Goal: Task Accomplishment & Management: Use online tool/utility

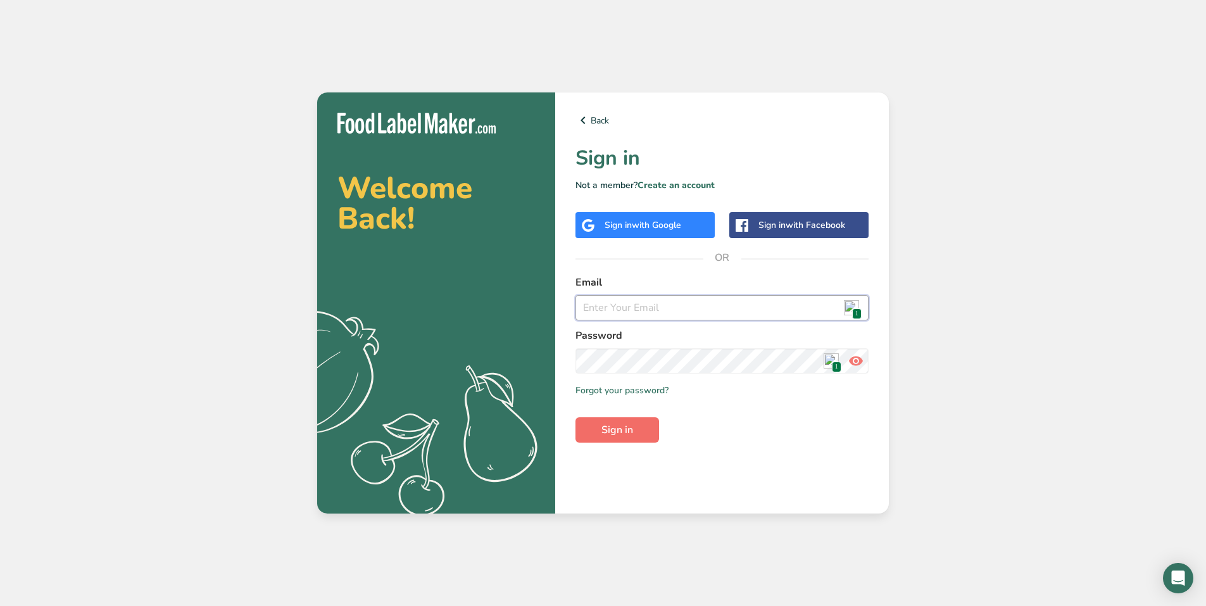
type input "[PERSON_NAME][EMAIL_ADDRESS][PERSON_NAME][DOMAIN_NAME]"
click at [635, 427] on button "Sign in" at bounding box center [618, 429] width 84 height 25
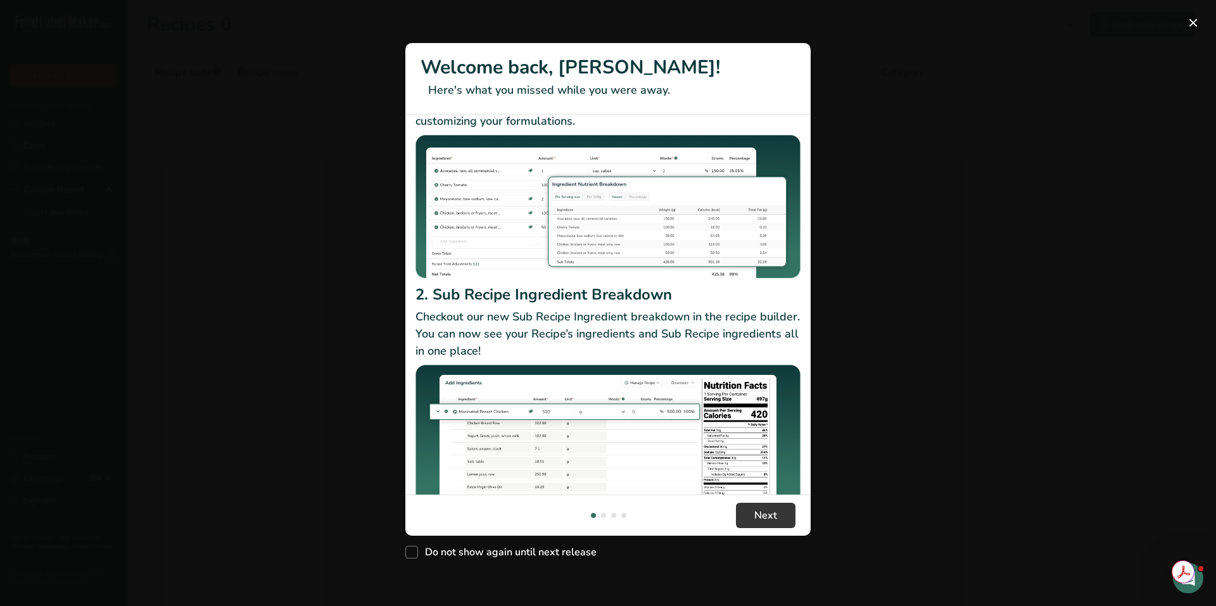
scroll to position [110, 0]
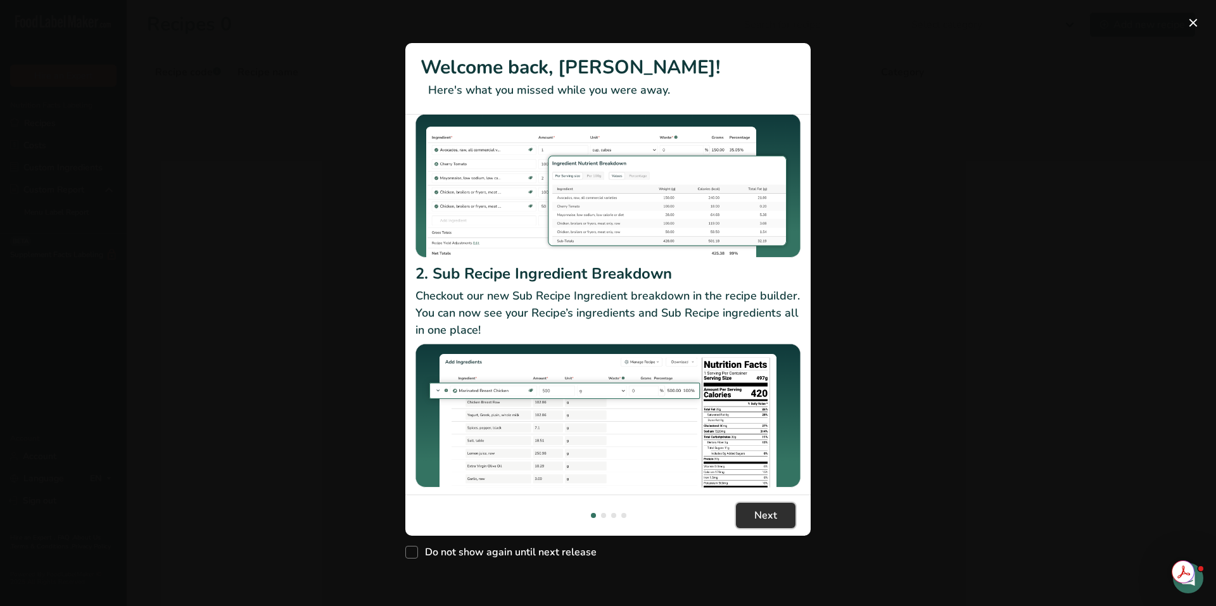
click at [757, 509] on span "Next" at bounding box center [765, 515] width 23 height 15
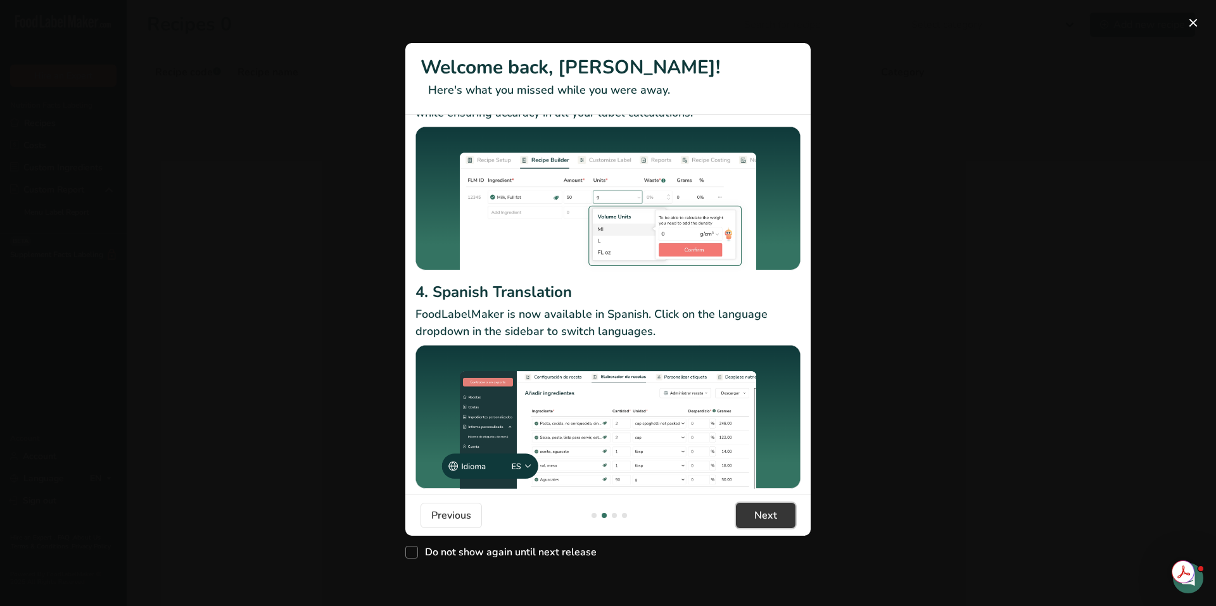
scroll to position [81, 0]
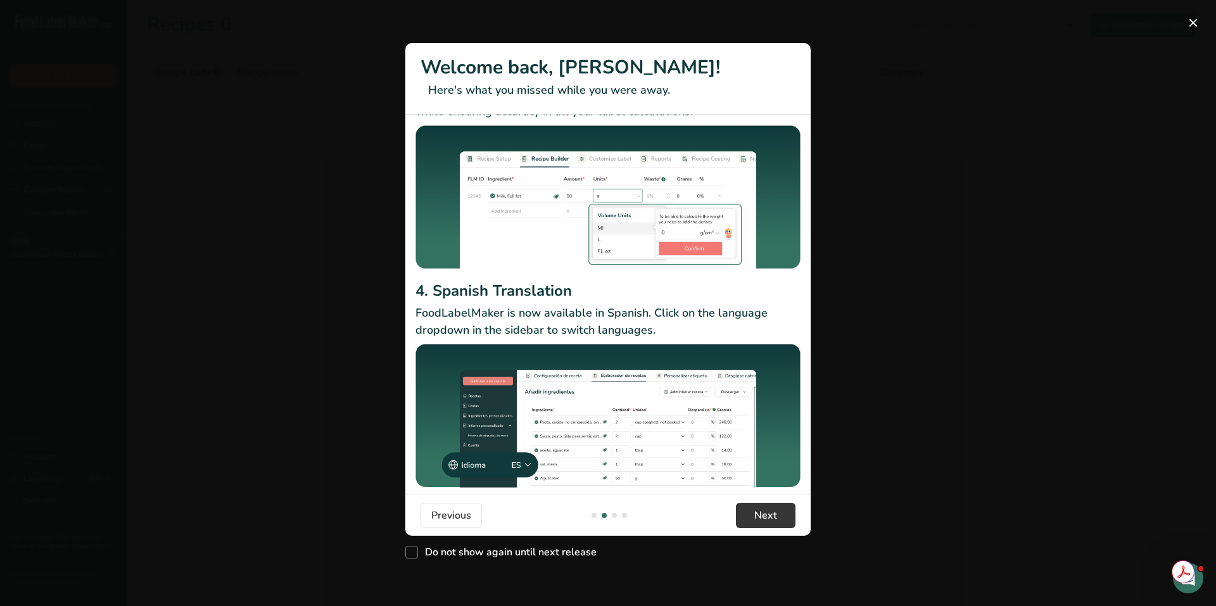
click at [755, 498] on footer "Previous Next" at bounding box center [607, 515] width 405 height 41
click at [757, 509] on span "Next" at bounding box center [765, 515] width 23 height 15
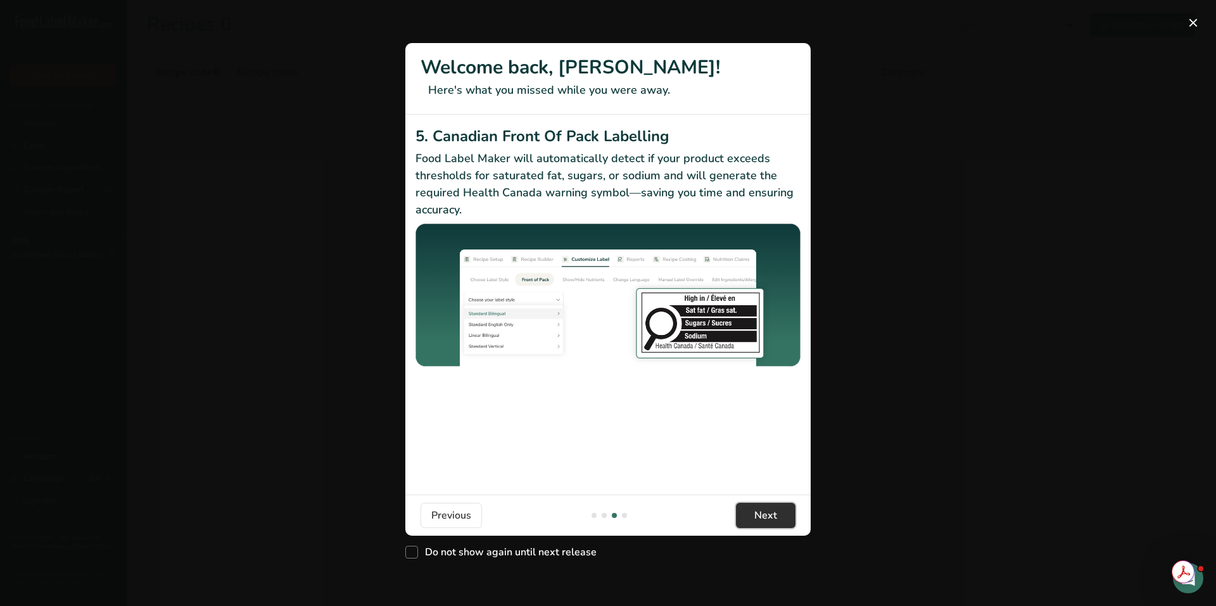
click at [759, 515] on span "Next" at bounding box center [765, 515] width 23 height 15
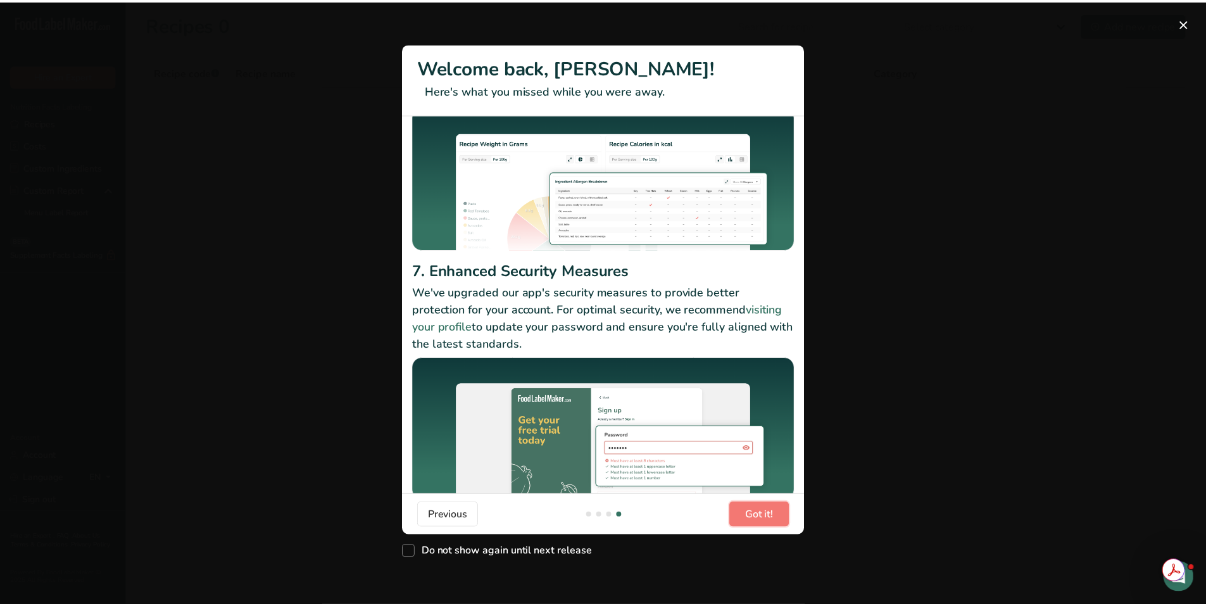
scroll to position [97, 0]
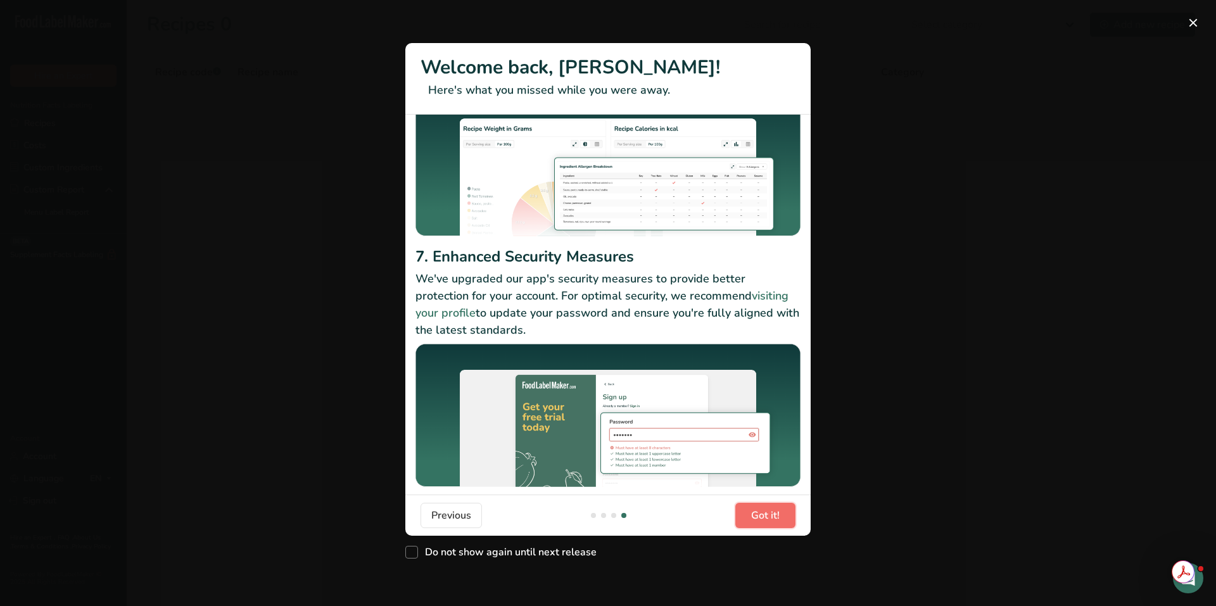
click at [755, 511] on span "Got it!" at bounding box center [765, 515] width 28 height 15
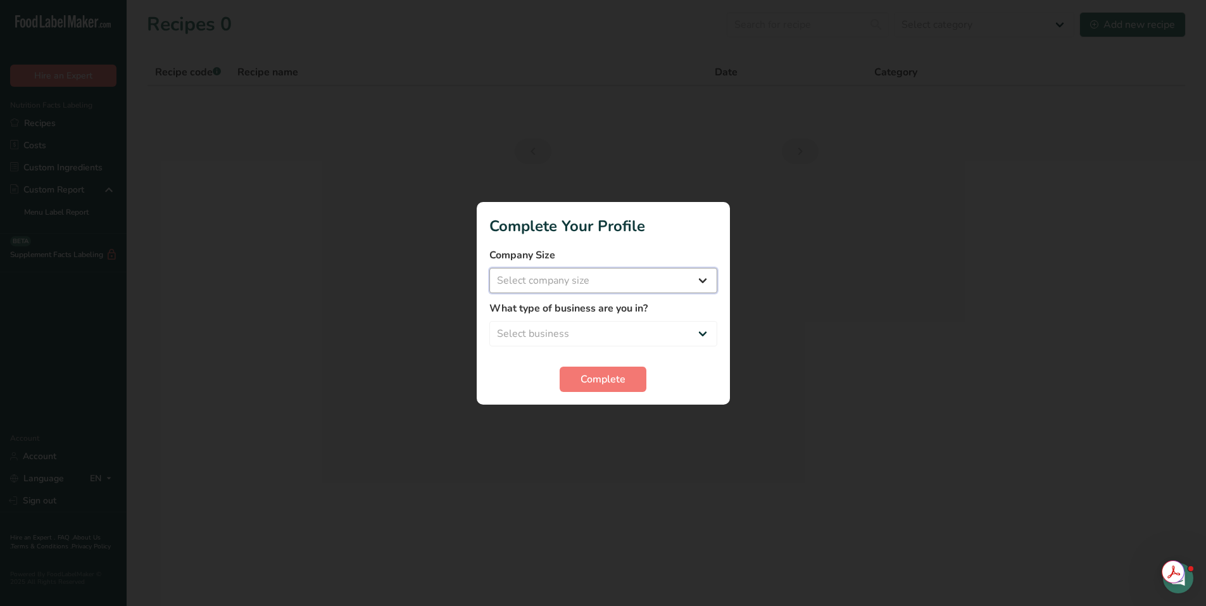
click at [587, 284] on select "Select company size Fewer than 10 Employees 10 to 50 Employees 51 to 500 Employ…" at bounding box center [603, 280] width 228 height 25
select select "4"
click at [489, 268] on select "Select company size Fewer than 10 Employees 10 to 50 Employees 51 to 500 Employ…" at bounding box center [603, 280] width 228 height 25
click at [615, 332] on select "Select business Packaged Food Manufacturer Restaurant & Cafe Bakery Meal Plans …" at bounding box center [603, 333] width 228 height 25
select select "1"
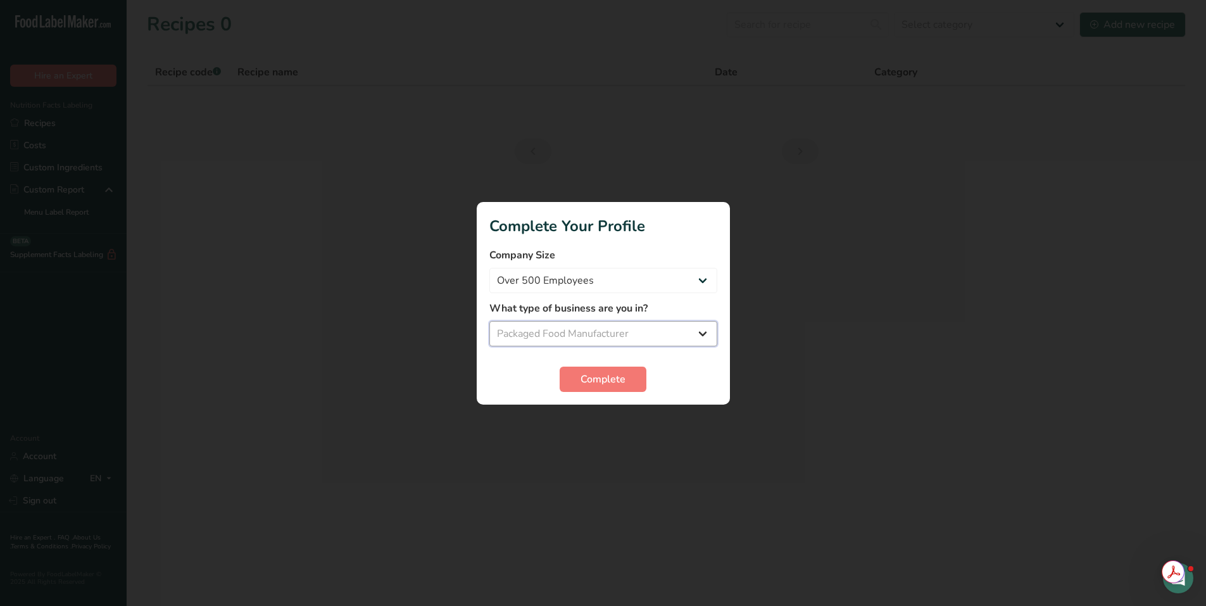
click at [489, 321] on select "Select business Packaged Food Manufacturer Restaurant & Cafe Bakery Meal Plans …" at bounding box center [603, 333] width 228 height 25
click at [617, 381] on span "Complete" at bounding box center [603, 379] width 45 height 15
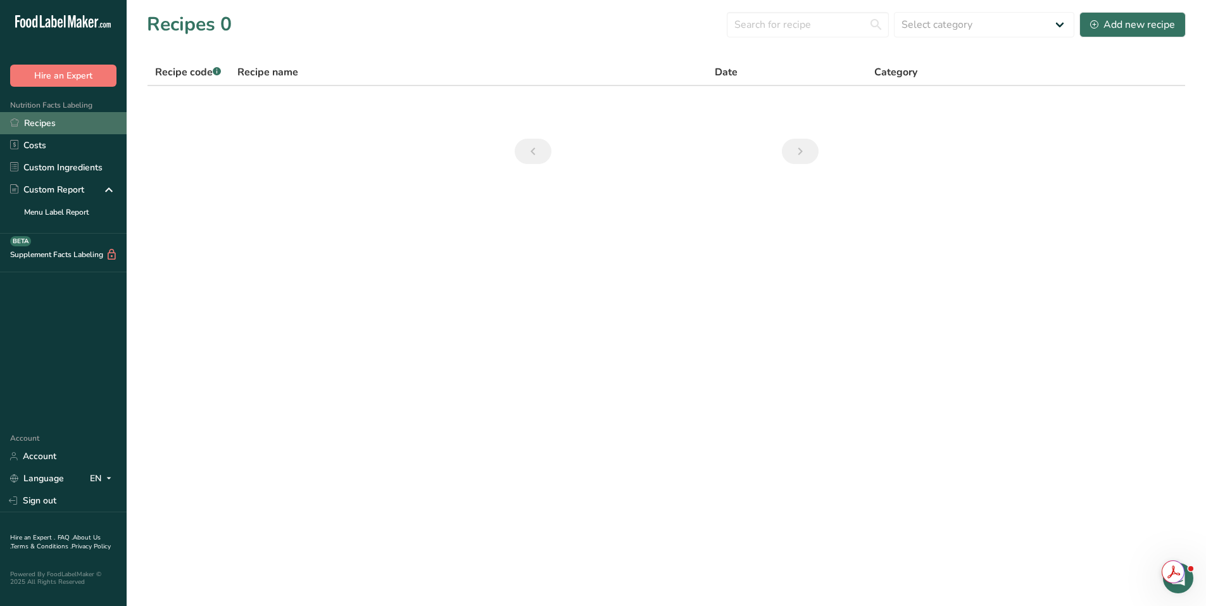
click at [82, 132] on link "Recipes" at bounding box center [63, 123] width 127 height 22
click at [60, 123] on link "Recipes" at bounding box center [63, 123] width 127 height 22
click at [70, 175] on link "Custom Ingredients" at bounding box center [63, 167] width 127 height 22
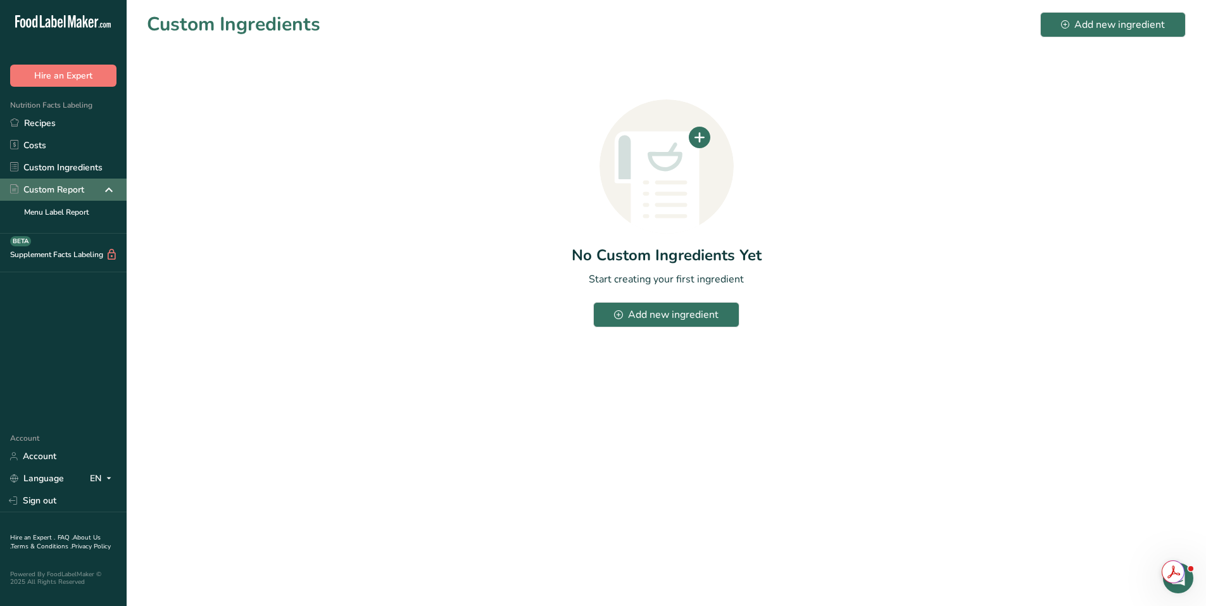
click at [84, 196] on div "Custom Report" at bounding box center [47, 189] width 74 height 13
click at [82, 203] on link "Menu Label Report" at bounding box center [63, 212] width 127 height 22
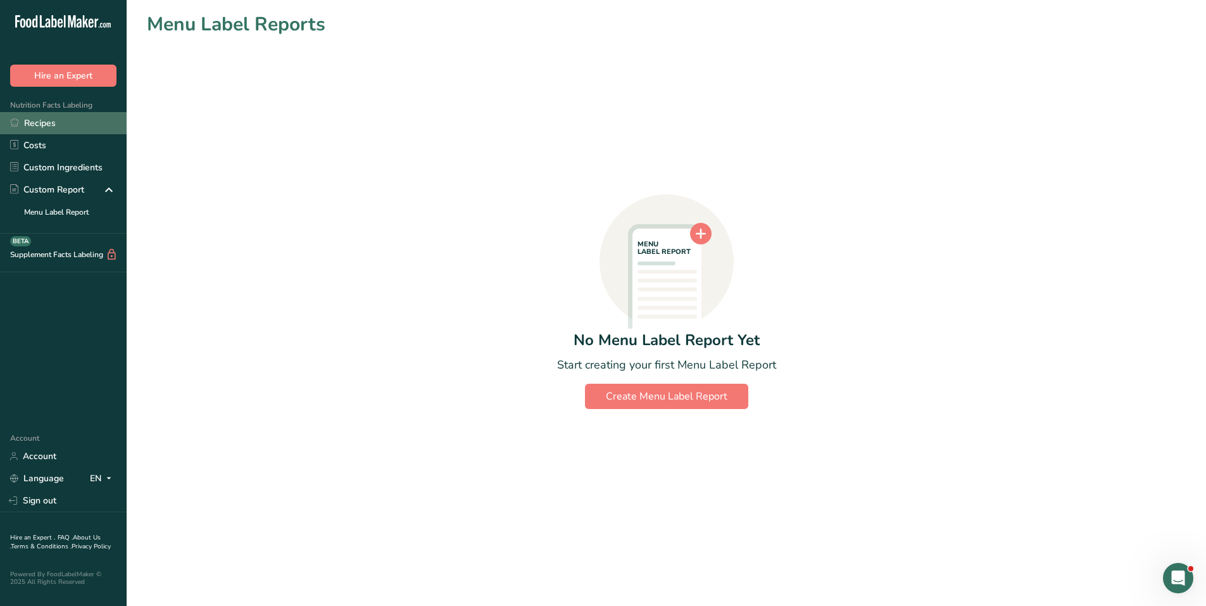
click at [56, 125] on link "Recipes" at bounding box center [63, 123] width 127 height 22
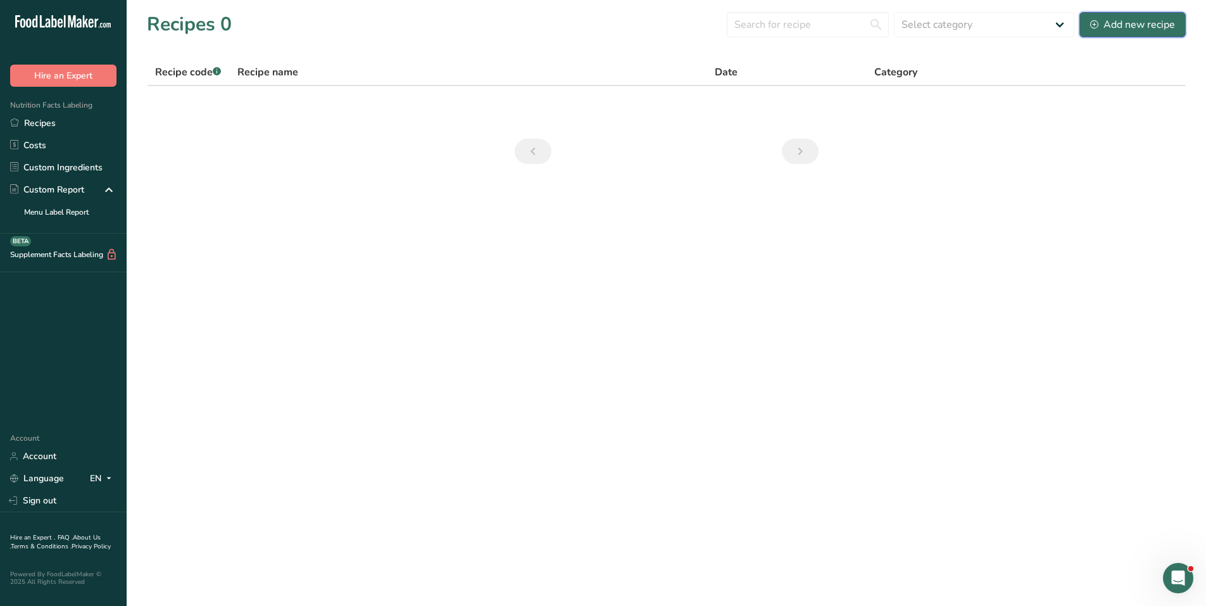
click at [1109, 22] on div "Add new recipe" at bounding box center [1132, 24] width 85 height 15
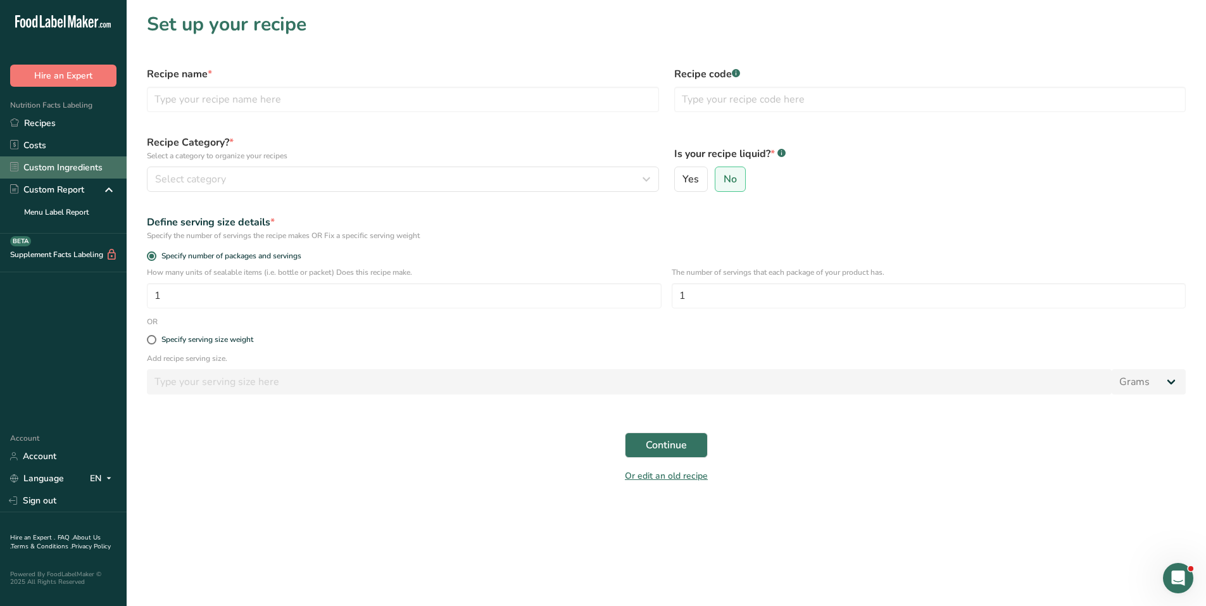
click at [53, 165] on link "Custom Ingredients" at bounding box center [63, 167] width 127 height 22
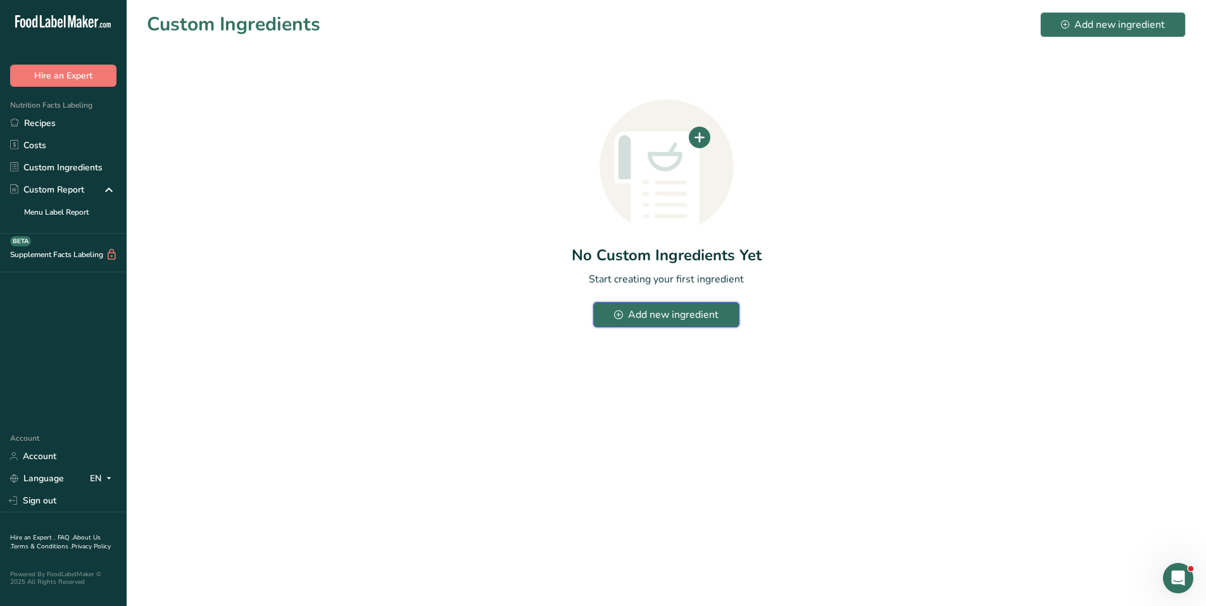
click at [624, 309] on div "Add new ingredient" at bounding box center [666, 314] width 104 height 15
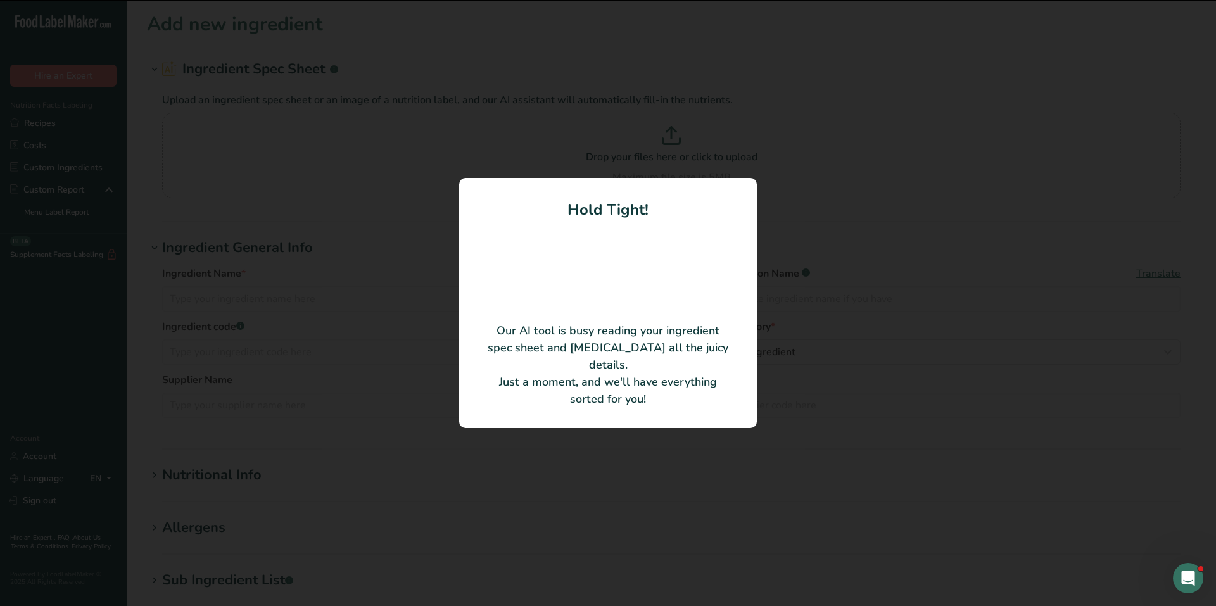
type input "ASI ALL DRESSED SEASONING"
type input "LA CIE [PERSON_NAME] CANADA CO."
type input "MCL214580007"
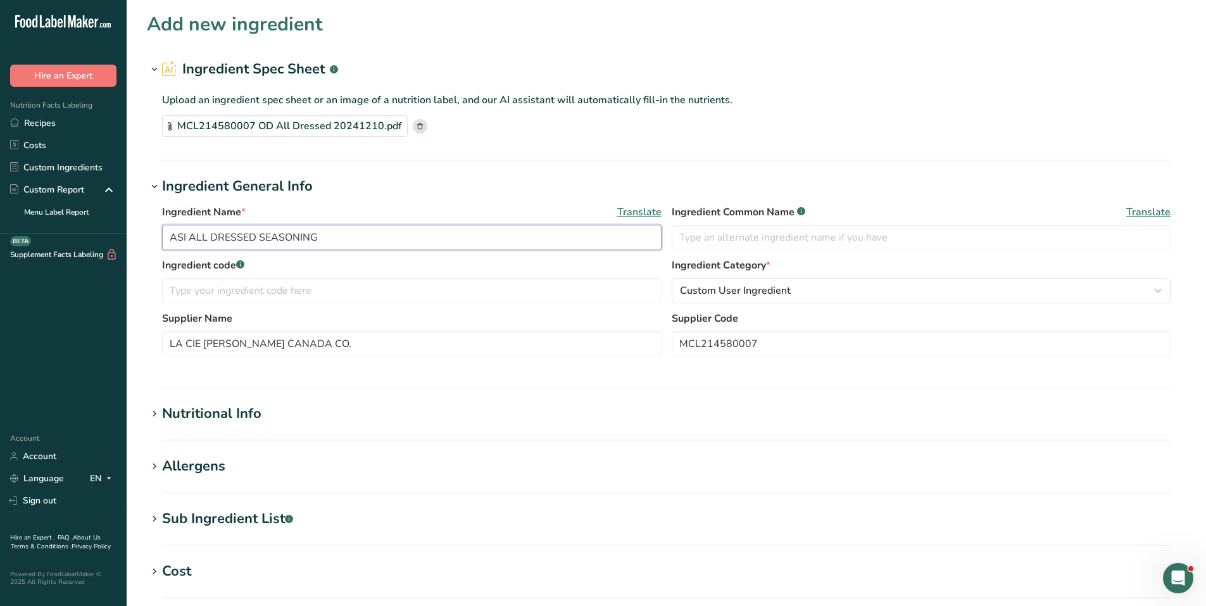
drag, startPoint x: 184, startPoint y: 235, endPoint x: 157, endPoint y: 236, distance: 27.3
click at [156, 236] on div "Ingredient Name * Translate ASI ALL DRESSED SEASONING Ingredient Common Name .a…" at bounding box center [666, 284] width 1039 height 175
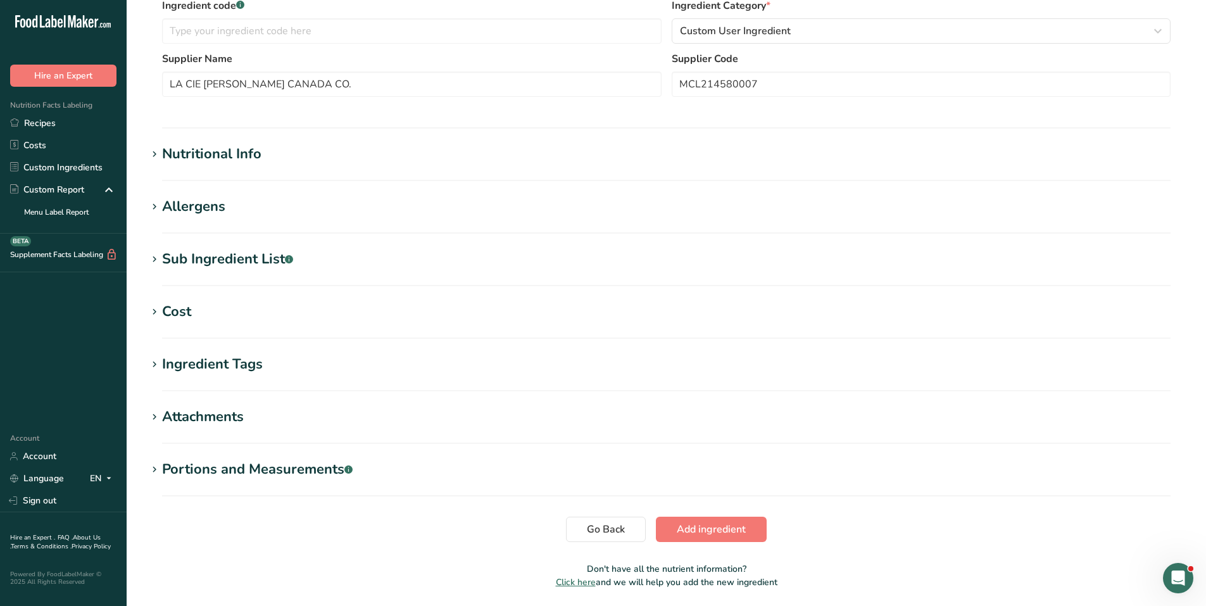
scroll to position [303, 0]
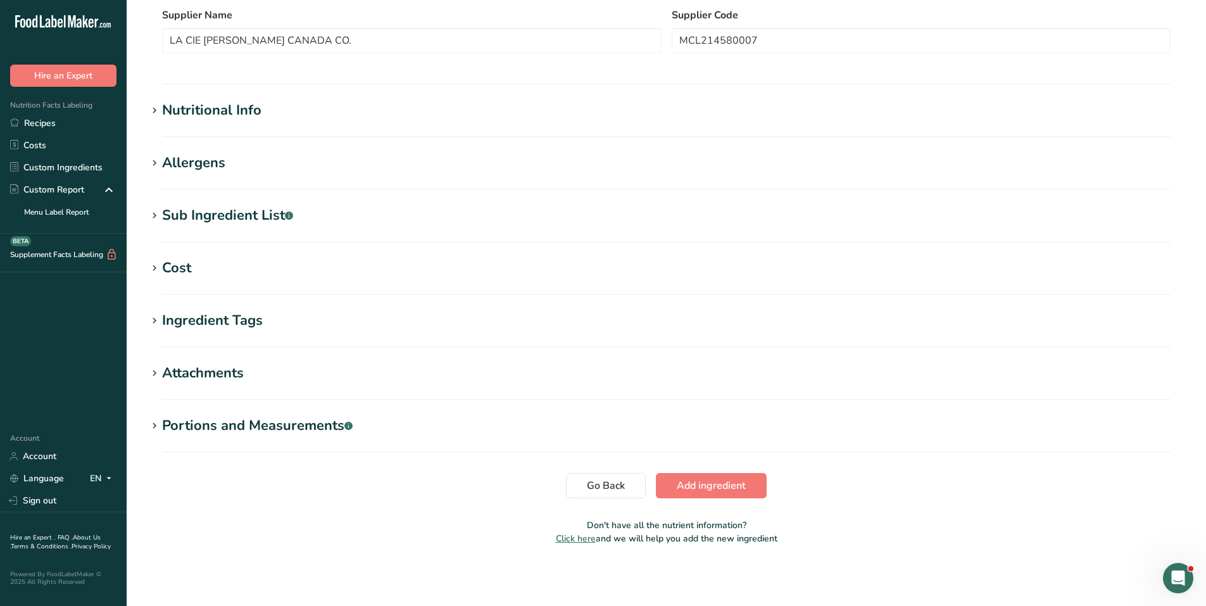
type input "ALL DRESSED SEASONING"
click at [150, 110] on icon at bounding box center [154, 111] width 11 height 18
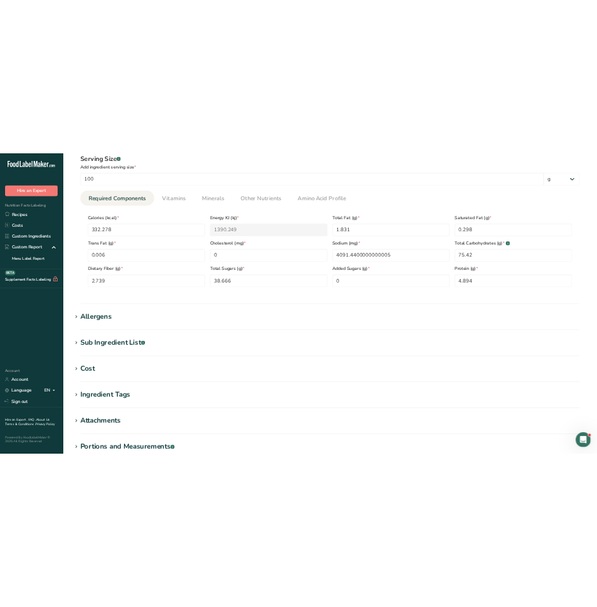
scroll to position [367, 0]
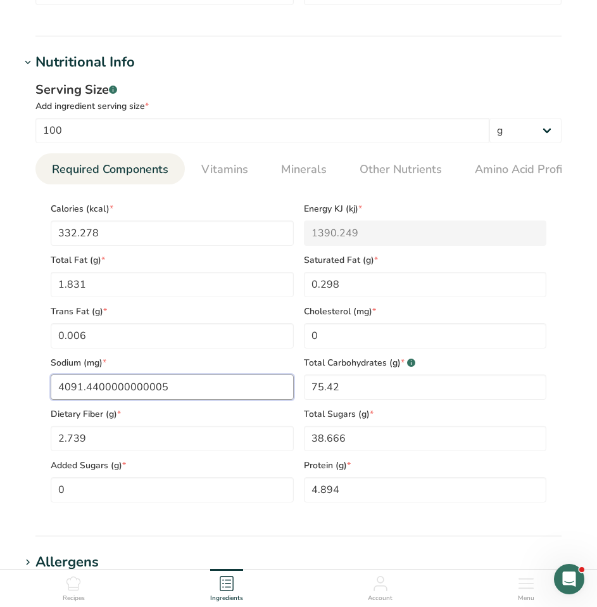
click at [158, 393] on input "4091.4400000000005" at bounding box center [172, 386] width 243 height 25
drag, startPoint x: 101, startPoint y: 389, endPoint x: 225, endPoint y: 400, distance: 125.2
click at [225, 400] on input "4091.4400000000005" at bounding box center [172, 386] width 243 height 25
type input "4091.4399"
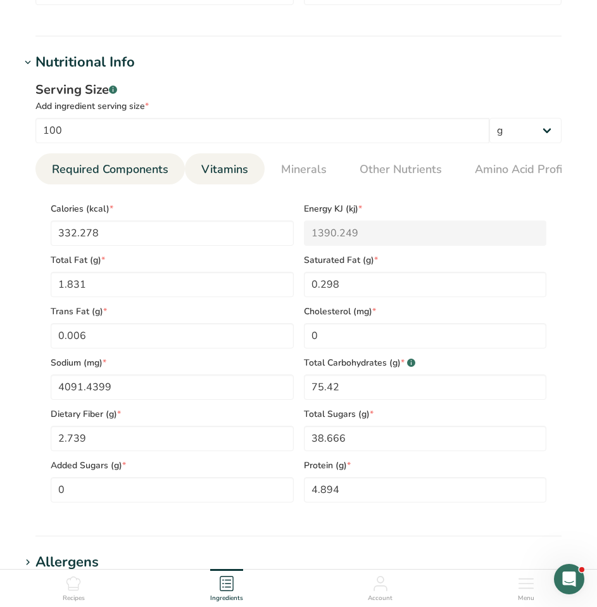
click at [228, 177] on link "Vitamins" at bounding box center [224, 169] width 57 height 32
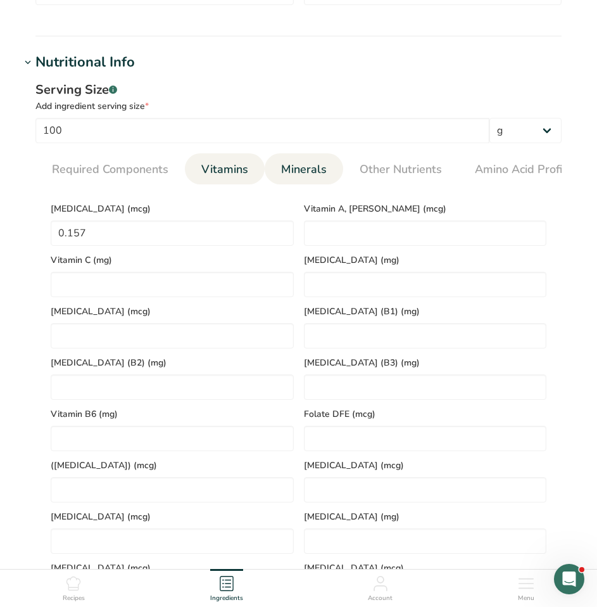
click at [305, 170] on span "Minerals" at bounding box center [304, 169] width 46 height 17
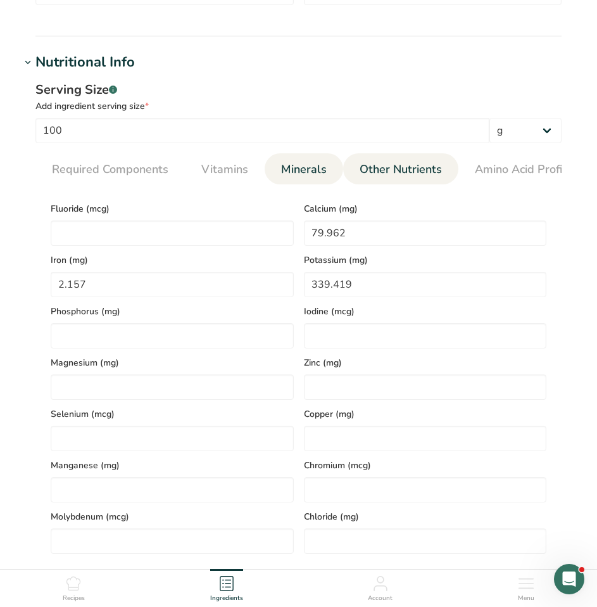
click at [405, 169] on span "Other Nutrients" at bounding box center [401, 169] width 82 height 17
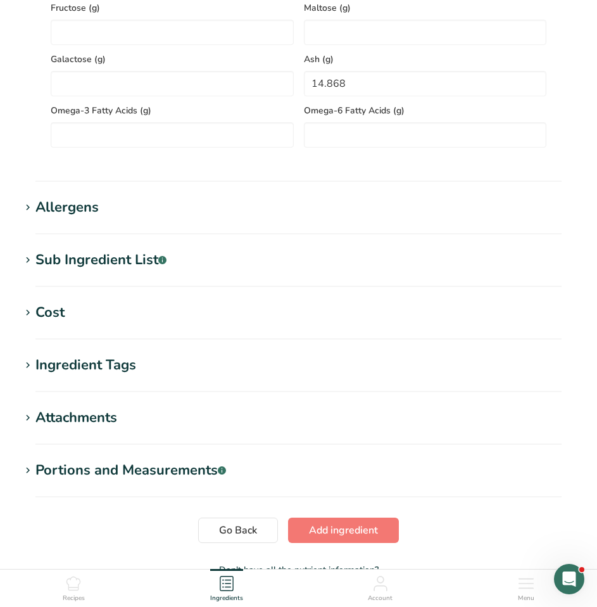
scroll to position [1000, 0]
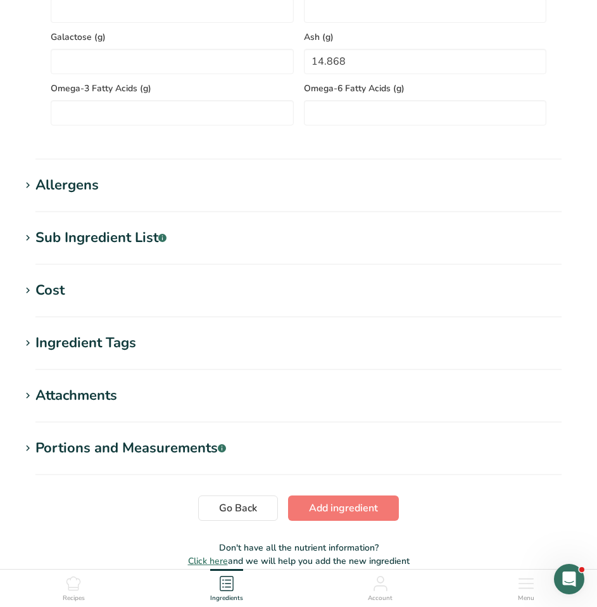
click at [30, 186] on icon at bounding box center [27, 186] width 11 height 18
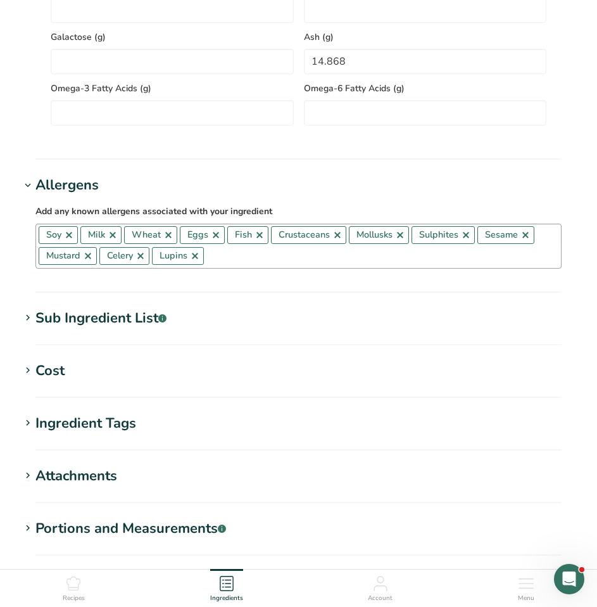
click at [70, 237] on link at bounding box center [69, 235] width 10 height 10
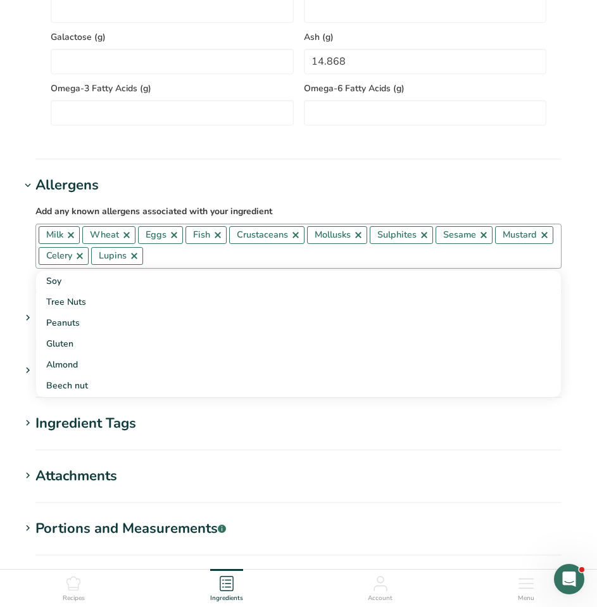
click at [70, 237] on link at bounding box center [71, 235] width 10 height 10
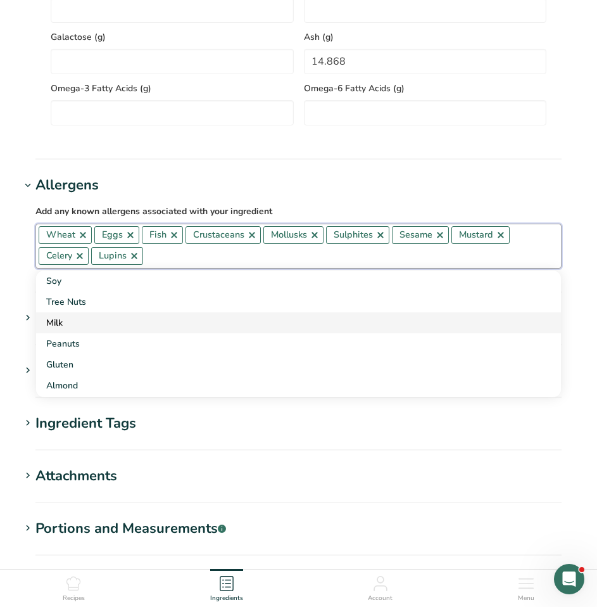
click at [60, 326] on div "Milk" at bounding box center [288, 322] width 484 height 13
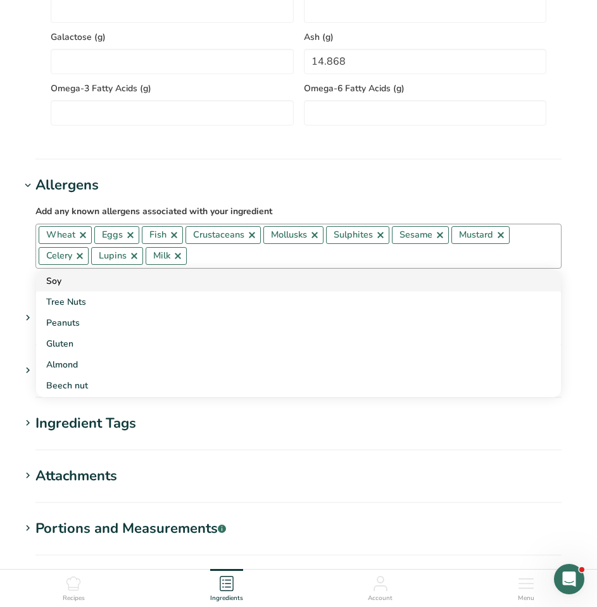
click at [66, 283] on div "Soy" at bounding box center [288, 280] width 484 height 13
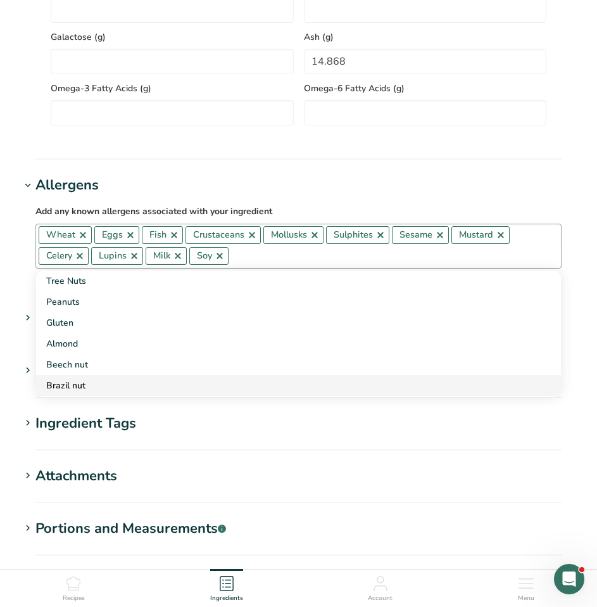
click at [80, 381] on div "Brazil nut" at bounding box center [288, 385] width 484 height 13
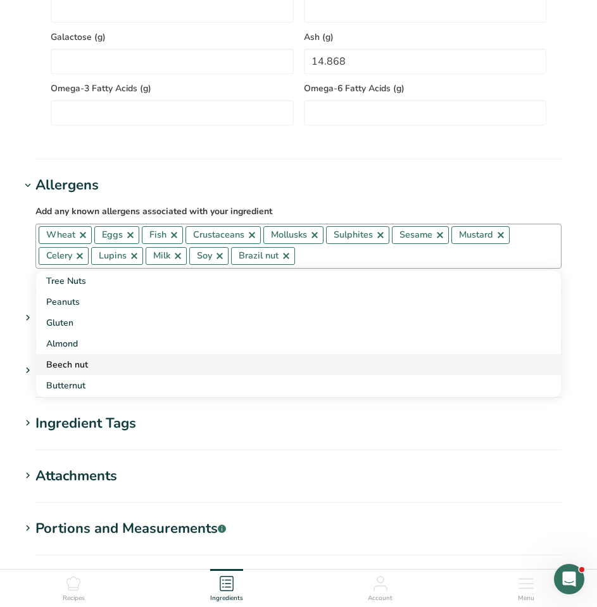
click at [77, 369] on div "Beech nut" at bounding box center [288, 364] width 484 height 13
click at [74, 371] on div "Butternut" at bounding box center [288, 364] width 484 height 13
click at [74, 371] on div "Cashew" at bounding box center [288, 364] width 484 height 13
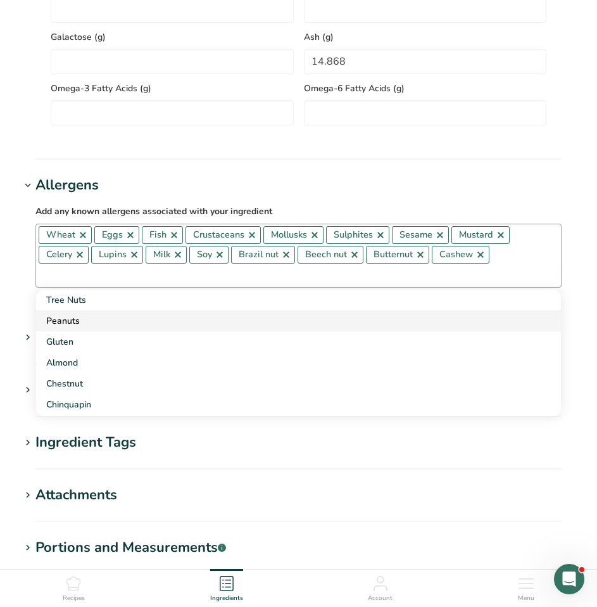
click at [65, 324] on div "Peanuts" at bounding box center [288, 320] width 484 height 13
click at [65, 324] on div "Gluten" at bounding box center [288, 320] width 484 height 13
click at [65, 324] on div "Almond" at bounding box center [288, 320] width 484 height 13
click at [65, 324] on div "Chestnut" at bounding box center [288, 320] width 484 height 13
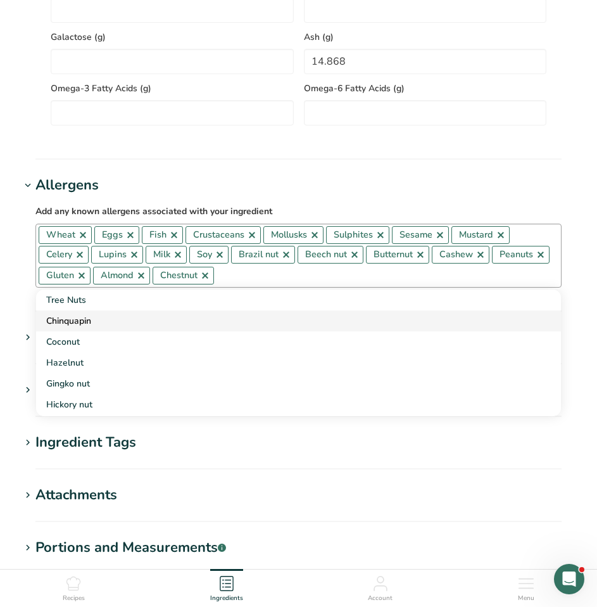
click at [65, 324] on div "Chinquapin" at bounding box center [288, 320] width 484 height 13
click at [65, 324] on div "Coconut" at bounding box center [288, 320] width 484 height 13
click at [65, 324] on div "Hazelnut" at bounding box center [288, 320] width 484 height 13
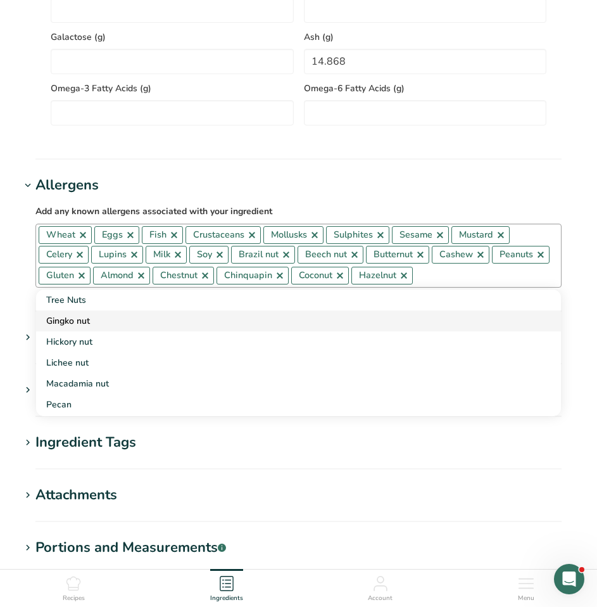
click at [65, 324] on div "Gingko nut" at bounding box center [288, 320] width 484 height 13
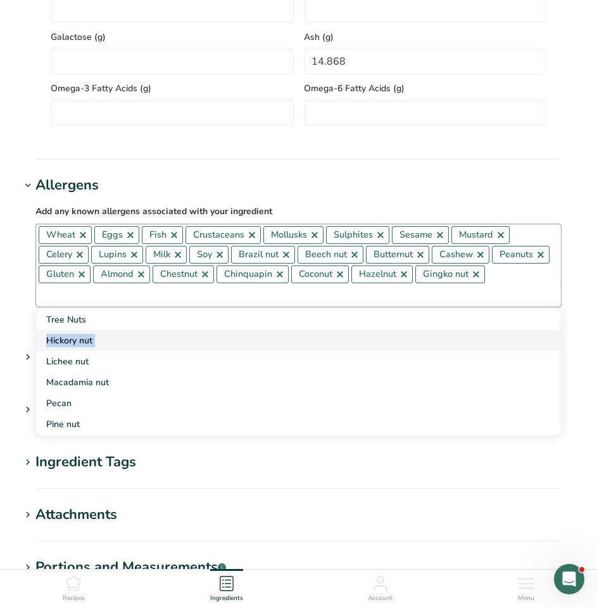
click at [65, 324] on div "Tree Nuts" at bounding box center [288, 319] width 484 height 13
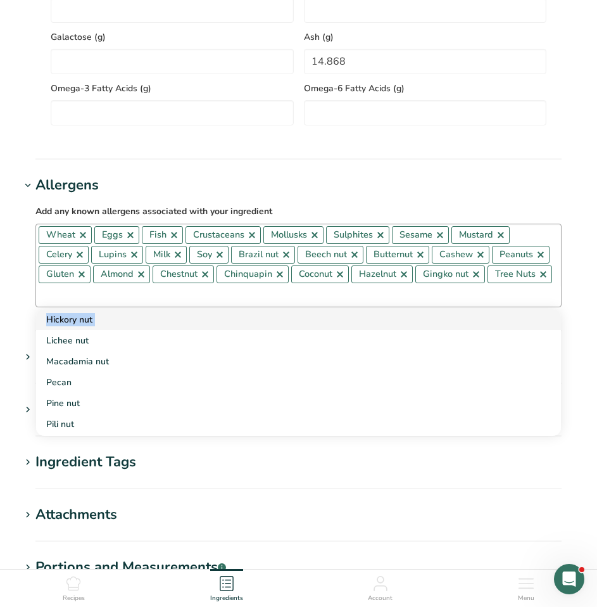
click at [67, 325] on div "Hickory nut" at bounding box center [288, 319] width 484 height 13
click at [67, 325] on div "Lichee nut" at bounding box center [288, 319] width 484 height 13
click at [67, 325] on div "Macadamia nut" at bounding box center [288, 319] width 484 height 13
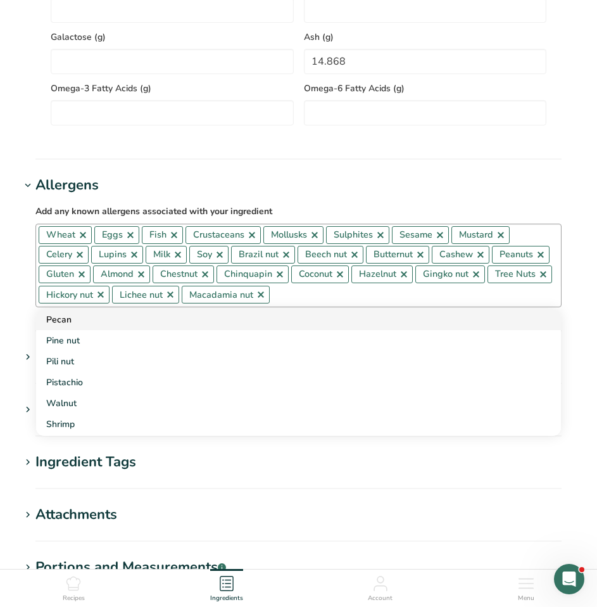
click at [67, 325] on div "Pecan" at bounding box center [288, 319] width 484 height 13
click at [67, 325] on div "Pine nut" at bounding box center [288, 319] width 484 height 13
click at [67, 325] on div "Pili nut" at bounding box center [288, 319] width 484 height 13
click at [67, 325] on div "Pistachio" at bounding box center [288, 319] width 484 height 13
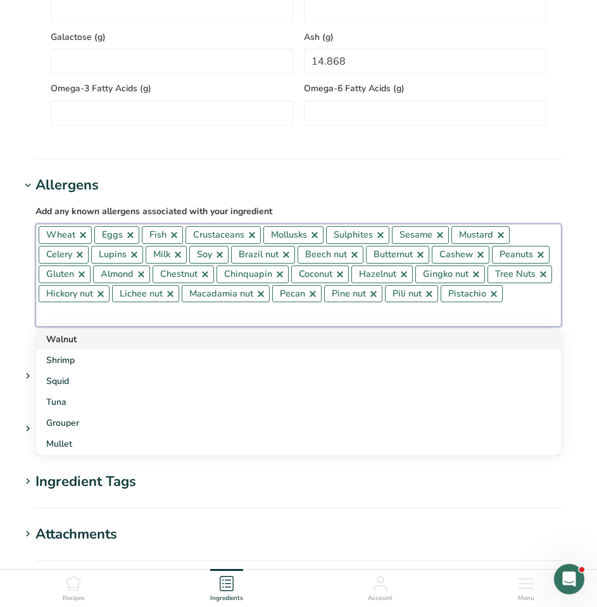
click at [67, 324] on input "text" at bounding box center [298, 314] width 525 height 20
click at [66, 337] on div "Walnut" at bounding box center [288, 338] width 484 height 13
click at [62, 350] on link "Shrimp" at bounding box center [298, 339] width 525 height 21
click at [62, 350] on link "Squid" at bounding box center [298, 339] width 525 height 21
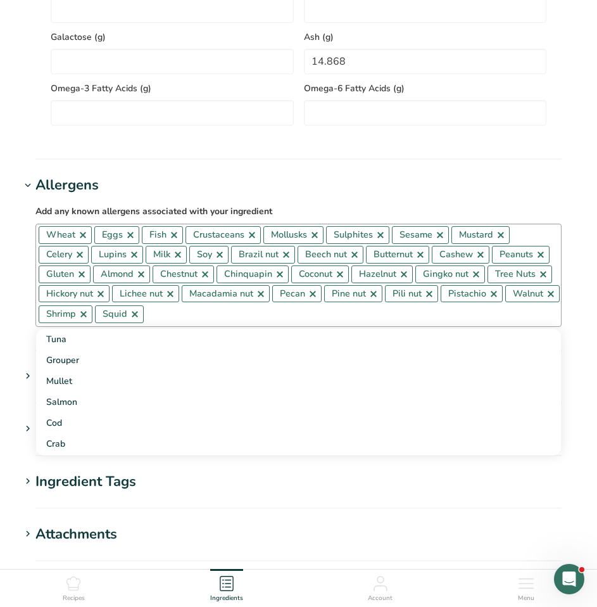
click at [81, 238] on link at bounding box center [83, 235] width 10 height 10
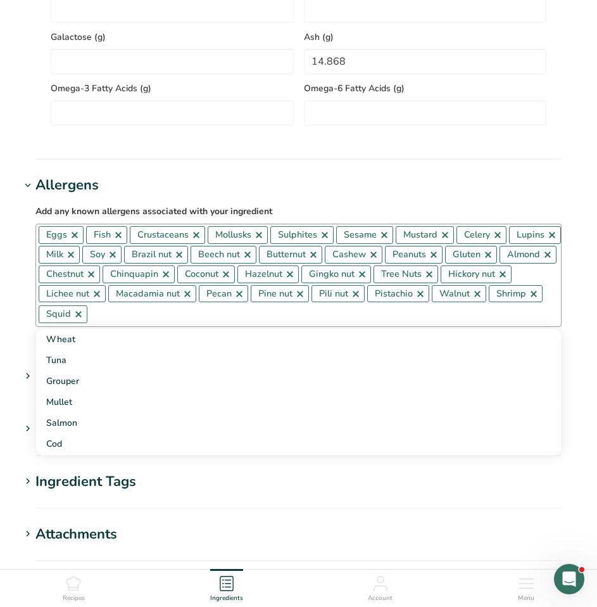
click at [81, 238] on span "Eggs" at bounding box center [61, 235] width 45 height 18
click at [75, 238] on link at bounding box center [75, 235] width 10 height 10
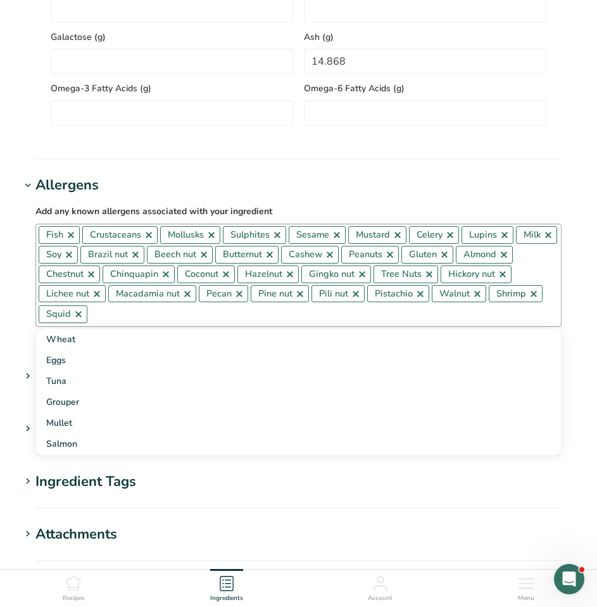
click at [75, 238] on link at bounding box center [71, 235] width 10 height 10
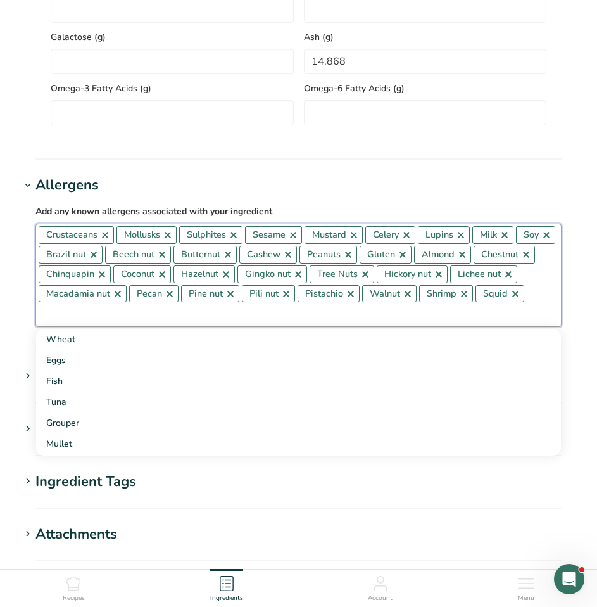
click at [75, 238] on span "Crustaceans" at bounding box center [71, 235] width 51 height 14
click at [102, 239] on link at bounding box center [105, 235] width 10 height 10
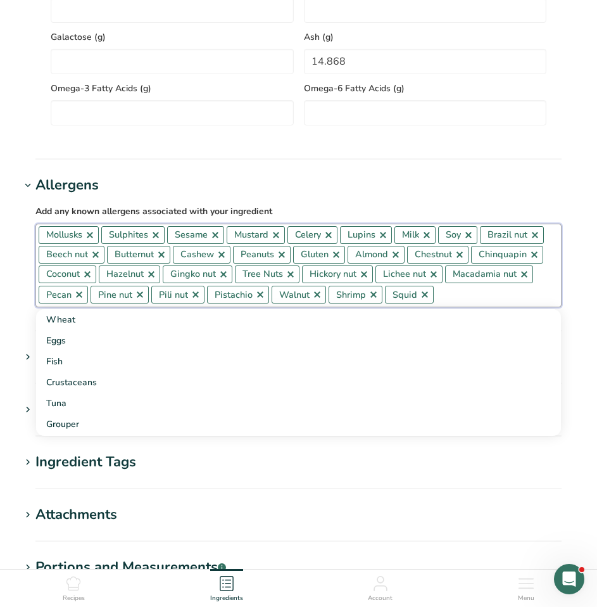
click at [102, 239] on div "Mollusks Sulphites Sesame Mustard Celery Lupins Milk Soy Brazil nut Beech nut B…" at bounding box center [298, 266] width 526 height 84
click at [95, 240] on link at bounding box center [90, 235] width 10 height 10
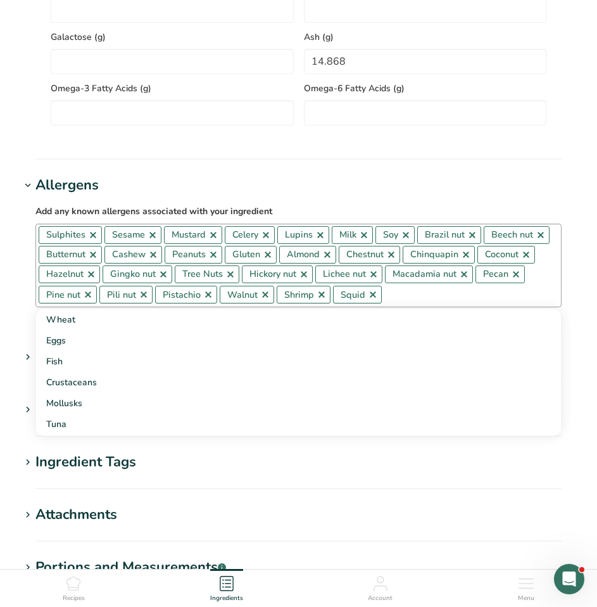
click at [96, 240] on link at bounding box center [93, 235] width 10 height 10
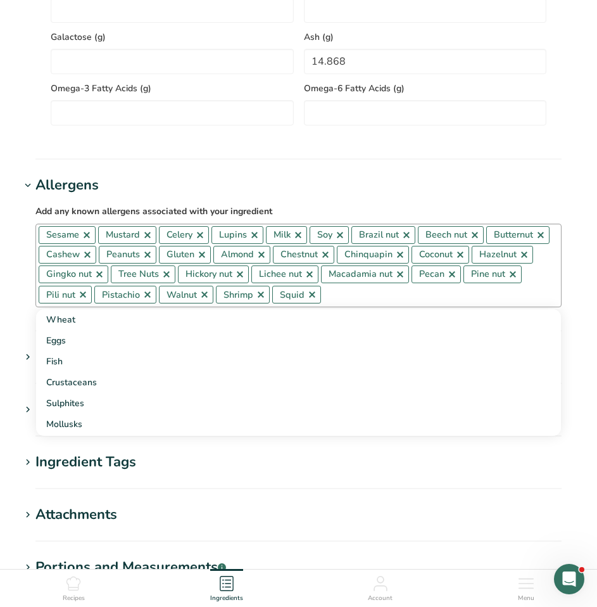
click at [87, 237] on link at bounding box center [87, 235] width 10 height 10
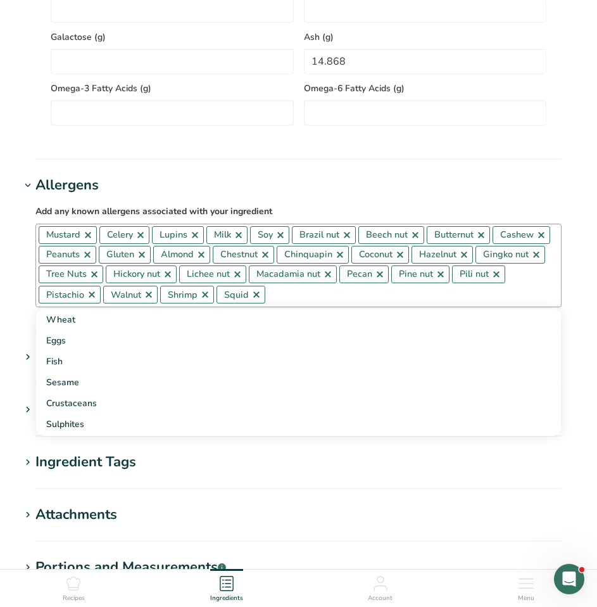
click at [87, 237] on link at bounding box center [88, 235] width 10 height 10
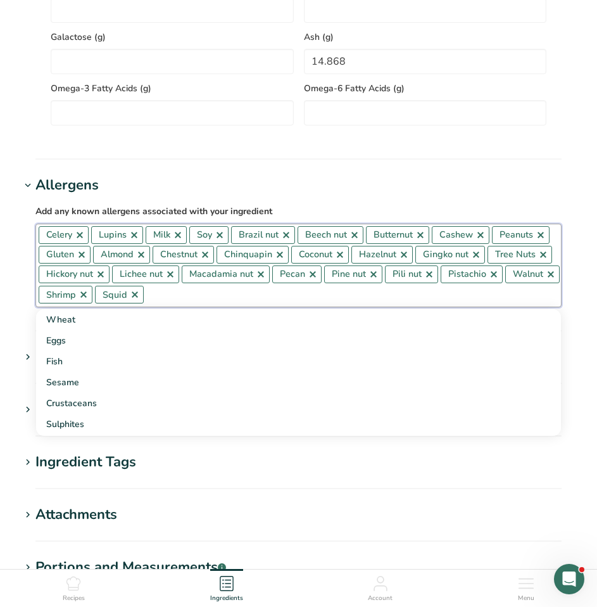
click at [87, 237] on span "Celery" at bounding box center [64, 235] width 50 height 18
click at [82, 237] on link at bounding box center [80, 235] width 10 height 10
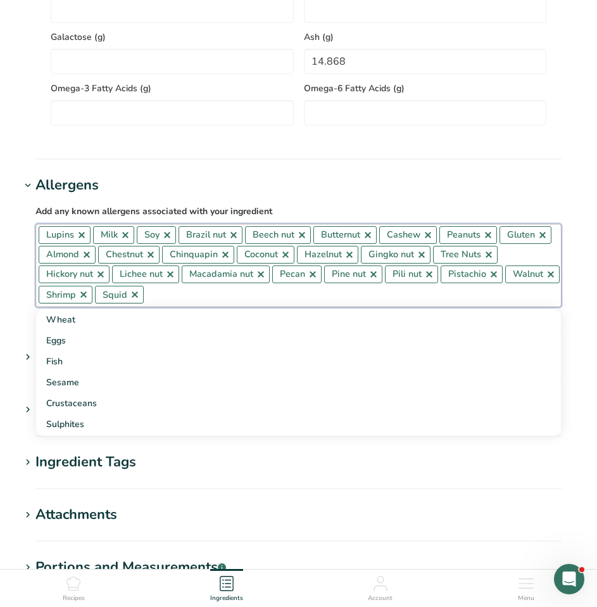
click at [82, 237] on link at bounding box center [82, 235] width 10 height 10
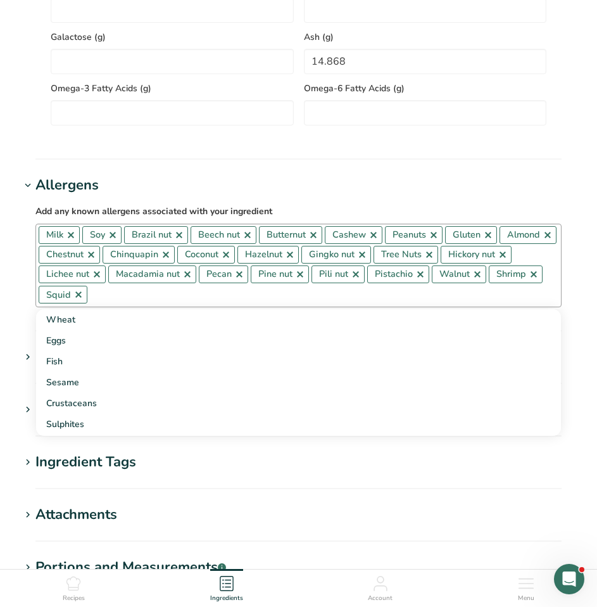
click at [75, 237] on link at bounding box center [71, 235] width 10 height 10
click at [75, 237] on span "Soy" at bounding box center [58, 235] width 39 height 18
click at [69, 237] on link at bounding box center [69, 235] width 10 height 10
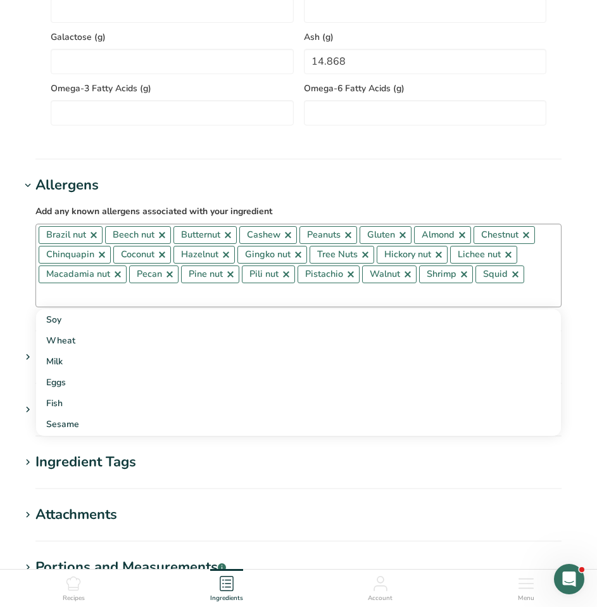
click at [93, 238] on link at bounding box center [94, 235] width 10 height 10
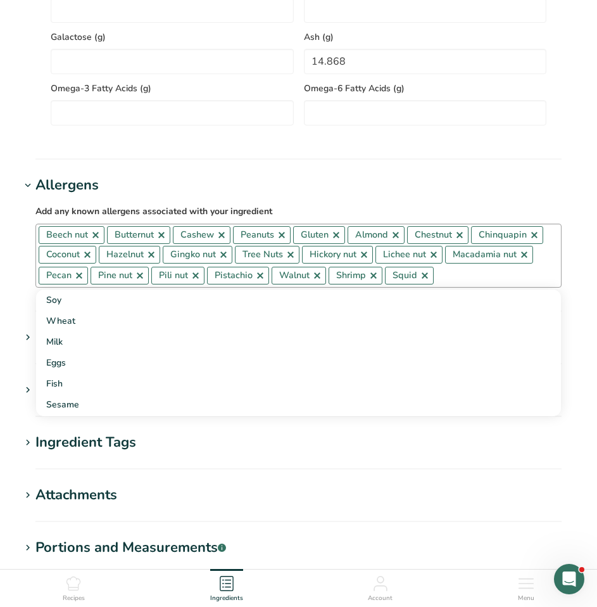
click at [93, 239] on link at bounding box center [96, 235] width 10 height 10
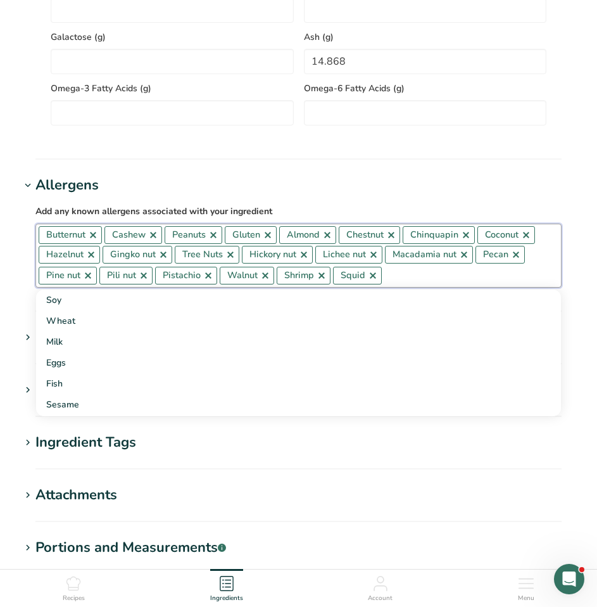
click at [94, 240] on link at bounding box center [93, 235] width 10 height 10
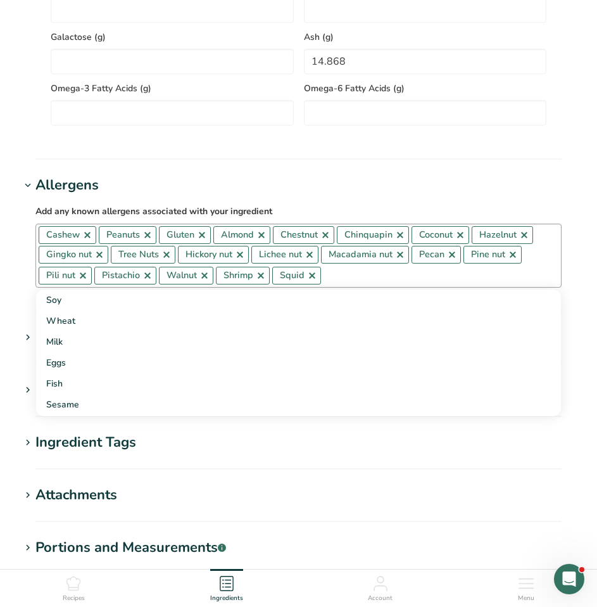
click at [94, 240] on span "Cashew" at bounding box center [68, 235] width 58 height 18
click at [87, 239] on link at bounding box center [87, 235] width 10 height 10
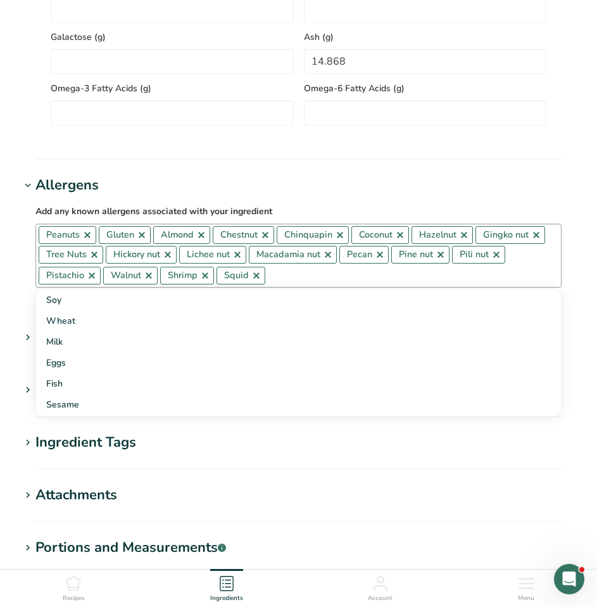
click at [89, 239] on link at bounding box center [87, 235] width 10 height 10
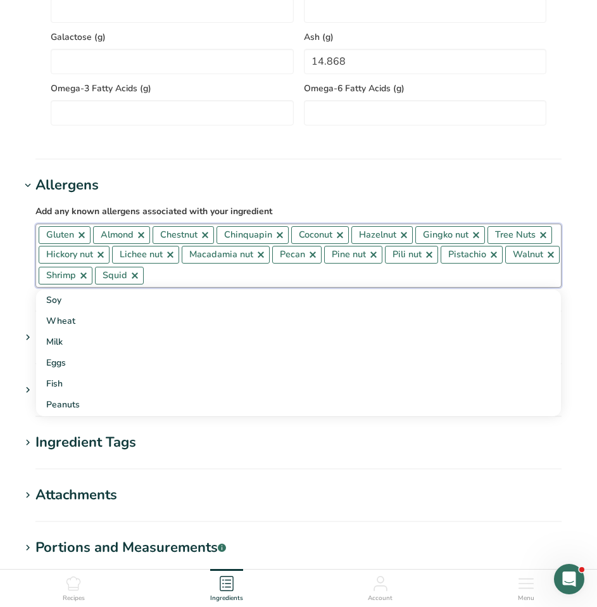
click at [85, 239] on link at bounding box center [82, 235] width 10 height 10
click at [86, 239] on link at bounding box center [87, 235] width 10 height 10
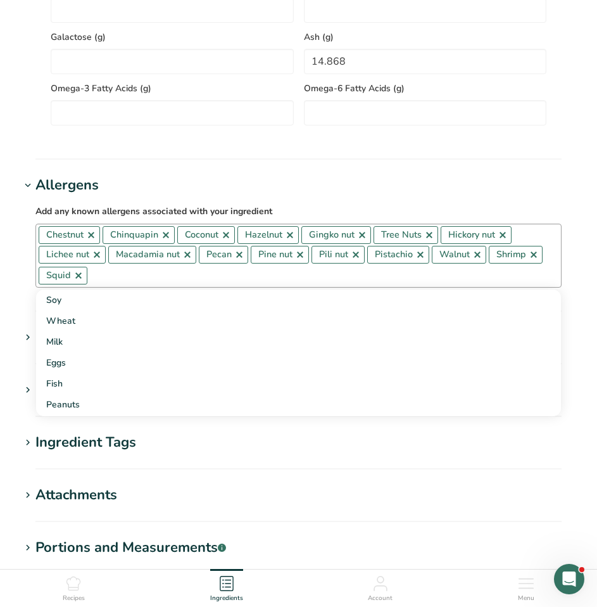
click at [86, 239] on span "Chestnut" at bounding box center [69, 235] width 61 height 18
click at [90, 239] on link at bounding box center [91, 235] width 10 height 10
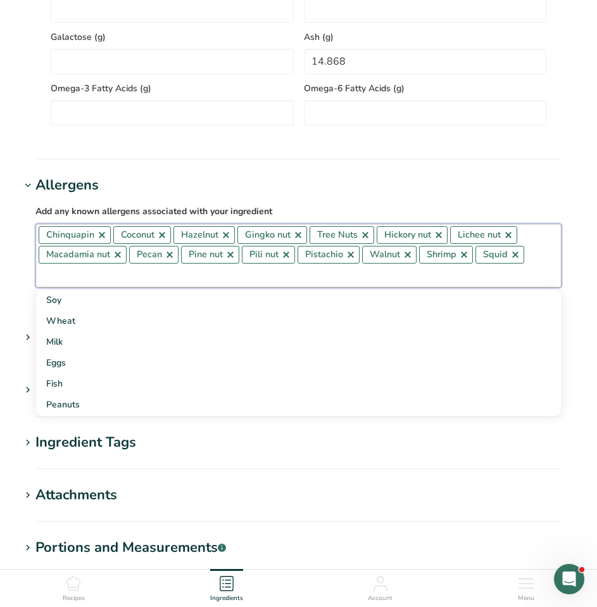
click at [98, 239] on link at bounding box center [102, 235] width 10 height 10
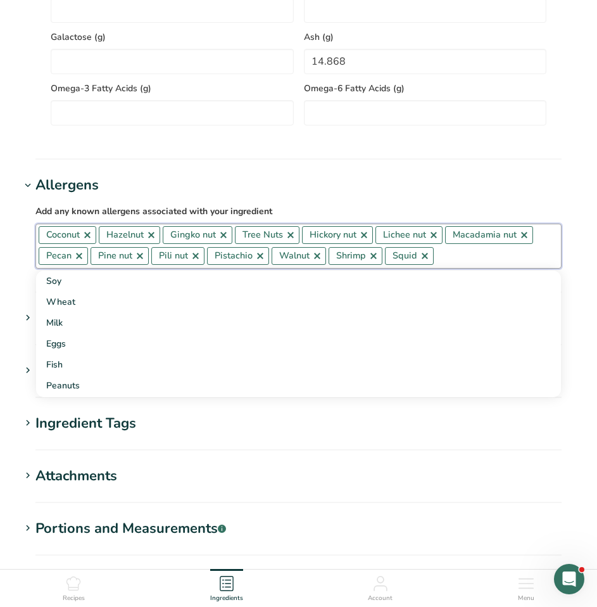
click at [89, 240] on link at bounding box center [87, 235] width 10 height 10
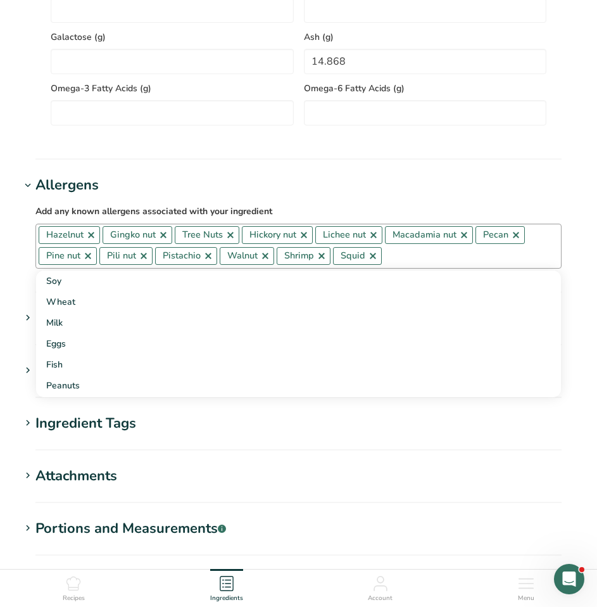
click at [89, 240] on link at bounding box center [91, 235] width 10 height 10
click at [96, 240] on link at bounding box center [99, 235] width 10 height 10
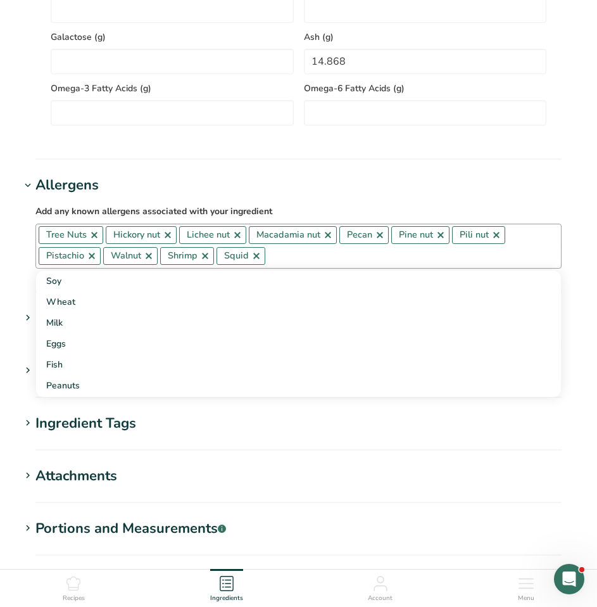
click at [96, 240] on link at bounding box center [94, 235] width 10 height 10
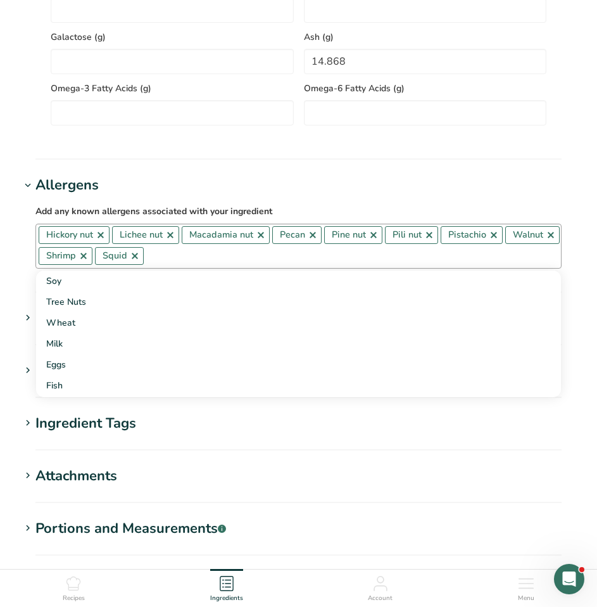
click at [102, 239] on link at bounding box center [101, 235] width 10 height 10
click at [95, 239] on link at bounding box center [97, 235] width 10 height 10
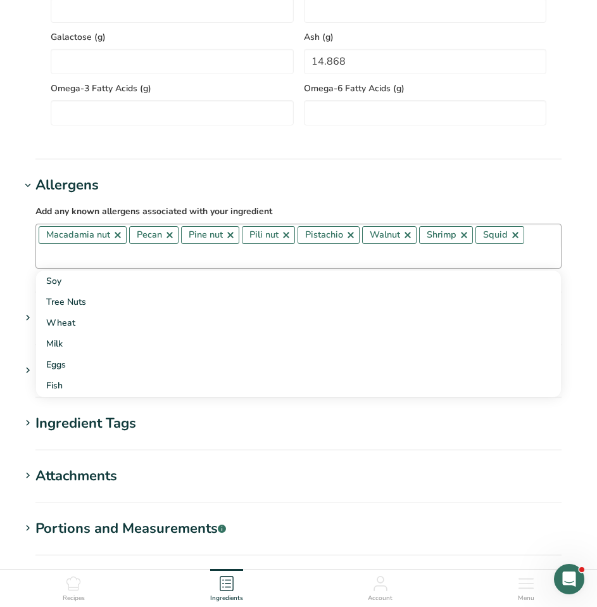
click at [115, 239] on link at bounding box center [118, 235] width 10 height 10
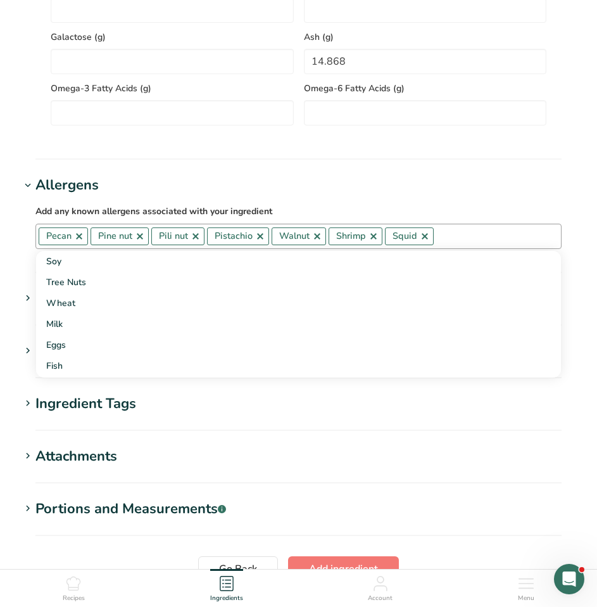
click at [79, 239] on link at bounding box center [79, 236] width 10 height 10
click at [87, 239] on link at bounding box center [88, 236] width 10 height 10
click at [86, 238] on link at bounding box center [83, 236] width 10 height 10
click at [89, 239] on link at bounding box center [92, 236] width 10 height 10
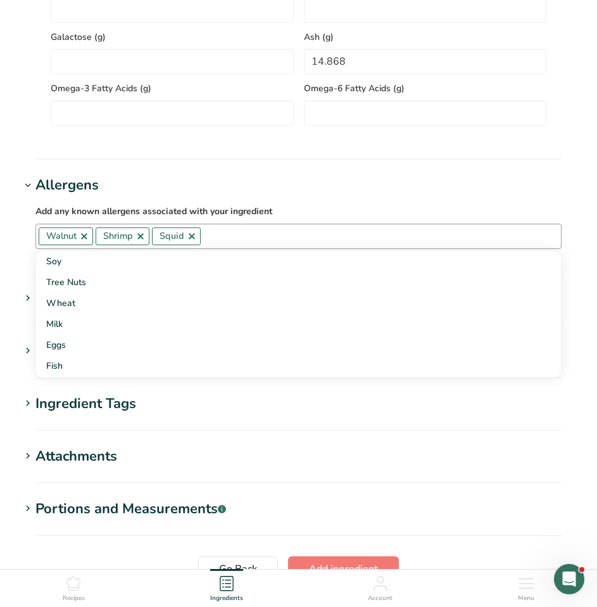
click at [87, 240] on link at bounding box center [84, 236] width 10 height 10
click at [82, 240] on link at bounding box center [78, 236] width 10 height 10
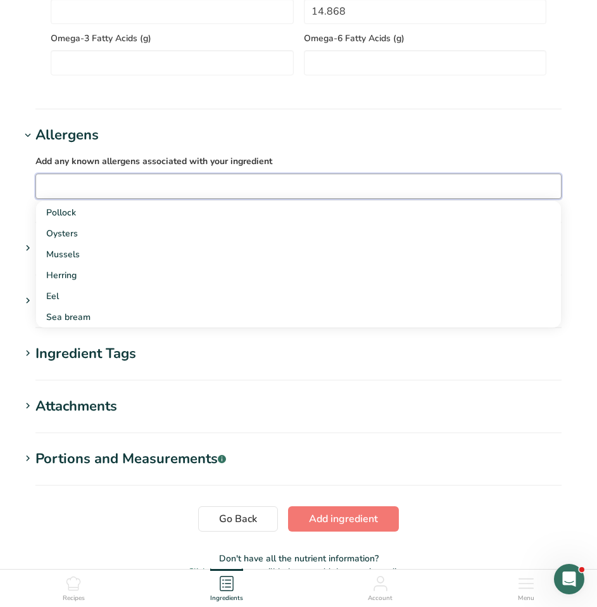
scroll to position [1123, 0]
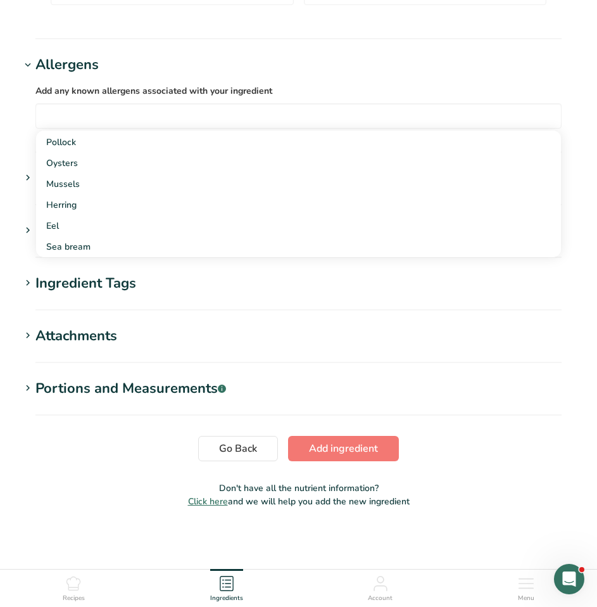
click at [26, 284] on icon at bounding box center [27, 283] width 11 height 18
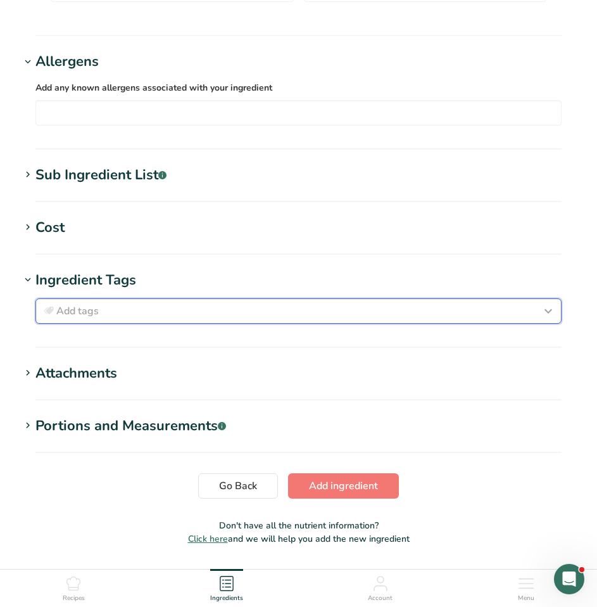
click at [78, 317] on span "Add tags" at bounding box center [77, 310] width 42 height 15
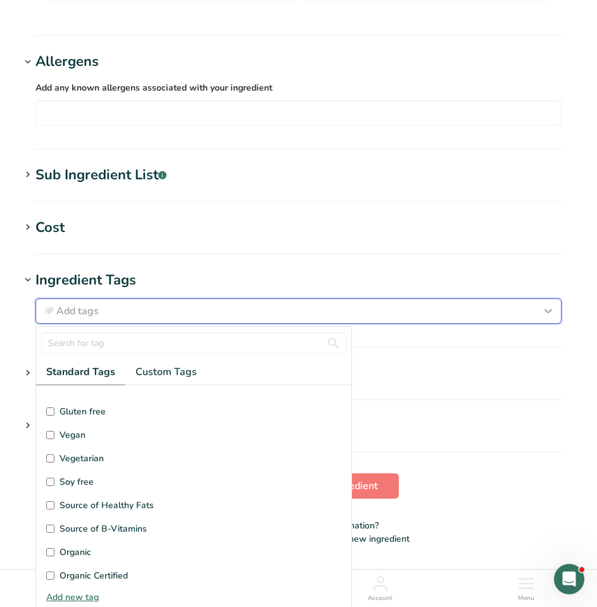
scroll to position [127, 0]
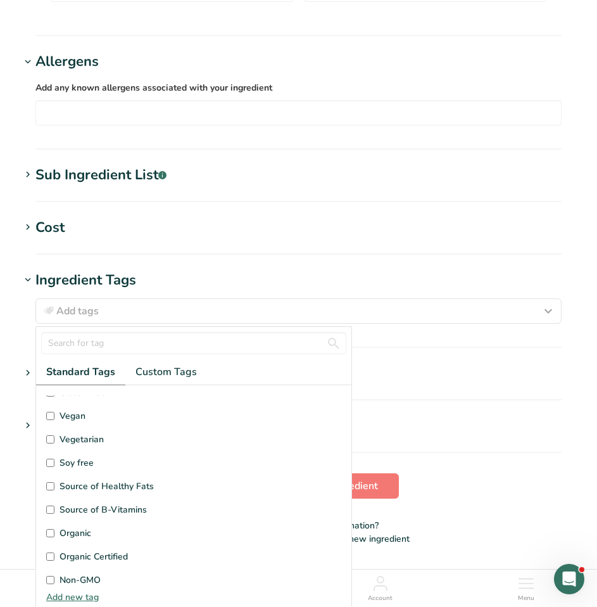
click at [53, 420] on input "Vegan" at bounding box center [50, 416] width 8 height 8
checkbox input "true"
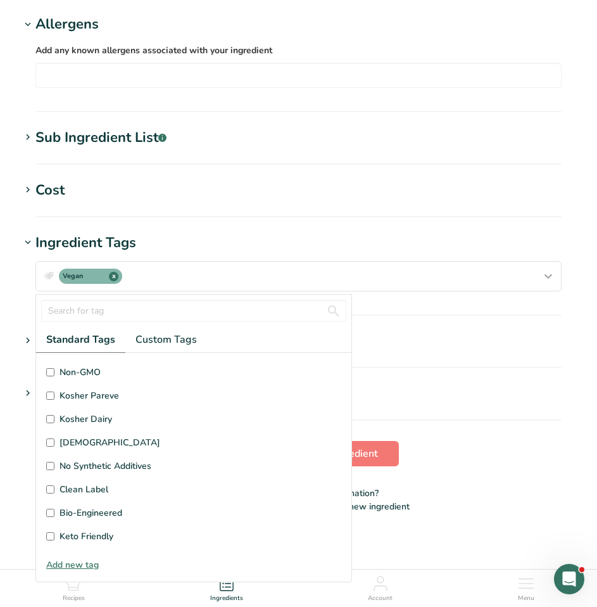
scroll to position [1169, 0]
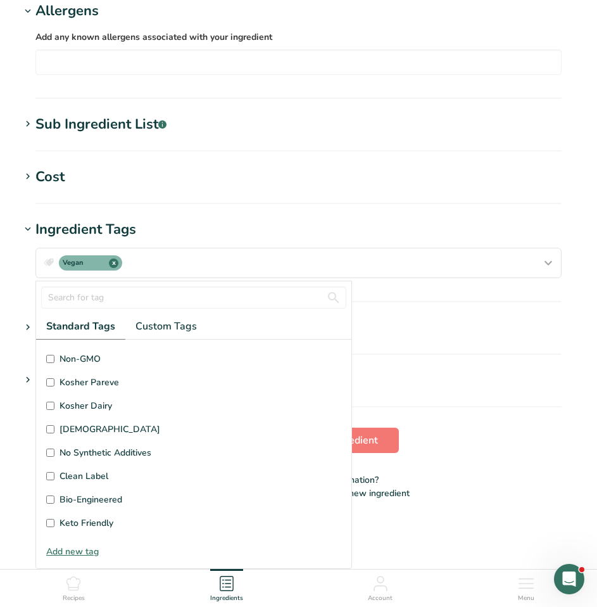
click at [48, 380] on input "Kosher Pareve" at bounding box center [50, 382] width 8 height 8
checkbox input "true"
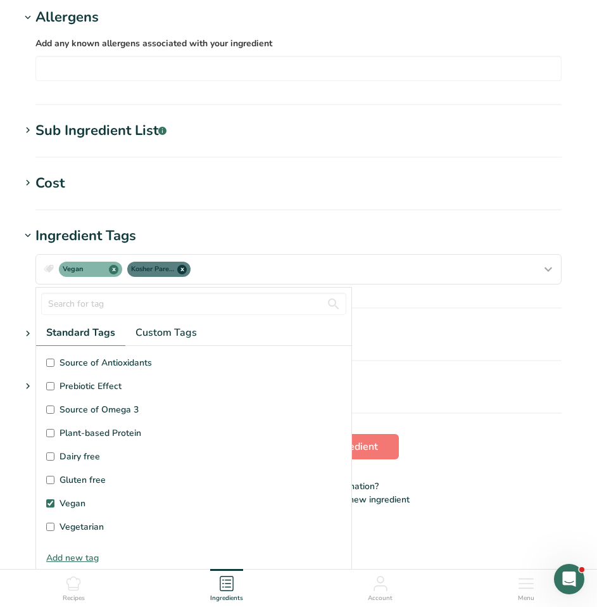
scroll to position [0, 0]
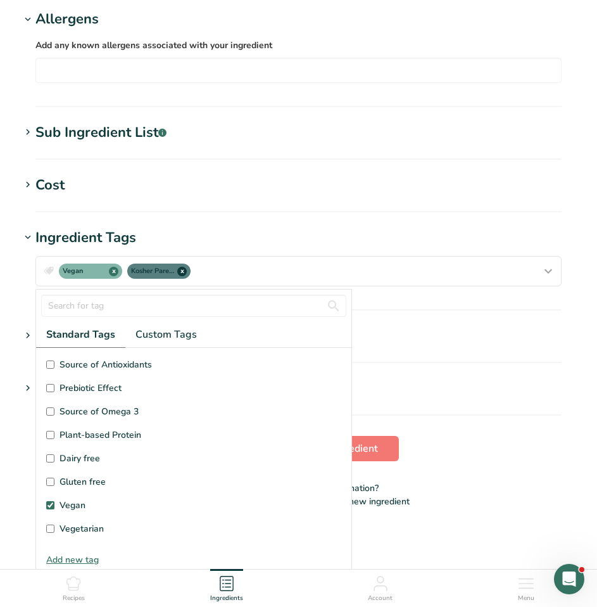
click at [51, 482] on input "Gluten free" at bounding box center [50, 481] width 8 height 8
checkbox input "true"
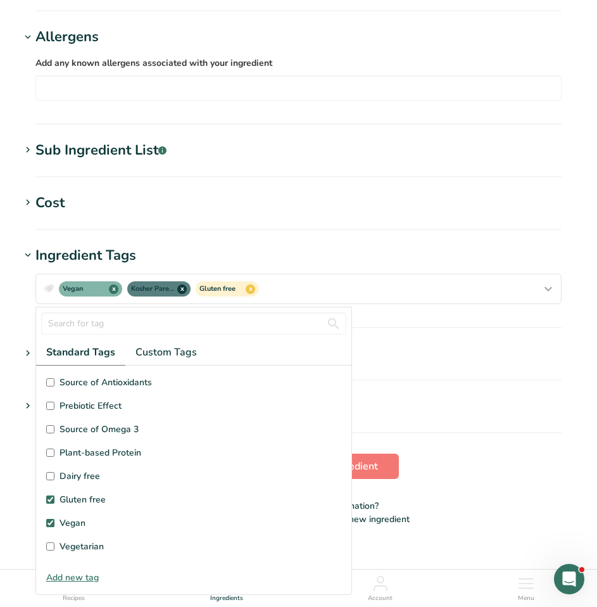
scroll to position [1169, 0]
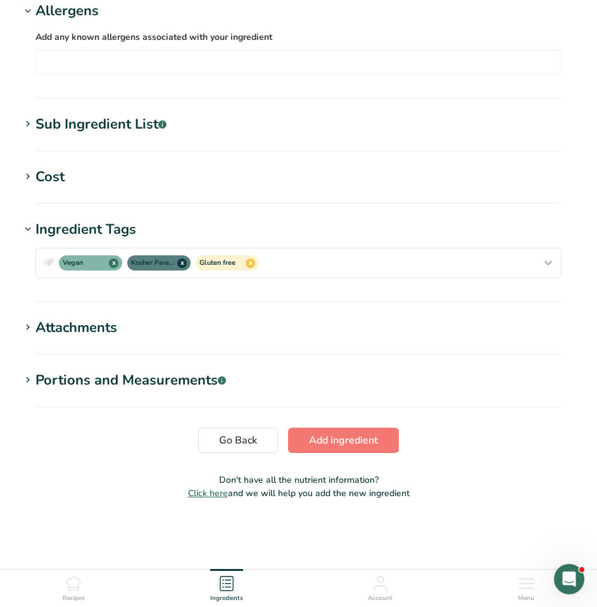
scroll to position [0, 0]
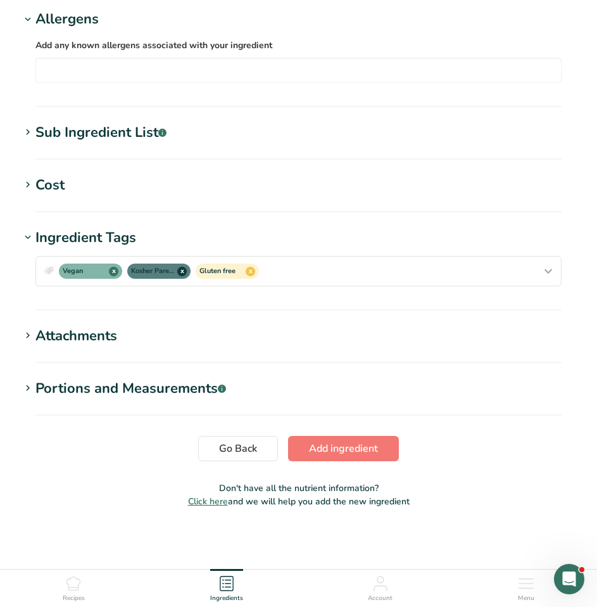
click at [23, 389] on icon at bounding box center [27, 388] width 11 height 18
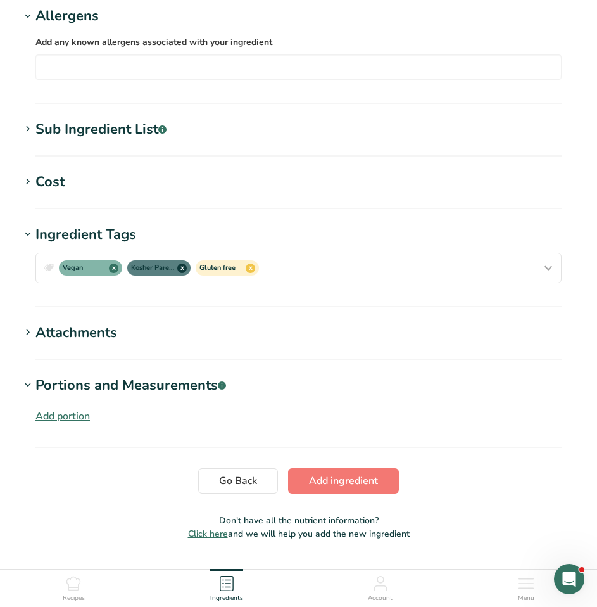
scroll to position [1177, 0]
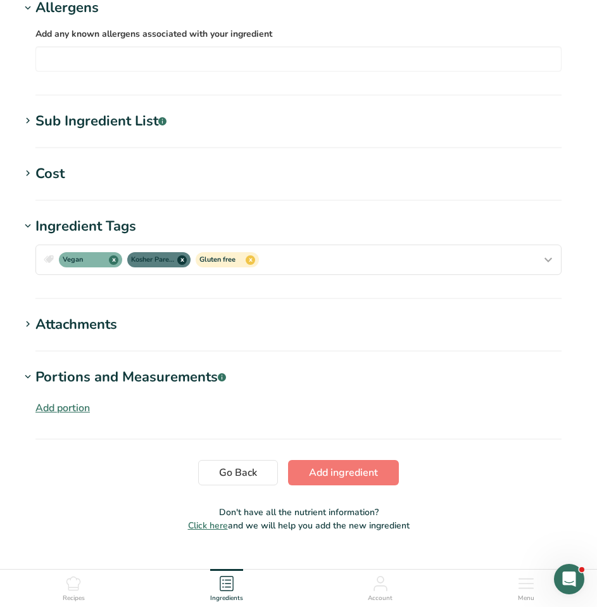
click at [27, 326] on icon at bounding box center [27, 324] width 11 height 18
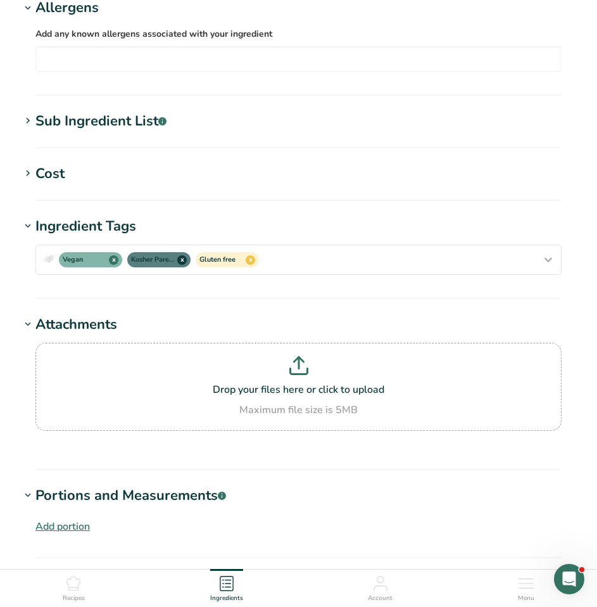
click at [27, 326] on icon at bounding box center [27, 324] width 11 height 18
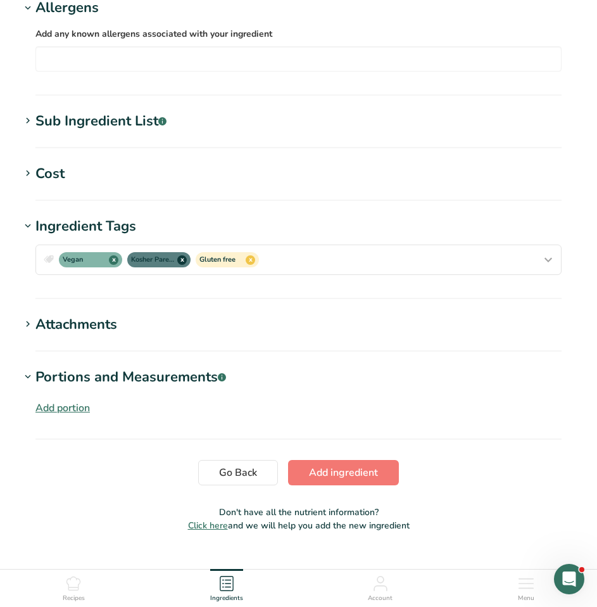
click at [28, 379] on icon at bounding box center [27, 377] width 11 height 18
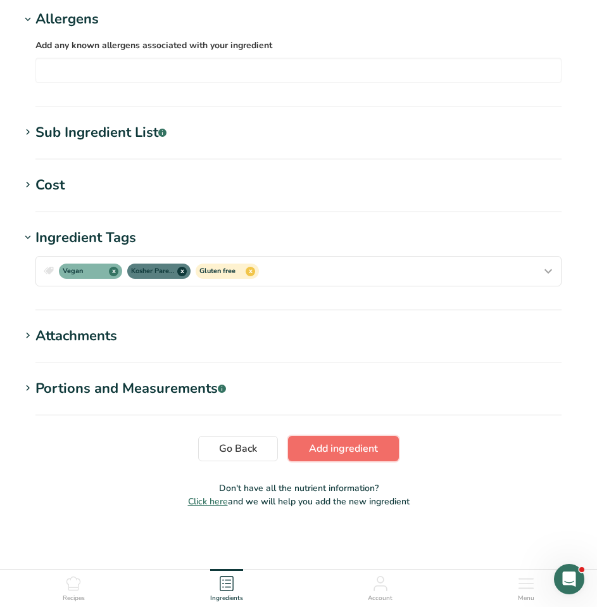
click at [341, 447] on span "Add ingredient" at bounding box center [343, 448] width 69 height 15
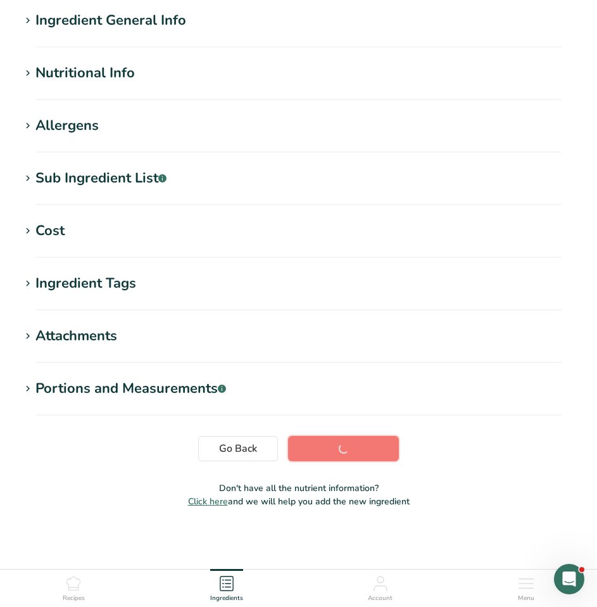
scroll to position [101, 0]
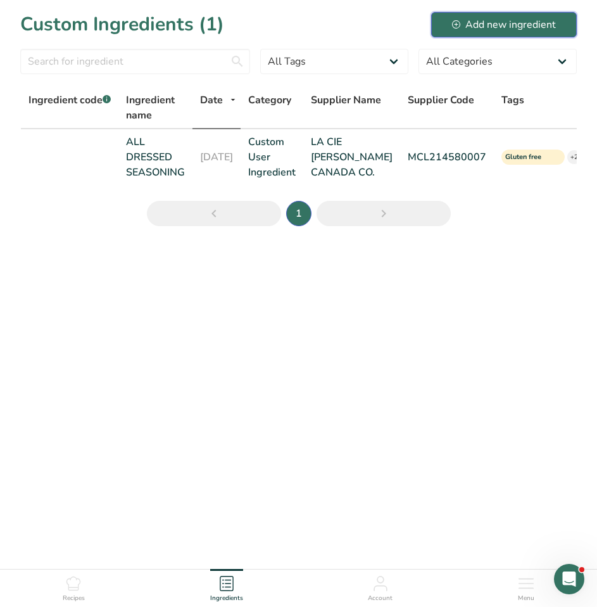
click at [488, 17] on div "Add new ingredient" at bounding box center [504, 24] width 104 height 15
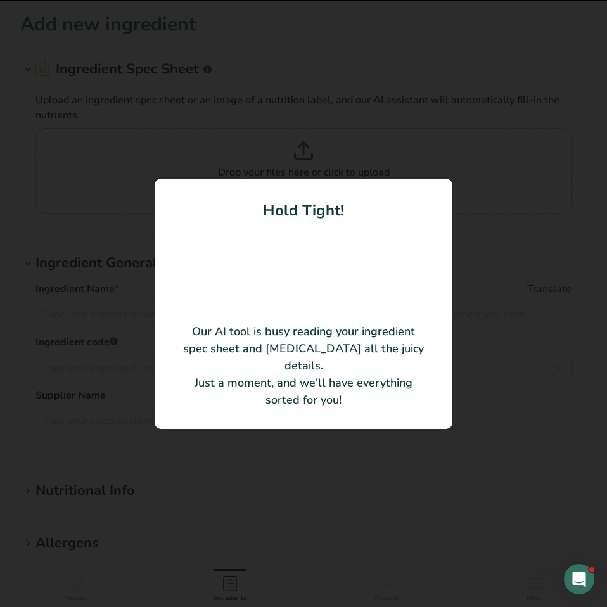
type input "DC MESQUITE BBQ FLAVOURED SEASONING"
type input "LA CIE [PERSON_NAME] CANADA CO."
type input "MCL214520005"
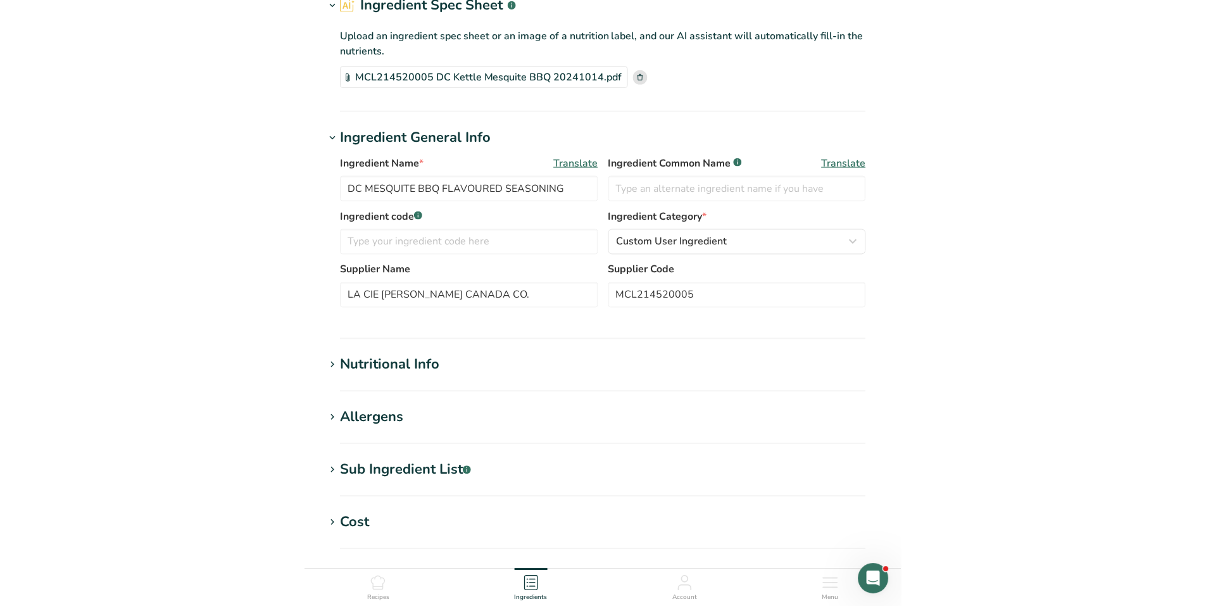
scroll to position [127, 0]
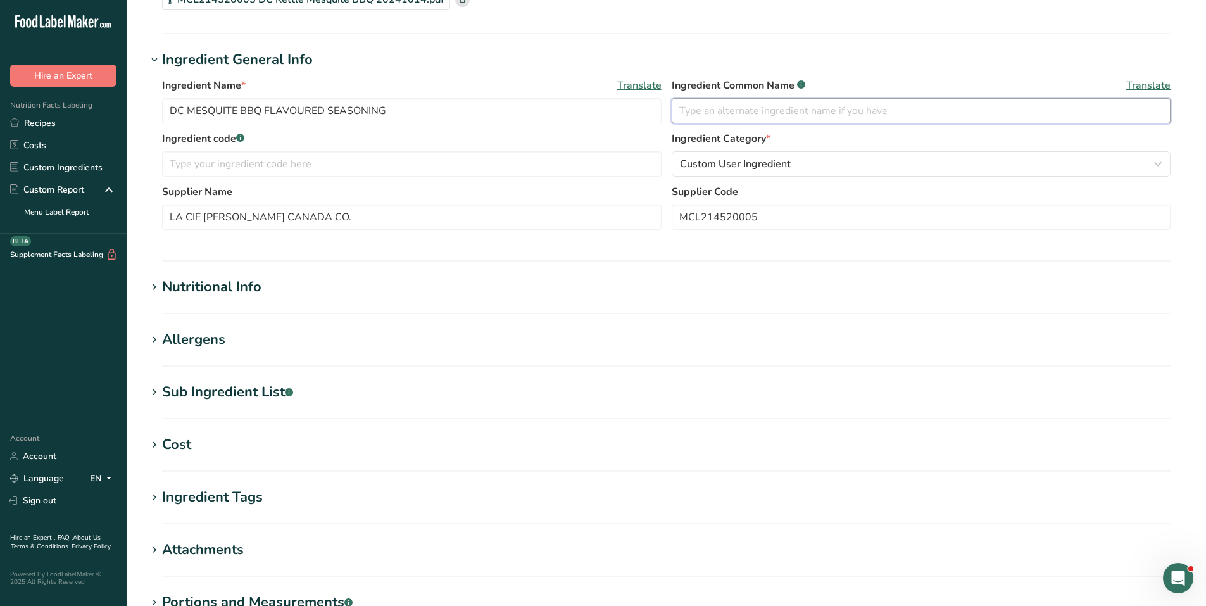
click at [683, 111] on input "text" at bounding box center [922, 110] width 500 height 25
type input "D"
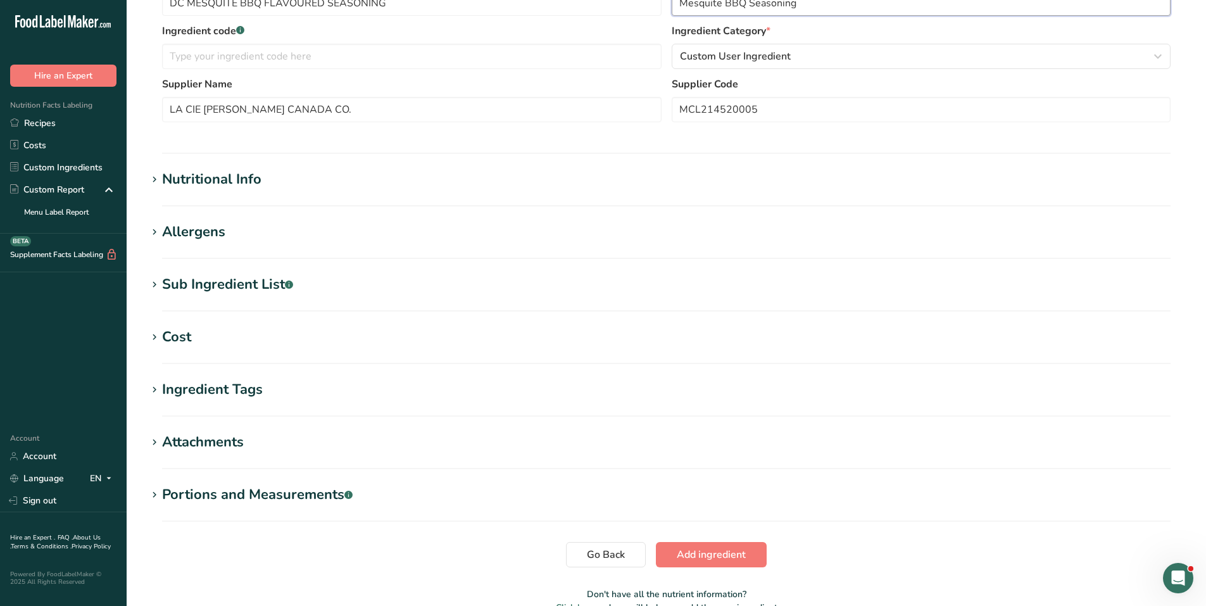
scroll to position [253, 0]
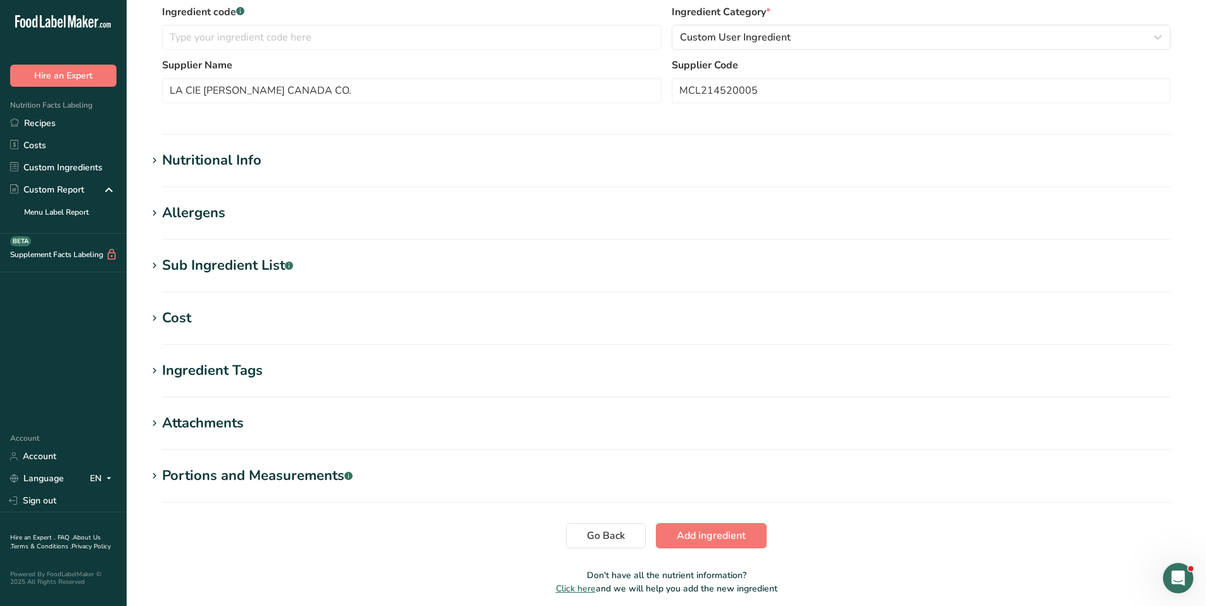
type input "Mesquite BBQ Seasoning"
click at [149, 157] on icon at bounding box center [154, 161] width 11 height 18
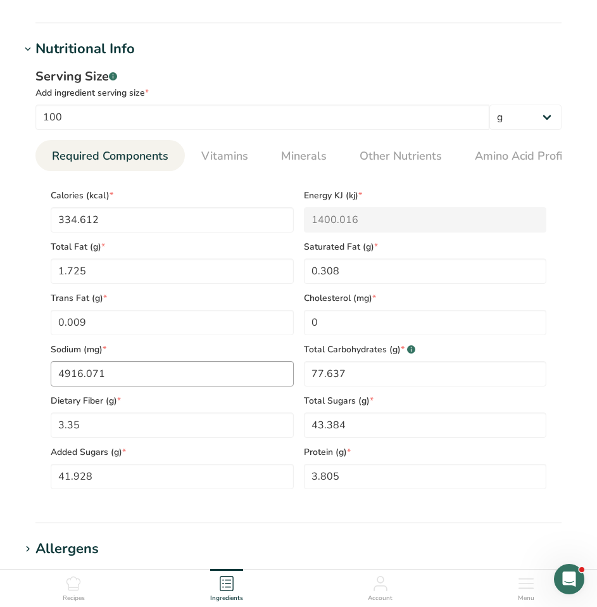
scroll to position [443, 0]
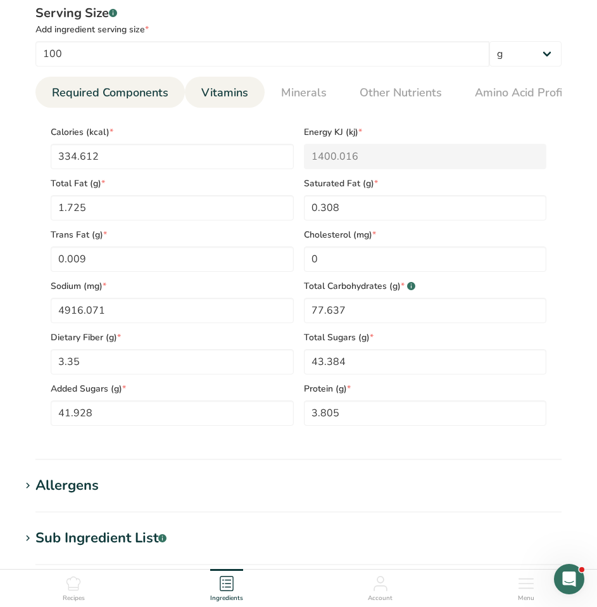
click at [230, 90] on span "Vitamins" at bounding box center [224, 92] width 47 height 17
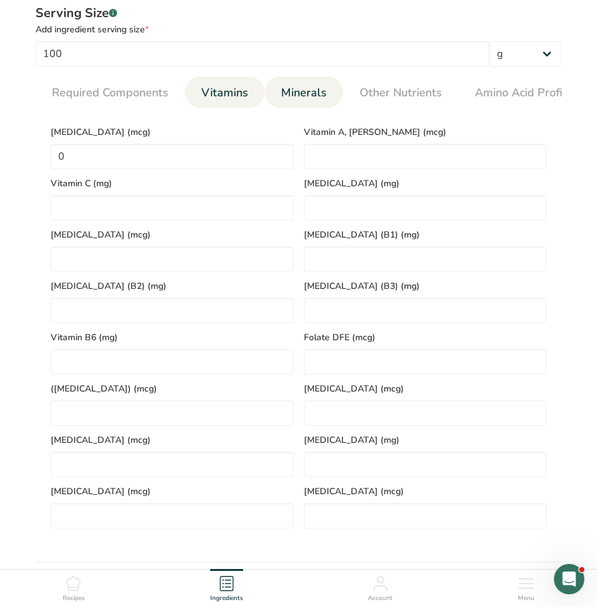
click at [299, 93] on span "Minerals" at bounding box center [304, 92] width 46 height 17
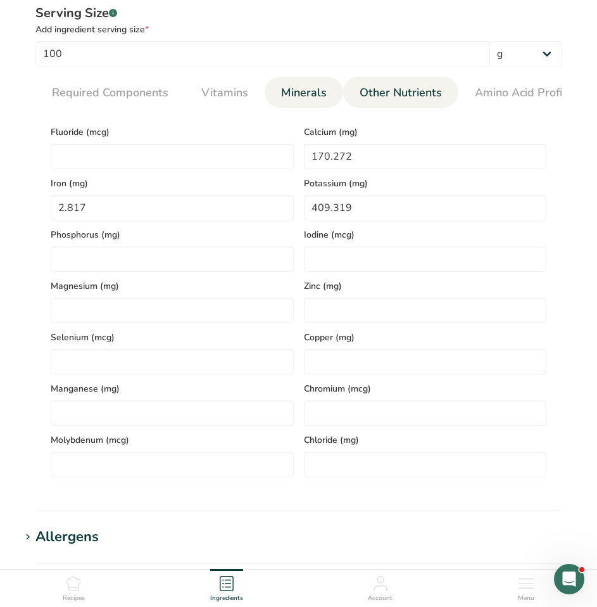
click at [414, 102] on link "Other Nutrients" at bounding box center [401, 93] width 92 height 32
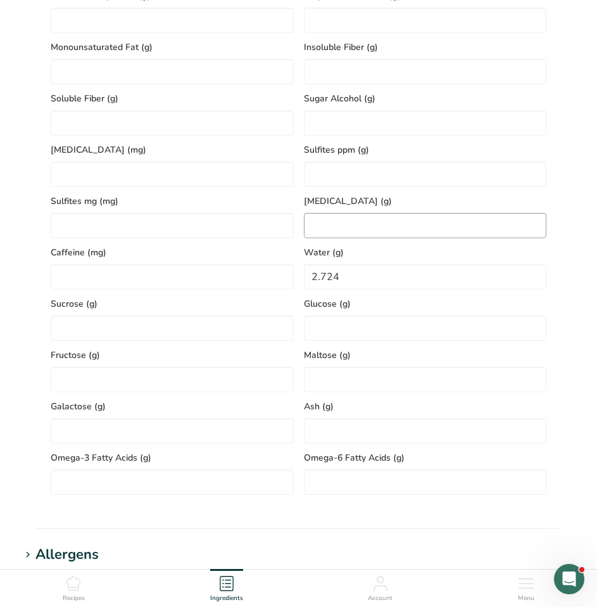
scroll to position [633, 0]
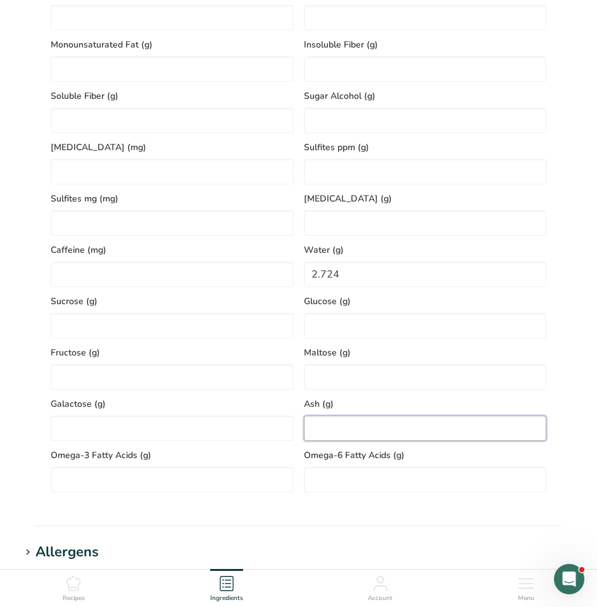
click at [348, 436] on input "number" at bounding box center [425, 427] width 243 height 25
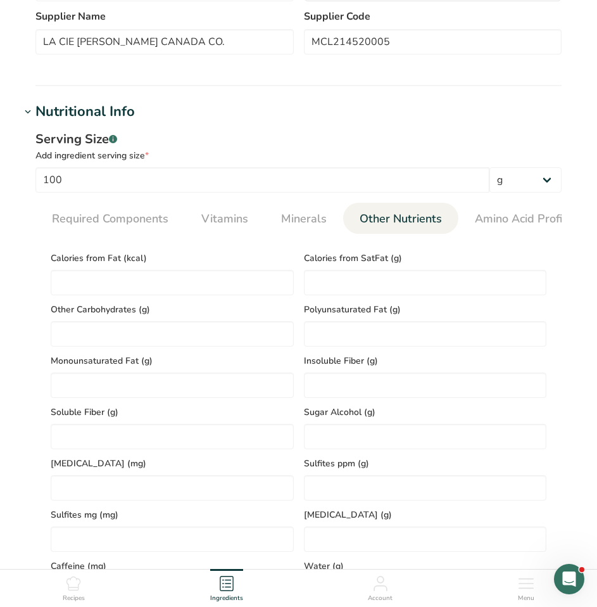
scroll to position [317, 0]
type input "14.106"
click at [550, 226] on span "Amino Acid Profile" at bounding box center [524, 219] width 98 height 17
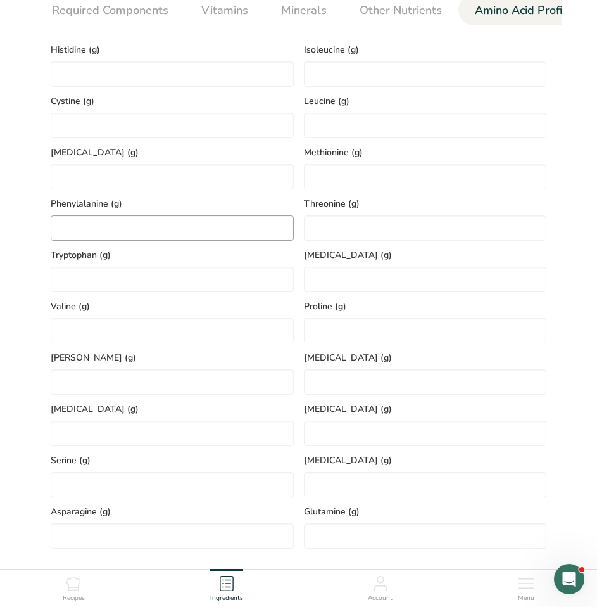
scroll to position [507, 0]
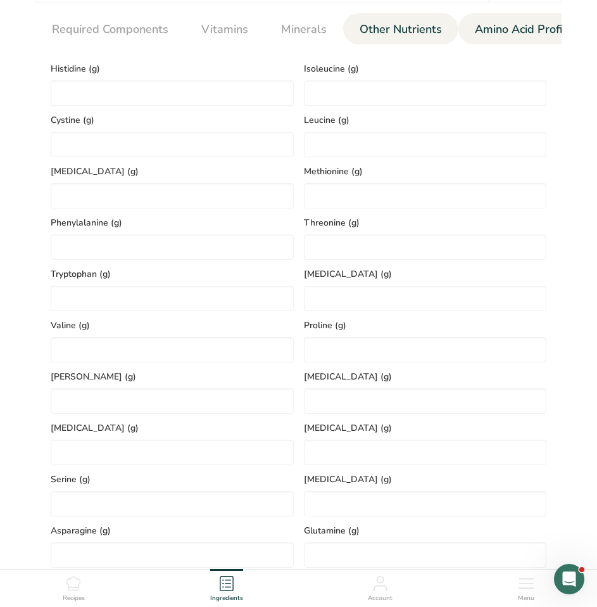
click at [410, 35] on span "Other Nutrients" at bounding box center [401, 29] width 82 height 17
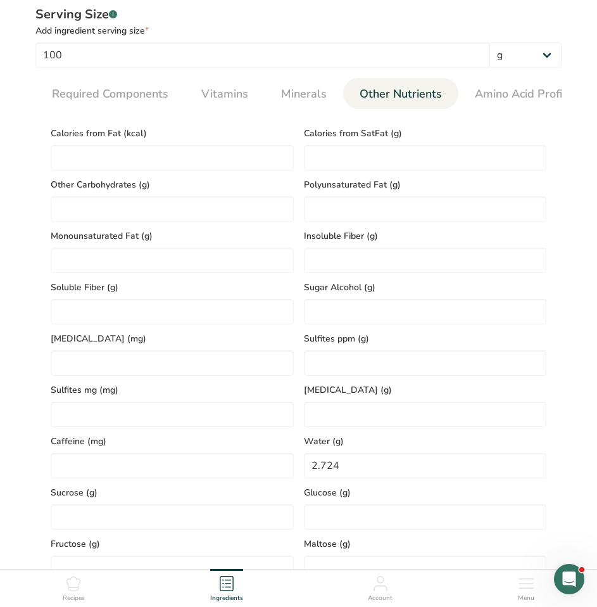
scroll to position [380, 0]
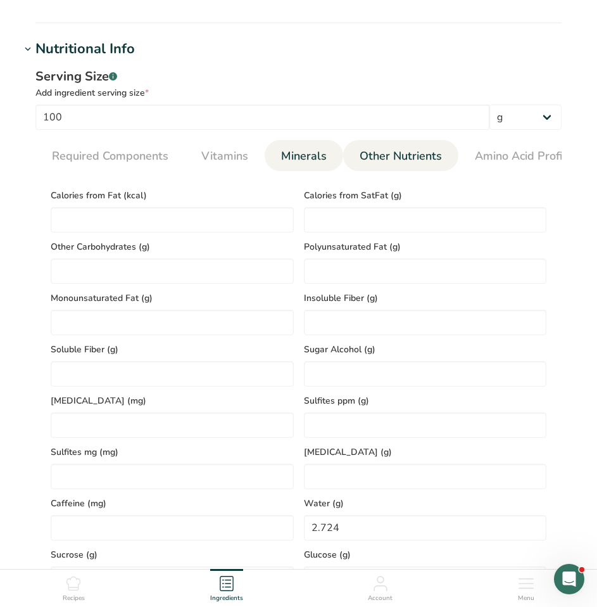
click at [314, 153] on span "Minerals" at bounding box center [304, 156] width 46 height 17
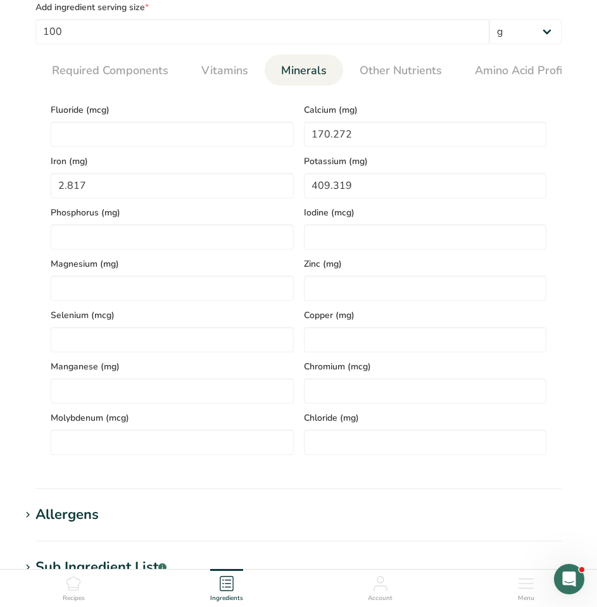
scroll to position [443, 0]
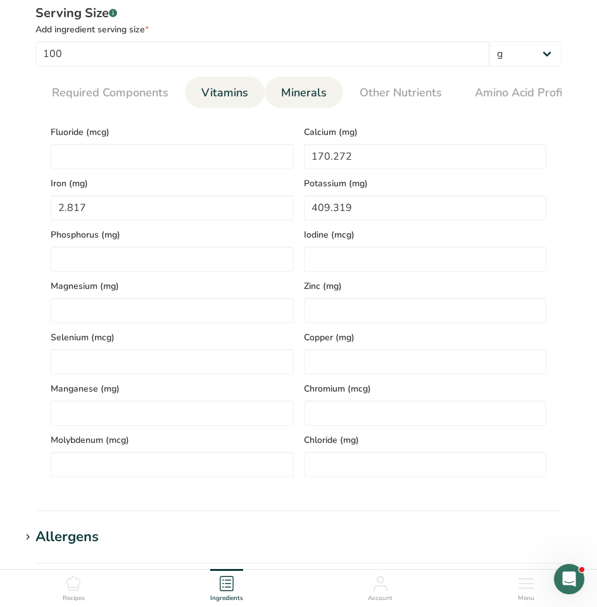
click at [221, 96] on span "Vitamins" at bounding box center [224, 92] width 47 height 17
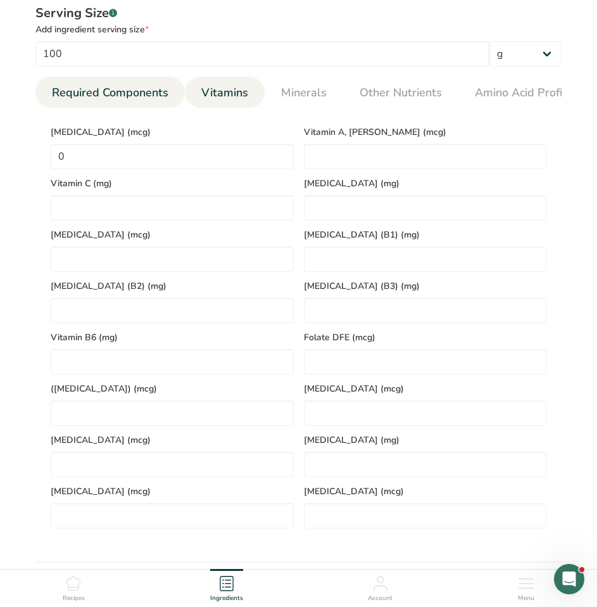
click at [111, 101] on span "Required Components" at bounding box center [110, 92] width 117 height 17
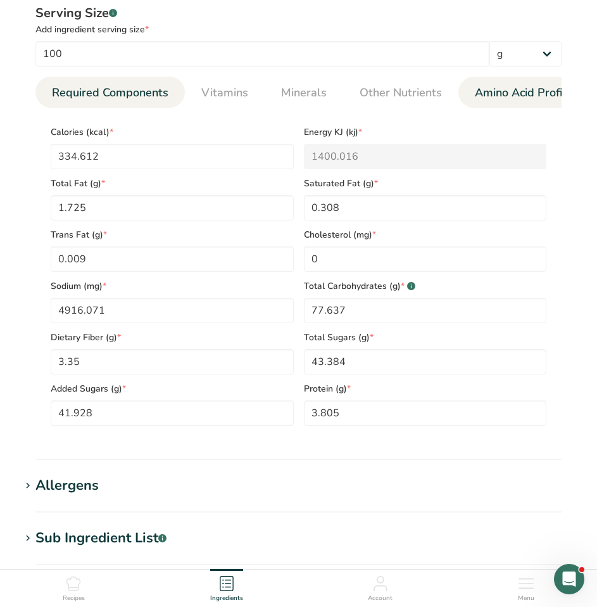
click at [506, 90] on span "Amino Acid Profile" at bounding box center [524, 92] width 98 height 17
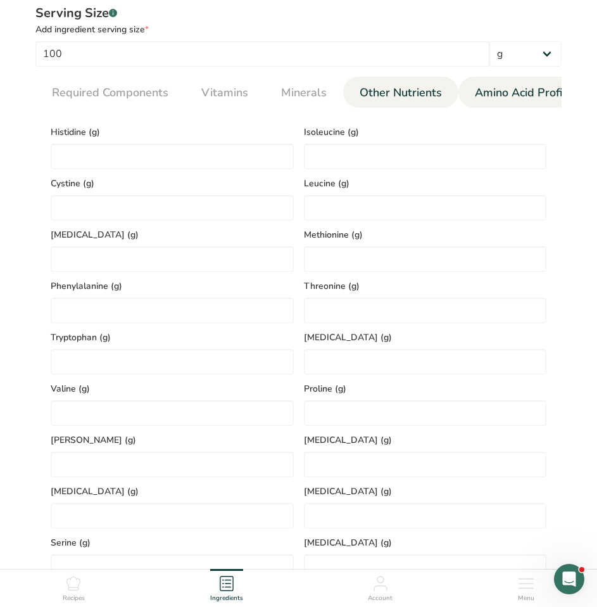
click at [396, 94] on span "Other Nutrients" at bounding box center [401, 92] width 82 height 17
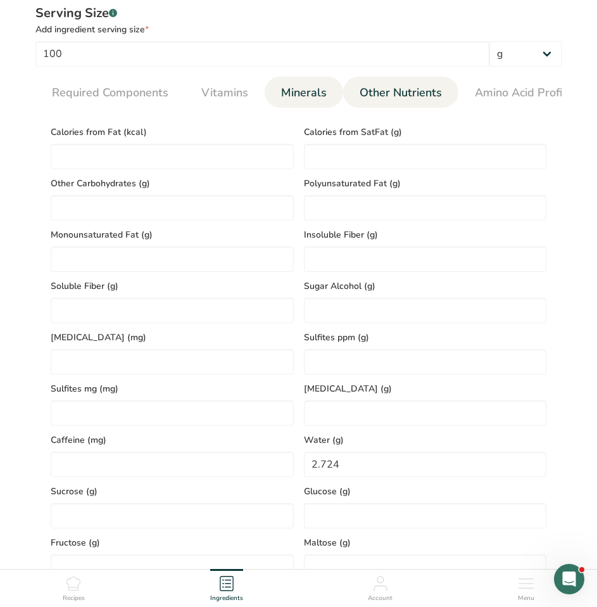
click at [305, 89] on span "Minerals" at bounding box center [304, 92] width 46 height 17
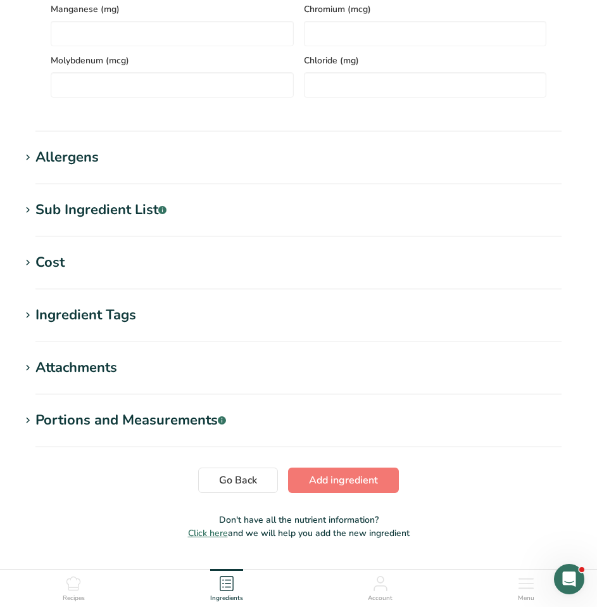
scroll to position [823, 0]
click at [27, 158] on icon at bounding box center [27, 157] width 11 height 18
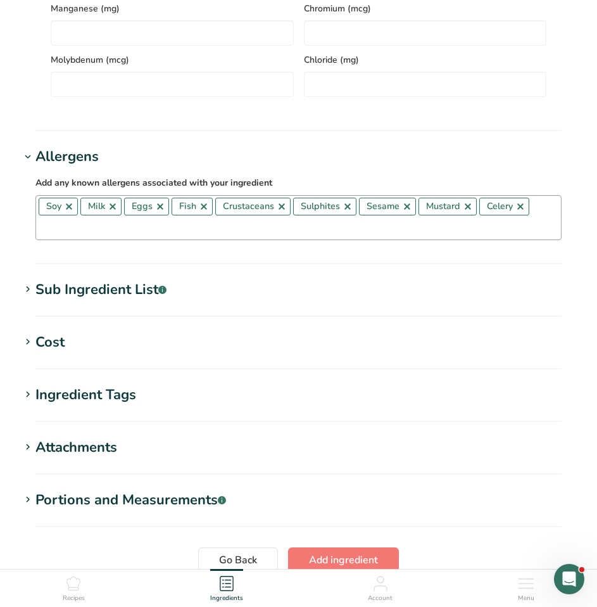
click at [70, 210] on link at bounding box center [69, 206] width 10 height 10
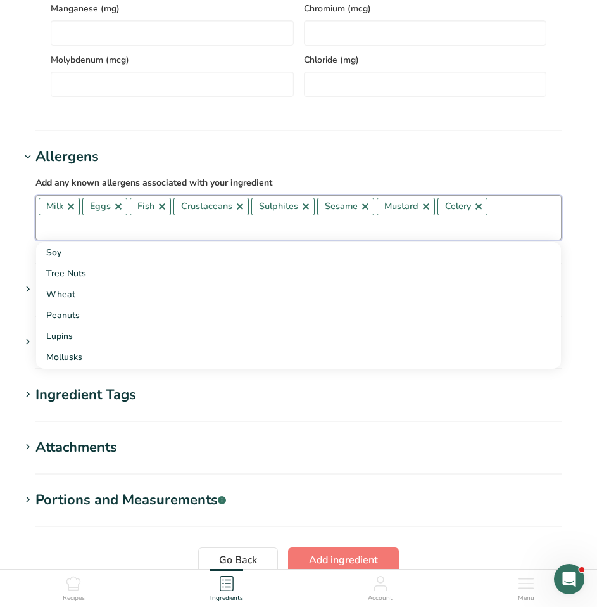
click at [70, 210] on link at bounding box center [71, 206] width 10 height 10
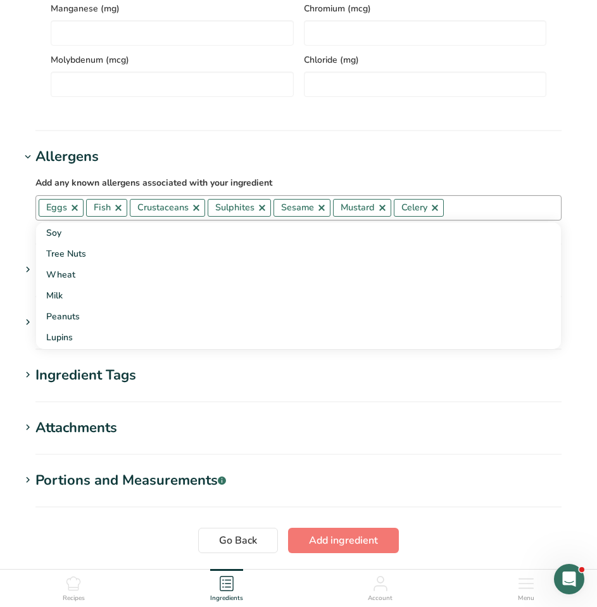
click at [70, 210] on link at bounding box center [75, 208] width 10 height 10
click at [70, 210] on link at bounding box center [71, 208] width 10 height 10
click at [104, 210] on link at bounding box center [105, 208] width 10 height 10
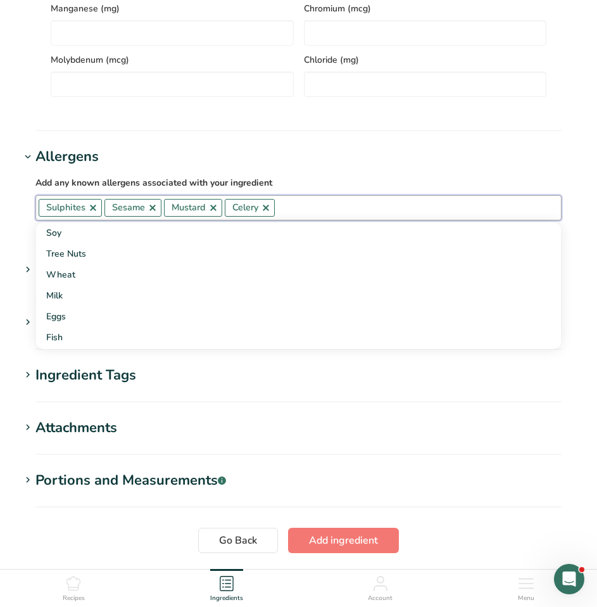
click at [152, 212] on link at bounding box center [153, 208] width 10 height 10
click at [157, 210] on link at bounding box center [154, 208] width 10 height 10
click at [146, 212] on link at bounding box center [146, 208] width 10 height 10
click at [27, 373] on icon at bounding box center [27, 375] width 11 height 18
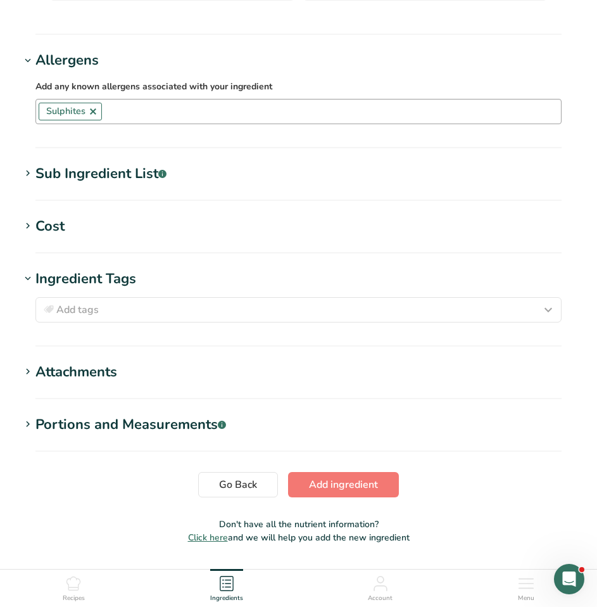
scroll to position [950, 0]
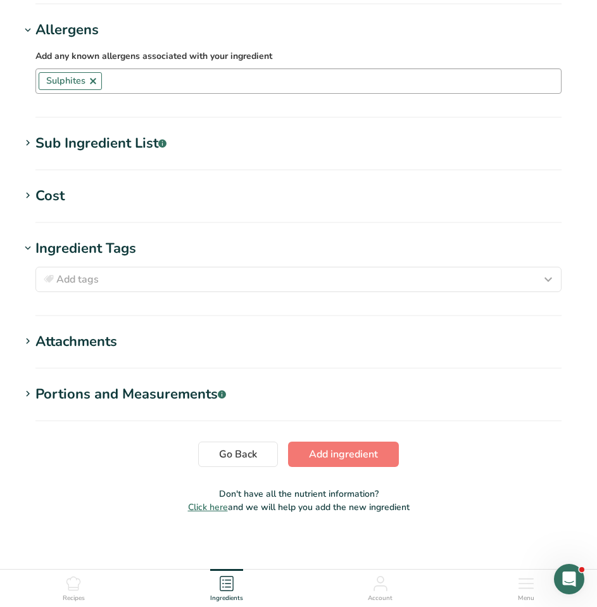
click at [27, 142] on icon at bounding box center [27, 143] width 11 height 18
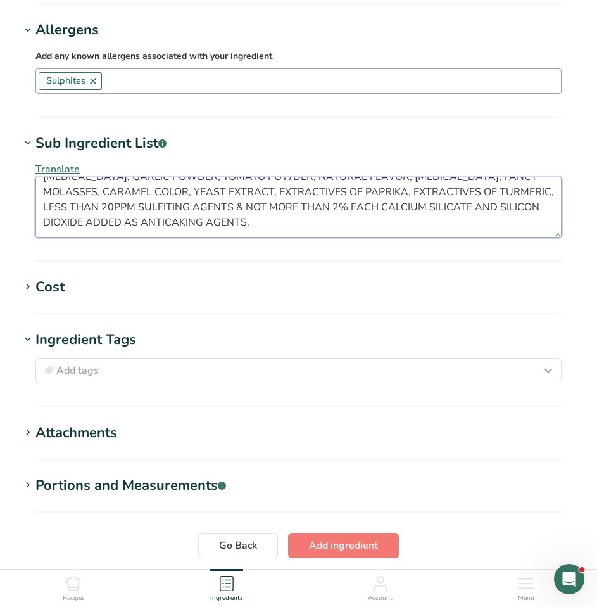
scroll to position [0, 0]
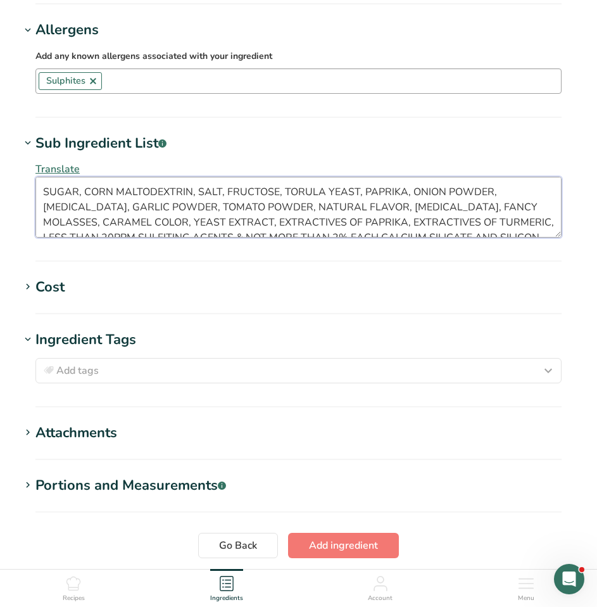
drag, startPoint x: 42, startPoint y: 195, endPoint x: 130, endPoint y: 205, distance: 87.9
click at [123, 202] on textarea "SUGAR, CORN MALTODEXTRIN, SALT, FRUCTOSE, TORULA YEAST, PAPRIKA, ONION POWDER, …" at bounding box center [298, 207] width 526 height 61
click at [214, 220] on textarea "SUGAR, CORN MALTODEXTRIN, SALT, FRUCTOSE, TORULA YEAST, PAPRIKA, ONION POWDER, …" at bounding box center [298, 207] width 526 height 61
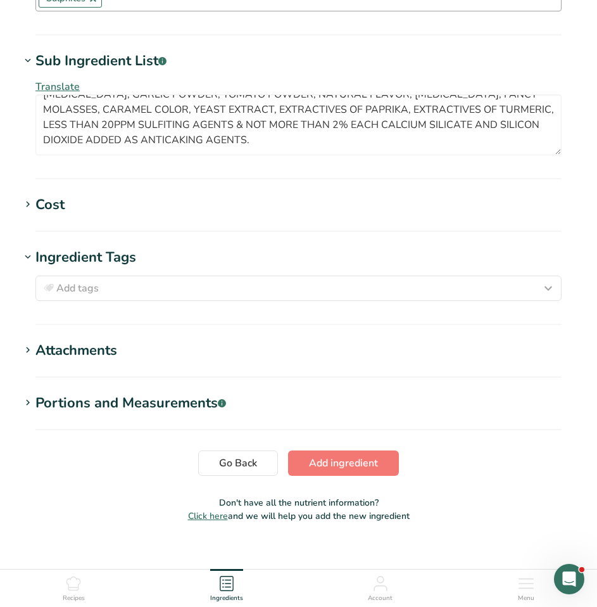
scroll to position [1050, 0]
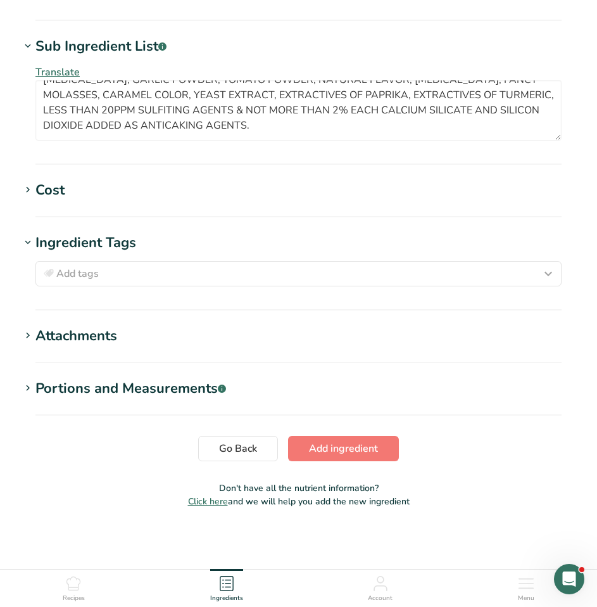
click at [40, 195] on div "Cost" at bounding box center [49, 190] width 29 height 21
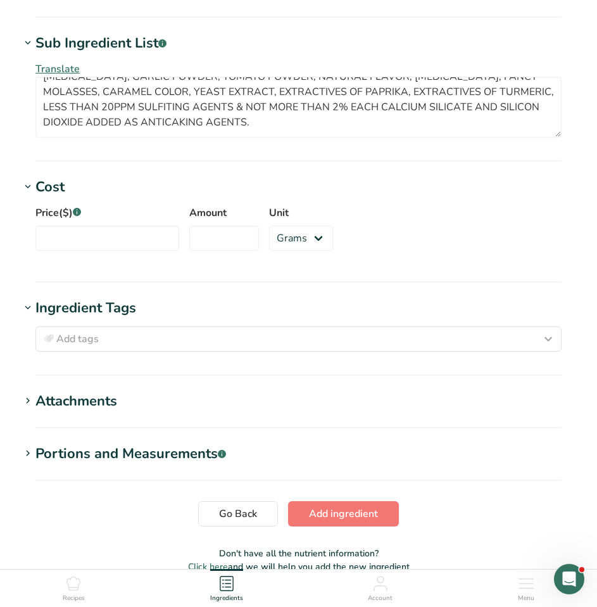
click at [40, 195] on div "Cost" at bounding box center [49, 187] width 29 height 21
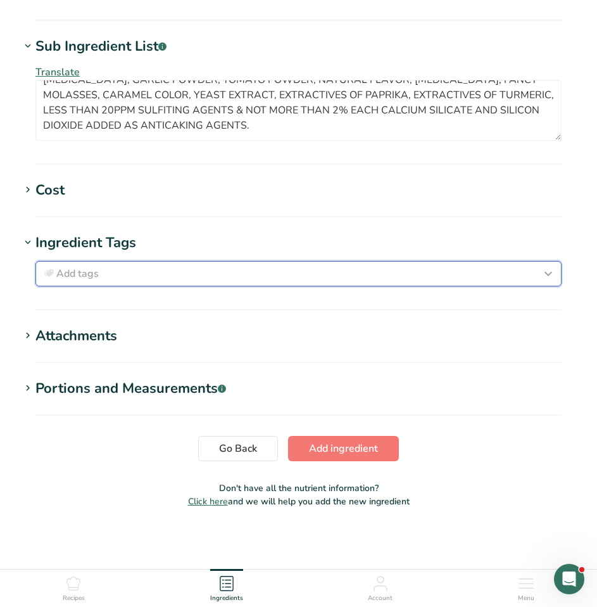
click at [549, 272] on icon "button" at bounding box center [548, 273] width 15 height 23
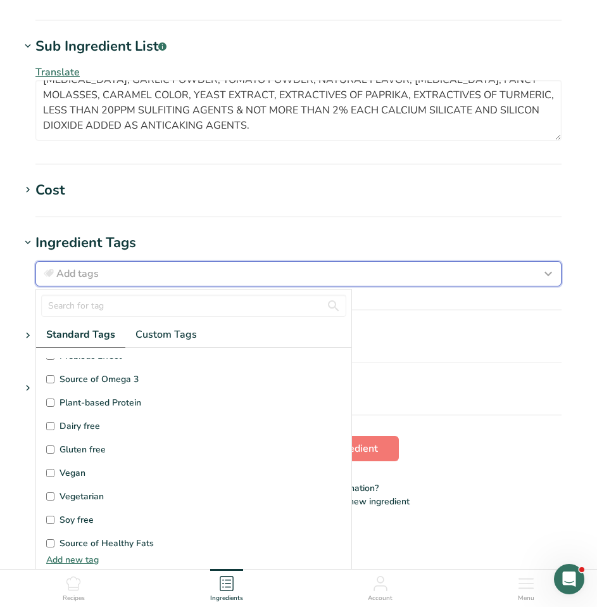
scroll to position [63, 0]
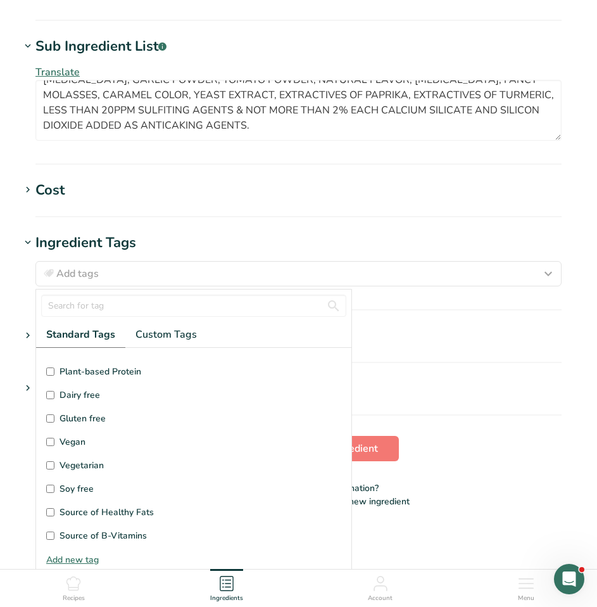
click at [55, 443] on label "Vegan" at bounding box center [193, 441] width 295 height 13
click at [54, 443] on input "Vegan" at bounding box center [50, 442] width 8 height 8
checkbox input "true"
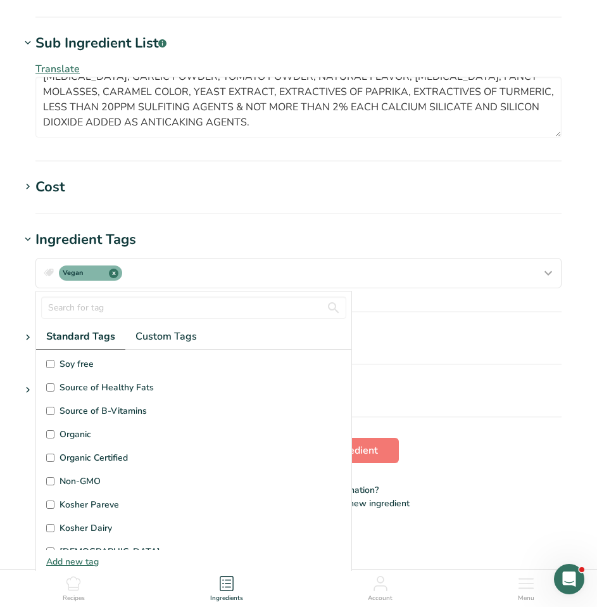
scroll to position [253, 0]
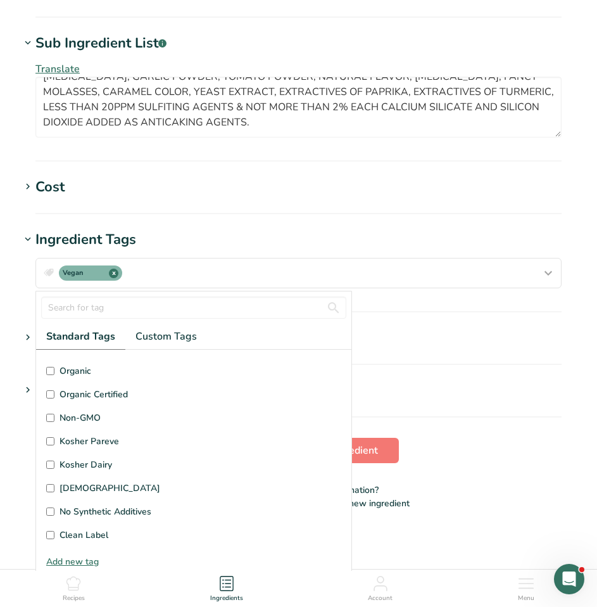
click at [49, 443] on input "Kosher Pareve" at bounding box center [50, 441] width 8 height 8
checkbox input "true"
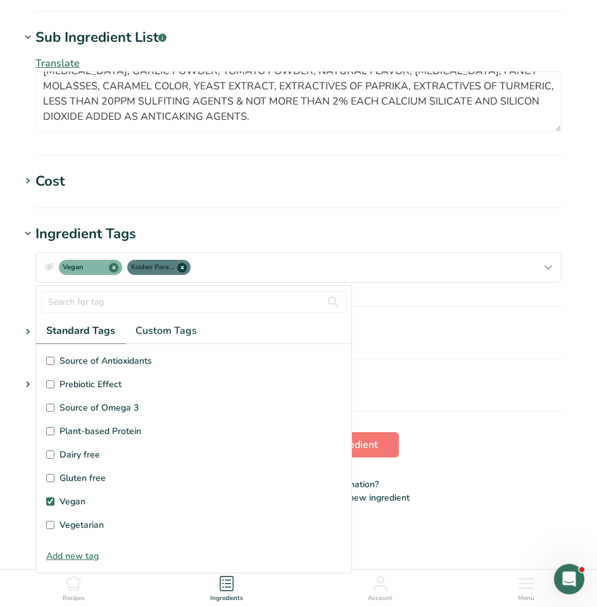
scroll to position [1055, 0]
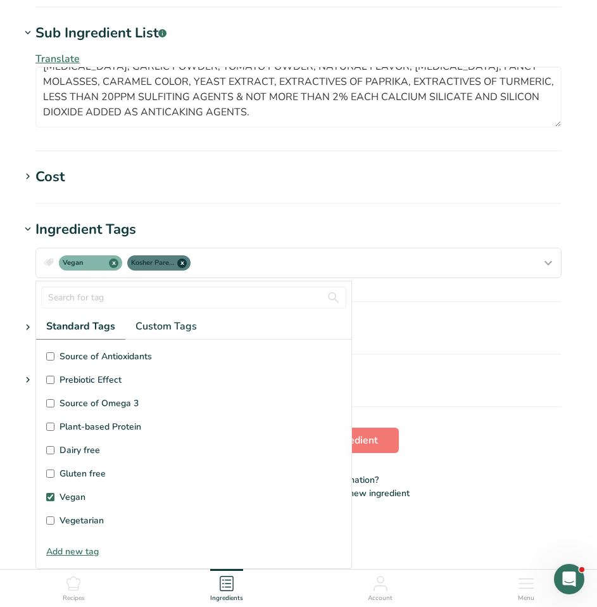
click at [429, 348] on section "Attachments Drop your files here or click to upload Maximum file size is 5MB" at bounding box center [298, 335] width 557 height 37
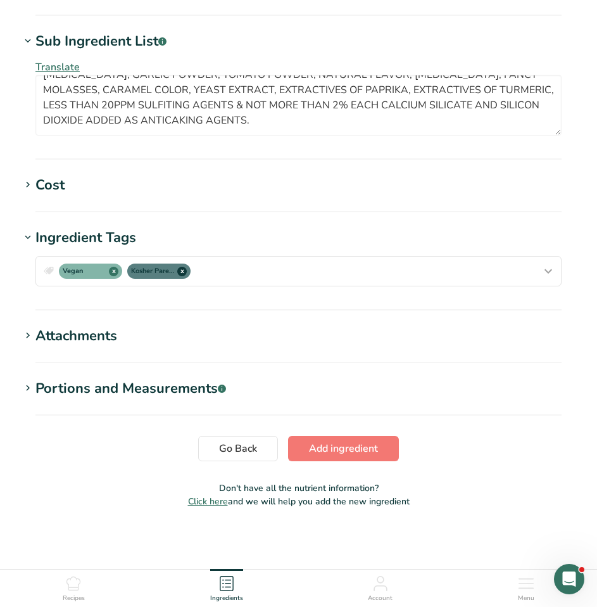
scroll to position [0, 0]
click at [360, 446] on span "Add ingredient" at bounding box center [343, 448] width 69 height 15
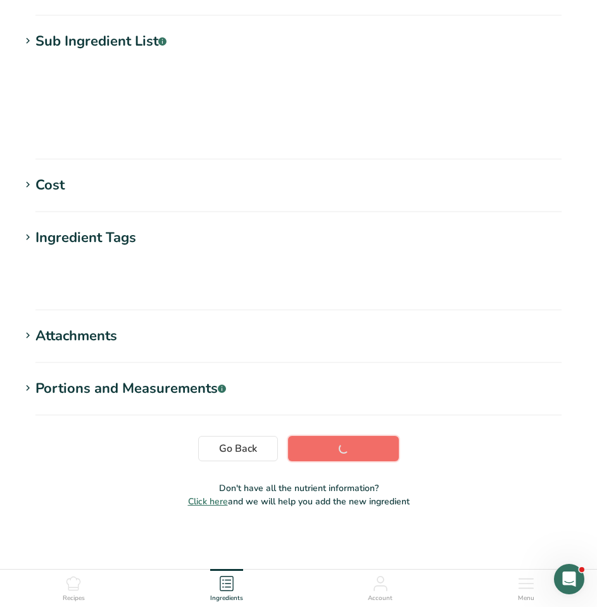
scroll to position [101, 0]
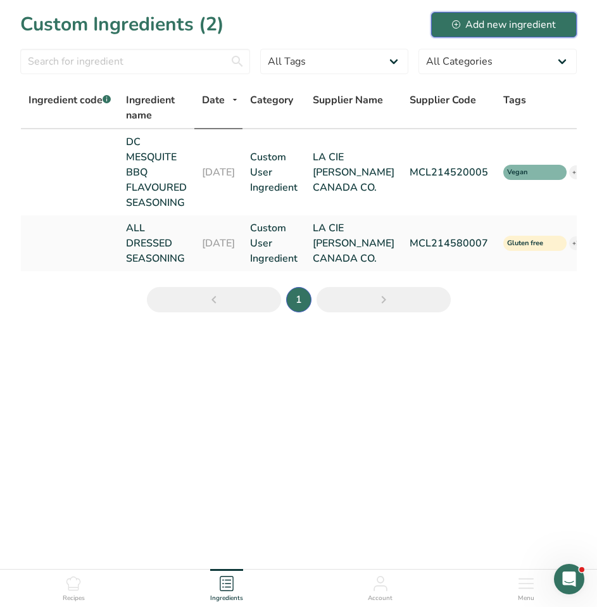
click at [471, 27] on div "Add new ingredient" at bounding box center [504, 24] width 104 height 15
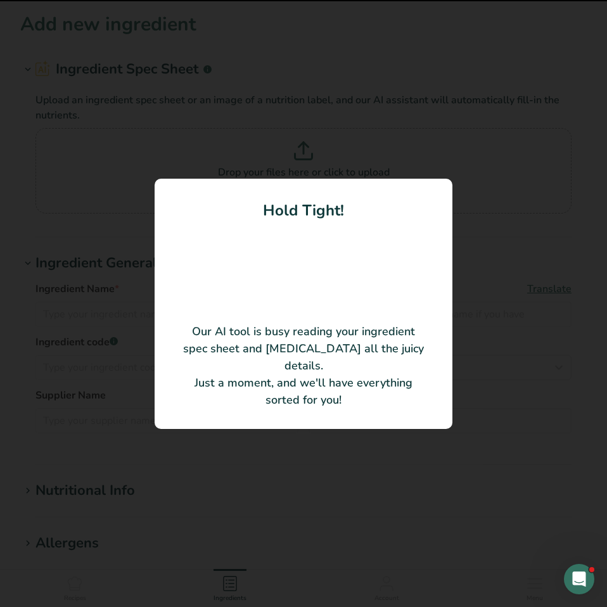
type input "DC Jalapeno Cheddar Flavoured Seasoning"
type input "LA CIE [PERSON_NAME] CANADA CO."
type input "MCL214510008"
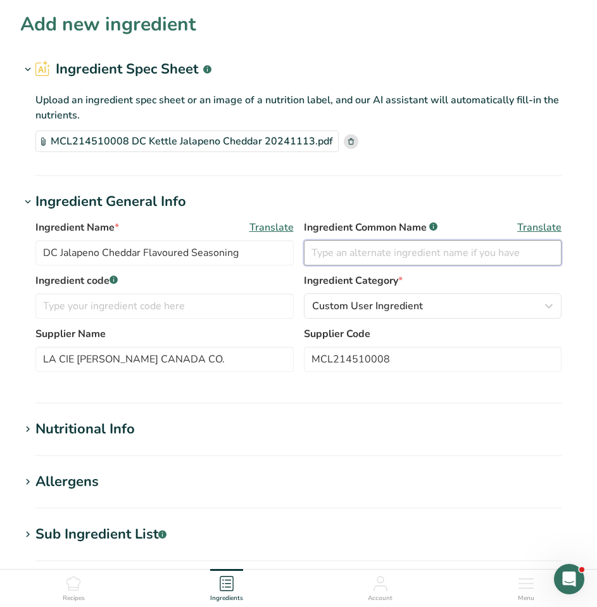
click at [344, 253] on input "text" at bounding box center [433, 252] width 258 height 25
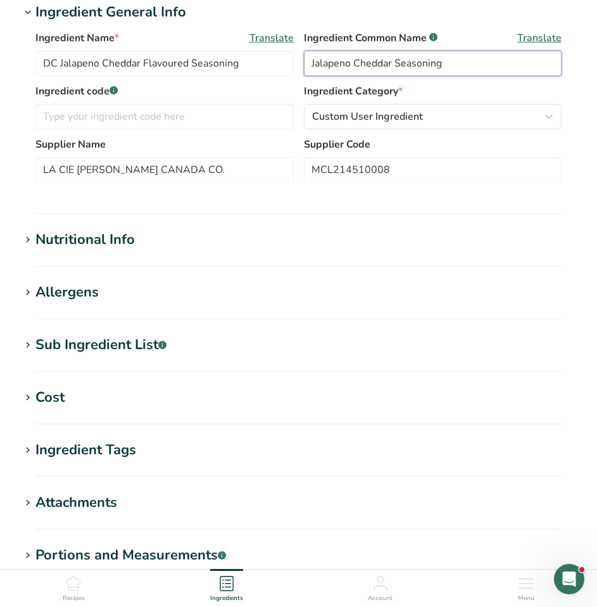
scroll to position [190, 0]
type input "Jalapeno Cheddar Seasoning"
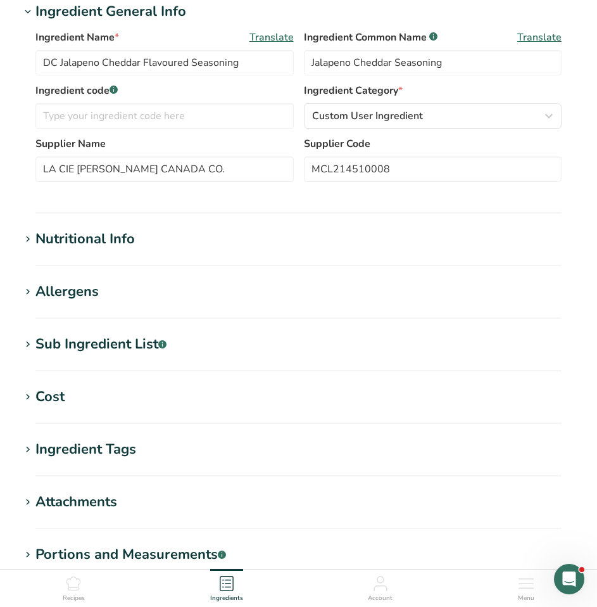
click at [25, 236] on icon at bounding box center [27, 239] width 11 height 18
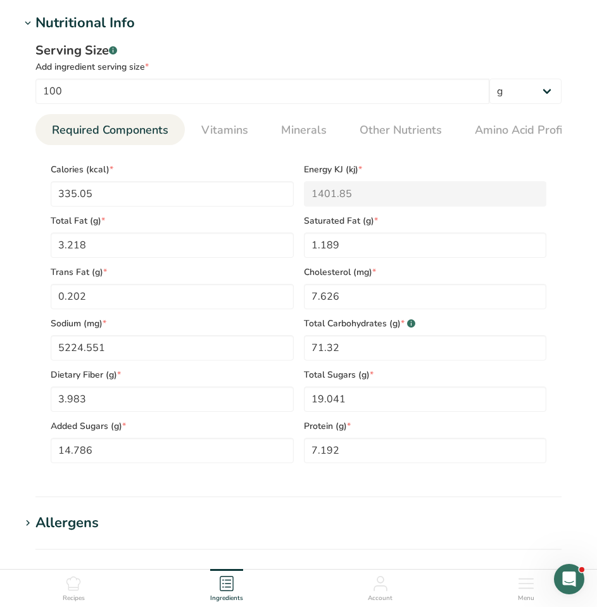
scroll to position [443, 0]
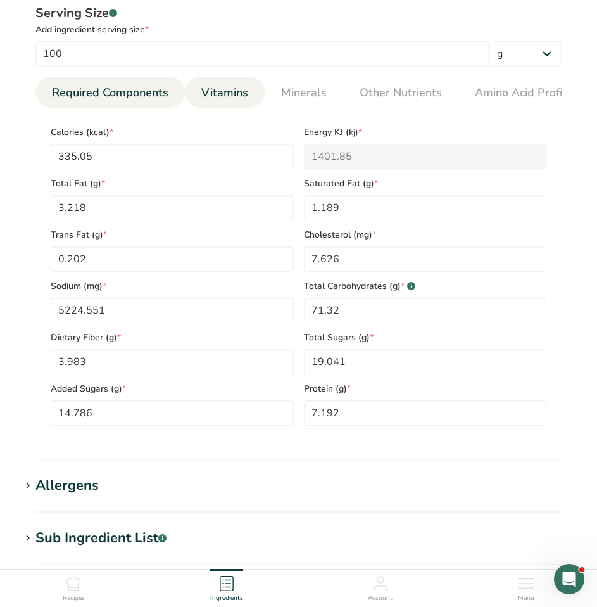
click at [202, 89] on span "Vitamins" at bounding box center [224, 92] width 47 height 17
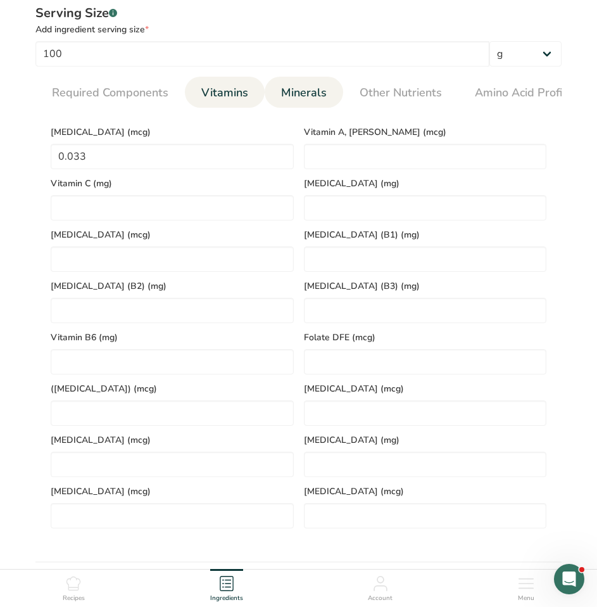
click at [303, 93] on span "Minerals" at bounding box center [304, 92] width 46 height 17
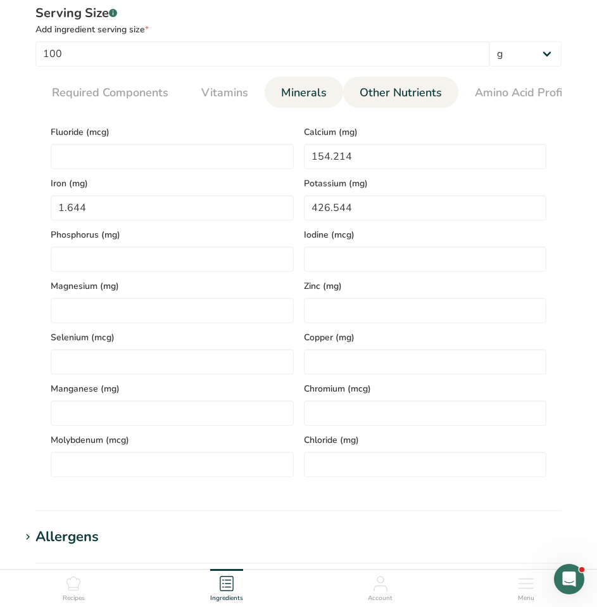
click at [405, 98] on span "Other Nutrients" at bounding box center [401, 92] width 82 height 17
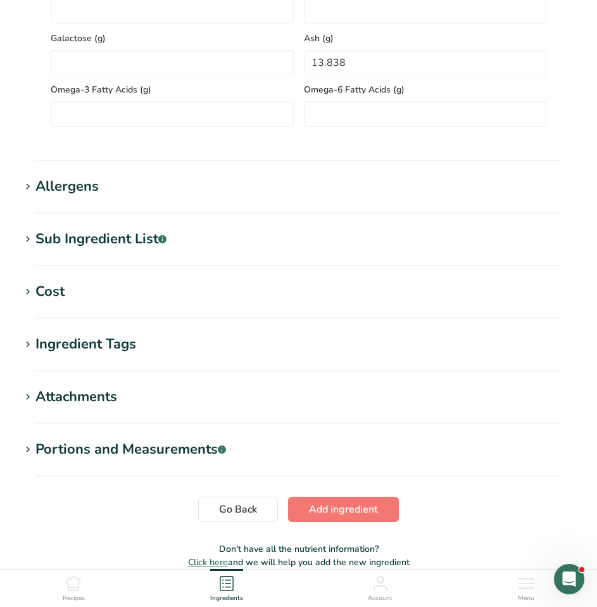
scroll to position [1013, 0]
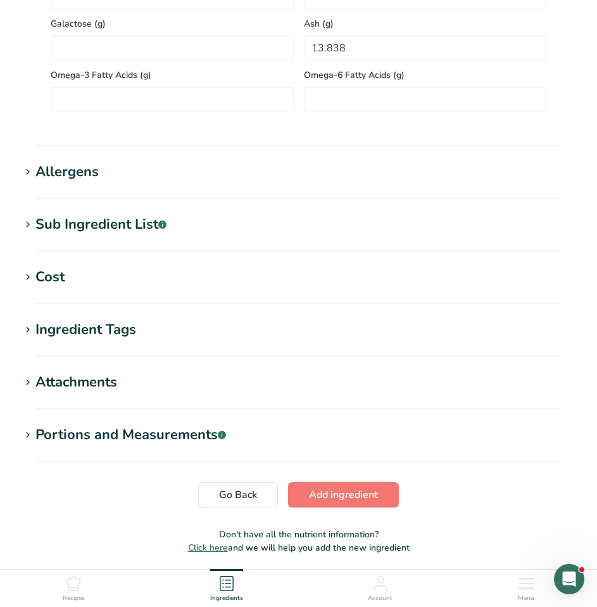
click at [79, 172] on div "Allergens" at bounding box center [66, 171] width 63 height 21
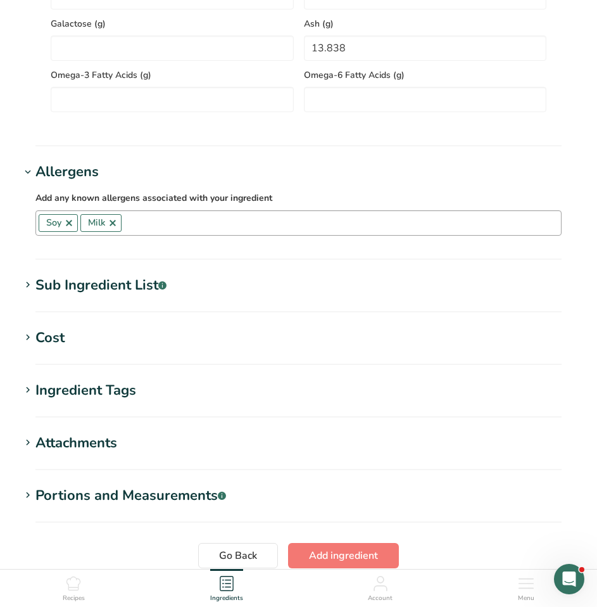
click at [67, 227] on link at bounding box center [69, 223] width 10 height 10
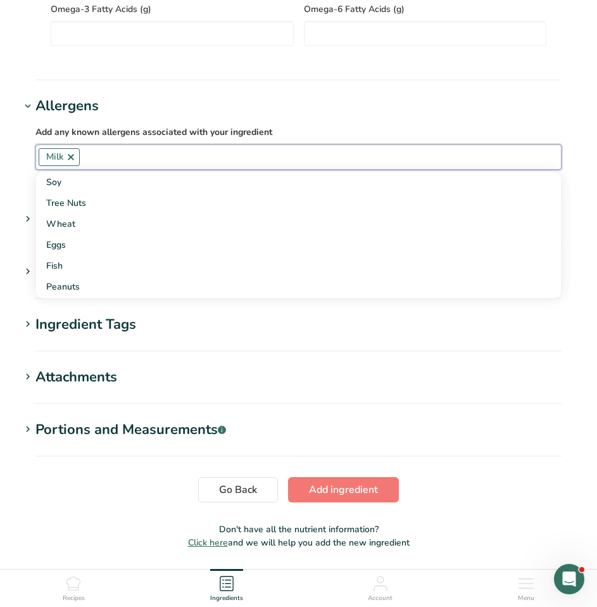
scroll to position [1123, 0]
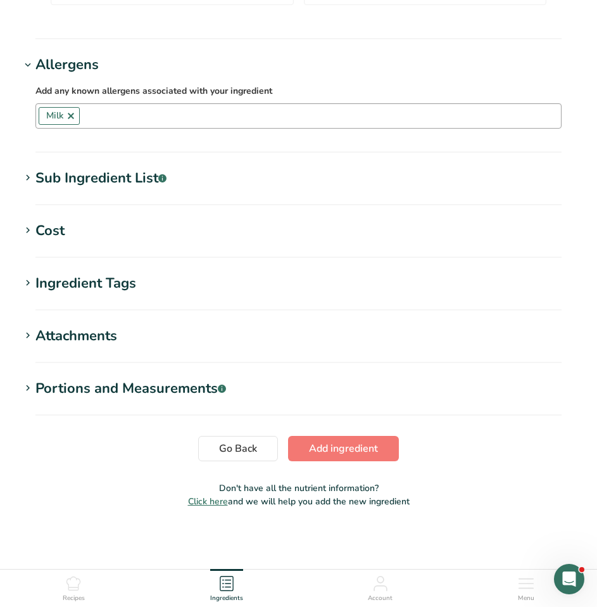
click at [24, 176] on icon at bounding box center [27, 178] width 11 height 18
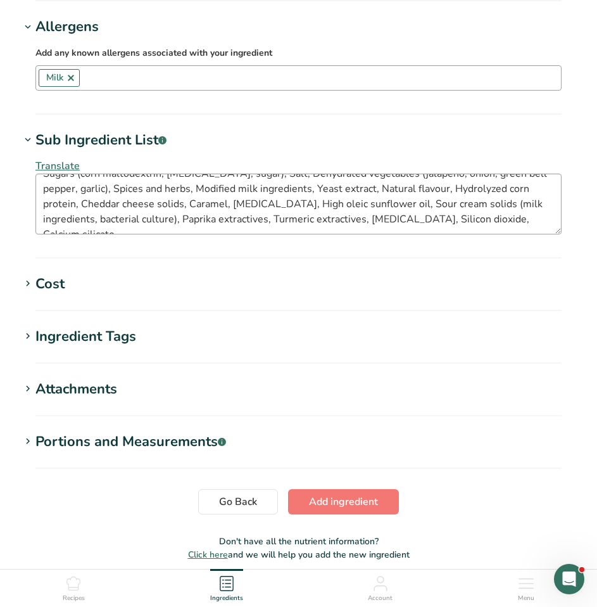
scroll to position [1187, 0]
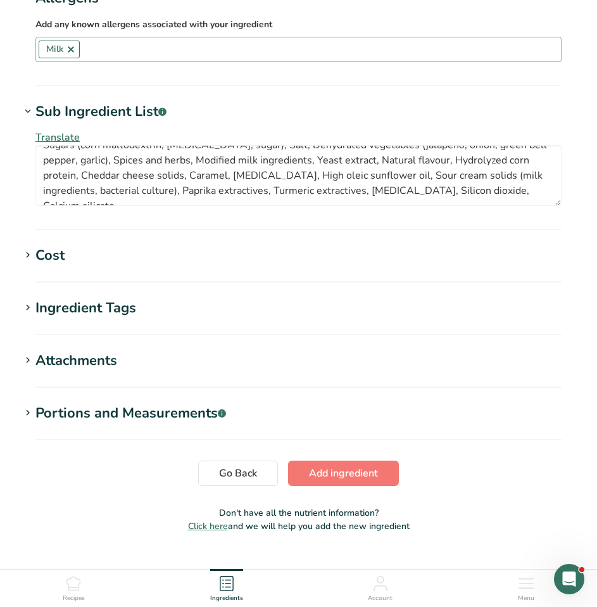
click at [22, 313] on icon at bounding box center [27, 308] width 11 height 18
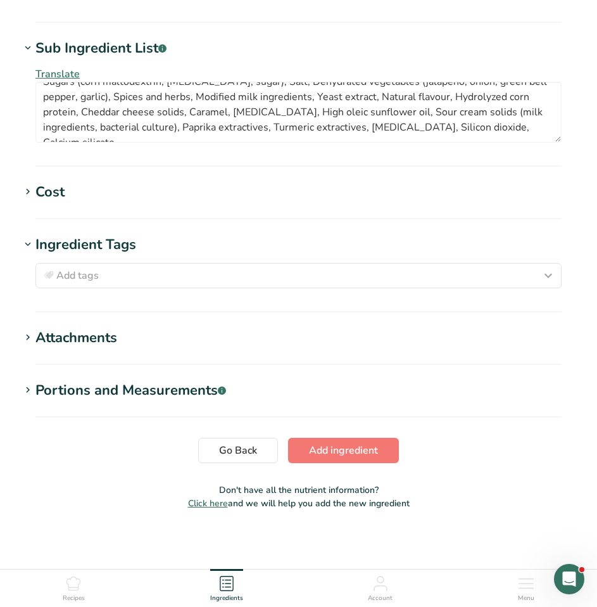
scroll to position [1255, 0]
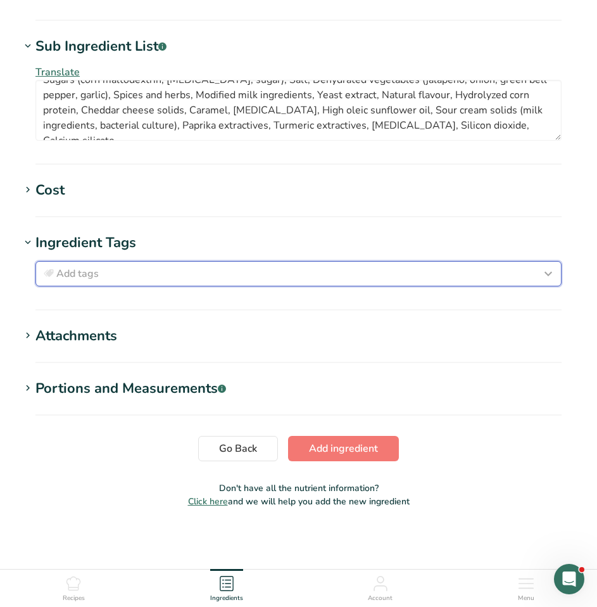
click at [222, 271] on div "Add tags" at bounding box center [298, 273] width 515 height 15
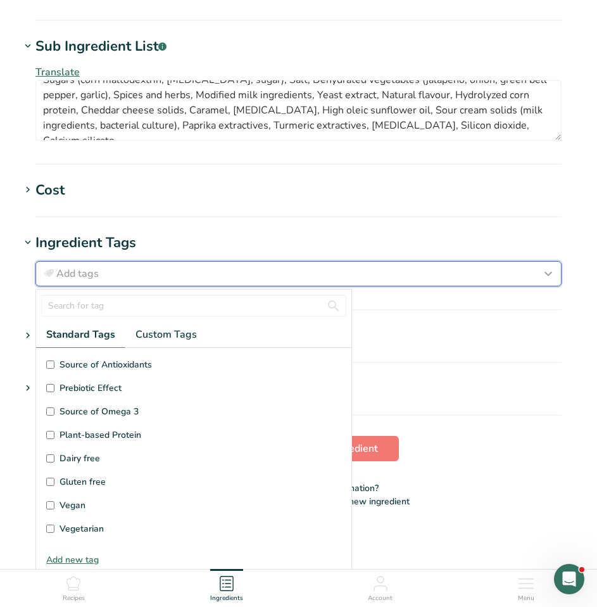
scroll to position [63, 0]
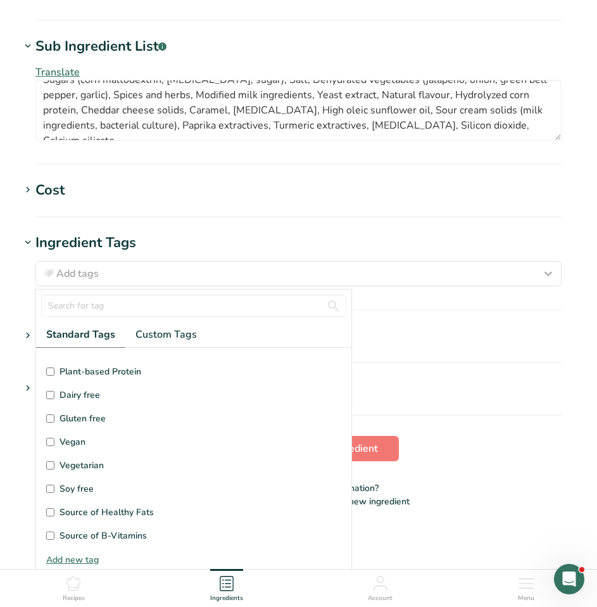
click at [54, 463] on input "Vegetarian" at bounding box center [50, 465] width 8 height 8
checkbox input "true"
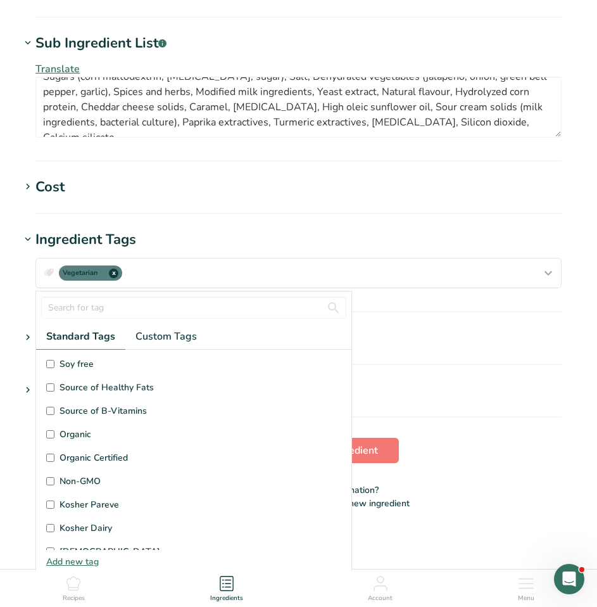
scroll to position [253, 0]
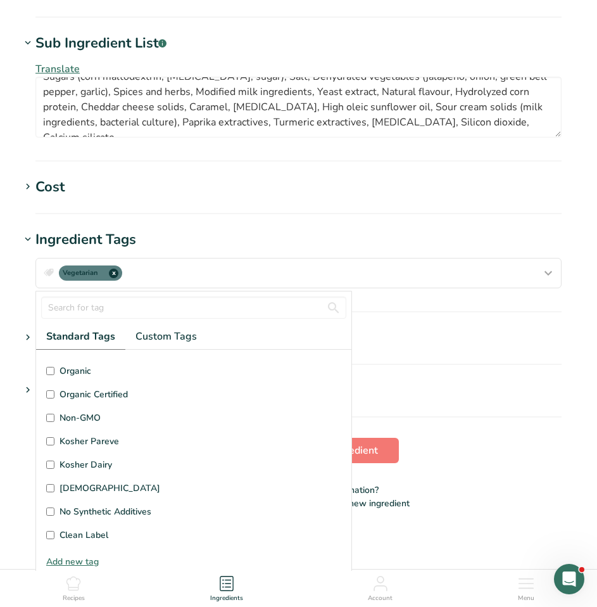
click at [49, 466] on input "Kosher Dairy" at bounding box center [50, 464] width 8 height 8
checkbox input "true"
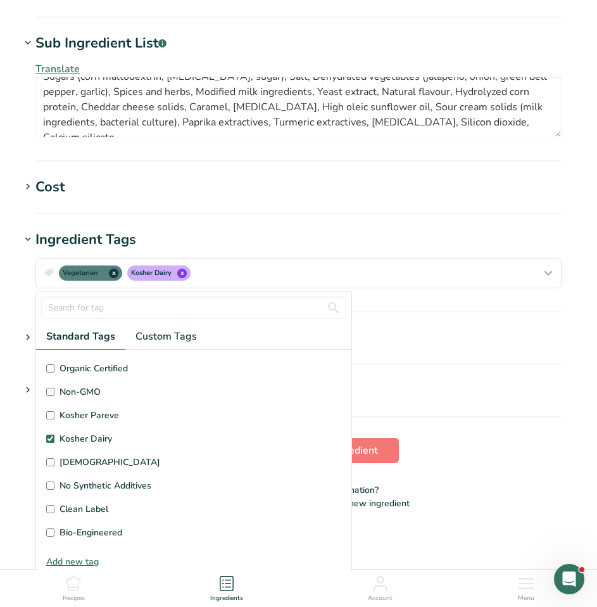
scroll to position [302, 0]
click at [457, 311] on section "Ingredient Tags Vegetarian x Kosher Dairy x Standard Tags Custom Tags Source of…" at bounding box center [298, 270] width 557 height 83
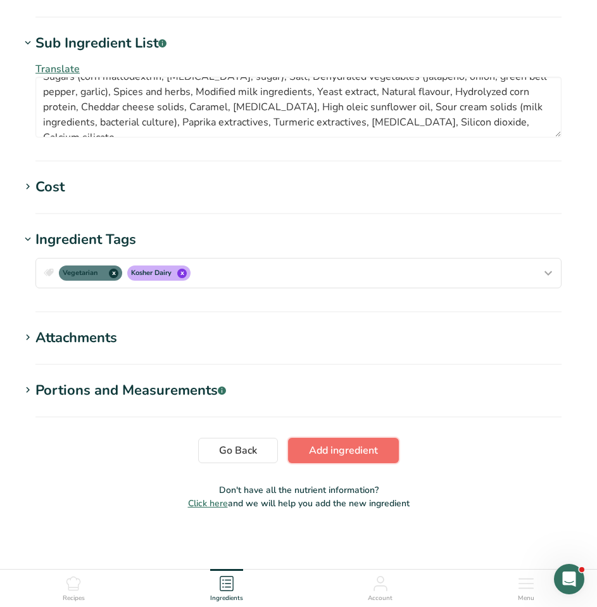
click at [335, 453] on span "Add ingredient" at bounding box center [343, 450] width 69 height 15
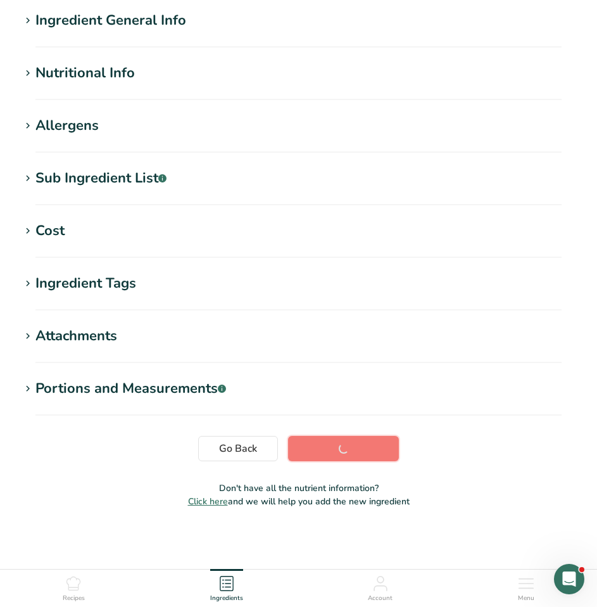
scroll to position [101, 0]
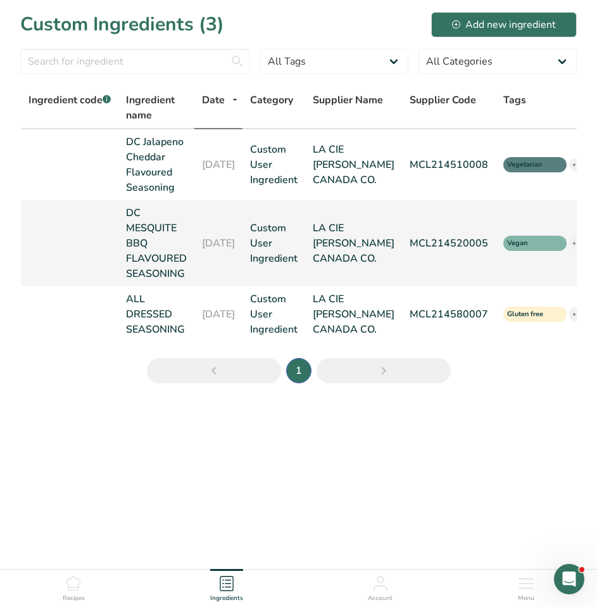
click at [154, 239] on link "DC MESQUITE BBQ FLAVOURED SEASONING" at bounding box center [156, 243] width 61 height 76
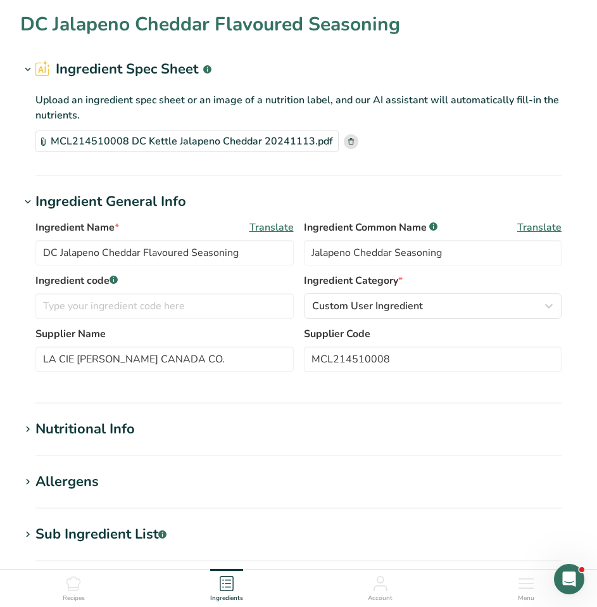
type input "DC MESQUITE BBQ FLAVOURED SEASONING"
type input "Mesquite BBQ Seasoning"
type input "MCL214520005"
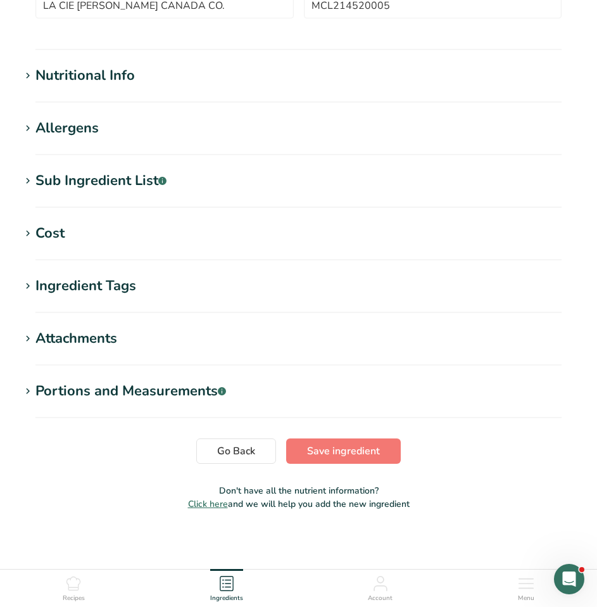
scroll to position [356, 0]
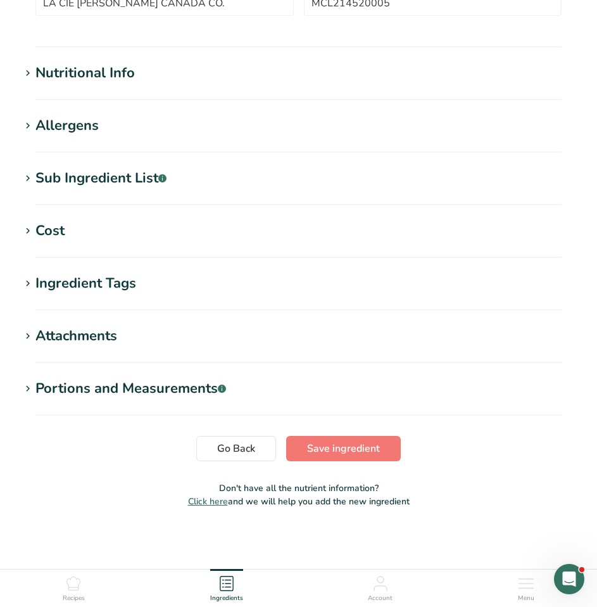
click at [29, 281] on icon at bounding box center [27, 284] width 11 height 18
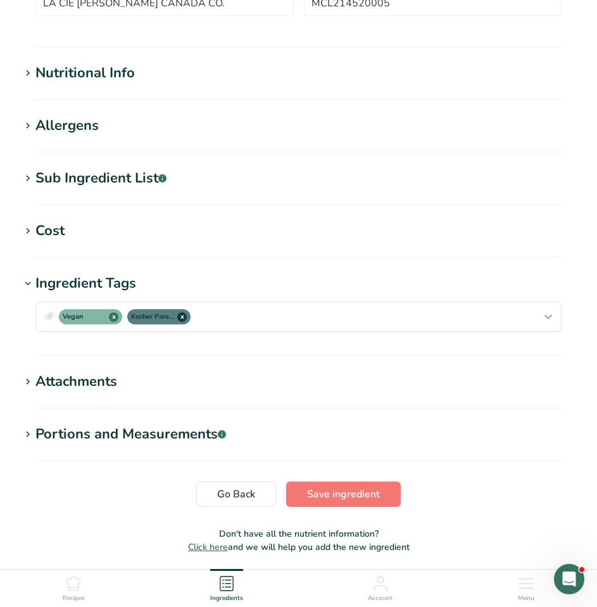
click at [30, 275] on icon at bounding box center [27, 284] width 11 height 18
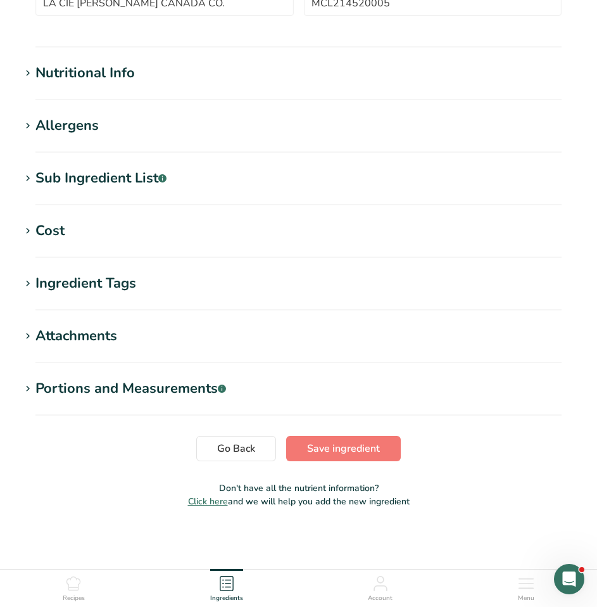
click at [25, 174] on icon at bounding box center [27, 179] width 11 height 18
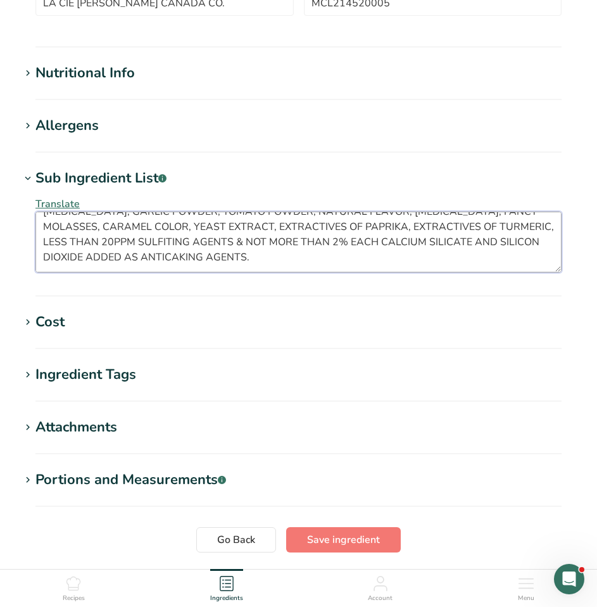
drag, startPoint x: 43, startPoint y: 225, endPoint x: 611, endPoint y: 324, distance: 576.6
click at [597, 324] on html "Edit DC MESQUITE BBQ FLAVOURED SEASONING Ingredient Spec Sheet .a-a{fill:#34736…" at bounding box center [298, 171] width 597 height 1054
paste textarea "ugars (sugar, corn maltodextrin, fructose, [MEDICAL_DATA], fancy molasses), Sal…"
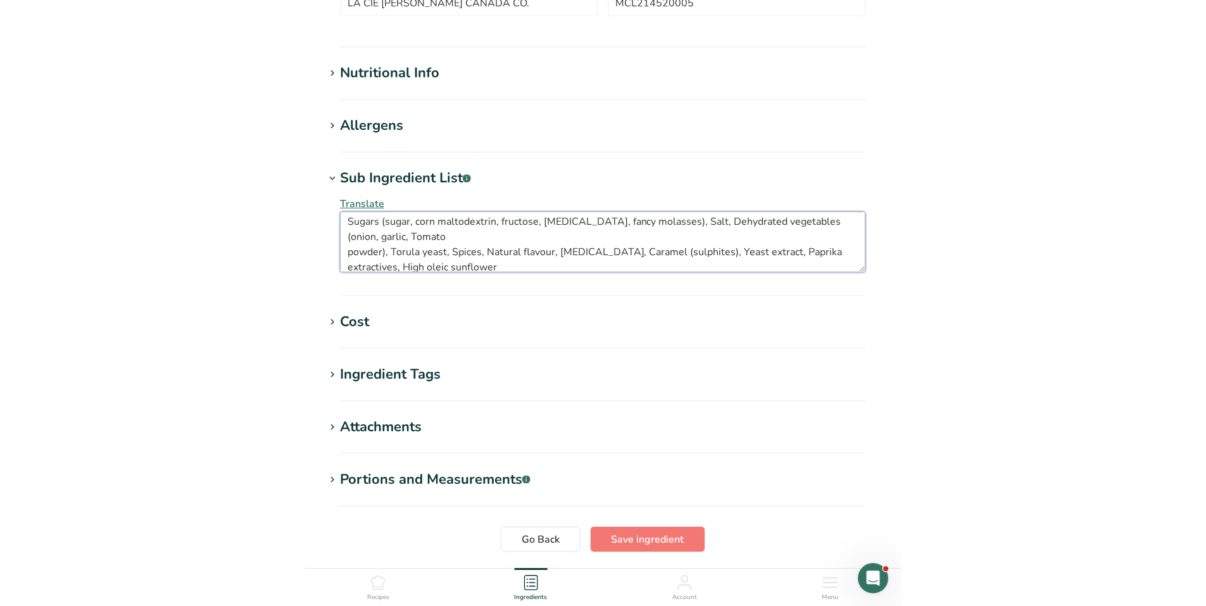
scroll to position [0, 0]
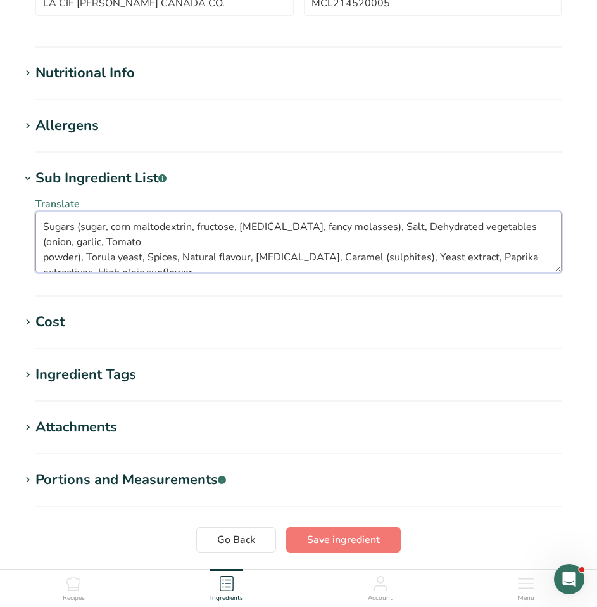
click at [182, 234] on textarea "Sugars (sugar, corn maltodextrin, fructose, [MEDICAL_DATA], fancy molasses), Sa…" at bounding box center [298, 241] width 526 height 61
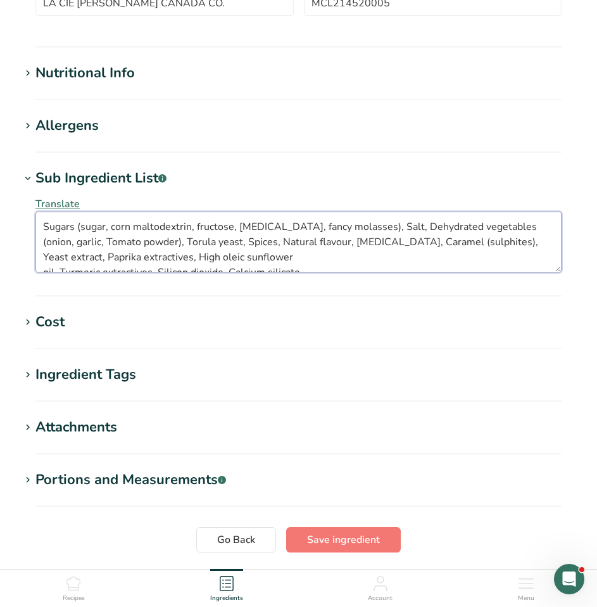
click at [275, 262] on textarea "Sugars (sugar, corn maltodextrin, fructose, [MEDICAL_DATA], fancy molasses), Sa…" at bounding box center [298, 241] width 526 height 61
type textarea "Sugars (sugar, corn maltodextrin, fructose, [MEDICAL_DATA], fancy molasses), Sa…"
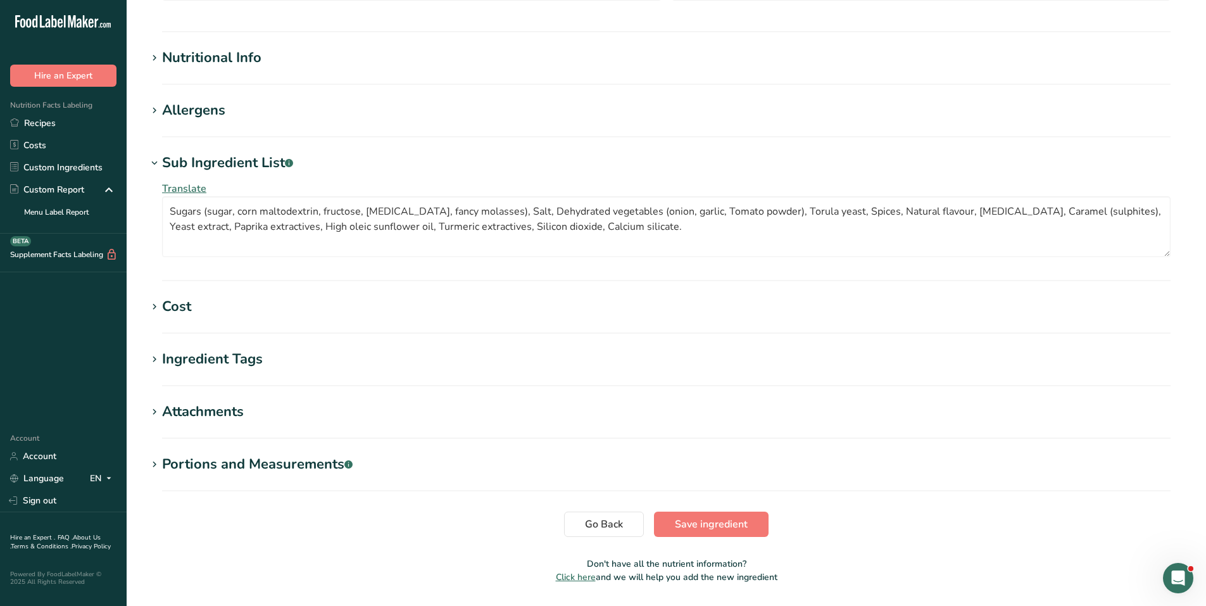
click at [152, 113] on icon at bounding box center [154, 111] width 11 height 18
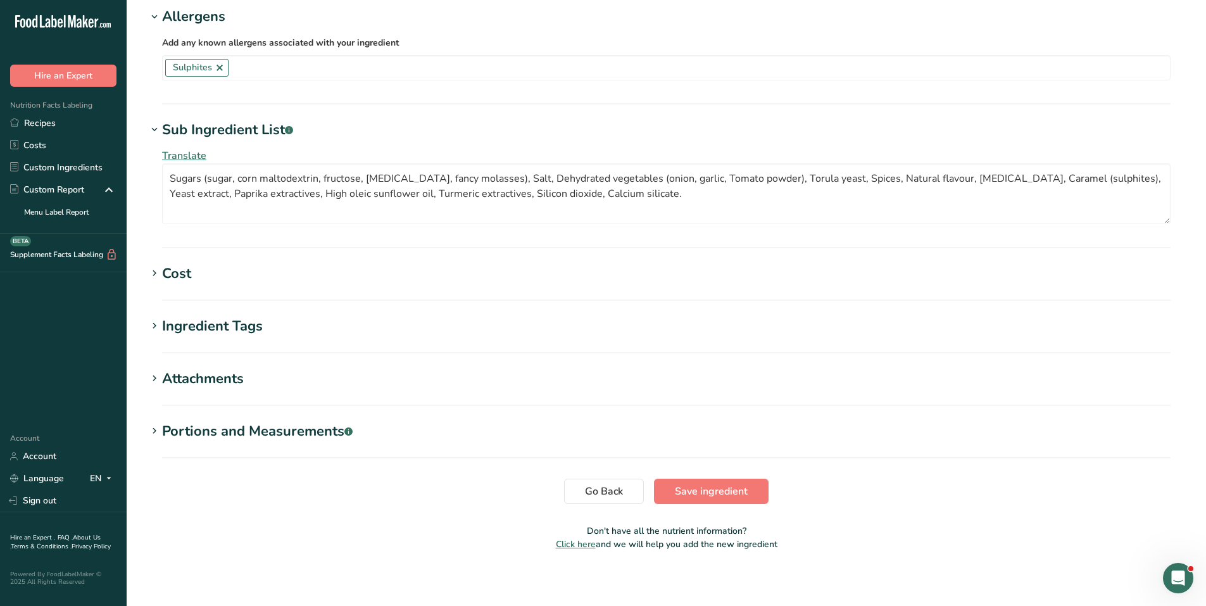
scroll to position [455, 0]
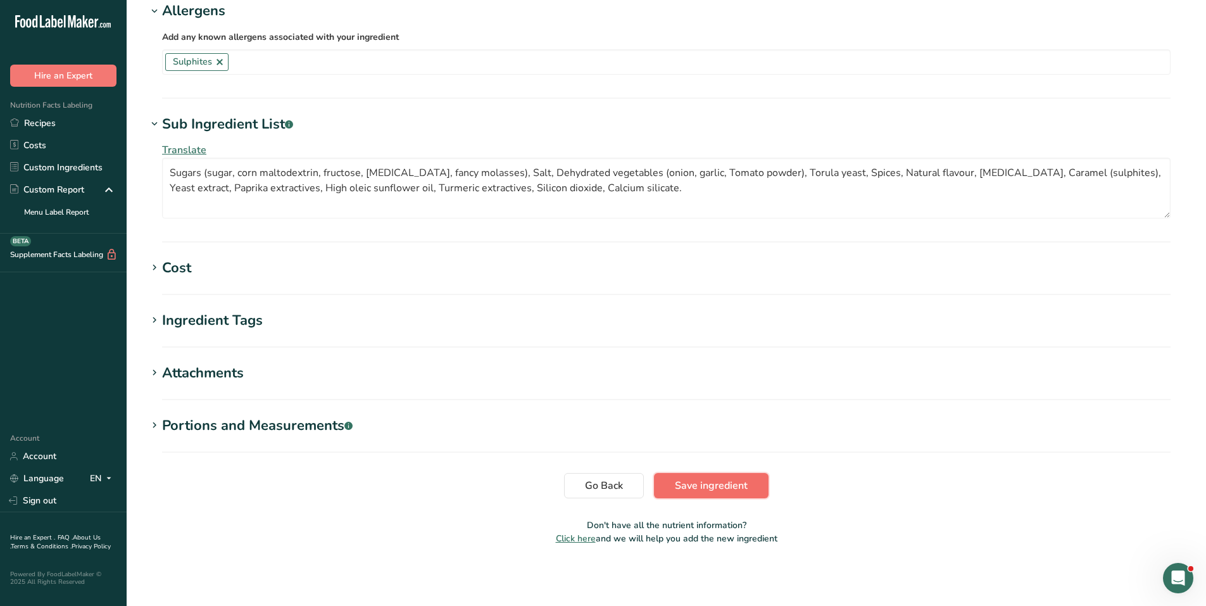
click at [746, 490] on span "Save ingredient" at bounding box center [711, 485] width 73 height 15
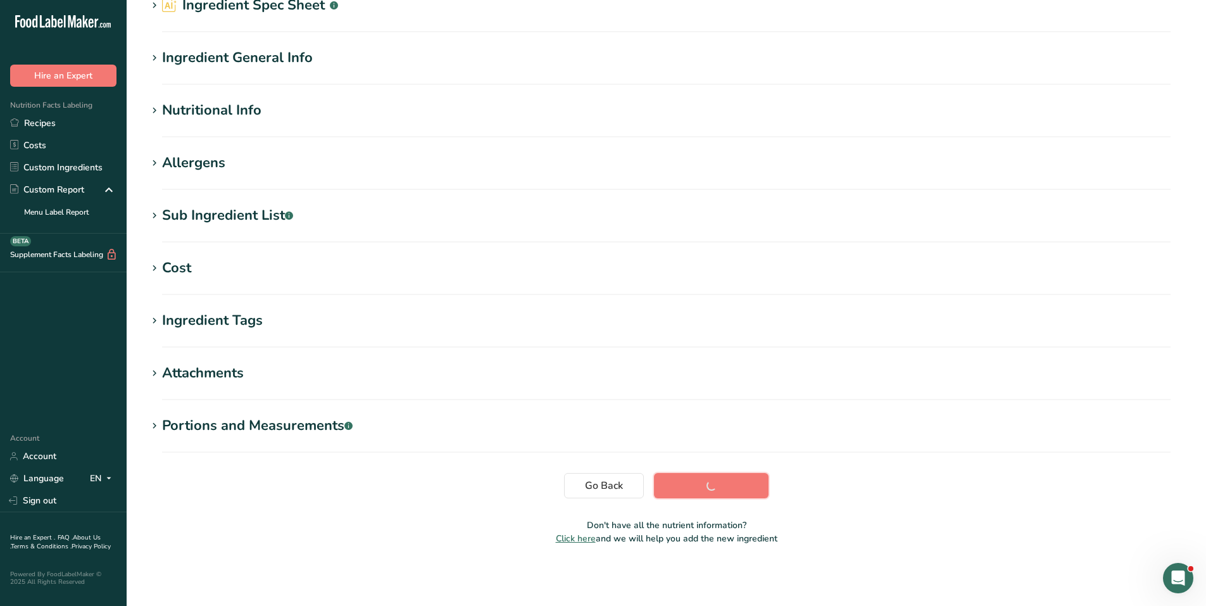
scroll to position [64, 0]
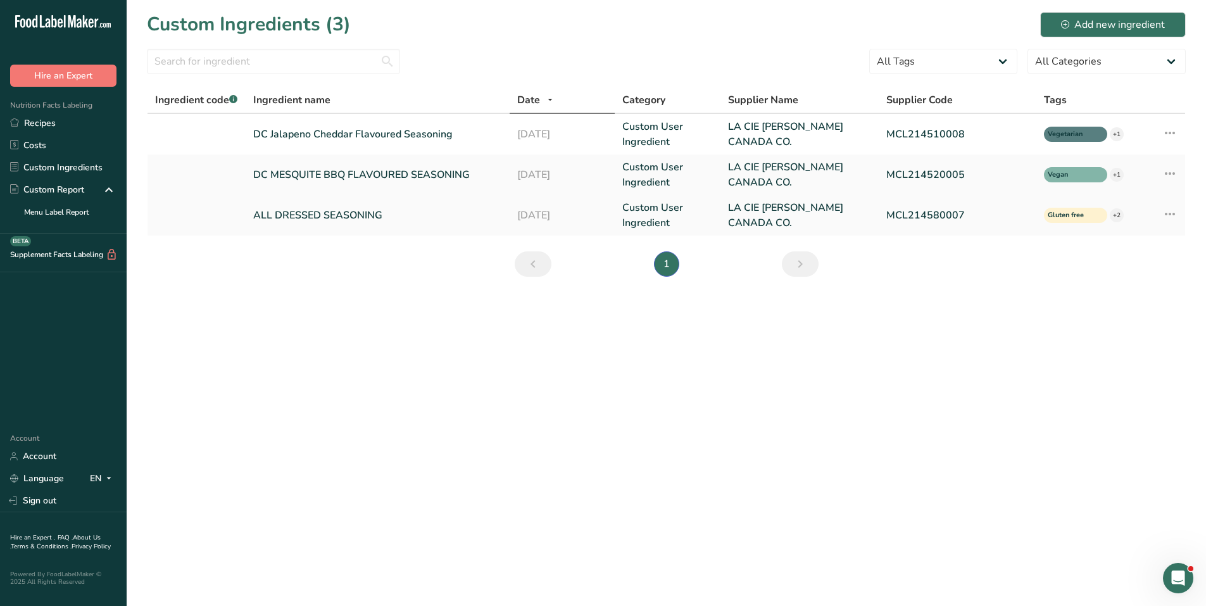
click at [334, 217] on link "ALL DRESSED SEASONING" at bounding box center [377, 215] width 248 height 15
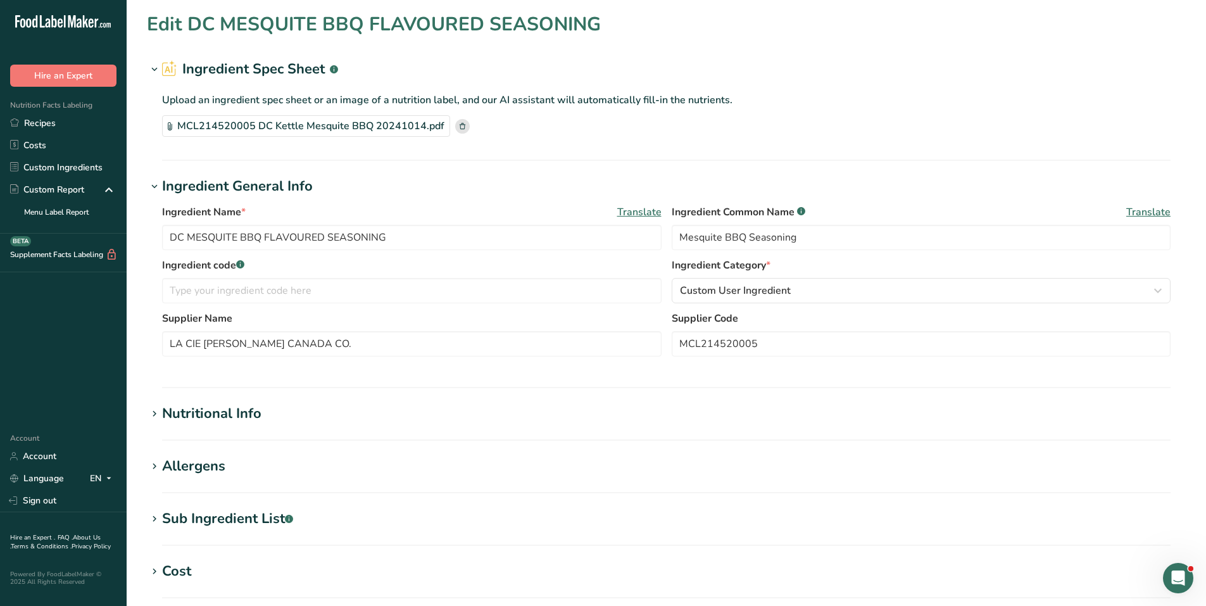
type input "ALL DRESSED SEASONING"
type input "MCL214580007"
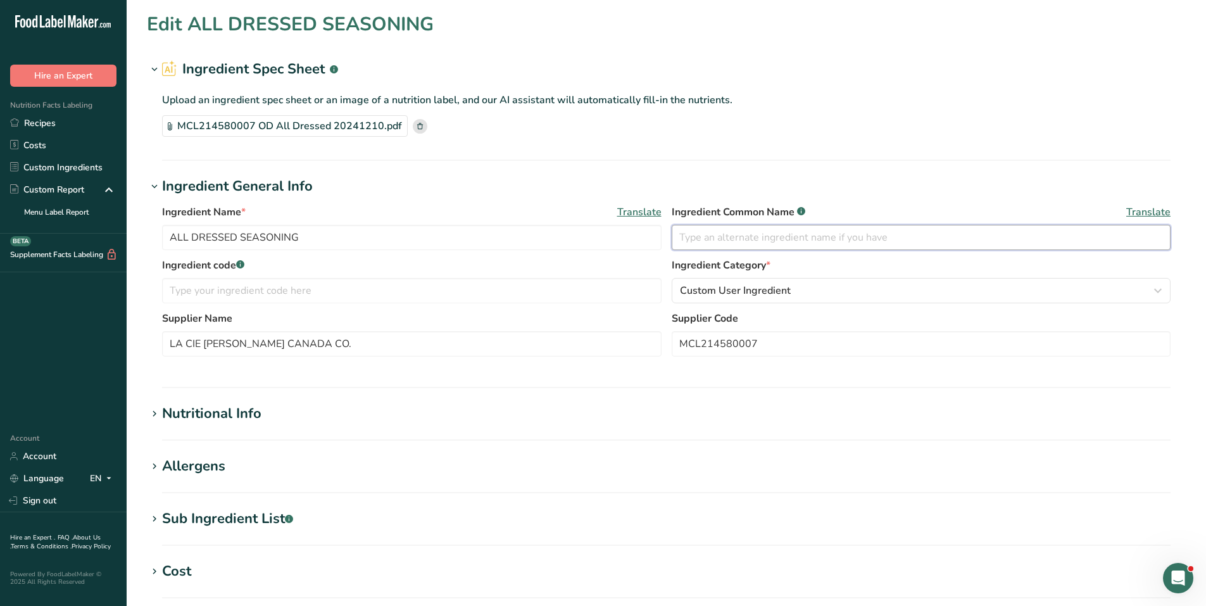
click at [685, 227] on input "text" at bounding box center [922, 237] width 500 height 25
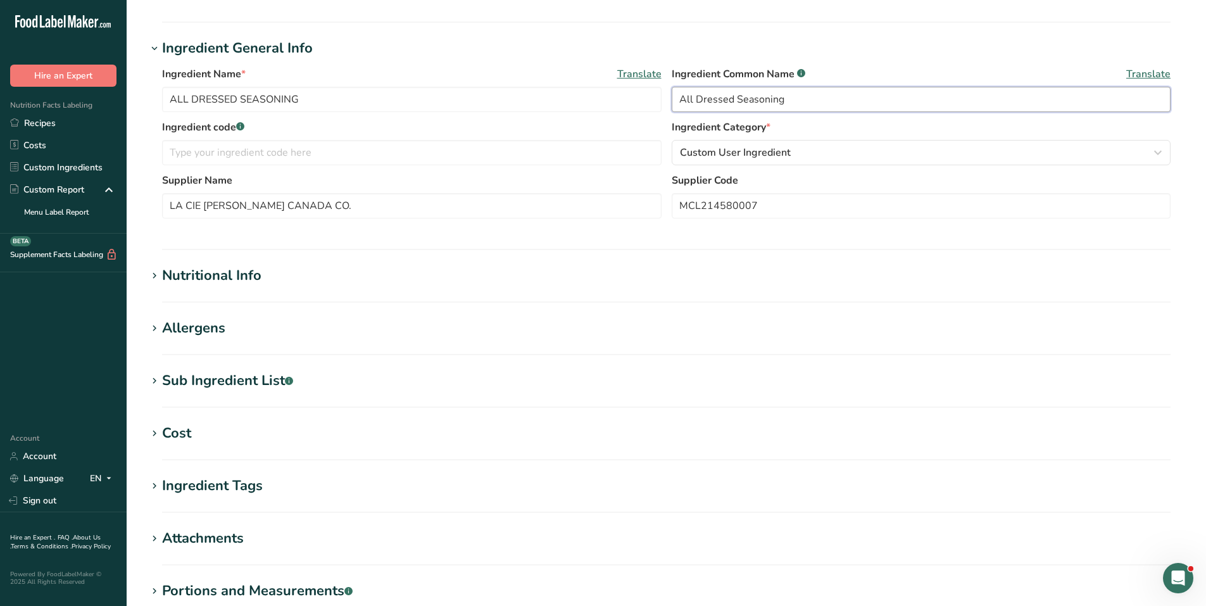
scroll to position [240, 0]
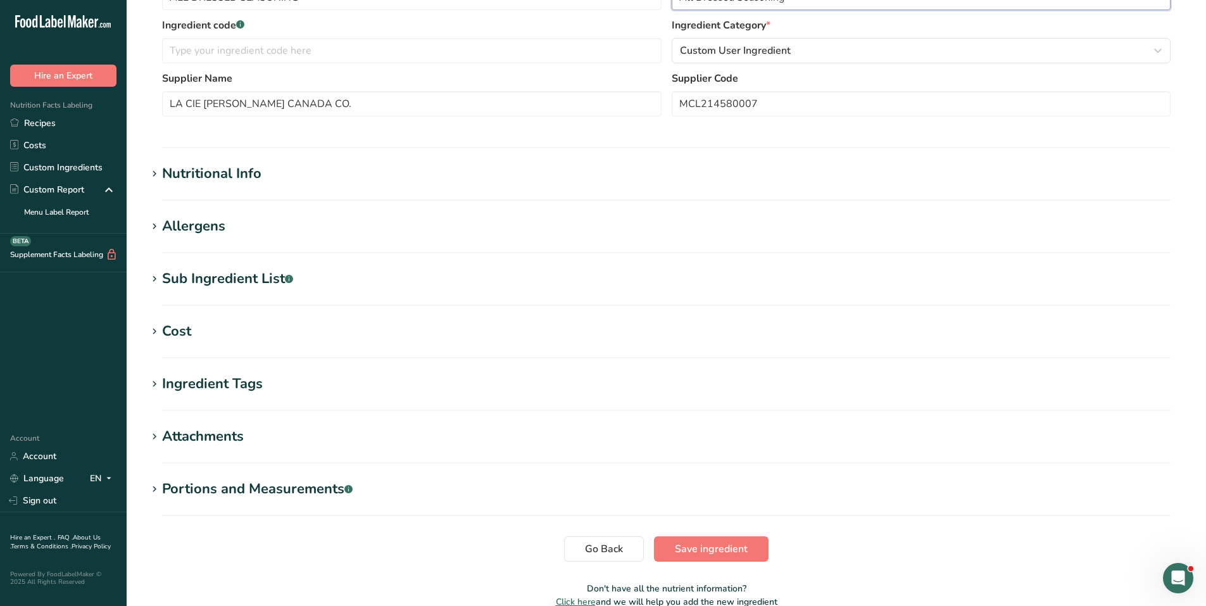
type input "All Dressed Seasoning"
click at [156, 275] on icon at bounding box center [154, 279] width 11 height 18
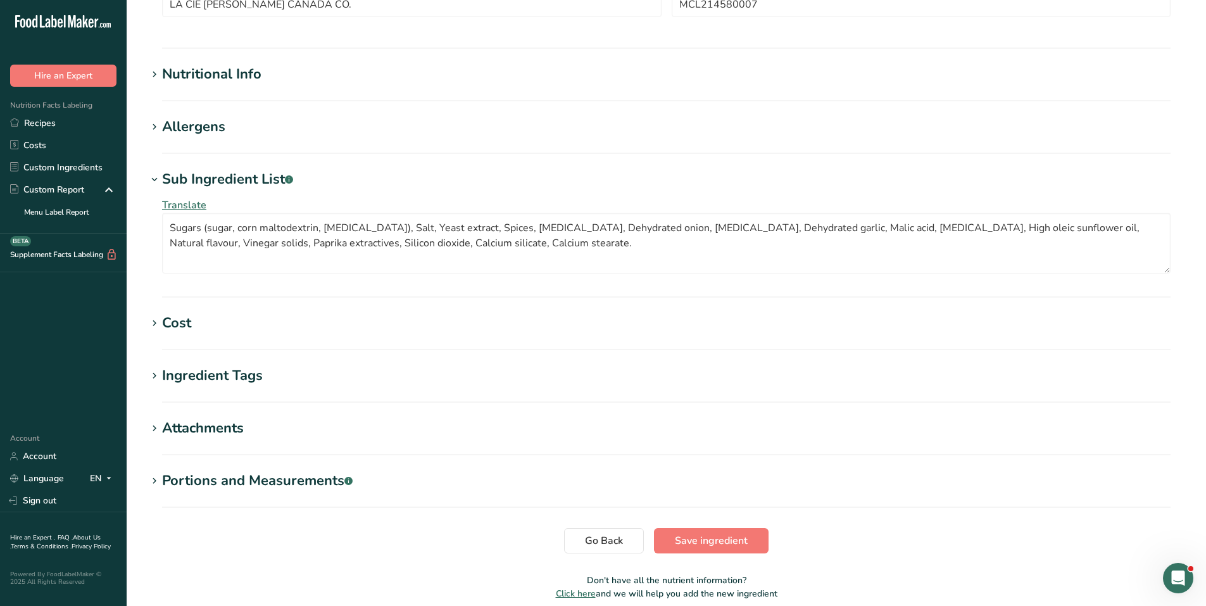
scroll to position [394, 0]
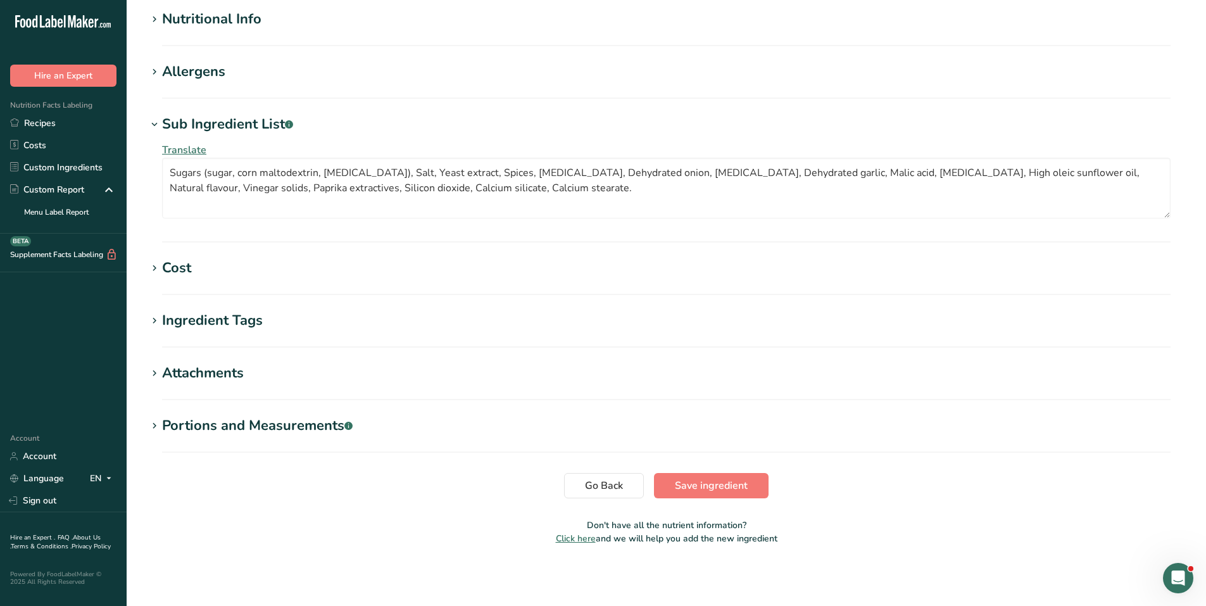
click at [153, 320] on icon at bounding box center [154, 321] width 11 height 18
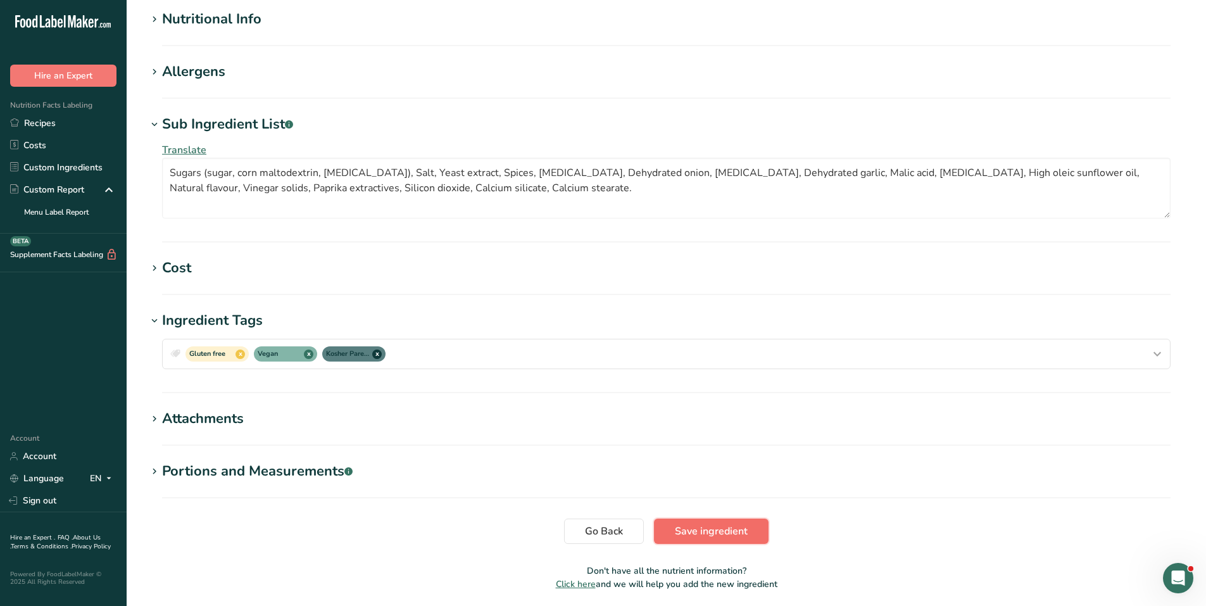
click at [717, 527] on span "Save ingredient" at bounding box center [711, 531] width 73 height 15
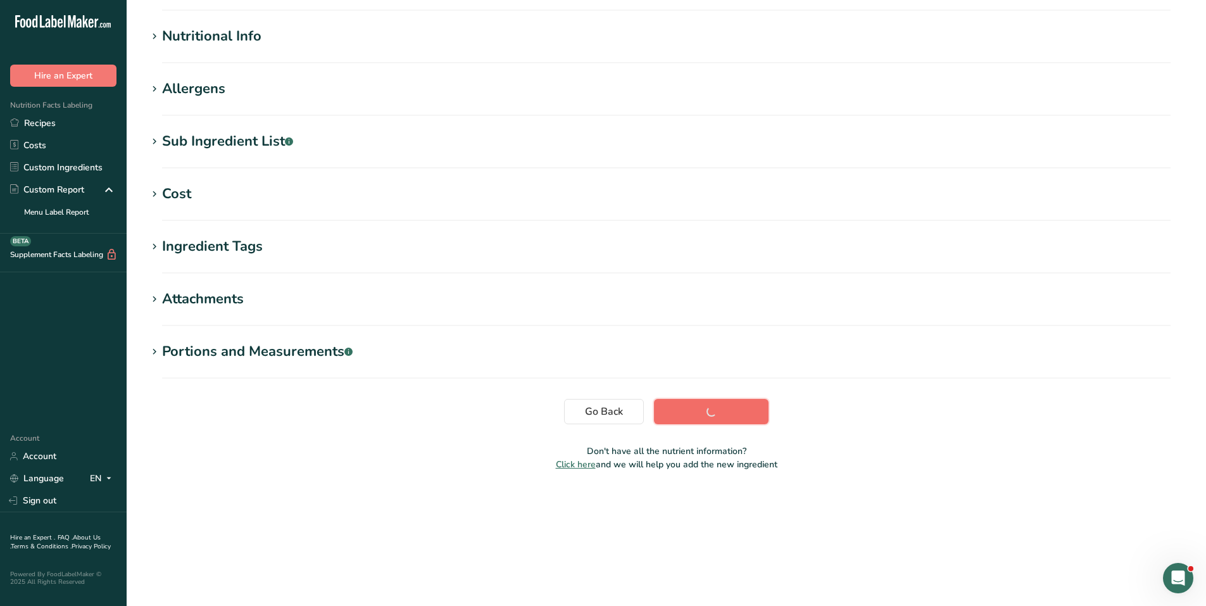
scroll to position [64, 0]
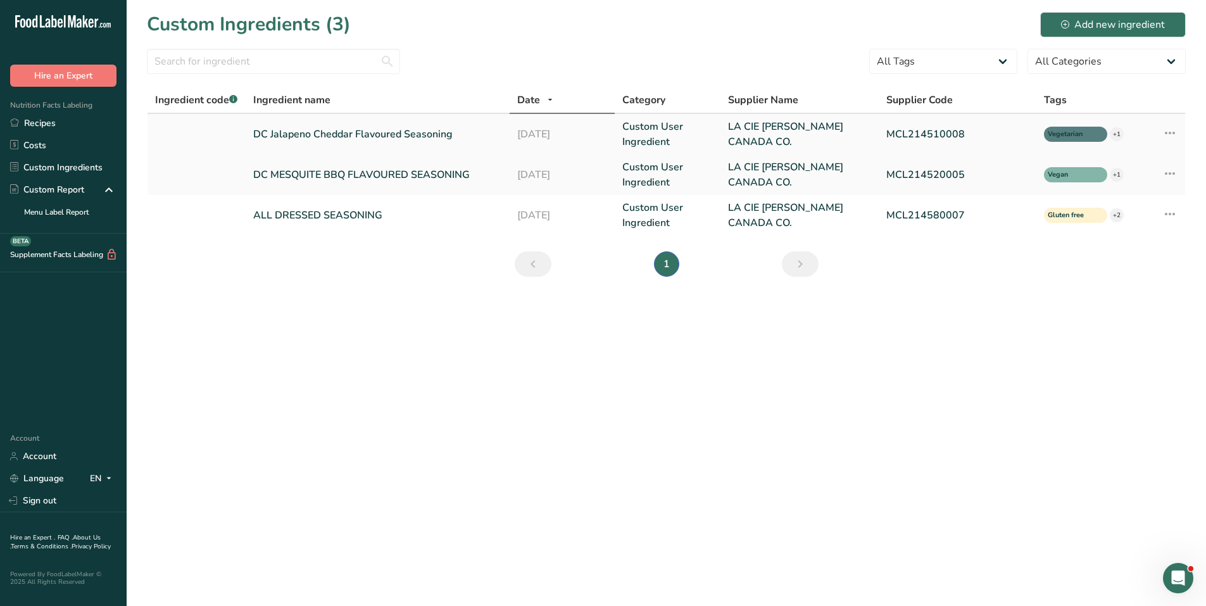
click at [360, 136] on link "DC Jalapeno Cheddar Flavoured Seasoning" at bounding box center [377, 134] width 248 height 15
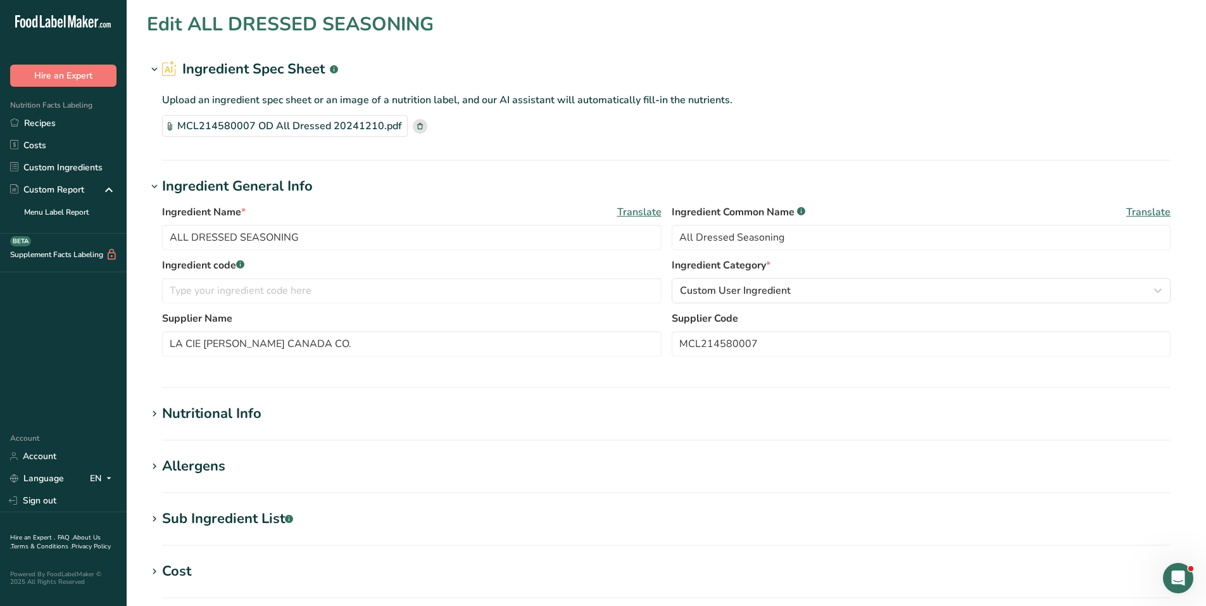
type input "DC Jalapeno Cheddar Flavoured Seasoning"
type input "Jalapeno Cheddar Seasoning"
type input "MCL214510008"
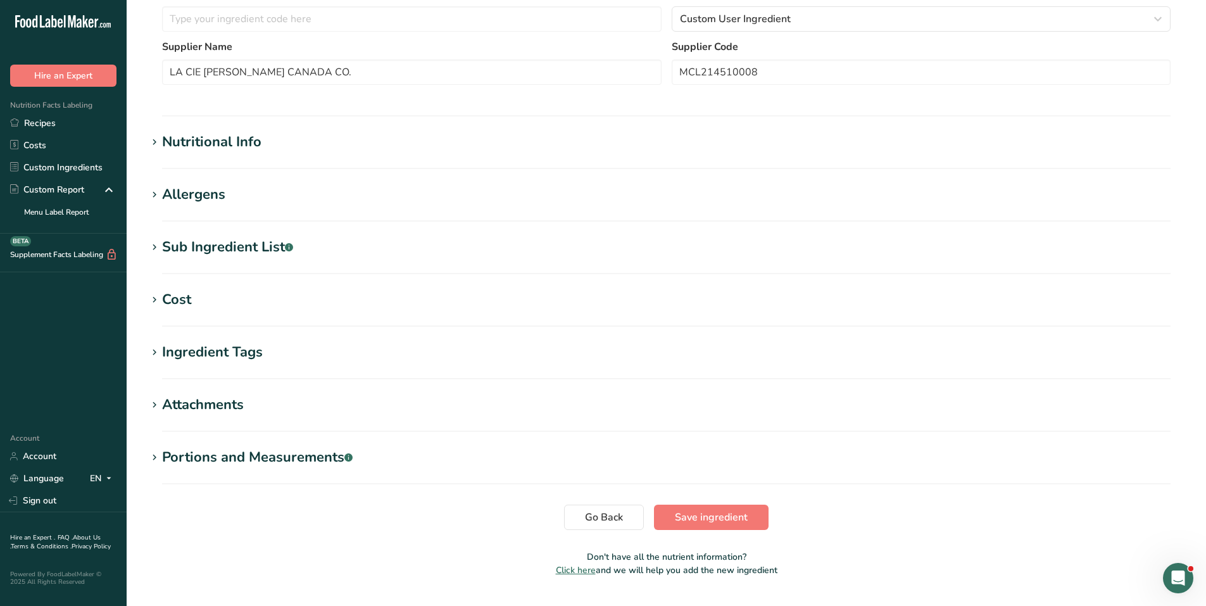
scroll to position [303, 0]
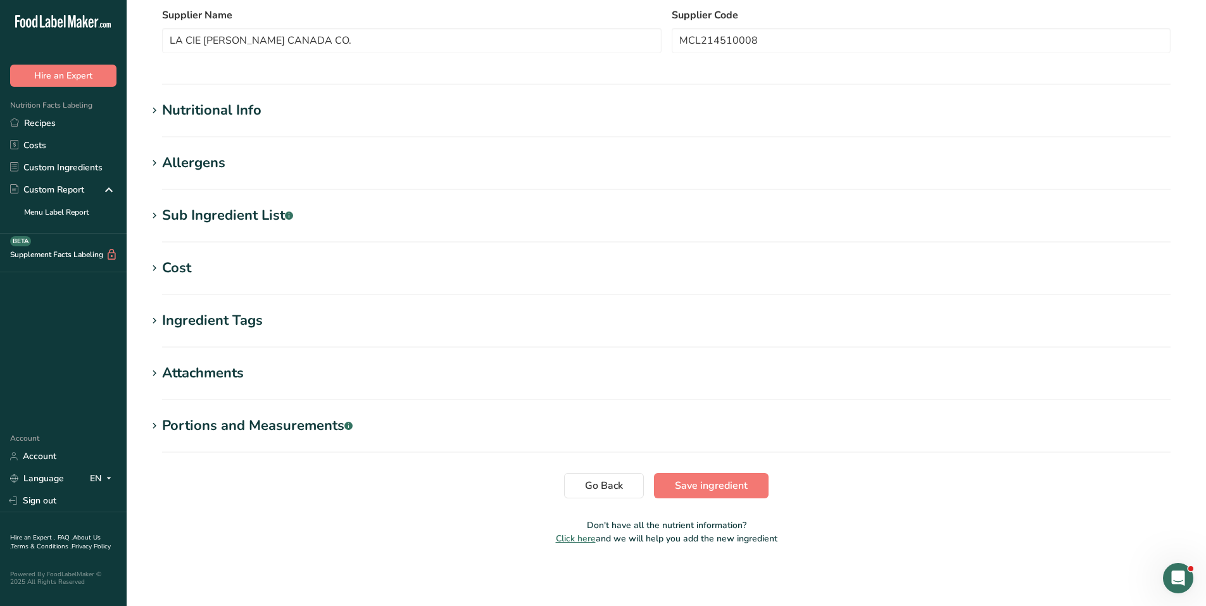
click at [247, 316] on div "Ingredient Tags" at bounding box center [212, 320] width 101 height 21
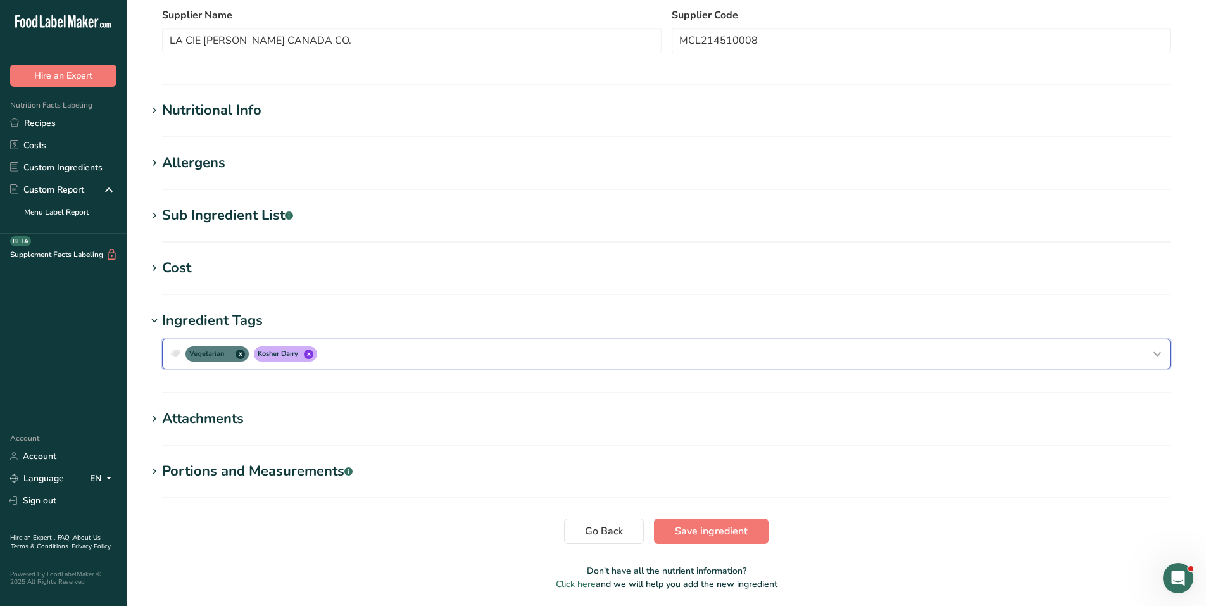
click at [370, 349] on div "Vegetarian x Kosher Dairy x" at bounding box center [666, 354] width 997 height 20
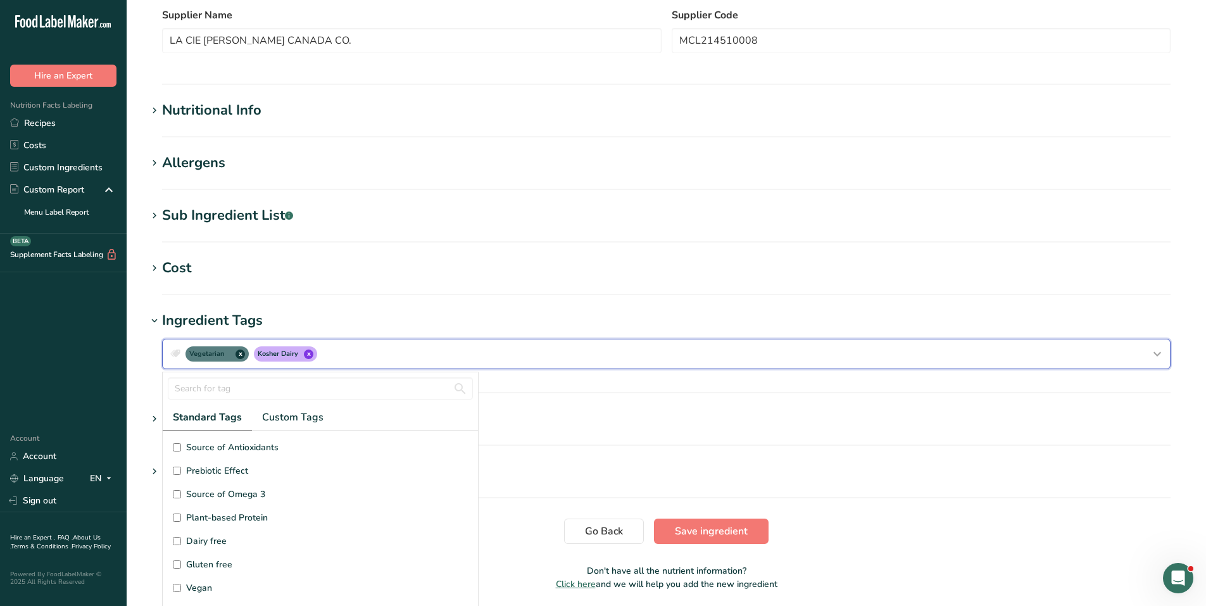
scroll to position [63, 0]
click at [178, 500] on input "Gluten free" at bounding box center [177, 501] width 8 height 8
checkbox input "true"
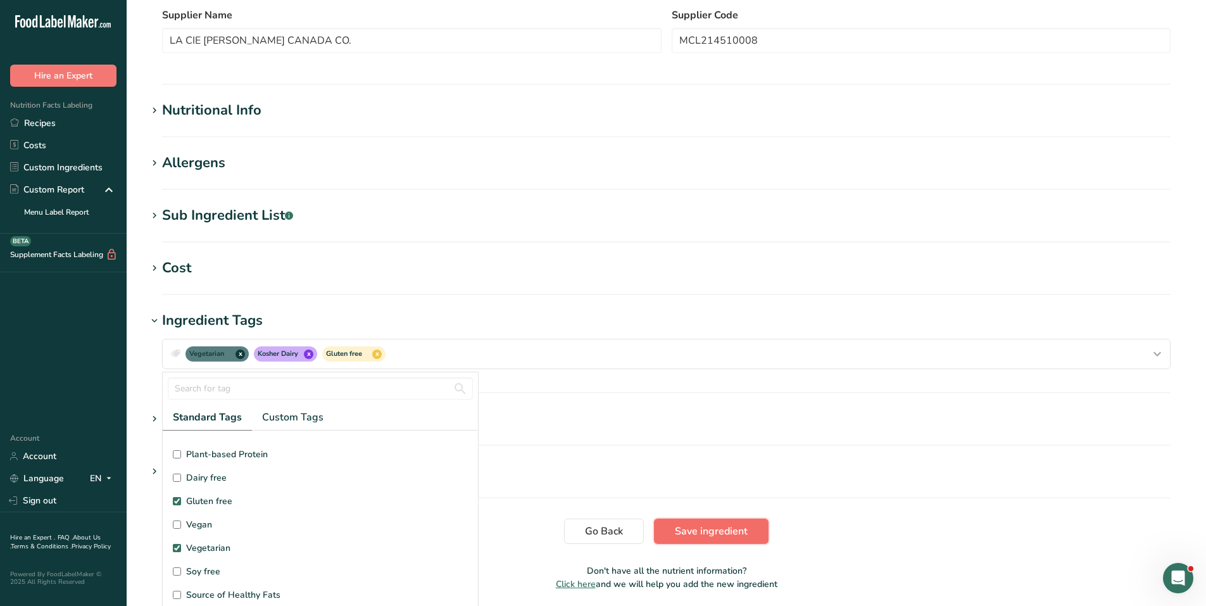
click at [687, 529] on span "Save ingredient" at bounding box center [711, 531] width 73 height 15
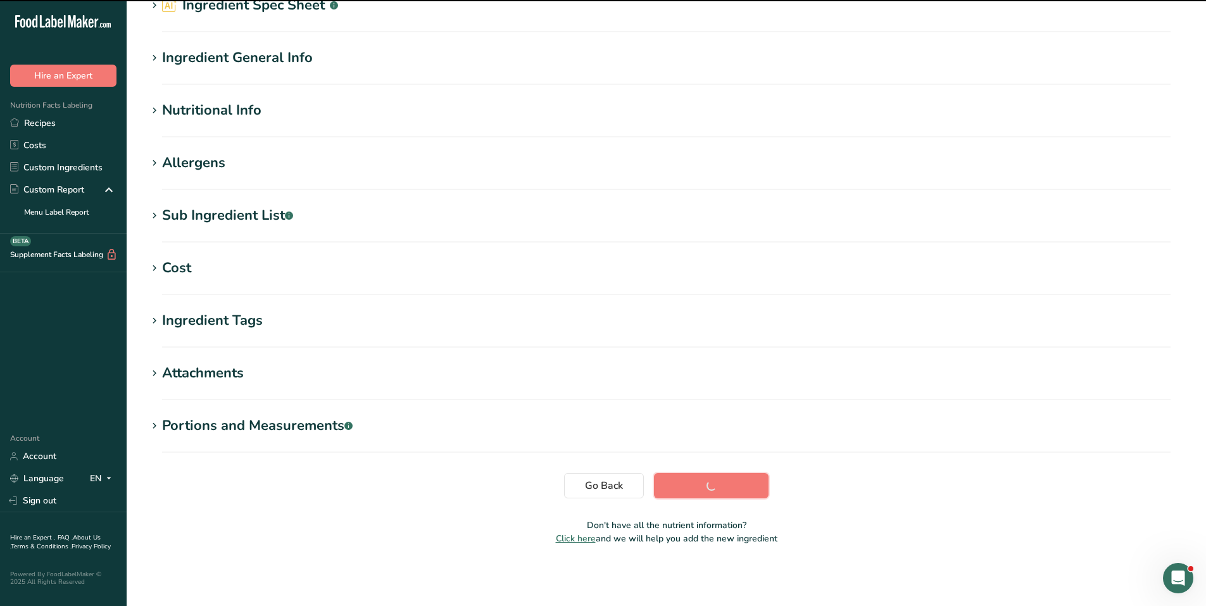
scroll to position [64, 0]
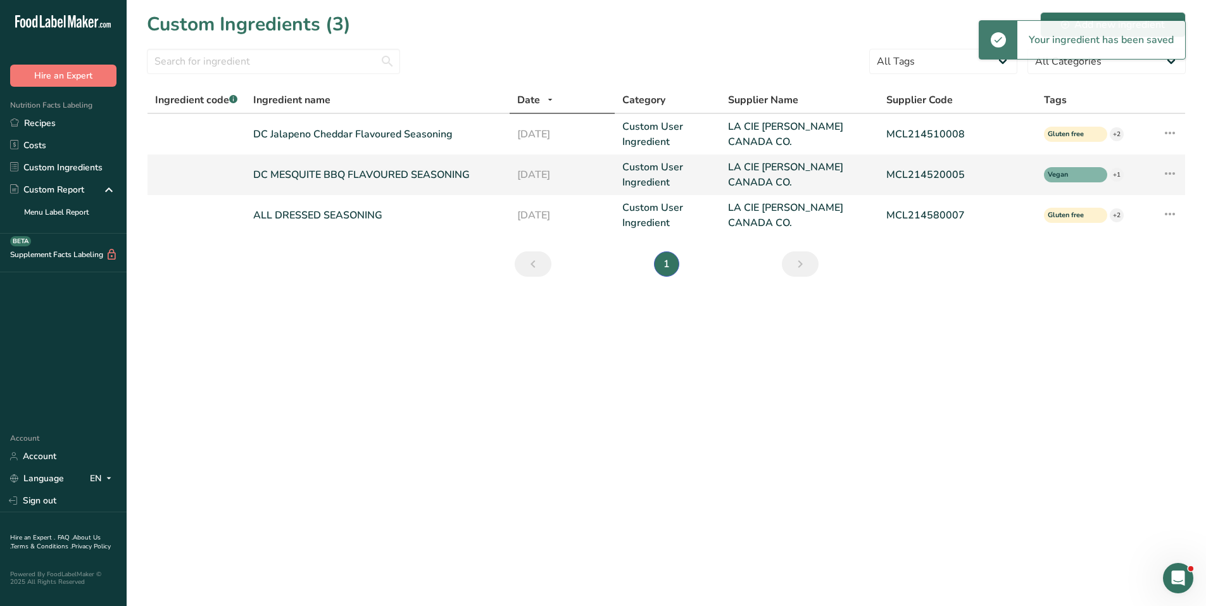
click at [426, 171] on link "DC MESQUITE BBQ FLAVOURED SEASONING" at bounding box center [377, 174] width 248 height 15
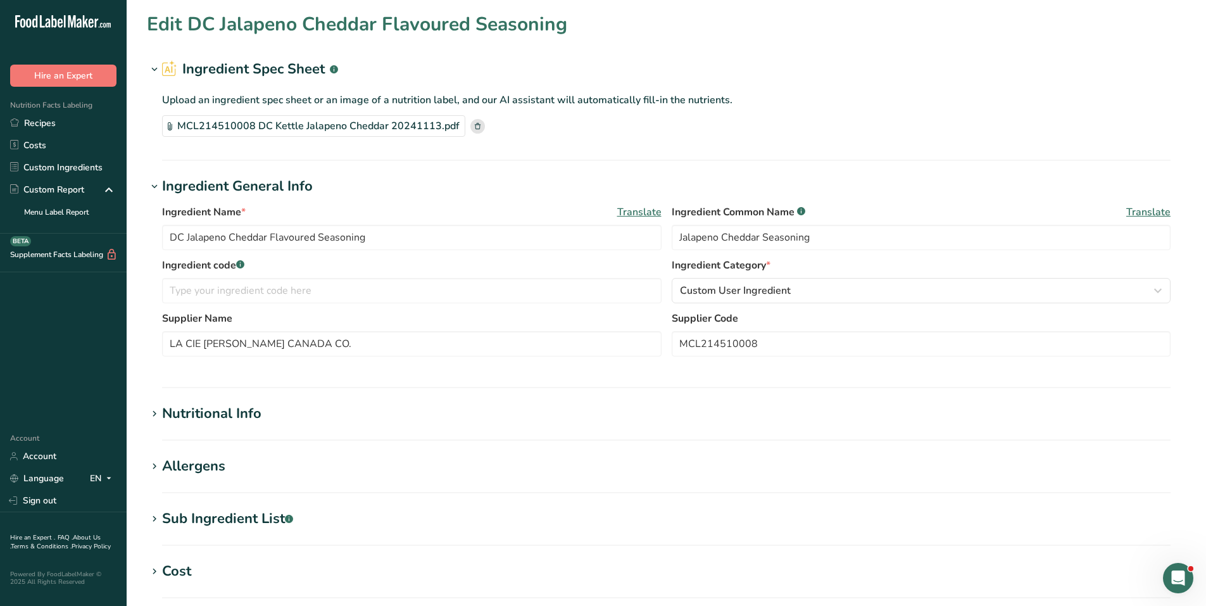
type input "DC MESQUITE BBQ FLAVOURED SEASONING"
type input "Mesquite BBQ Seasoning"
type input "MCL214520005"
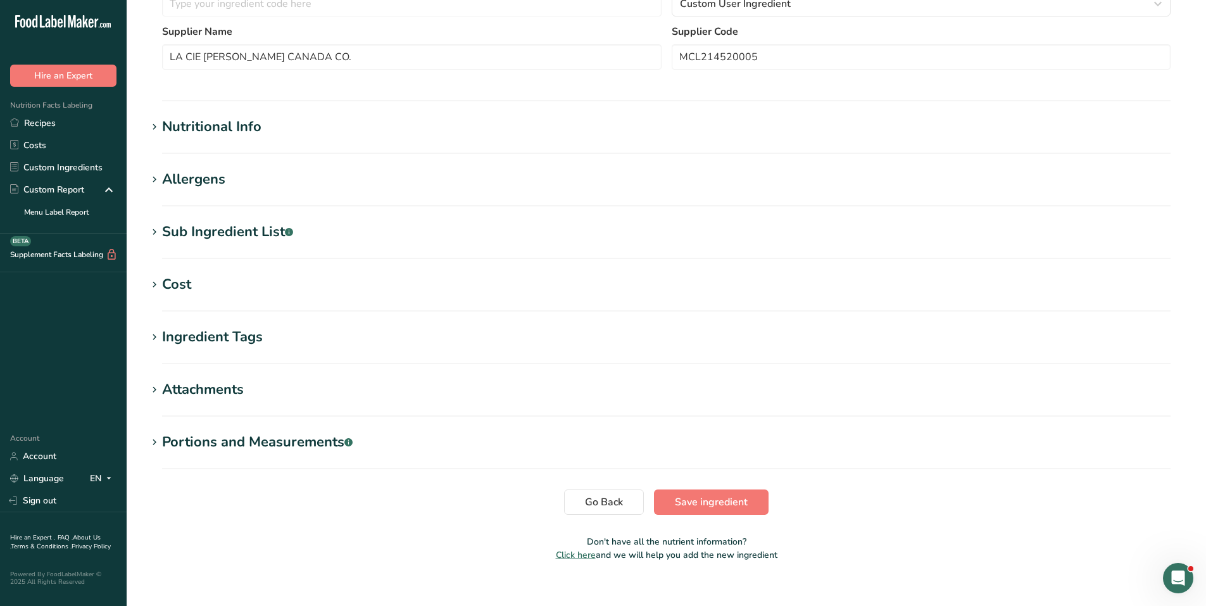
scroll to position [365, 0]
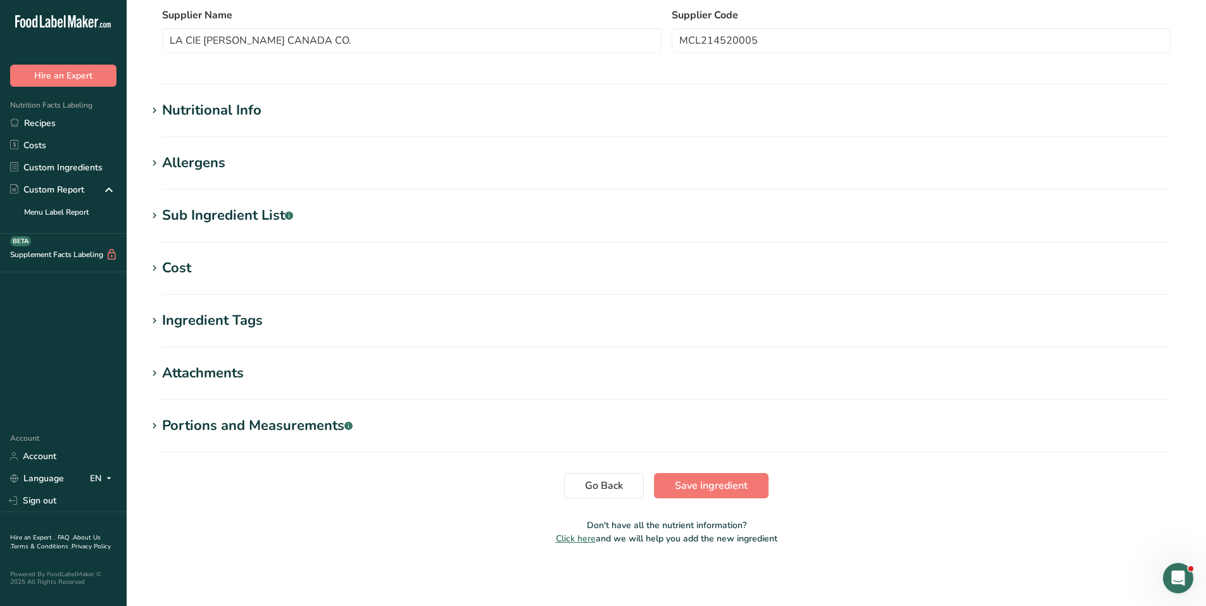
click at [257, 315] on div "Ingredient Tags" at bounding box center [212, 320] width 101 height 21
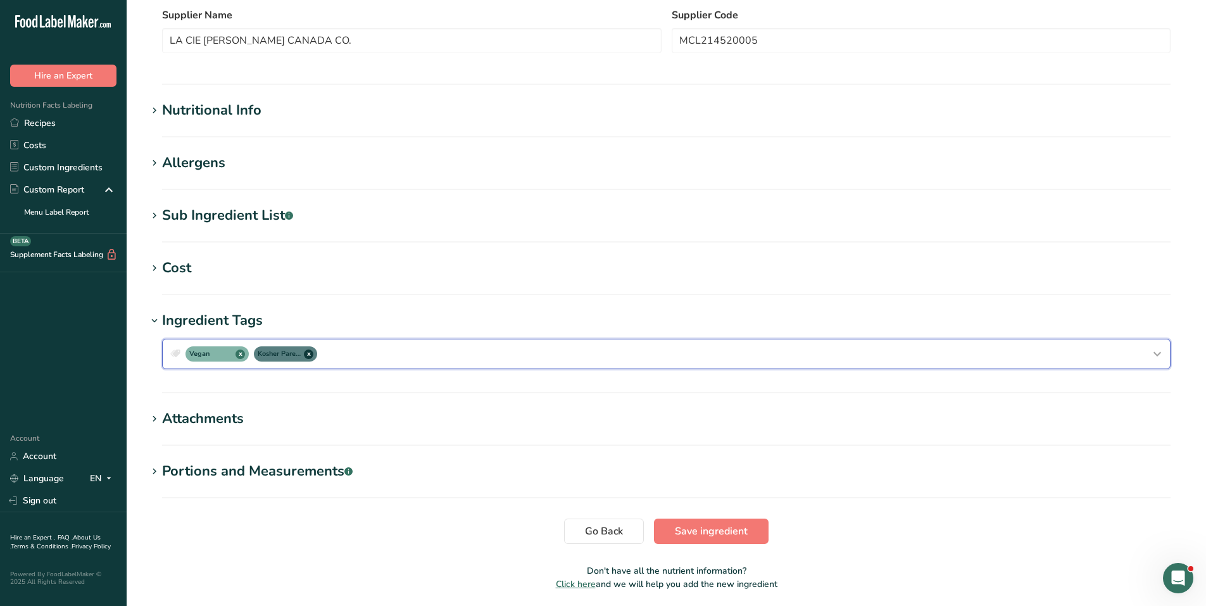
click at [463, 354] on div "Vegan x Kosher Pareve x" at bounding box center [666, 354] width 997 height 20
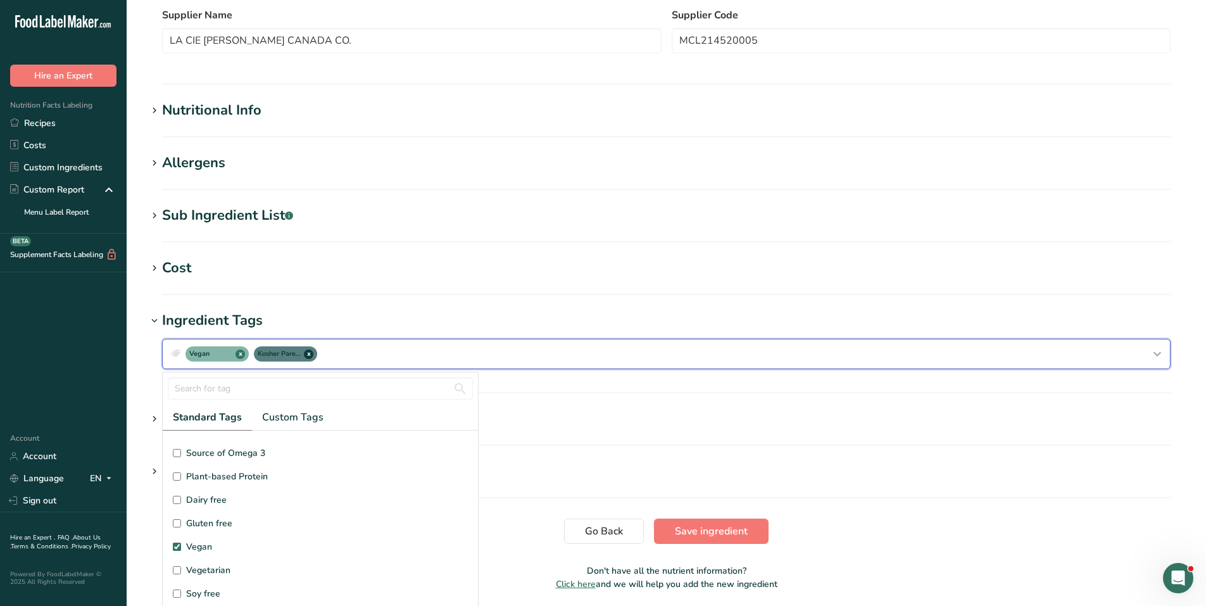
scroll to position [63, 0]
click at [205, 503] on span "Gluten free" at bounding box center [209, 501] width 46 height 13
click at [181, 503] on input "Gluten free" at bounding box center [177, 501] width 8 height 8
checkbox input "true"
click at [534, 227] on section "Sub Ingredient List .a-a{fill:#347362;}.b-a{fill:#fff;} Translate Sugars (sugar…" at bounding box center [666, 223] width 1039 height 37
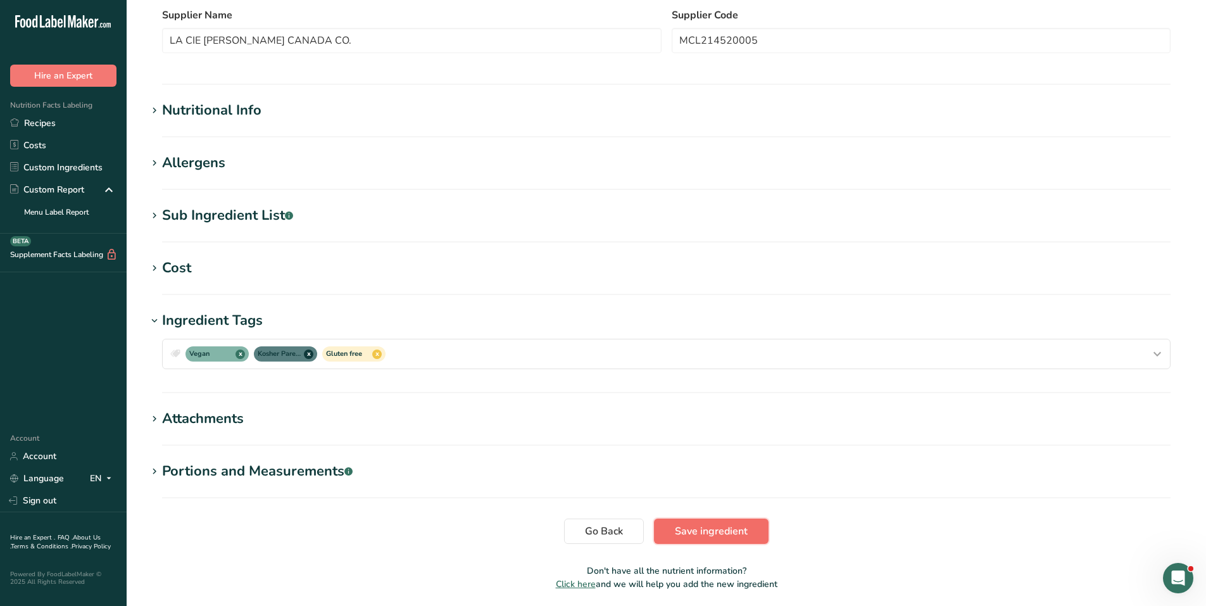
click at [735, 529] on span "Save ingredient" at bounding box center [711, 531] width 73 height 15
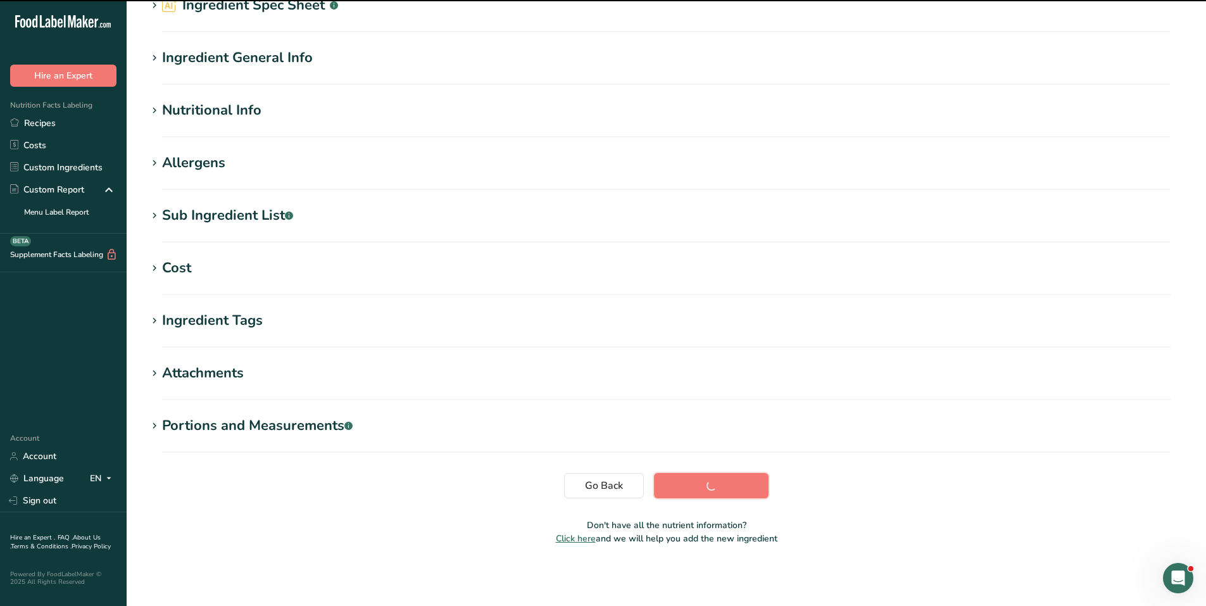
scroll to position [64, 0]
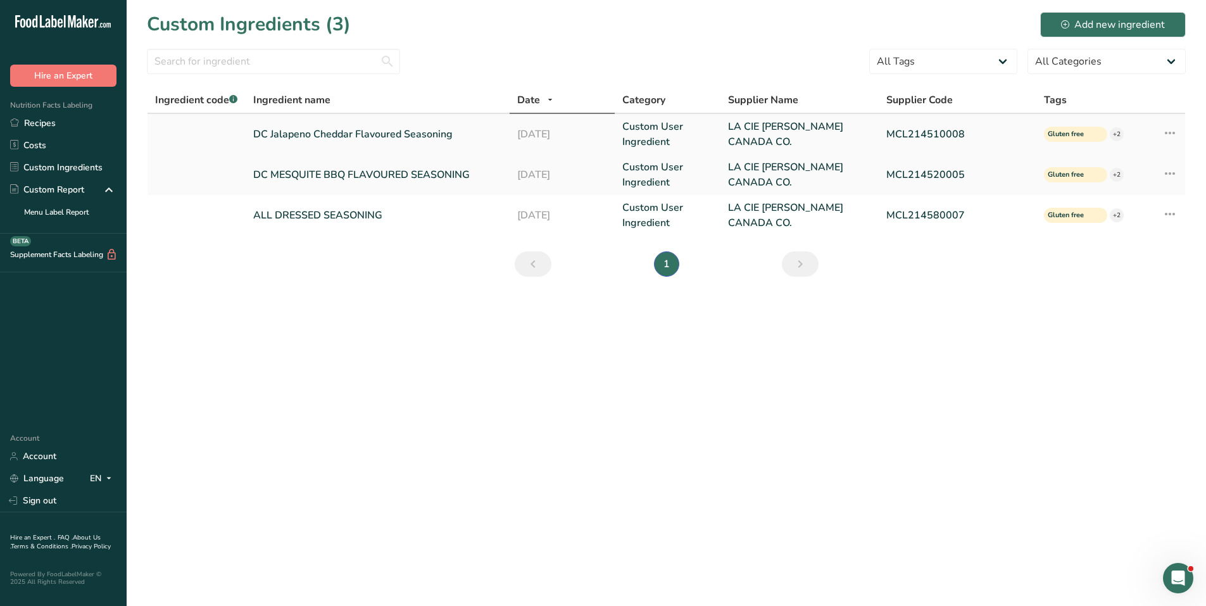
click at [191, 145] on td at bounding box center [197, 134] width 98 height 41
click at [1076, 23] on div "Add new ingredient" at bounding box center [1113, 24] width 104 height 15
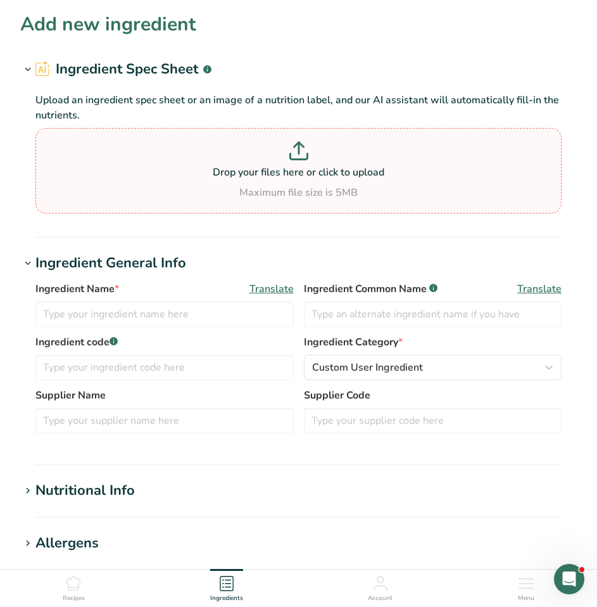
click at [536, 158] on p at bounding box center [299, 152] width 520 height 23
click at [536, 158] on input "Drop your files here or click to upload Maximum file size is 5MB" at bounding box center [298, 170] width 526 height 85
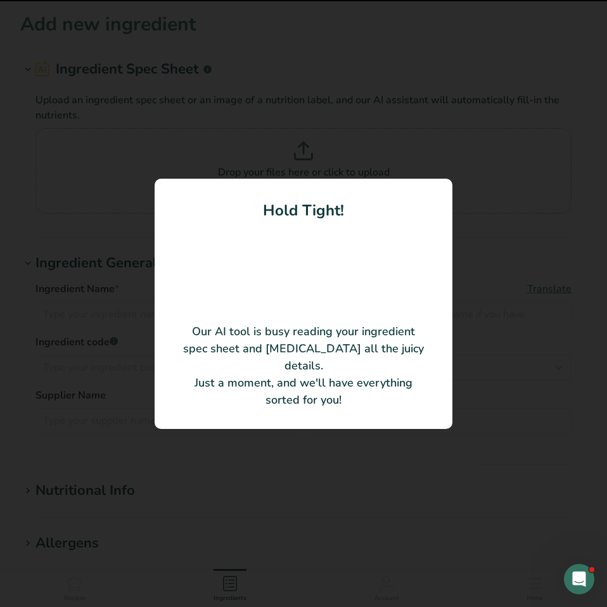
type input "Cheddar & Sour Cream (Reduced Sodium)"
type input "All American Seasonings, Inc."
type input "25-222"
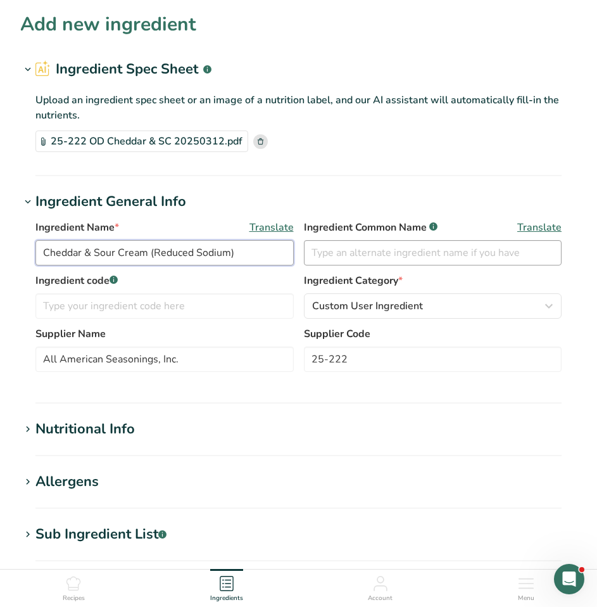
drag, startPoint x: 148, startPoint y: 251, endPoint x: 350, endPoint y: 253, distance: 202.6
click at [348, 251] on div "Ingredient Name * Translate Cheddar & Sour Cream (Reduced Sodium) Ingredient Co…" at bounding box center [298, 246] width 526 height 53
type input "Cheddar & Sour Cream Seasoning"
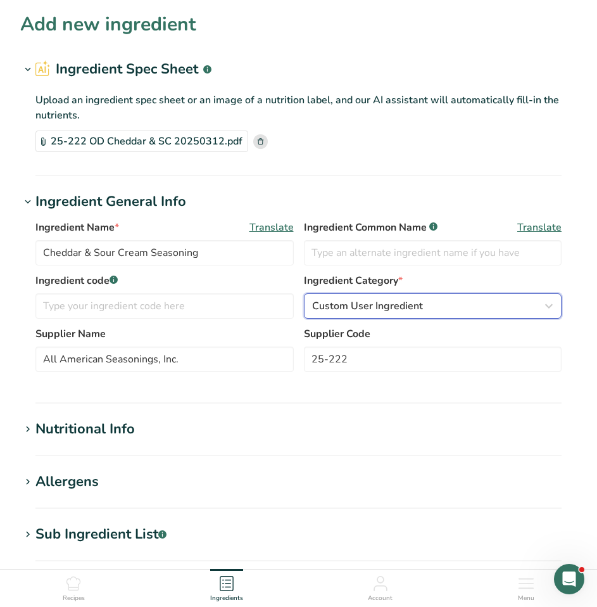
click at [399, 309] on span "Custom User Ingredient" at bounding box center [367, 305] width 111 height 15
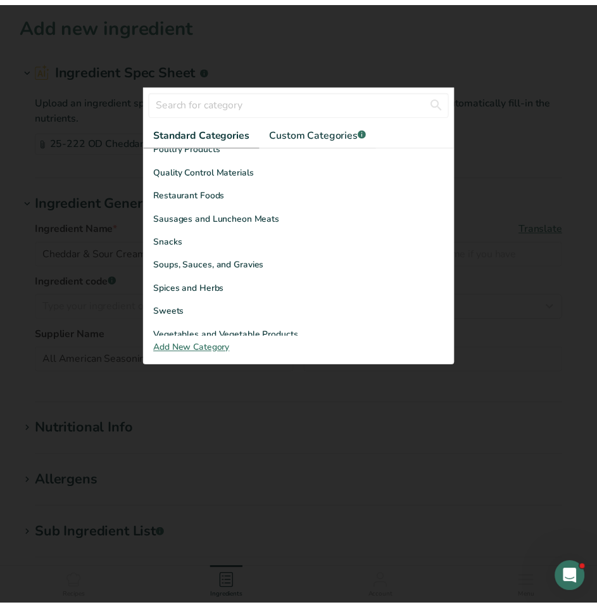
scroll to position [489, 0]
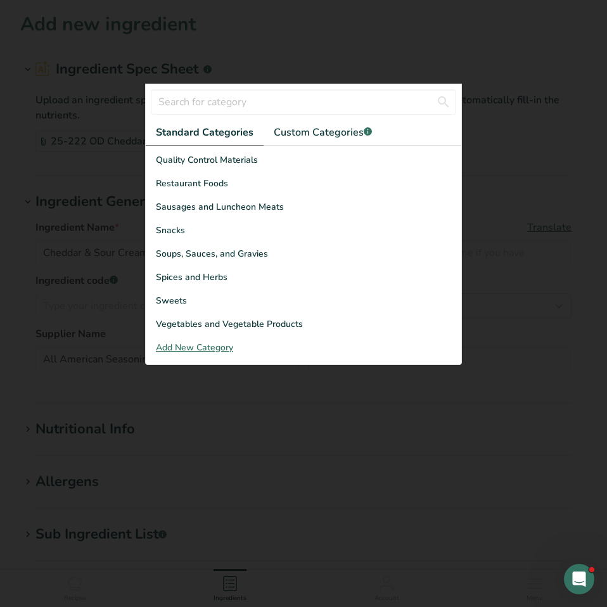
click at [213, 346] on div "Add New Category" at bounding box center [303, 347] width 315 height 13
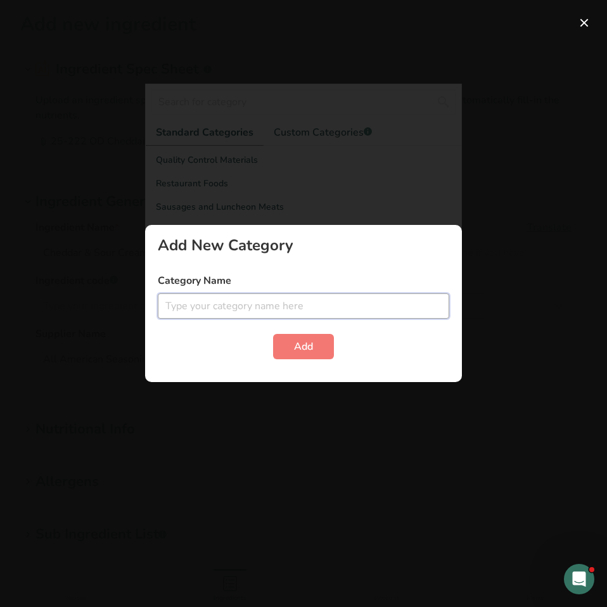
click at [253, 306] on input "text" at bounding box center [303, 305] width 291 height 25
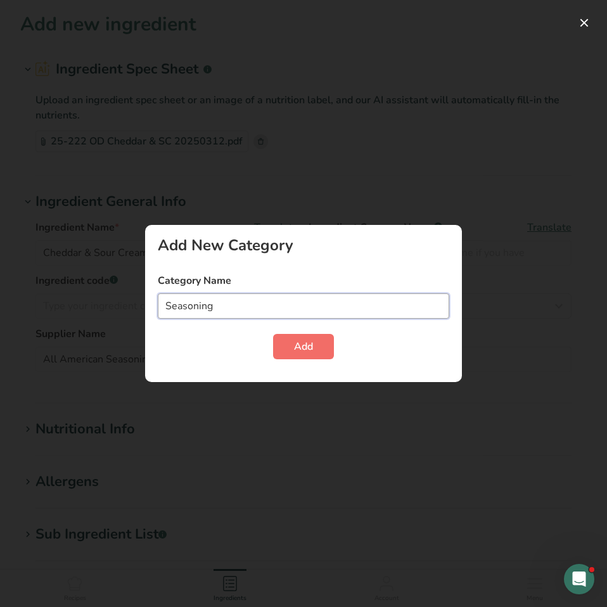
type input "Seasoning"
click at [303, 344] on span "Add" at bounding box center [303, 346] width 19 height 15
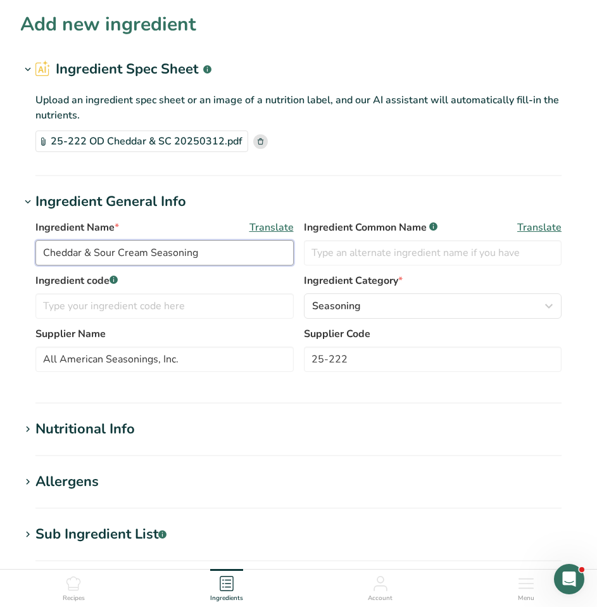
click at [177, 257] on input "Cheddar & Sour Cream Seasoning" at bounding box center [164, 252] width 258 height 25
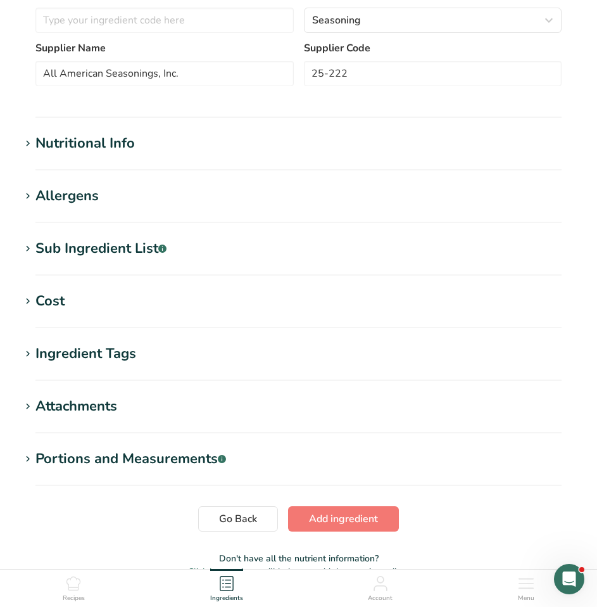
scroll to position [317, 0]
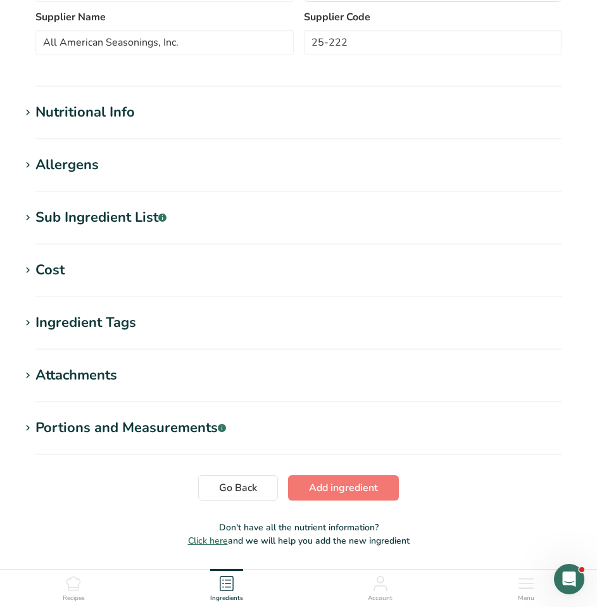
type input "Cheddar & Sour Cream"
click at [32, 113] on icon at bounding box center [27, 113] width 11 height 18
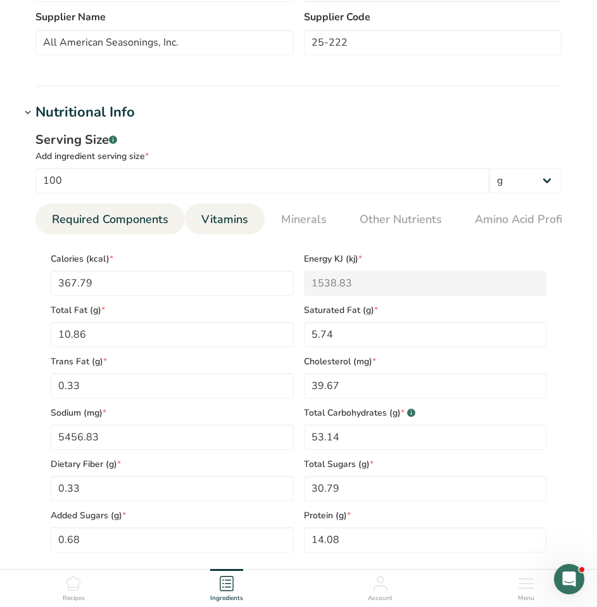
click at [234, 220] on span "Vitamins" at bounding box center [224, 219] width 47 height 17
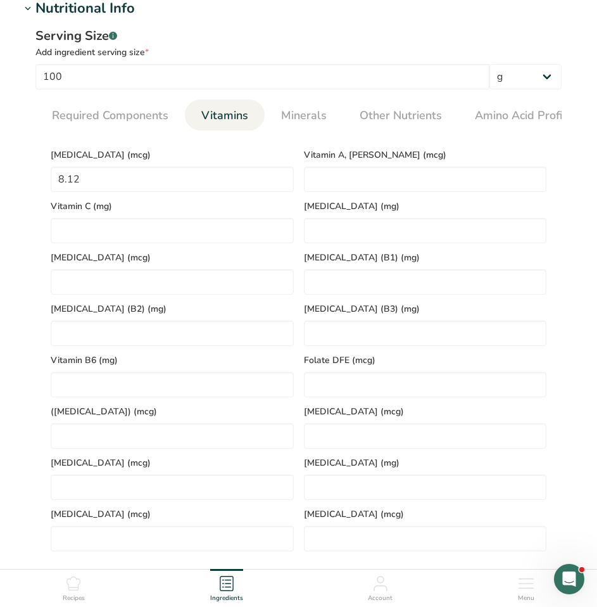
scroll to position [443, 0]
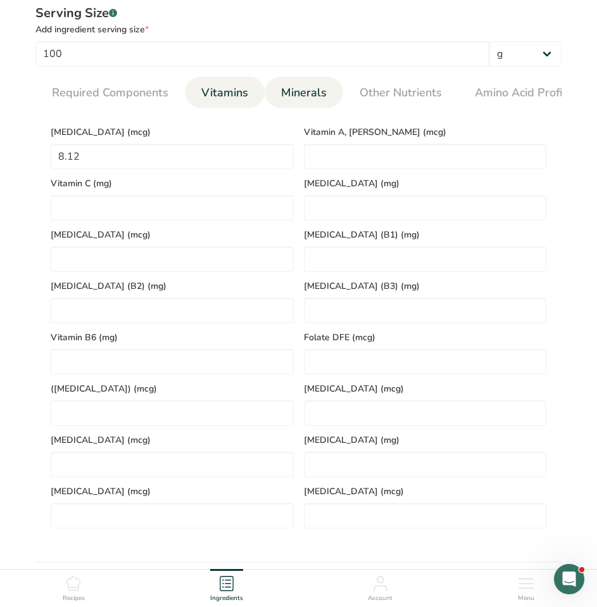
click at [294, 96] on span "Minerals" at bounding box center [304, 92] width 46 height 17
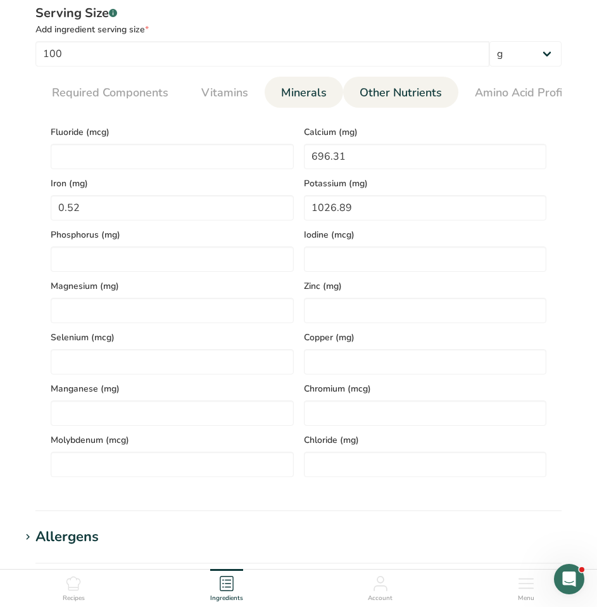
click at [413, 95] on span "Other Nutrients" at bounding box center [401, 92] width 82 height 17
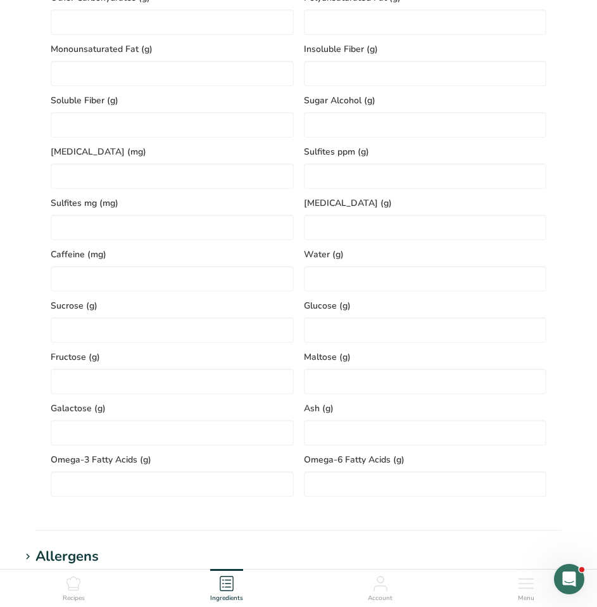
scroll to position [633, 0]
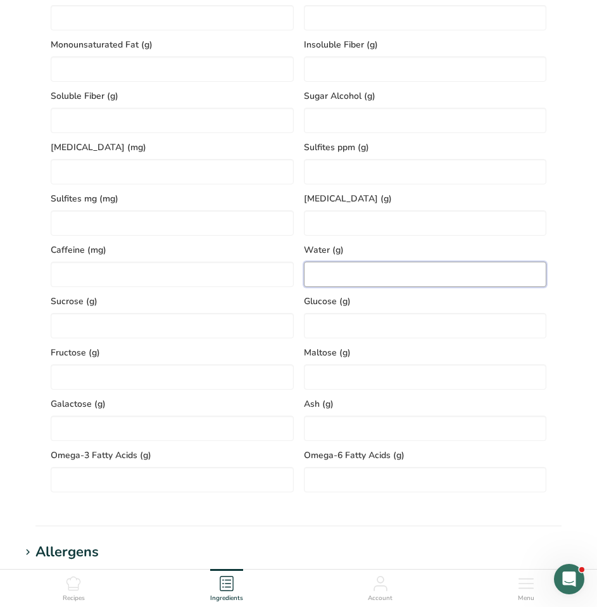
click at [342, 271] on input "number" at bounding box center [425, 273] width 243 height 25
type input "3.43"
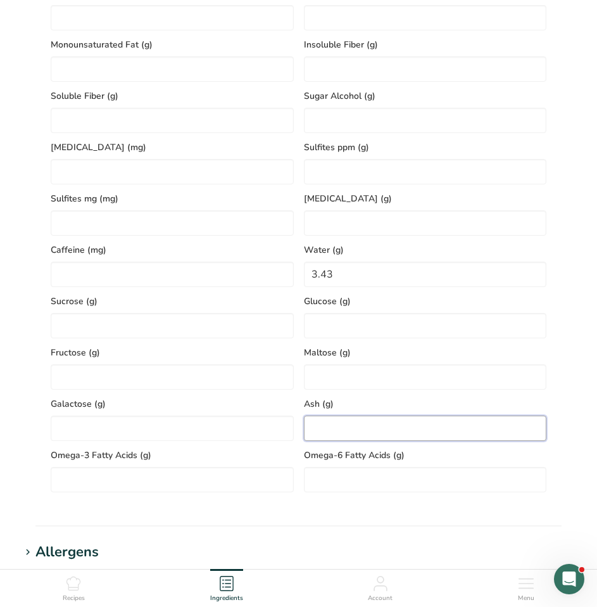
click at [390, 424] on input "number" at bounding box center [425, 427] width 243 height 25
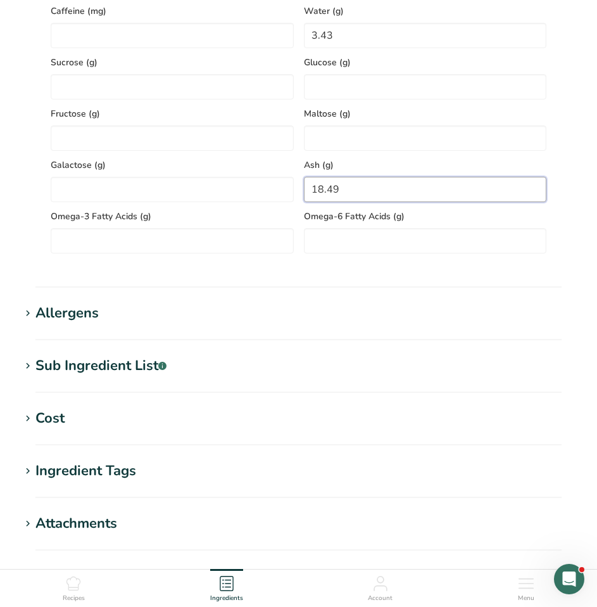
scroll to position [886, 0]
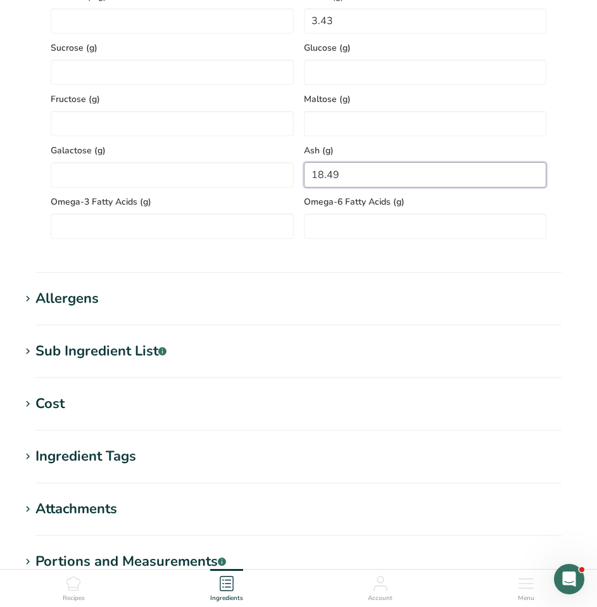
type input "18.49"
click at [24, 301] on icon at bounding box center [27, 299] width 11 height 18
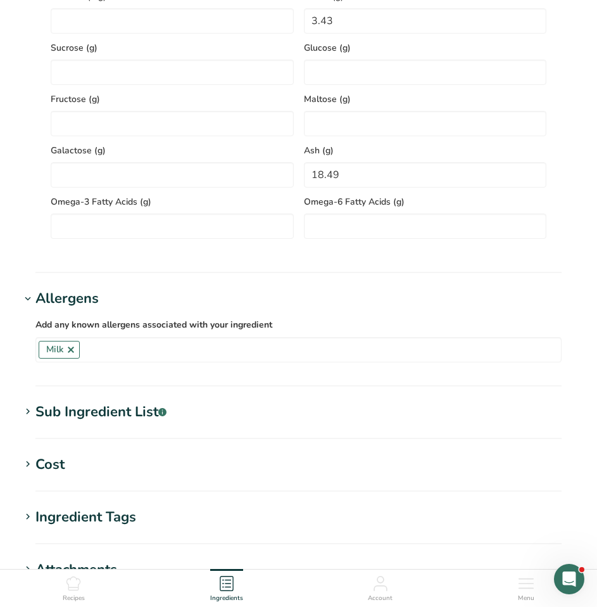
click at [28, 419] on icon at bounding box center [27, 412] width 11 height 18
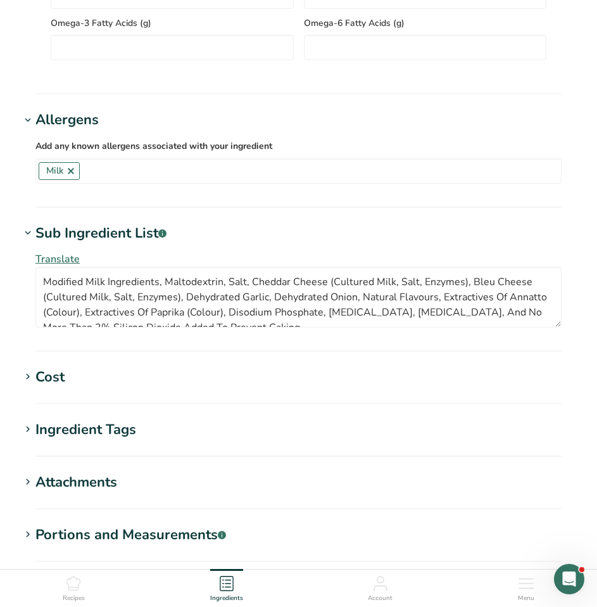
scroll to position [1076, 0]
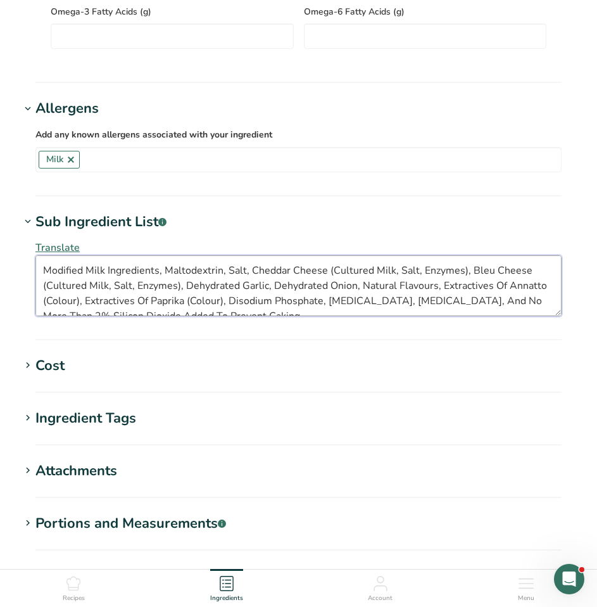
click at [163, 272] on textarea "Modified Milk Ingredients, Maltodextrin, Salt, Cheddar Cheese (Cultured Milk, S…" at bounding box center [298, 285] width 526 height 61
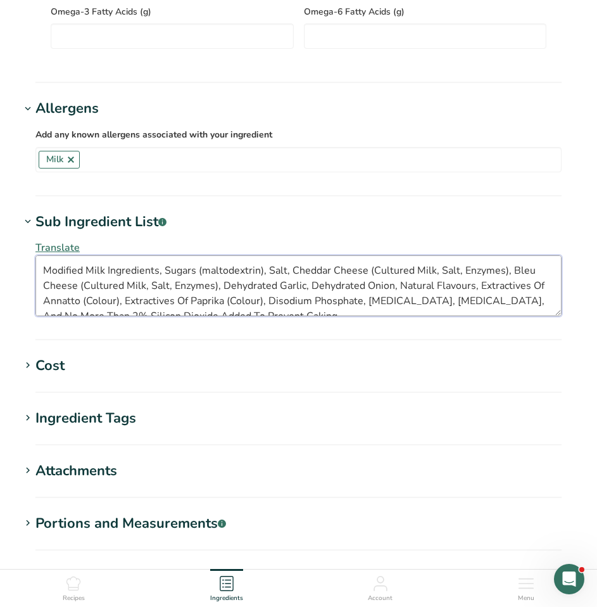
click at [375, 273] on textarea "Modified Milk Ingredients, Sugars (maltodextrin), Salt, Cheddar Cheese (Culture…" at bounding box center [298, 285] width 526 height 61
click at [415, 272] on textarea "Modified Milk Ingredients, Sugars (maltodextrin), Salt, Cheddar Cheese (culture…" at bounding box center [298, 285] width 526 height 61
click at [438, 270] on textarea "Modified Milk Ingredients, Sugars (maltodextrin), Salt, Cheddar Cheese (culture…" at bounding box center [298, 285] width 526 height 61
click at [459, 272] on textarea "Modified Milk Ingredients, Sugars (maltodextrin), Salt, Cheddar Cheese (culture…" at bounding box center [298, 285] width 526 height 61
click at [48, 285] on textarea "Modified Milk Ingredients, Sugars (maltodextrin), Salt, Cheddar Cheese (culture…" at bounding box center [298, 285] width 526 height 61
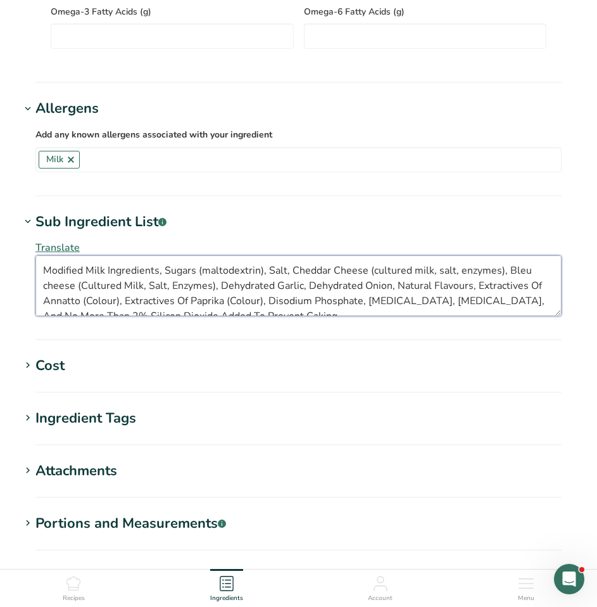
click at [90, 273] on textarea "Modified Milk Ingredients, Sugars (maltodextrin), Salt, Cheddar Cheese (culture…" at bounding box center [298, 285] width 526 height 61
click at [110, 272] on textarea "Modified milk Ingredients, Sugars (maltodextrin), Salt, Cheddar Cheese (culture…" at bounding box center [298, 285] width 526 height 61
click at [334, 273] on textarea "Modified milk ingredients, Sugars (maltodextrin), Salt, Cheddar Cheese (culture…" at bounding box center [298, 285] width 526 height 61
click at [85, 284] on textarea "Modified milk ingredients, Sugars (maltodextrin), Salt, Cheddar cheese (culture…" at bounding box center [298, 285] width 526 height 61
click at [126, 287] on textarea "Modified milk ingredients, Sugars (maltodextrin), Salt, Cheddar cheese (culture…" at bounding box center [298, 285] width 526 height 61
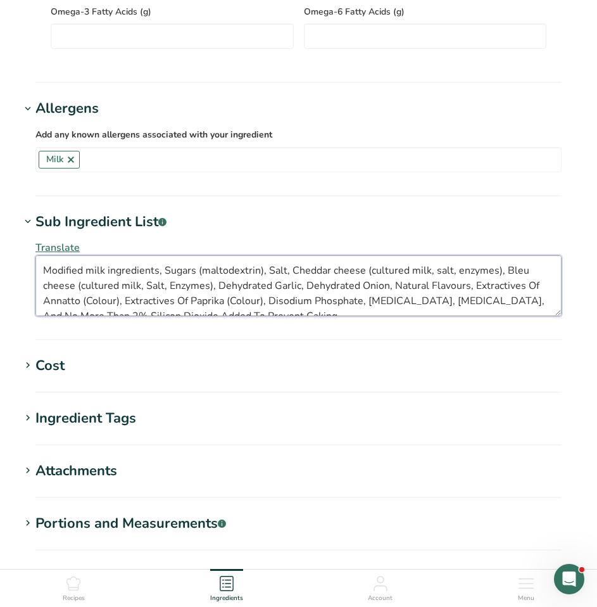
click at [148, 289] on textarea "Modified milk ingredients, Sugars (maltodextrin), Salt, Cheddar cheese (culture…" at bounding box center [298, 285] width 526 height 61
drag, startPoint x: 167, startPoint y: 287, endPoint x: 173, endPoint y: 288, distance: 6.4
click at [173, 288] on textarea "Modified milk ingredients, Sugars (maltodextrin), Salt, Cheddar cheese (culture…" at bounding box center [298, 285] width 526 height 61
click at [276, 288] on textarea "Modified milk ingredients, Sugars (maltodextrin), Salt, Cheddar cheese (culture…" at bounding box center [298, 285] width 526 height 61
click at [358, 288] on textarea "Modified milk ingredients, Sugars (maltodextrin), Salt, Cheddar cheese (culture…" at bounding box center [298, 285] width 526 height 61
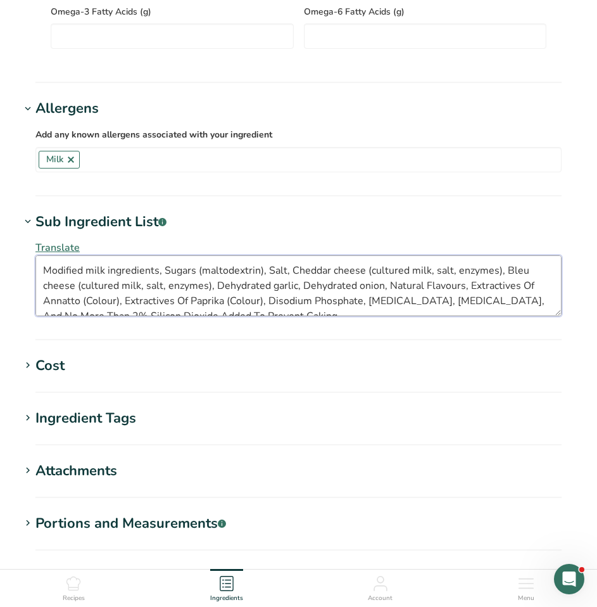
click at [427, 286] on textarea "Modified milk ingredients, Sugars (maltodextrin), Salt, Cheddar cheese (culture…" at bounding box center [298, 285] width 526 height 61
click at [522, 287] on textarea "Modified milk ingredients, Sugars (maltodextrin), Salt, Cheddar cheese (culture…" at bounding box center [298, 285] width 526 height 61
click at [49, 302] on textarea "Modified milk ingredients, Sugars (maltodextrin), Salt, Cheddar cheese (culture…" at bounding box center [298, 285] width 526 height 61
click at [193, 305] on textarea "Modified milk ingredients, Sugars (maltodextrin), Salt, Cheddar cheese (culture…" at bounding box center [298, 285] width 526 height 61
click at [229, 299] on textarea "Modified milk ingredients, Sugars (maltodextrin), Salt, Cheddar cheese (culture…" at bounding box center [298, 285] width 526 height 61
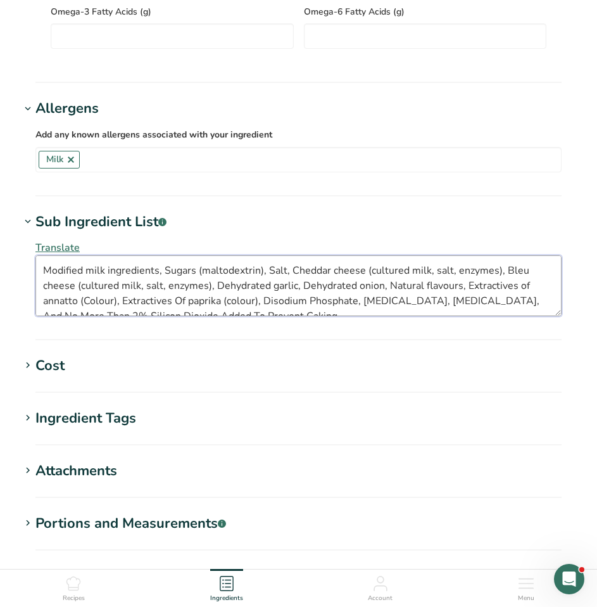
click at [85, 301] on textarea "Modified milk ingredients, Sugars (maltodextrin), Salt, Cheddar cheese (culture…" at bounding box center [298, 285] width 526 height 61
click at [312, 303] on textarea "Modified milk ingredients, Sugars (maltodextrin), Salt, Cheddar cheese (culture…" at bounding box center [298, 285] width 526 height 61
click at [394, 302] on textarea "Modified milk ingredients, Sugars (maltodextrin), Salt, Cheddar cheese (culture…" at bounding box center [298, 285] width 526 height 61
click at [443, 301] on textarea "Modified milk ingredients, Sugars (maltodextrin), Salt, Cheddar cheese (culture…" at bounding box center [298, 285] width 526 height 61
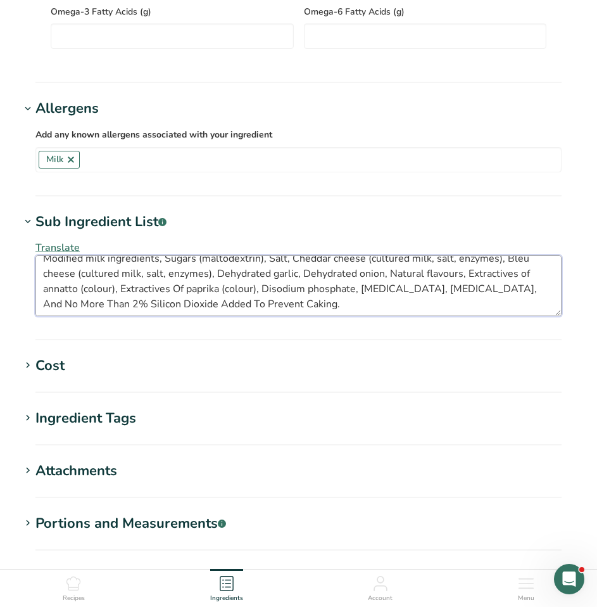
scroll to position [15, 0]
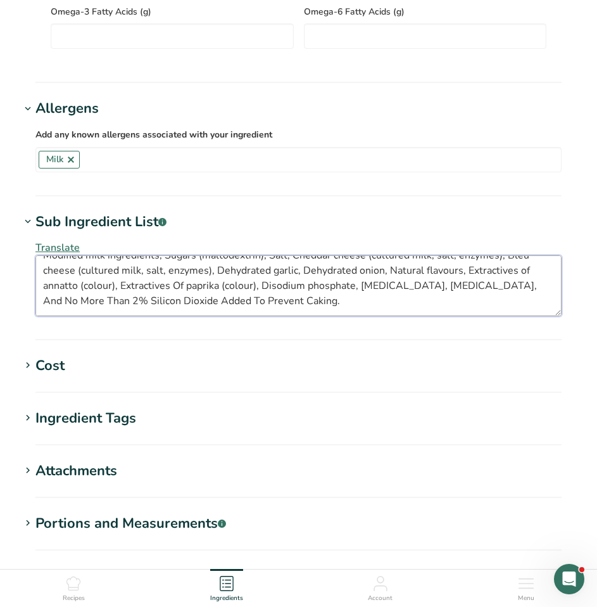
click at [122, 305] on textarea "Modified milk ingredients, Sugars (maltodextrin), Salt, Cheddar cheese (culture…" at bounding box center [298, 285] width 526 height 61
click at [122, 301] on textarea "Modified milk ingredients, Sugars (maltodextrin), Salt, Cheddar cheese (culture…" at bounding box center [298, 285] width 526 height 61
click at [127, 301] on textarea "Modified milk ingredients, Sugars (maltodextrin), Salt, Cheddar cheese (culture…" at bounding box center [298, 285] width 526 height 61
drag, startPoint x: 85, startPoint y: 303, endPoint x: 464, endPoint y: 292, distance: 378.8
click at [464, 292] on textarea "Modified milk ingredients, Sugars (maltodextrin), Salt, Cheddar cheese (culture…" at bounding box center [298, 285] width 526 height 61
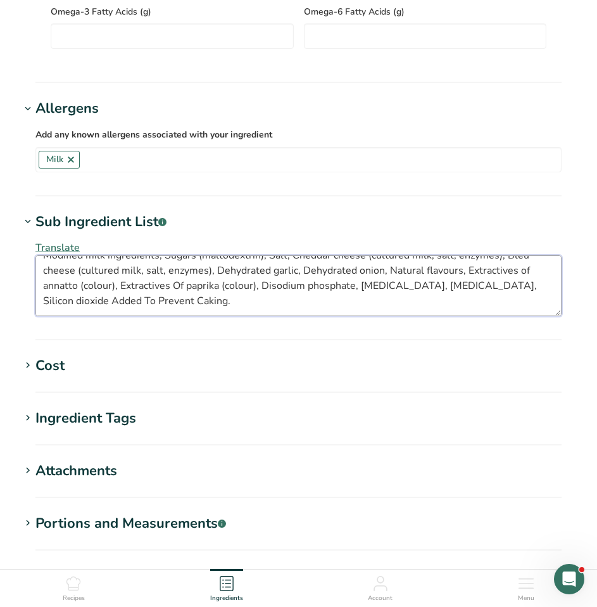
drag, startPoint x: 44, startPoint y: 303, endPoint x: 168, endPoint y: 301, distance: 124.1
click at [168, 301] on textarea "Modified milk ingredients, Sugars (maltodextrin), Salt, Cheddar cheese (culture…" at bounding box center [298, 285] width 526 height 61
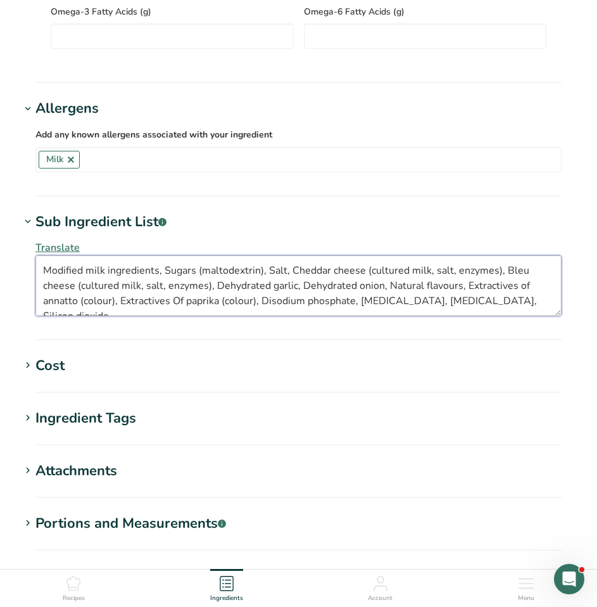
drag, startPoint x: 122, startPoint y: 301, endPoint x: 256, endPoint y: 301, distance: 134.2
click at [256, 301] on textarea "Modified milk ingredients, Sugars (maltodextrin), Salt, Cheddar cheese (culture…" at bounding box center [298, 285] width 526 height 61
drag, startPoint x: 467, startPoint y: 288, endPoint x: 115, endPoint y: 305, distance: 351.8
click at [115, 305] on textarea "Modified milk ingredients, Sugars (maltodextrin), Salt, Cheddar cheese (culture…" at bounding box center [298, 285] width 526 height 61
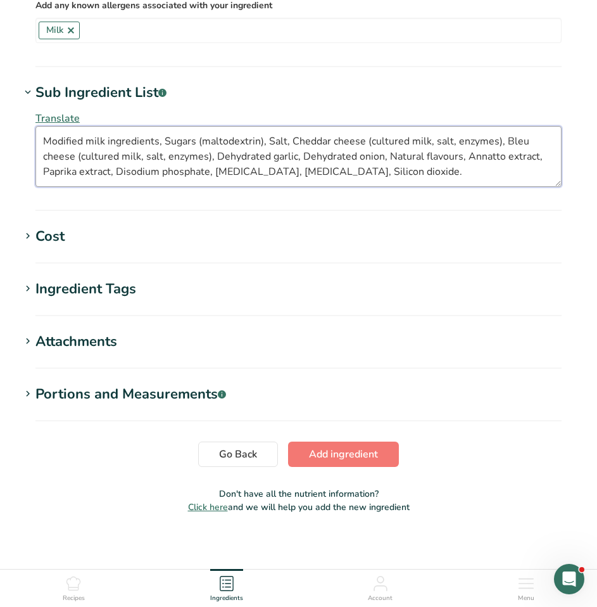
scroll to position [1214, 0]
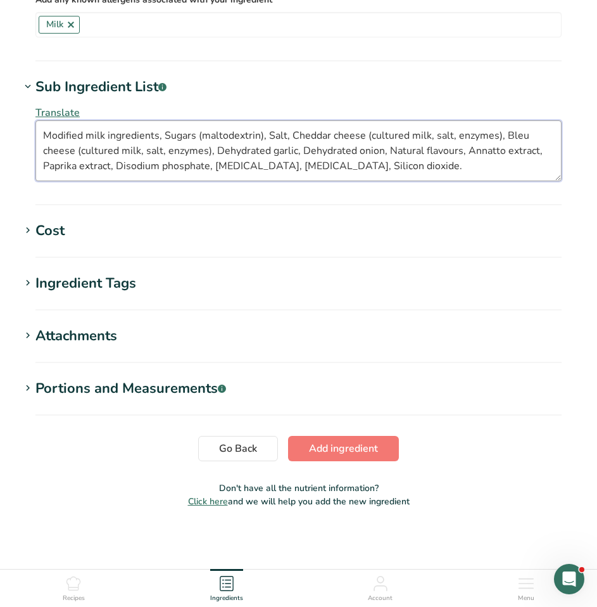
type textarea "Modified milk ingredients, Sugars (maltodextrin), Salt, Cheddar cheese (culture…"
click at [24, 278] on icon at bounding box center [27, 283] width 11 height 18
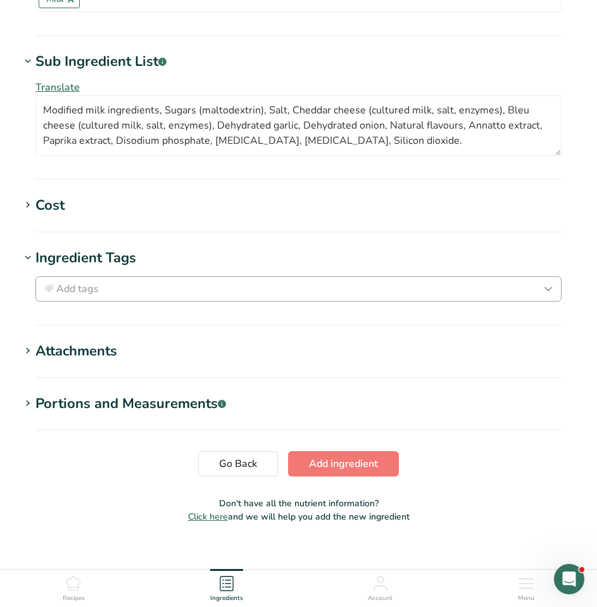
scroll to position [1255, 0]
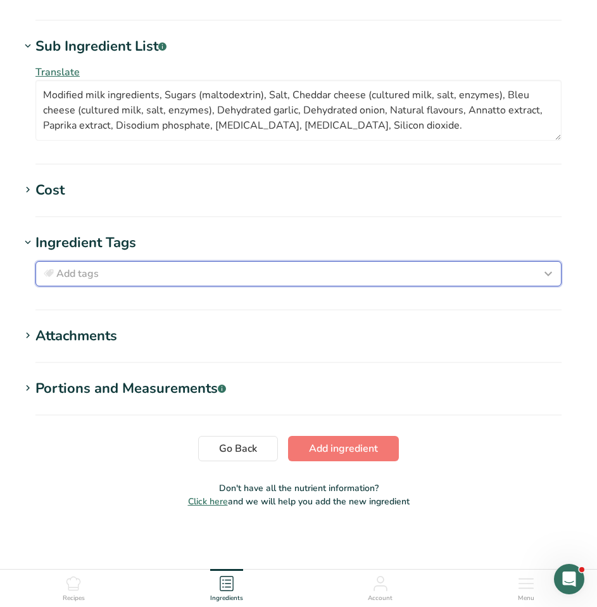
click at [237, 274] on div "Add tags" at bounding box center [298, 273] width 515 height 15
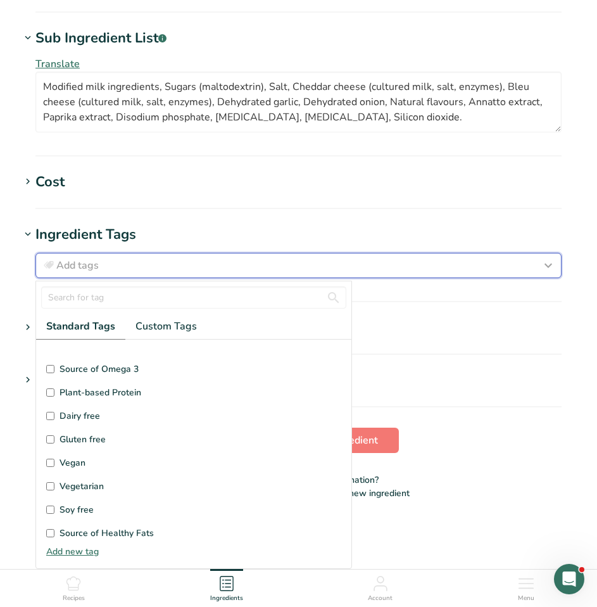
scroll to position [63, 0]
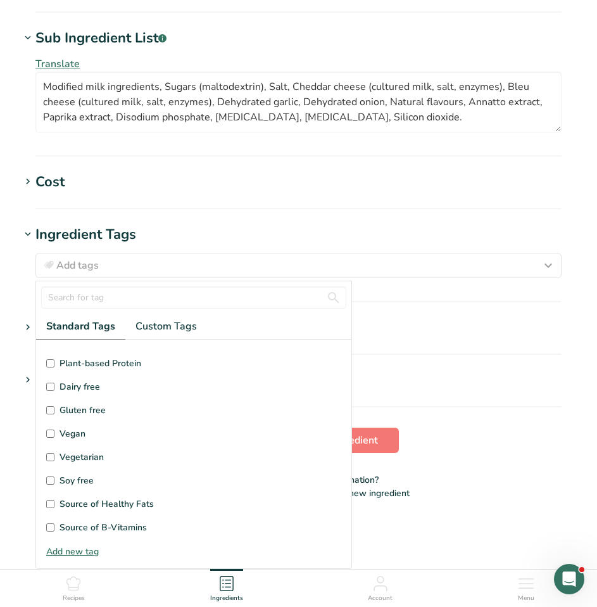
click at [49, 406] on input "Gluten free" at bounding box center [50, 410] width 8 height 8
checkbox input "true"
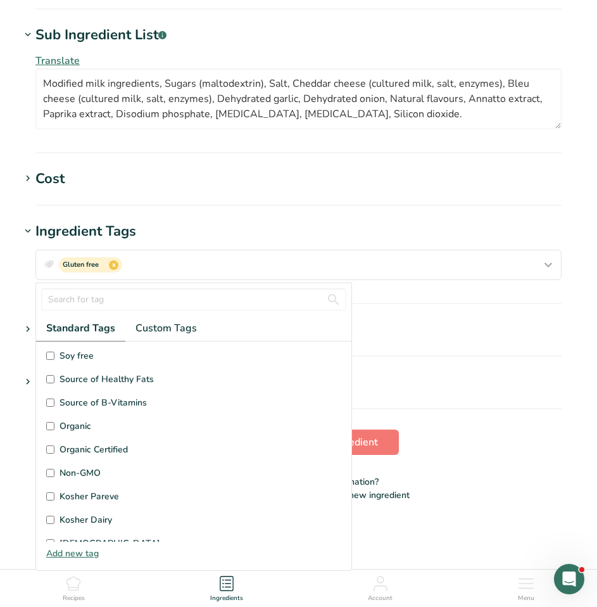
scroll to position [253, 0]
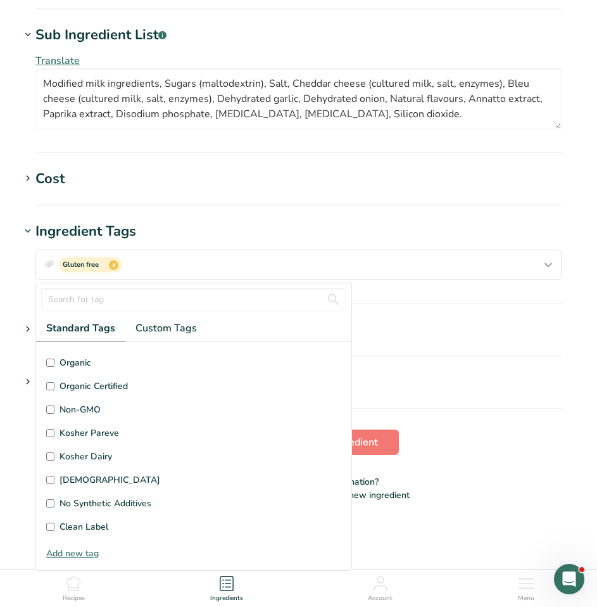
click at [49, 459] on input "Kosher Dairy" at bounding box center [50, 456] width 8 height 8
checkbox input "true"
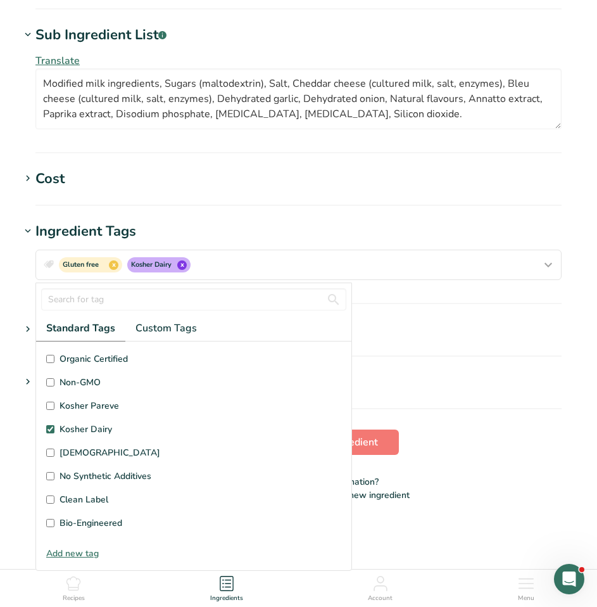
scroll to position [302, 0]
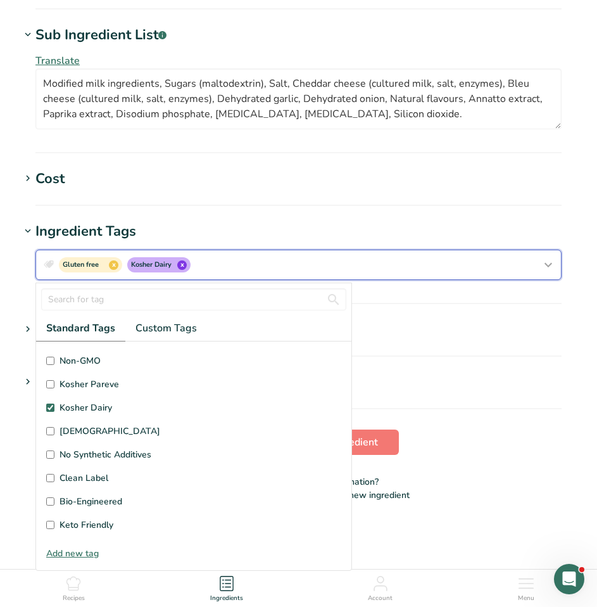
click at [424, 275] on div "Gluten free x Kosher Dairy x" at bounding box center [298, 265] width 515 height 20
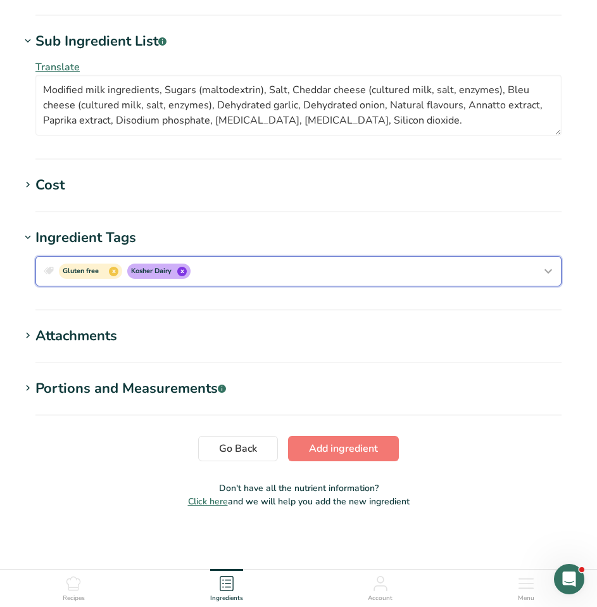
scroll to position [0, 0]
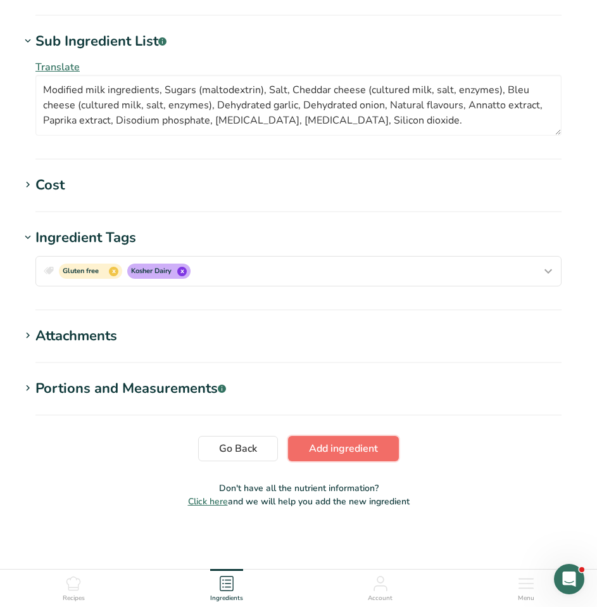
click at [352, 444] on span "Add ingredient" at bounding box center [343, 448] width 69 height 15
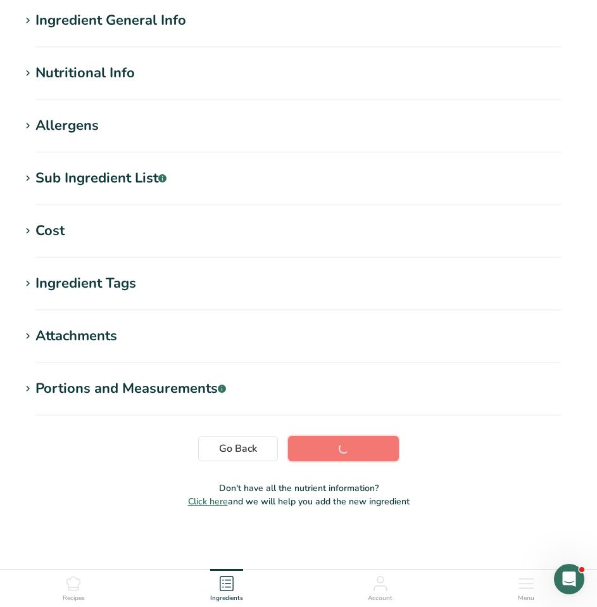
scroll to position [101, 0]
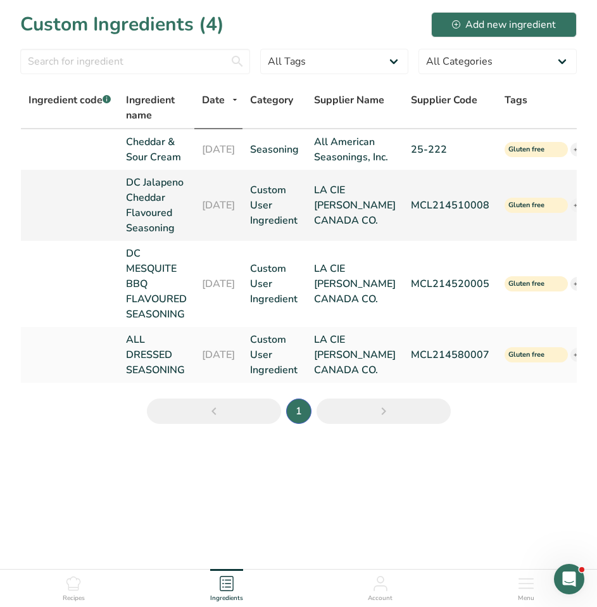
click at [156, 217] on link "DC Jalapeno Cheddar Flavoured Seasoning" at bounding box center [156, 205] width 61 height 61
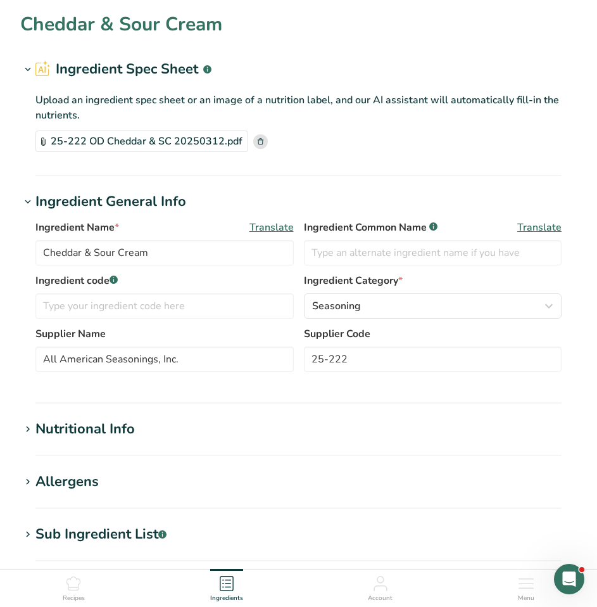
type input "DC Jalapeno Cheddar Flavoured Seasoning"
type input "Jalapeno Cheddar Seasoning"
type input "LA CIE [PERSON_NAME] CANADA CO."
type input "MCL214510008"
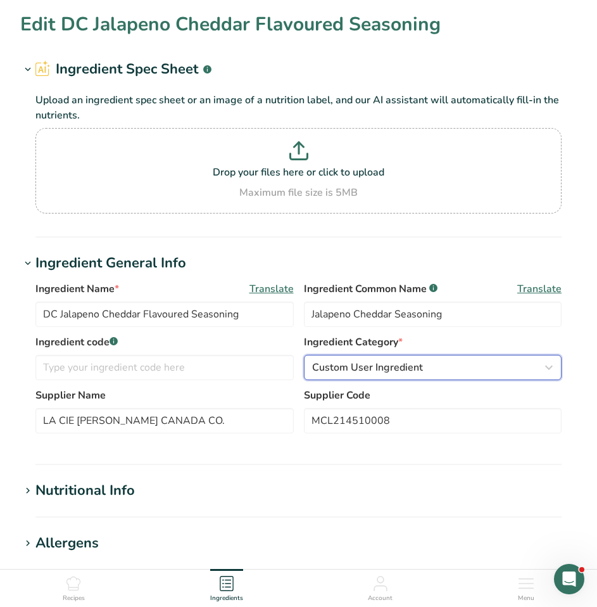
click at [541, 367] on icon "button" at bounding box center [548, 367] width 15 height 23
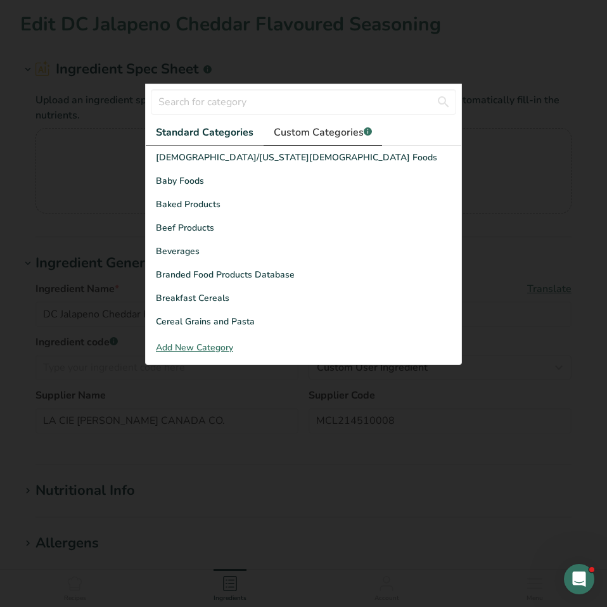
click at [320, 140] on link "Custom Categories .a-a{fill:#347362;}.b-a{fill:#fff;}" at bounding box center [322, 133] width 118 height 26
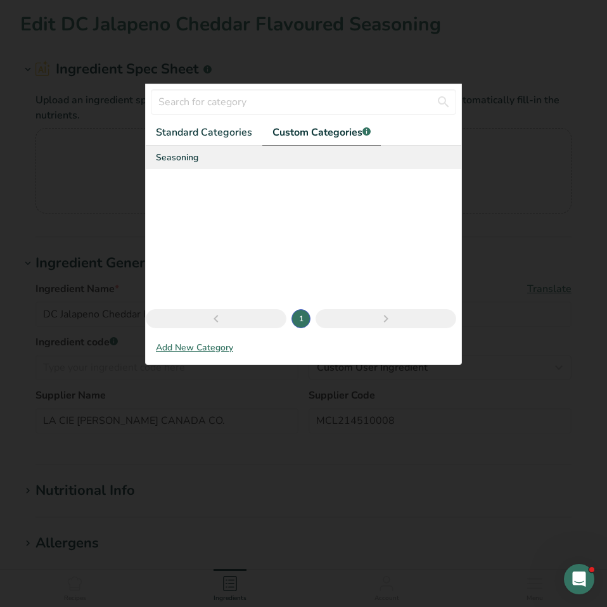
click at [176, 156] on span "Seasoning" at bounding box center [177, 157] width 42 height 13
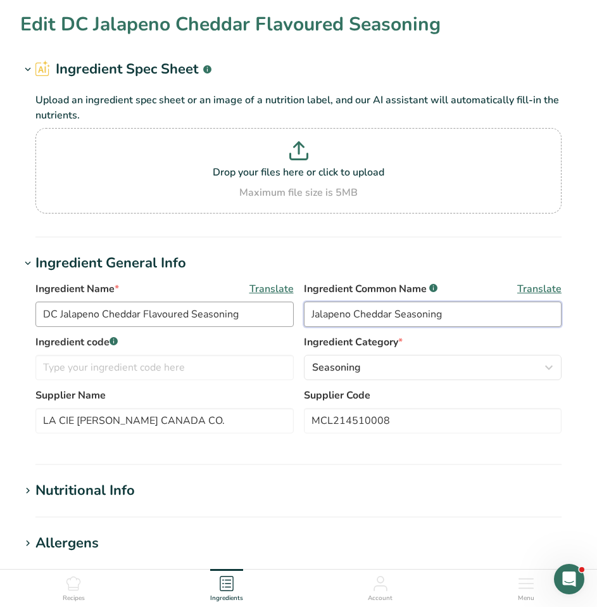
drag, startPoint x: 463, startPoint y: 307, endPoint x: 243, endPoint y: 322, distance: 220.8
click at [243, 321] on div "Ingredient Name * Translate DC Jalapeno Cheddar Flavoured Seasoning Ingredient …" at bounding box center [298, 307] width 526 height 53
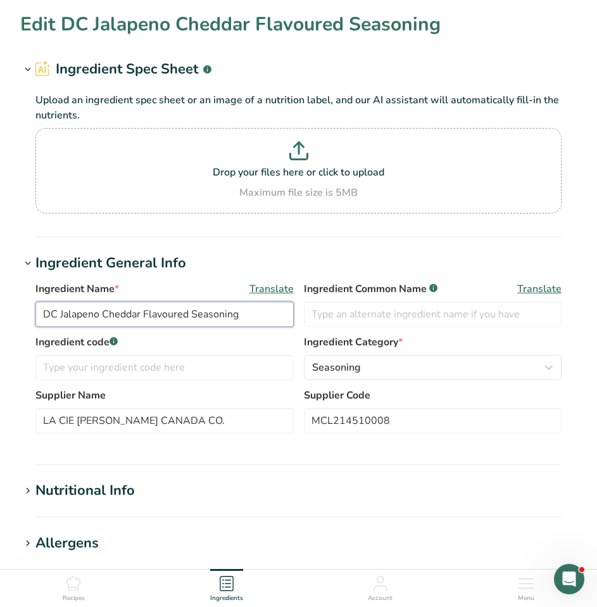
drag, startPoint x: 251, startPoint y: 315, endPoint x: -1, endPoint y: 307, distance: 252.1
click at [0, 307] on html "Edit DC Jalapeno Cheddar Flavoured Seasoning Ingredient Spec Sheet .a-a{fill:#3…" at bounding box center [298, 512] width 597 height 1024
paste input "[PERSON_NAME]"
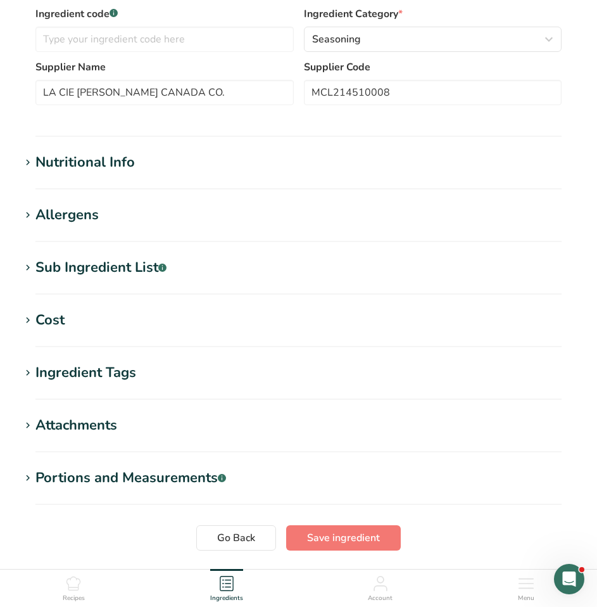
scroll to position [417, 0]
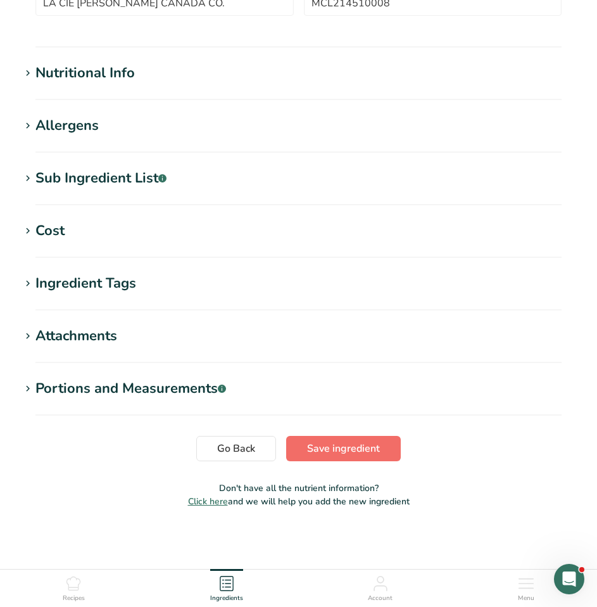
type input "Jalapeno Cheddar Seasoning"
click at [364, 447] on span "Save ingredient" at bounding box center [343, 448] width 73 height 15
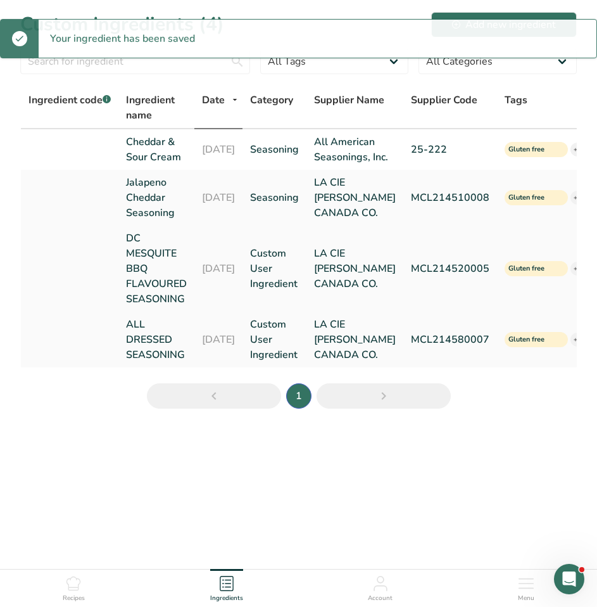
click at [147, 293] on link "DC MESQUITE BBQ FLAVOURED SEASONING" at bounding box center [156, 268] width 61 height 76
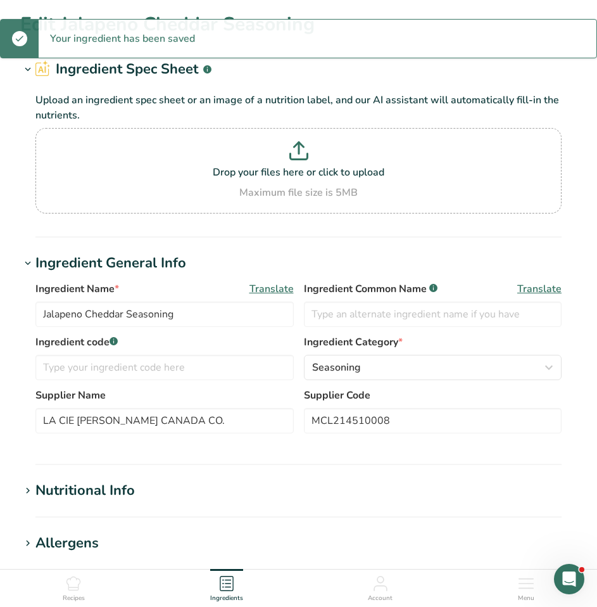
type input "DC MESQUITE BBQ FLAVOURED SEASONING"
type input "Mesquite BBQ Seasoning"
type input "MCL214520005"
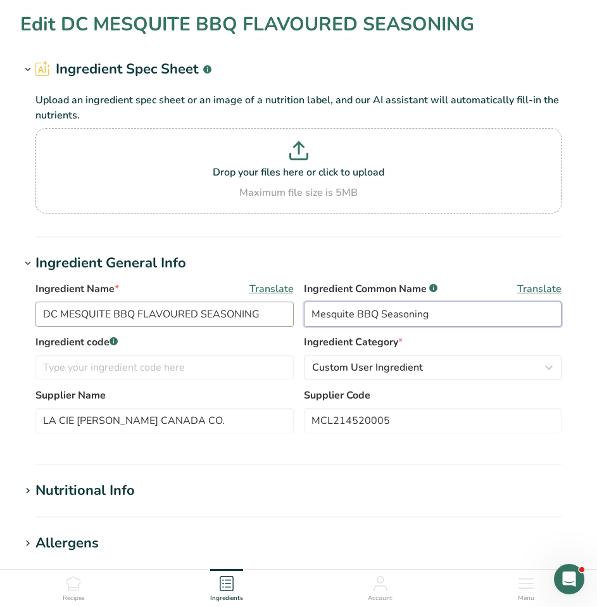
drag, startPoint x: 442, startPoint y: 313, endPoint x: 258, endPoint y: 310, distance: 184.3
click at [258, 309] on div "Ingredient Name * Translate DC MESQUITE BBQ FLAVOURED SEASONING Ingredient Comm…" at bounding box center [298, 307] width 526 height 53
drag, startPoint x: 262, startPoint y: 315, endPoint x: -1, endPoint y: 305, distance: 262.9
click at [0, 305] on html "Edit DC MESQUITE BBQ FLAVOURED SEASONING Ingredient Spec Sheet .a-a{fill:#34736…" at bounding box center [298, 512] width 597 height 1024
paste input "Mesquite BBQ Seasoning"
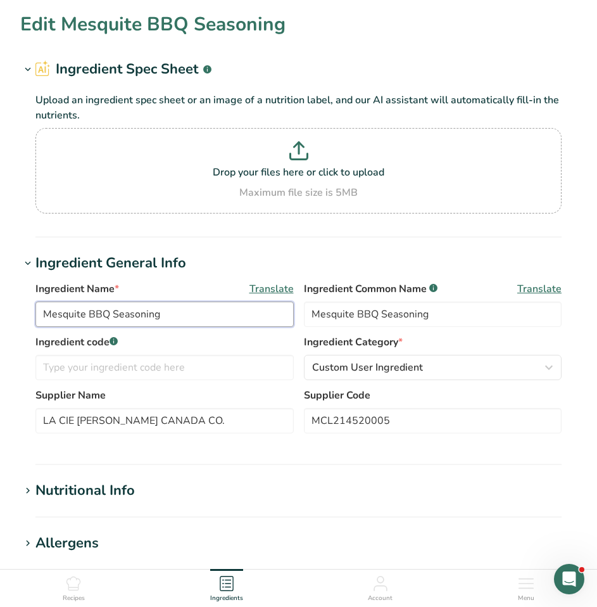
click at [137, 316] on input "Mesquite BBQ Seasoning" at bounding box center [164, 313] width 258 height 25
type input "Mesquite BBQ"
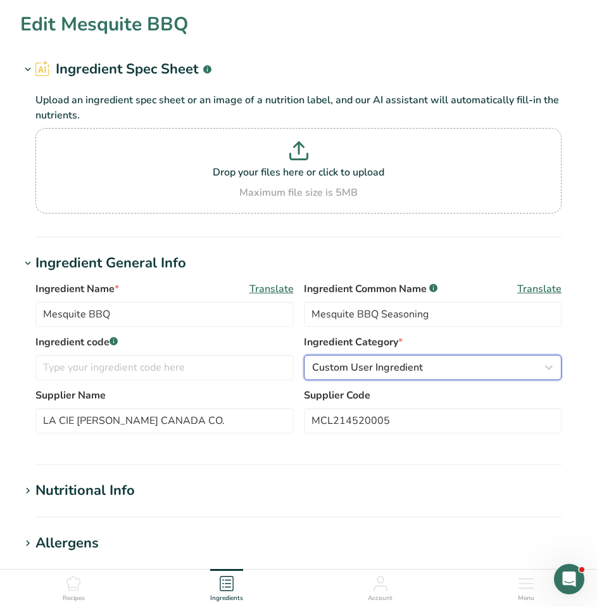
click at [386, 366] on span "Custom User Ingredient" at bounding box center [367, 367] width 111 height 15
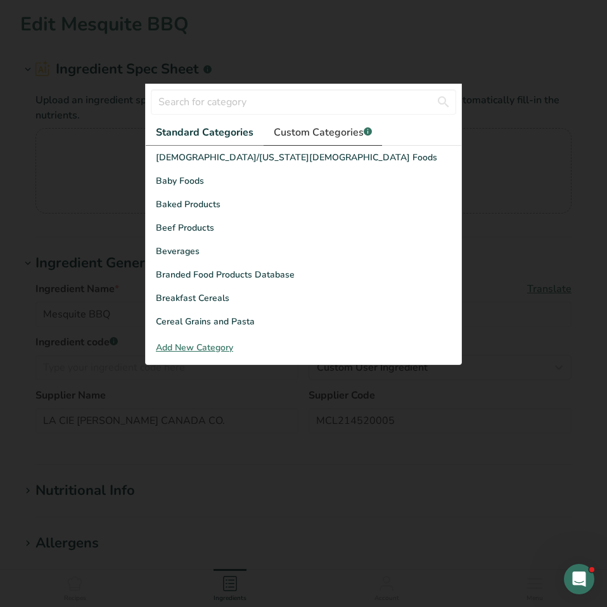
click at [332, 130] on span "Custom Categories .a-a{fill:#347362;}.b-a{fill:#fff;}" at bounding box center [323, 132] width 98 height 15
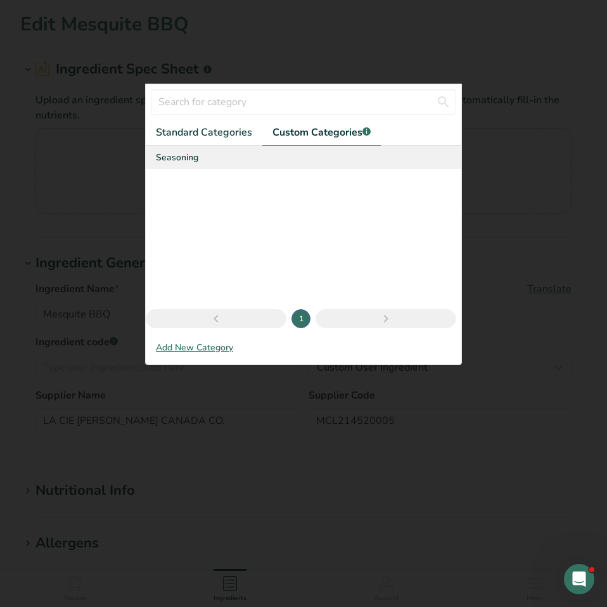
click at [179, 166] on div "Seasoning" at bounding box center [303, 157] width 315 height 23
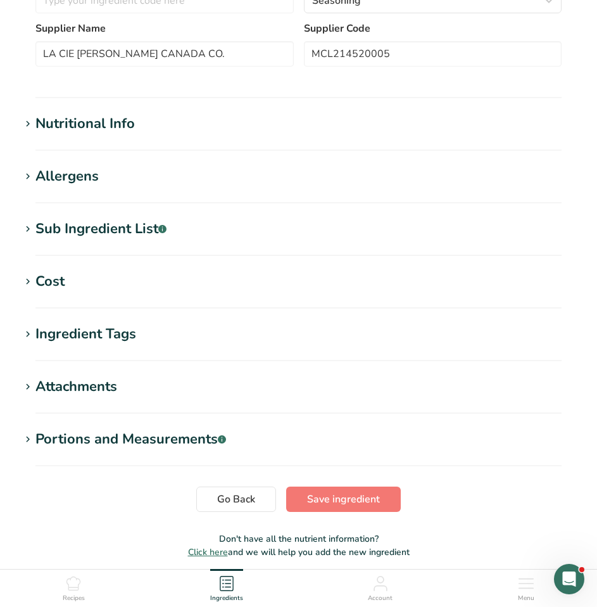
scroll to position [417, 0]
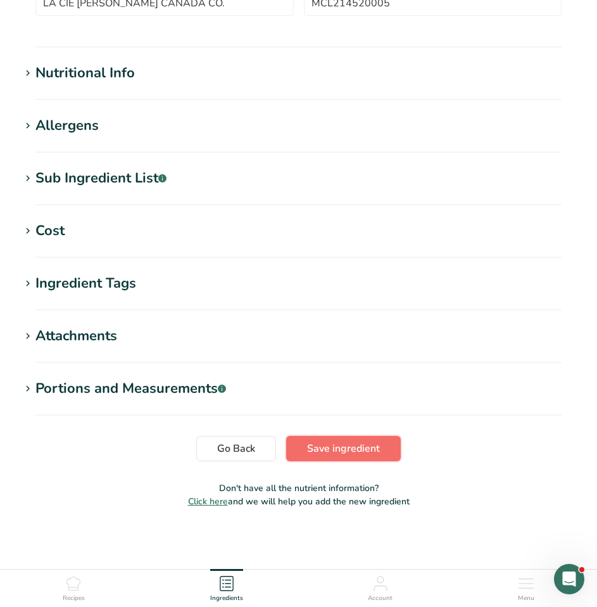
click at [339, 450] on span "Save ingredient" at bounding box center [343, 448] width 73 height 15
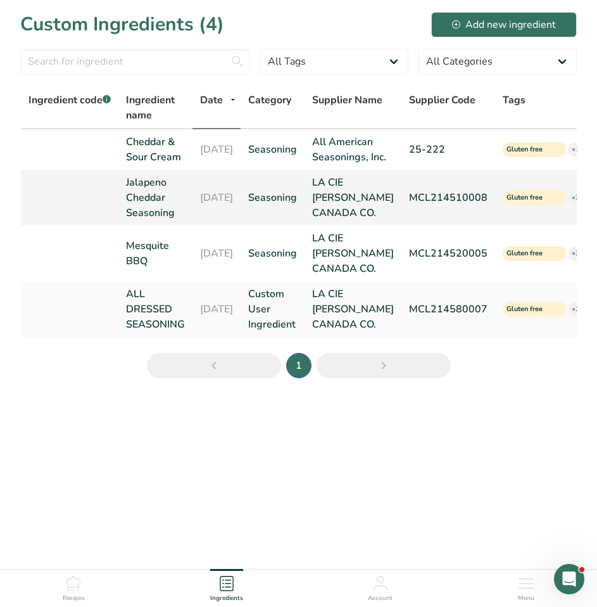
click at [205, 205] on link "[DATE]" at bounding box center [216, 197] width 33 height 15
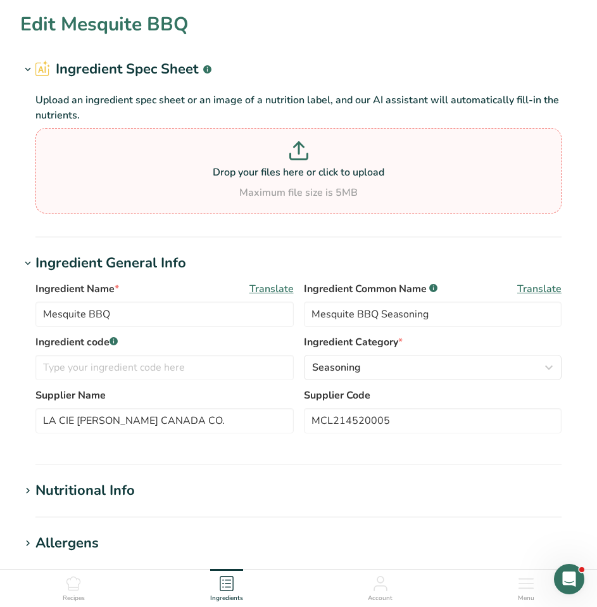
type input "Jalapeno Cheddar Seasoning"
type input "MCL214510008"
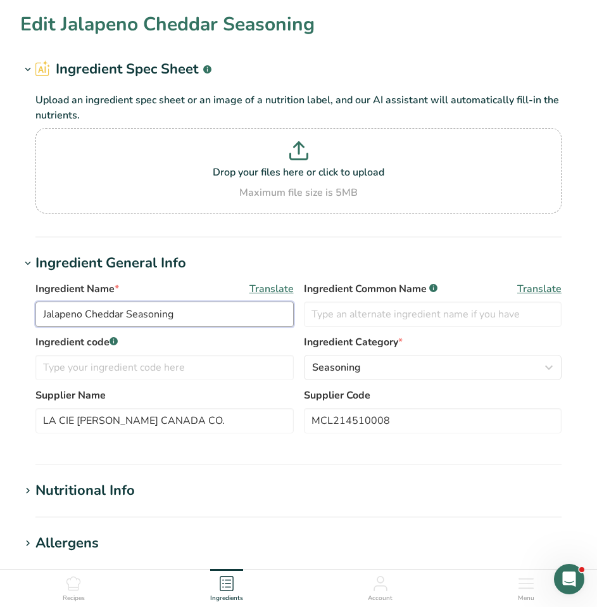
click at [176, 311] on input "Jalapeno Cheddar Seasoning" at bounding box center [164, 313] width 258 height 25
click at [160, 310] on input "Jalapeno Cheddar Seasoning" at bounding box center [164, 313] width 258 height 25
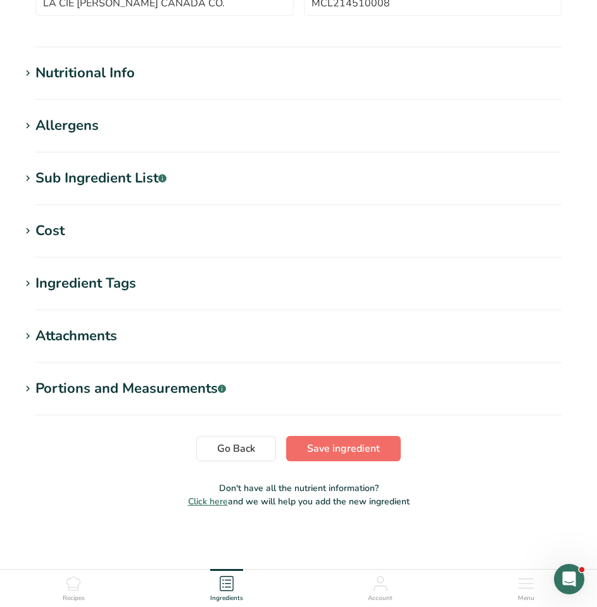
type input "[PERSON_NAME]"
click at [387, 445] on button "Save ingredient" at bounding box center [343, 448] width 115 height 25
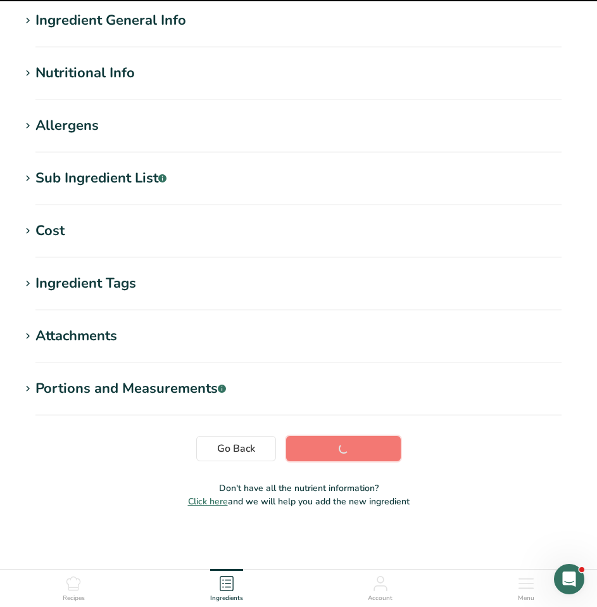
scroll to position [101, 0]
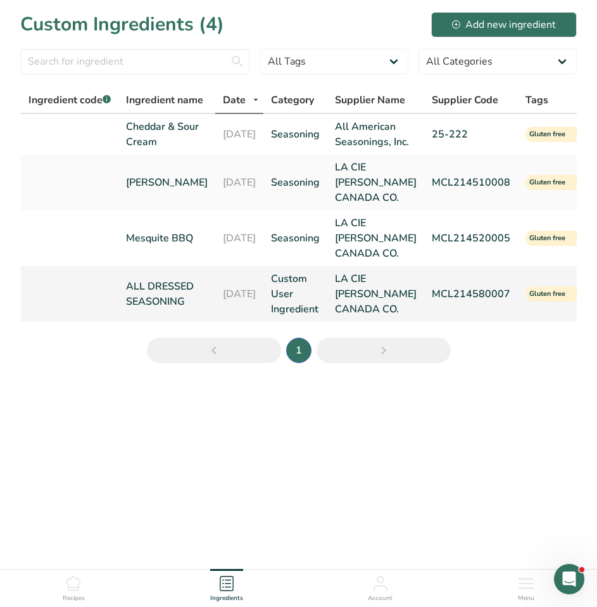
click at [161, 309] on link "ALL DRESSED SEASONING" at bounding box center [167, 294] width 82 height 30
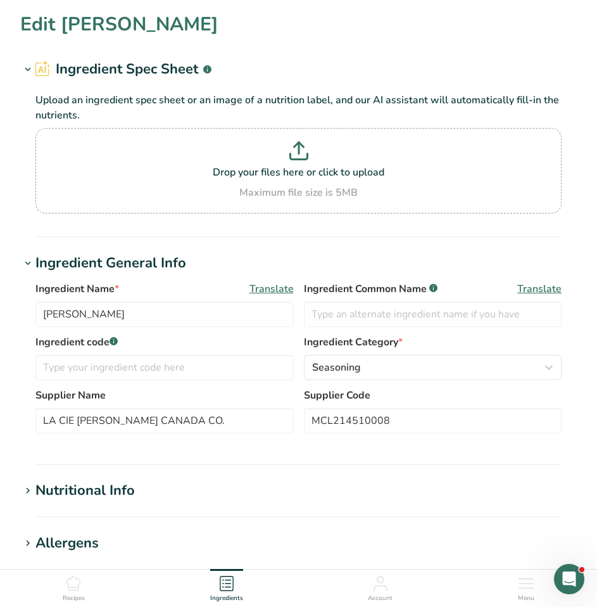
type input "ALL DRESSED SEASONING"
type input "All Dressed Seasoning"
type input "MCL214580007"
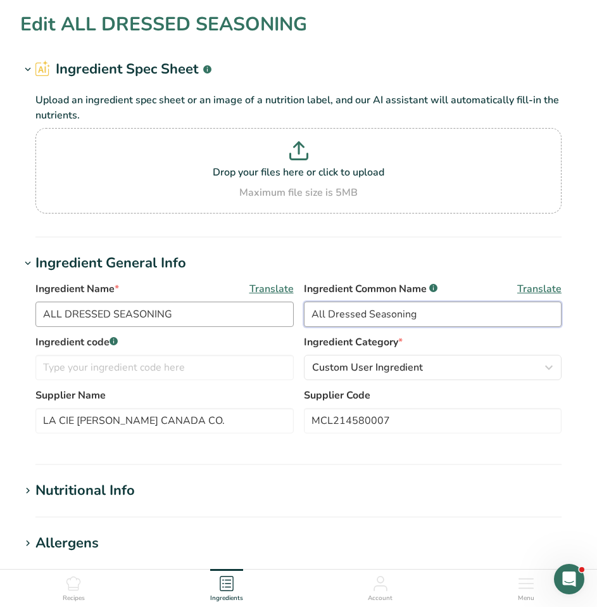
drag, startPoint x: 437, startPoint y: 310, endPoint x: 234, endPoint y: 311, distance: 203.2
click at [234, 311] on div "Ingredient Name * Translate ALL DRESSED SEASONING Ingredient Common Name .a-a{f…" at bounding box center [298, 307] width 526 height 53
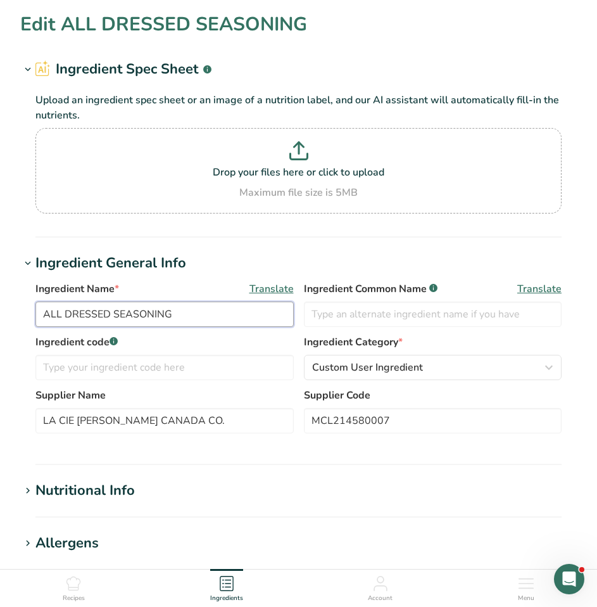
drag, startPoint x: 182, startPoint y: 313, endPoint x: -1, endPoint y: 308, distance: 183.1
click at [0, 308] on html "Edit ALL DRESSED SEASONING Ingredient Spec Sheet .a-a{fill:#347362;}.b-a{fill:#…" at bounding box center [298, 512] width 597 height 1024
paste input "ll Dressed Seasoning"
click at [116, 309] on input "All Dressed Seasoning" at bounding box center [164, 313] width 258 height 25
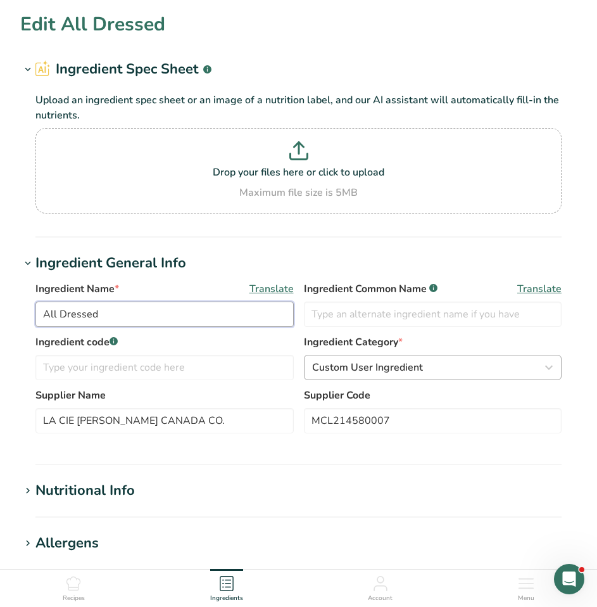
type input "All Dressed"
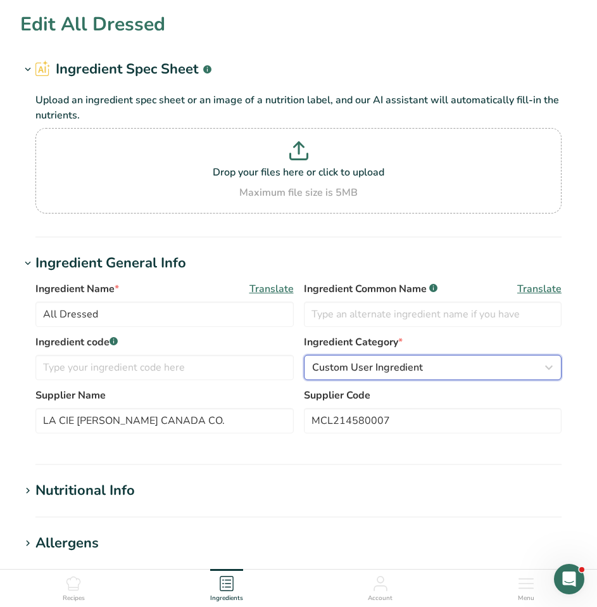
click at [436, 372] on div "Custom User Ingredient" at bounding box center [429, 367] width 234 height 15
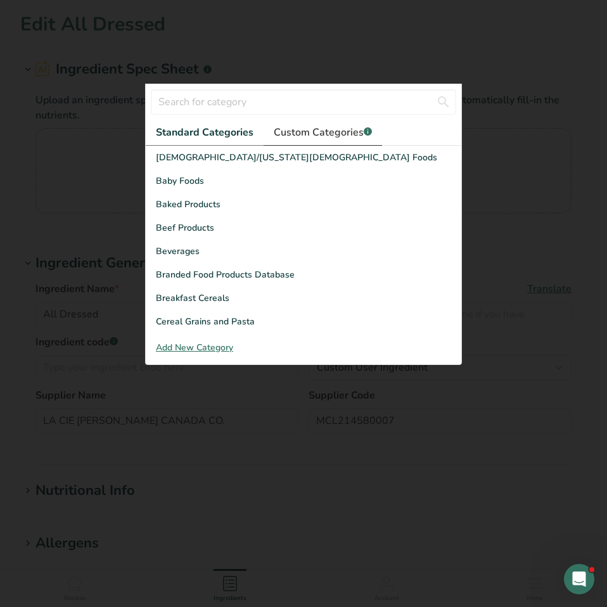
click at [322, 126] on span "Custom Categories .a-a{fill:#347362;}.b-a{fill:#fff;}" at bounding box center [323, 132] width 98 height 15
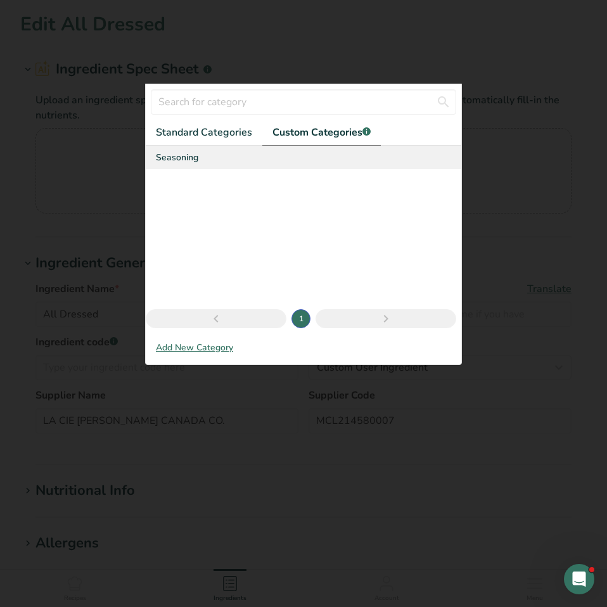
click at [242, 160] on div "Seasoning" at bounding box center [303, 157] width 315 height 23
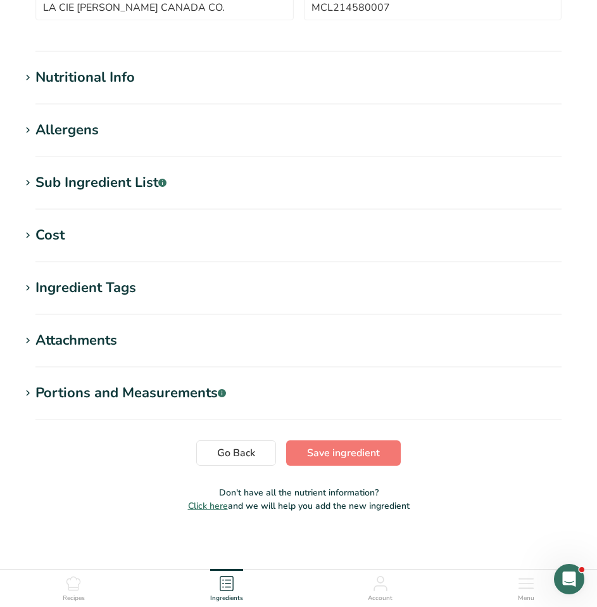
scroll to position [417, 0]
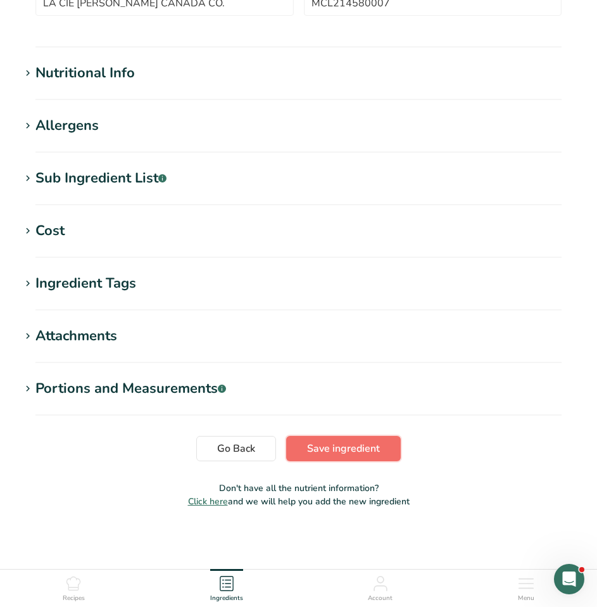
click at [362, 443] on span "Save ingredient" at bounding box center [343, 448] width 73 height 15
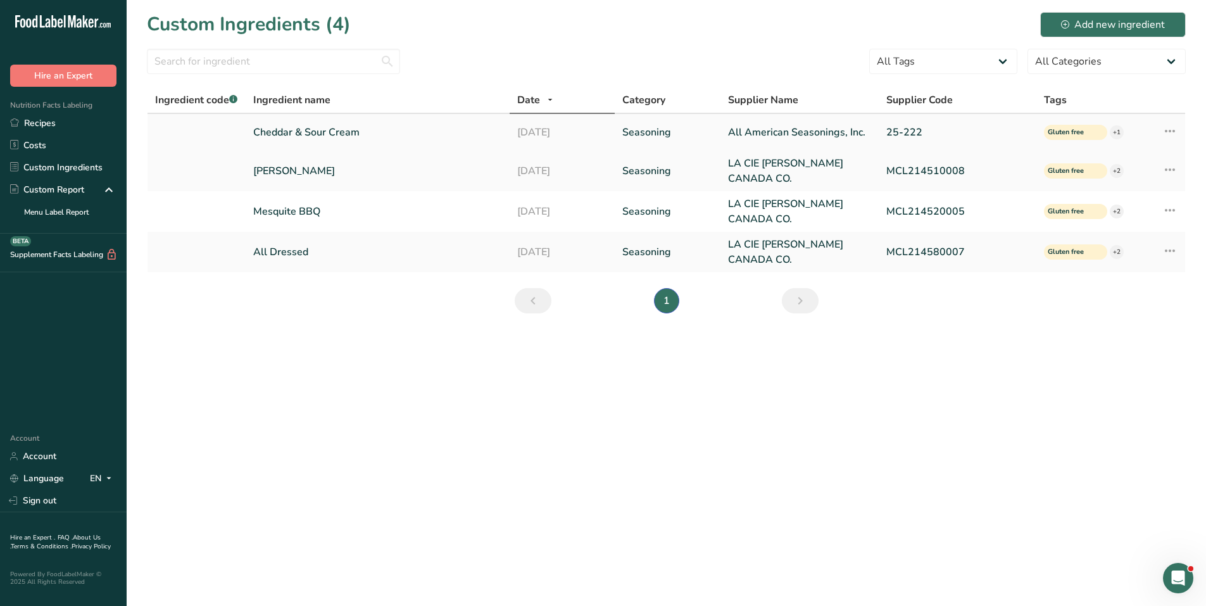
click at [1175, 125] on icon at bounding box center [1169, 131] width 15 height 23
click at [787, 411] on main "Custom Ingredients (4) Add new ingredient All Tags Source of Antioxidants [MEDI…" at bounding box center [603, 303] width 1206 height 606
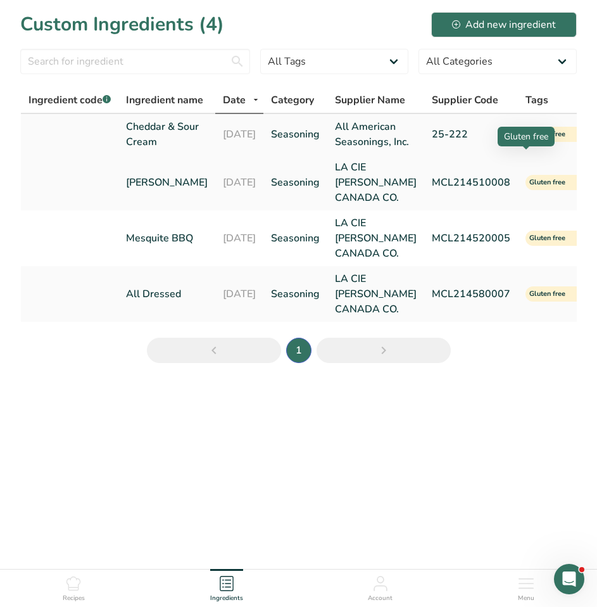
click at [542, 140] on span "Gluten free" at bounding box center [551, 134] width 44 height 11
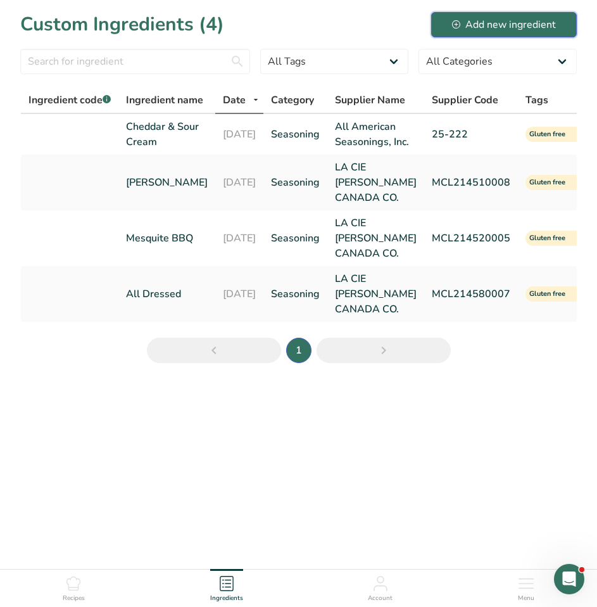
click at [479, 26] on div "Add new ingredient" at bounding box center [504, 24] width 104 height 15
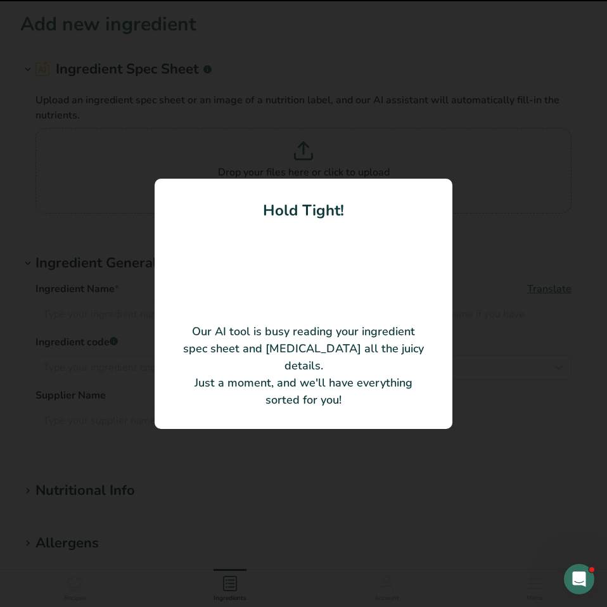
type input "OD RIP-L SOUR CREAM AND GREEN ONION FLAVOURED SEASONING"
type input "LA CIE [PERSON_NAME] CANADA CO."
type input "KL9000390001"
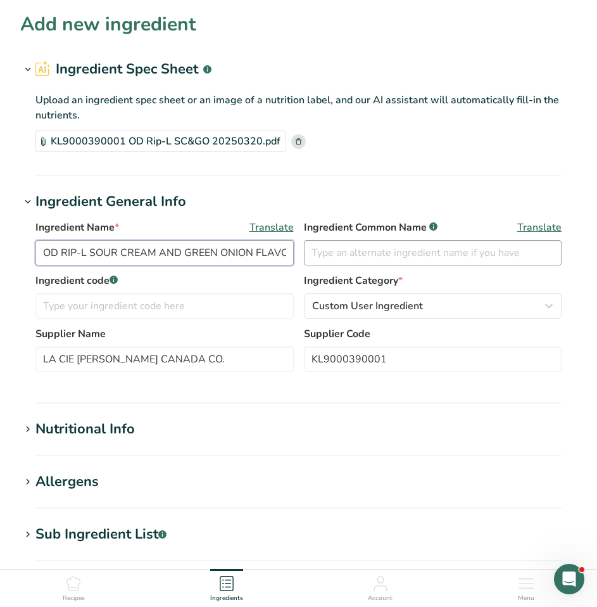
scroll to position [0, 89]
drag, startPoint x: 42, startPoint y: 251, endPoint x: 365, endPoint y: 247, distance: 322.9
click at [365, 247] on div "Ingredient Name * Translate OD RIP-L SOUR CREAM AND GREEN ONION FLAVOURED SEASO…" at bounding box center [298, 246] width 526 height 53
type input "Sour Cream & Green Onion"
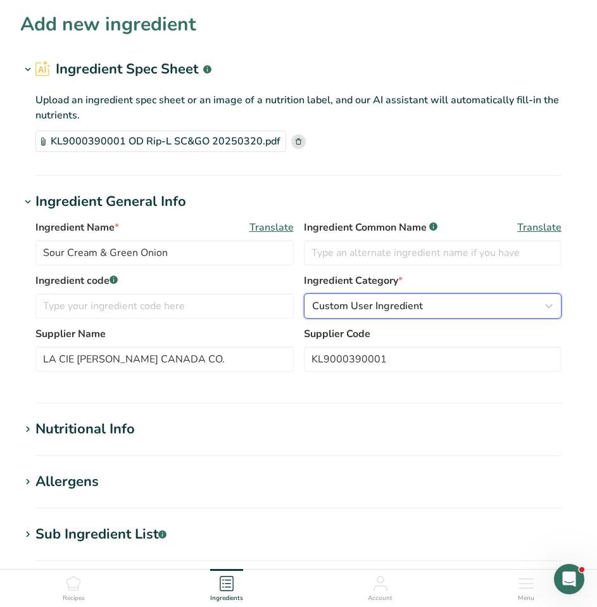
click at [441, 309] on div "Custom User Ingredient" at bounding box center [429, 305] width 234 height 15
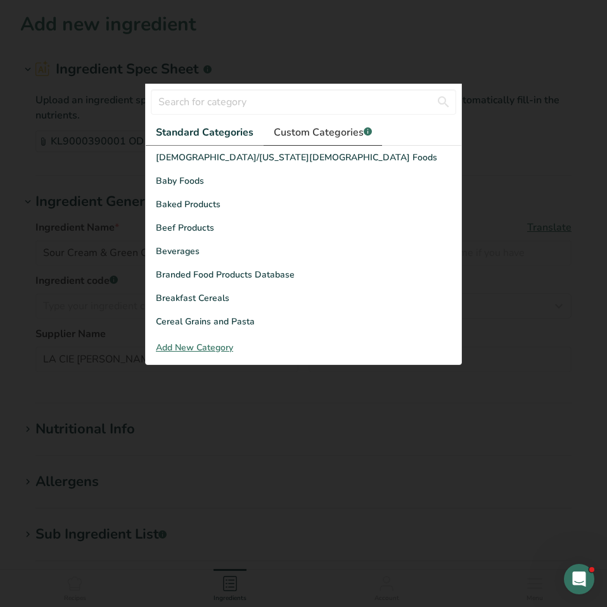
click at [355, 127] on span "Custom Categories .a-a{fill:#347362;}.b-a{fill:#fff;}" at bounding box center [323, 132] width 98 height 15
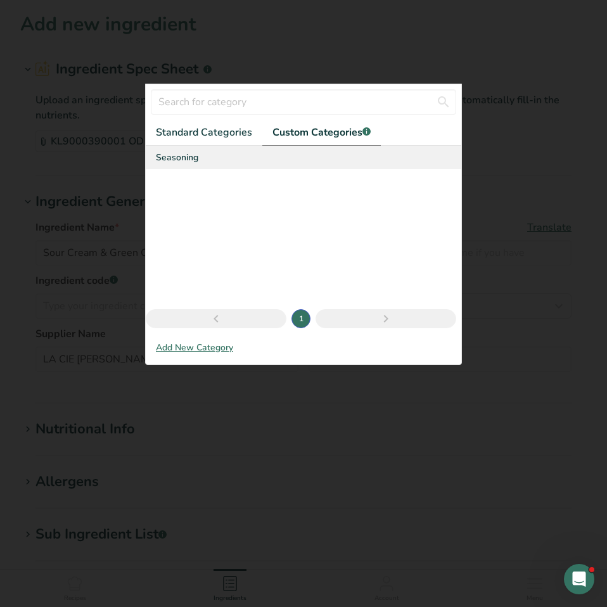
click at [196, 162] on span "Seasoning" at bounding box center [177, 157] width 42 height 13
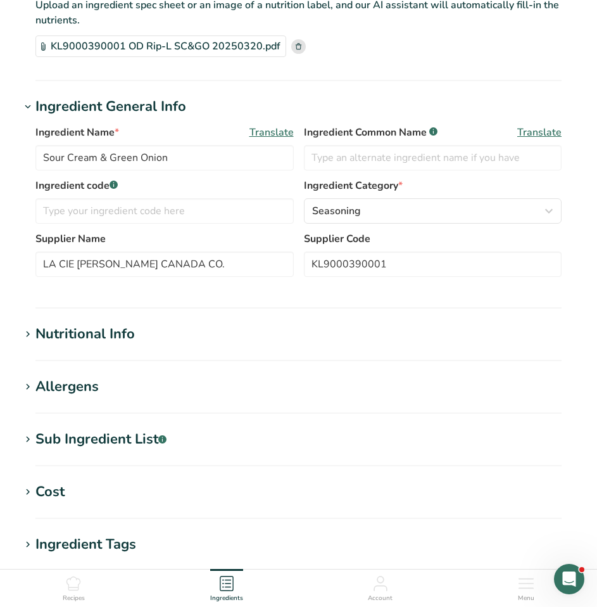
scroll to position [127, 0]
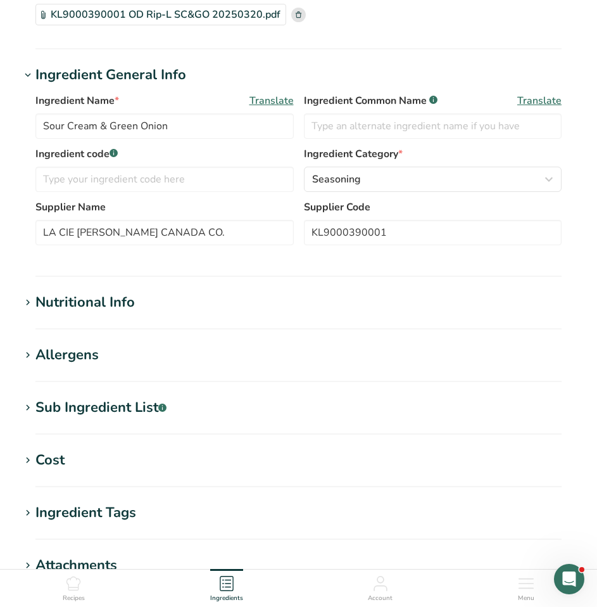
click at [27, 301] on icon at bounding box center [27, 303] width 11 height 18
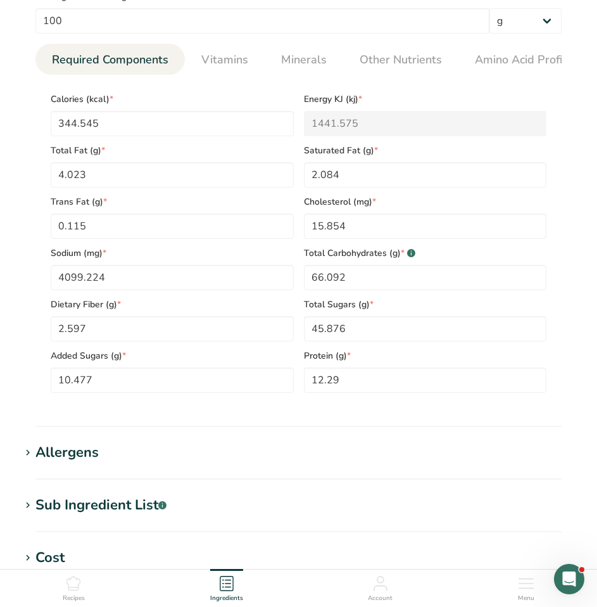
scroll to position [507, 0]
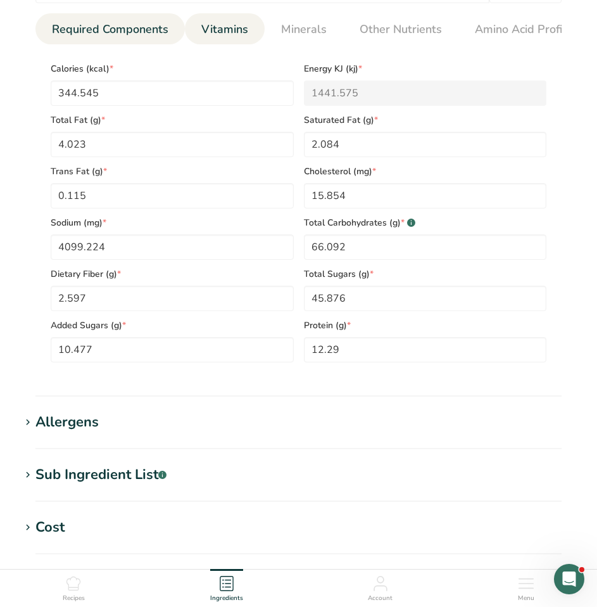
click at [231, 30] on span "Vitamins" at bounding box center [224, 29] width 47 height 17
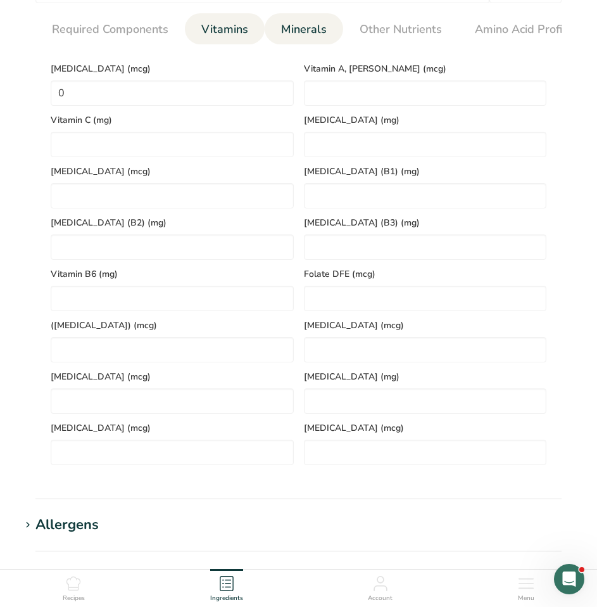
click at [303, 32] on span "Minerals" at bounding box center [304, 29] width 46 height 17
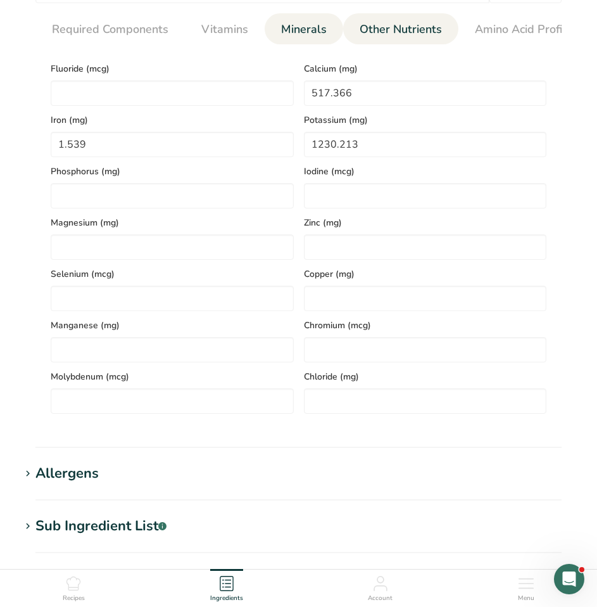
click at [400, 29] on span "Other Nutrients" at bounding box center [401, 29] width 82 height 17
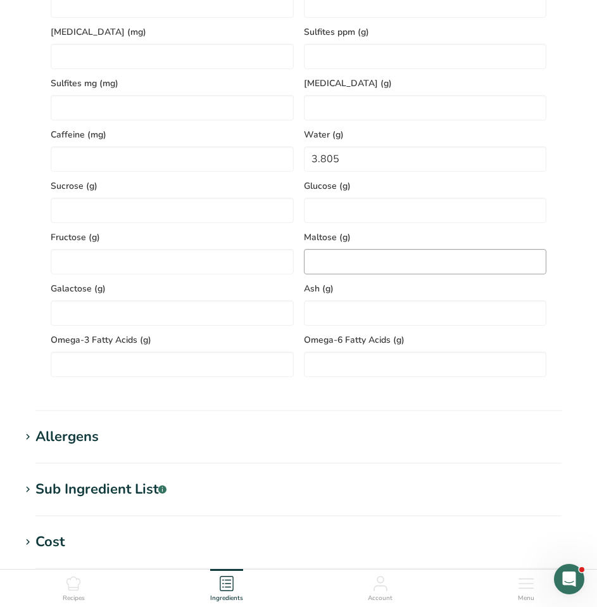
scroll to position [760, 0]
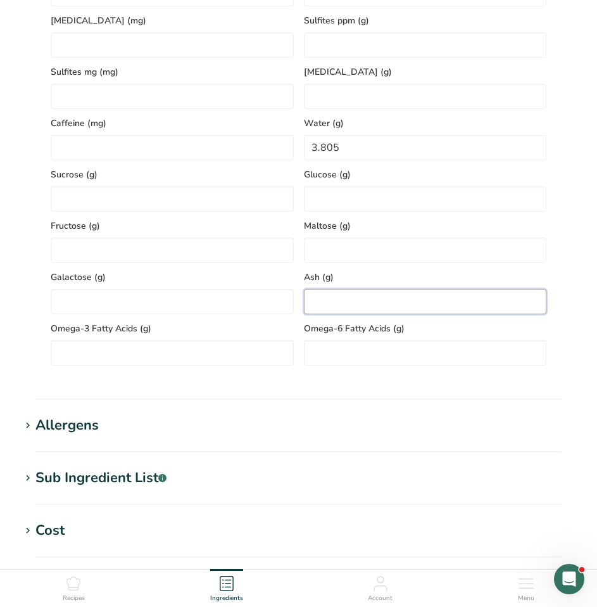
click at [315, 303] on input "number" at bounding box center [425, 301] width 243 height 25
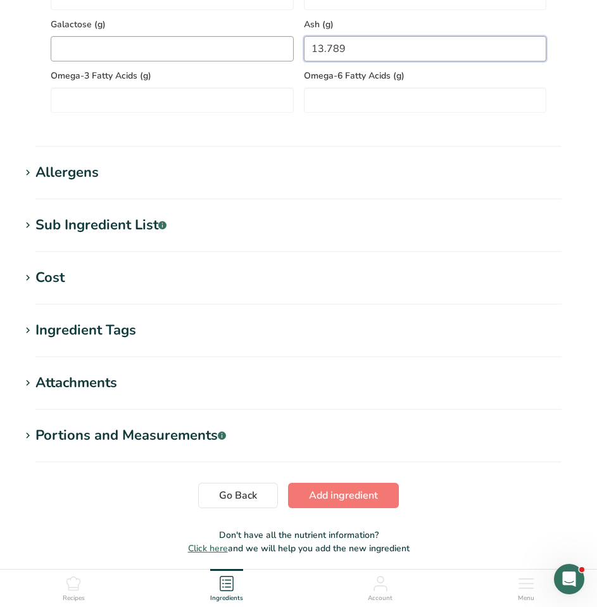
scroll to position [1013, 0]
type input "13.789"
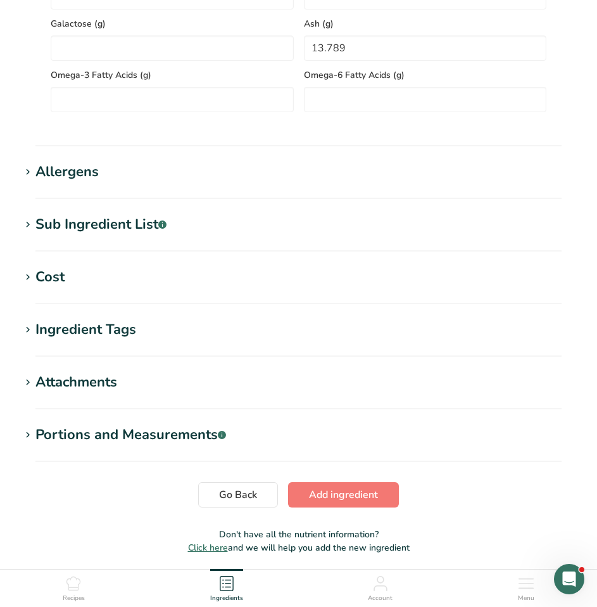
click at [28, 175] on icon at bounding box center [27, 172] width 11 height 18
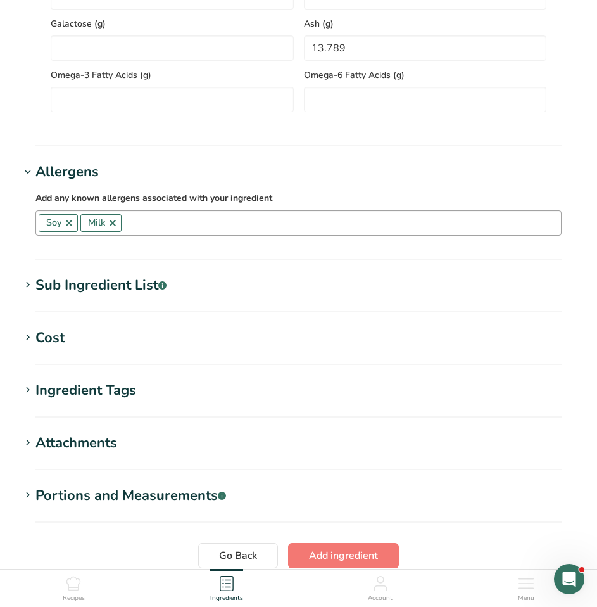
click at [68, 225] on link at bounding box center [69, 223] width 10 height 10
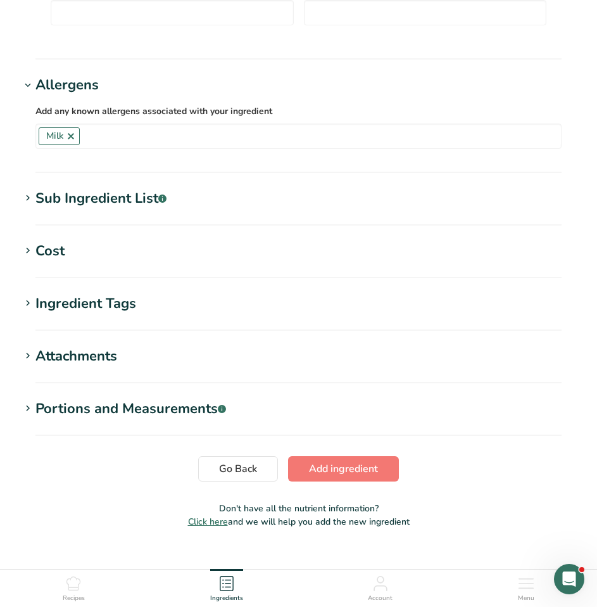
scroll to position [1123, 0]
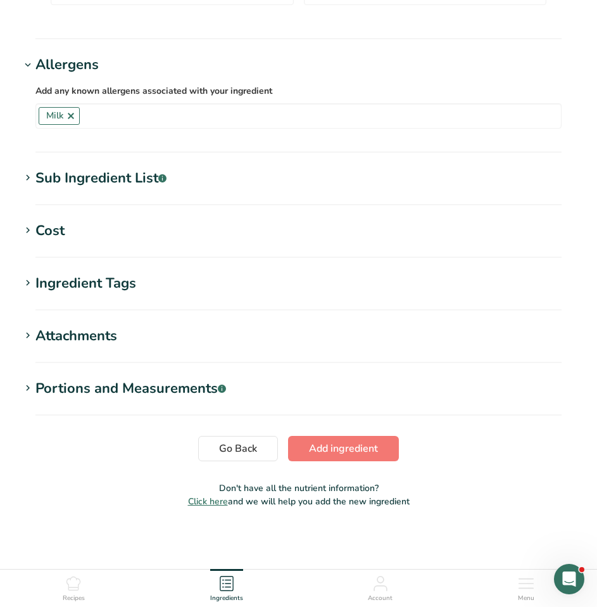
click at [28, 180] on icon at bounding box center [27, 178] width 11 height 18
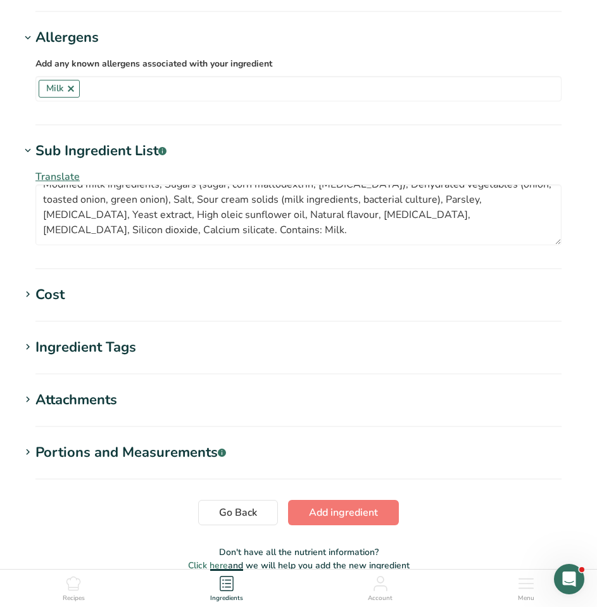
scroll to position [1187, 0]
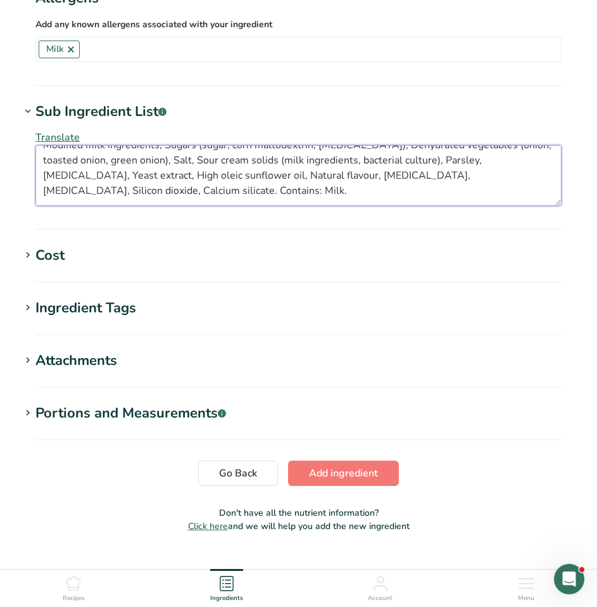
drag, startPoint x: 115, startPoint y: 194, endPoint x: 16, endPoint y: 190, distance: 98.8
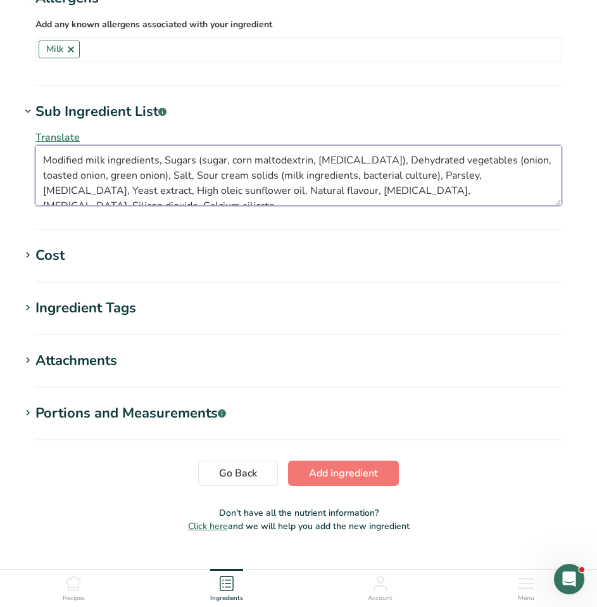
type textarea "Modified milk ingredients, Sugars (sugar, corn maltodextrin, [MEDICAL_DATA]), D…"
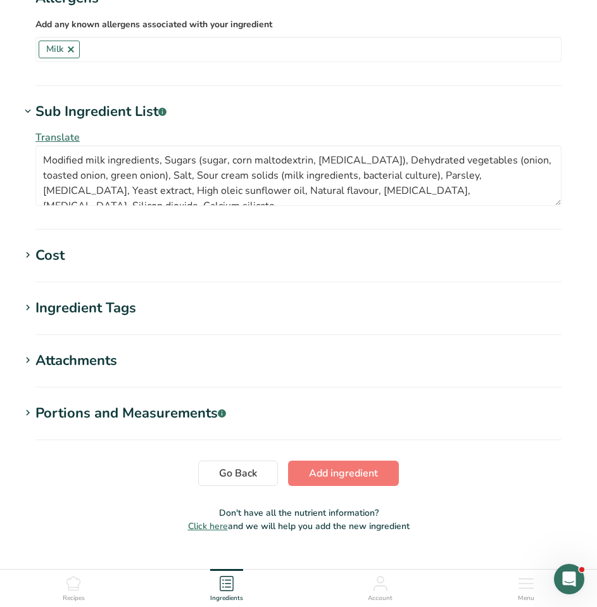
click at [32, 310] on icon at bounding box center [27, 308] width 11 height 18
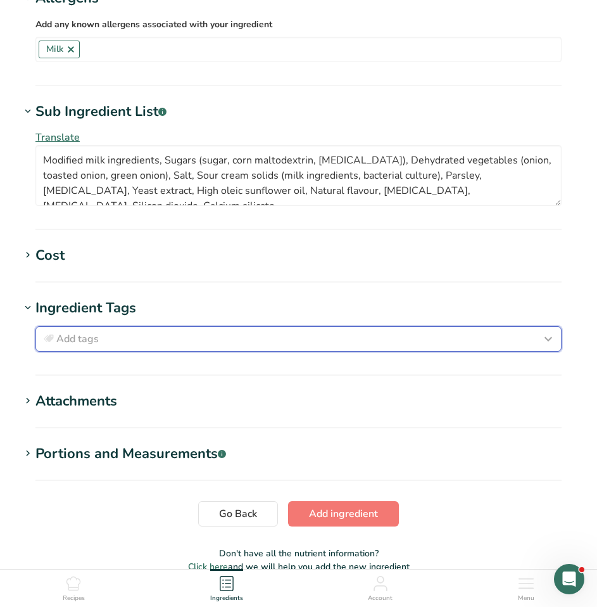
click at [103, 339] on div "Add tags" at bounding box center [298, 338] width 515 height 15
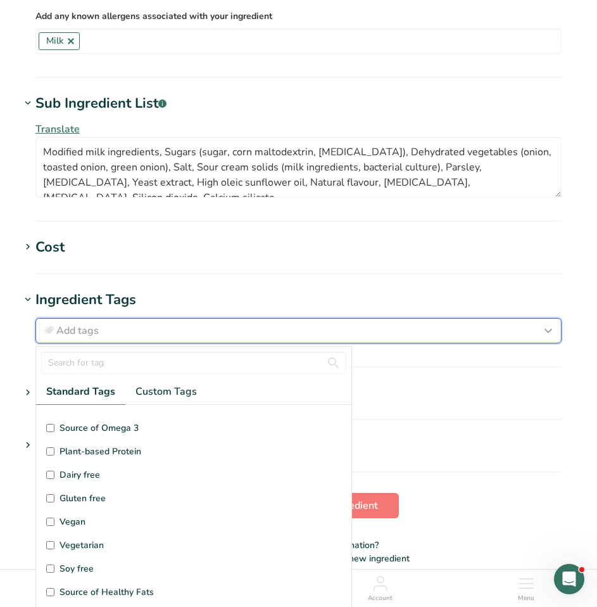
scroll to position [63, 0]
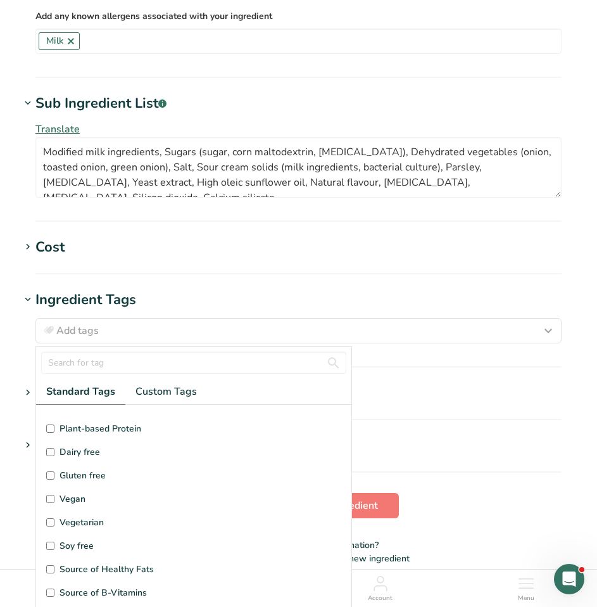
click at [51, 476] on input "Gluten free" at bounding box center [50, 475] width 8 height 8
checkbox input "true"
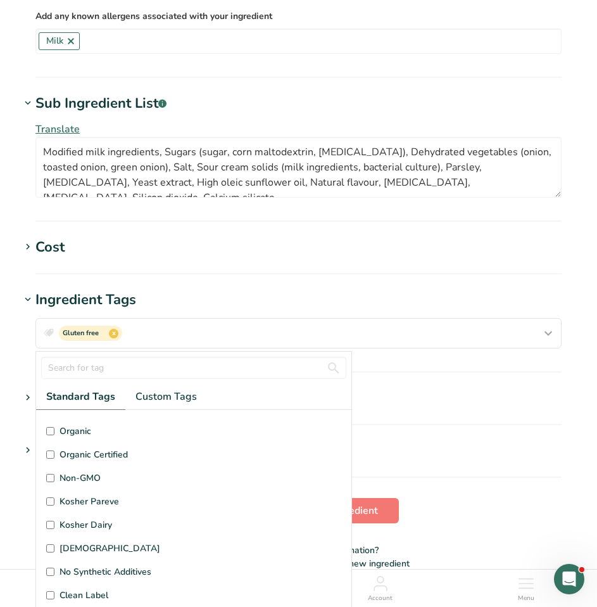
scroll to position [302, 0]
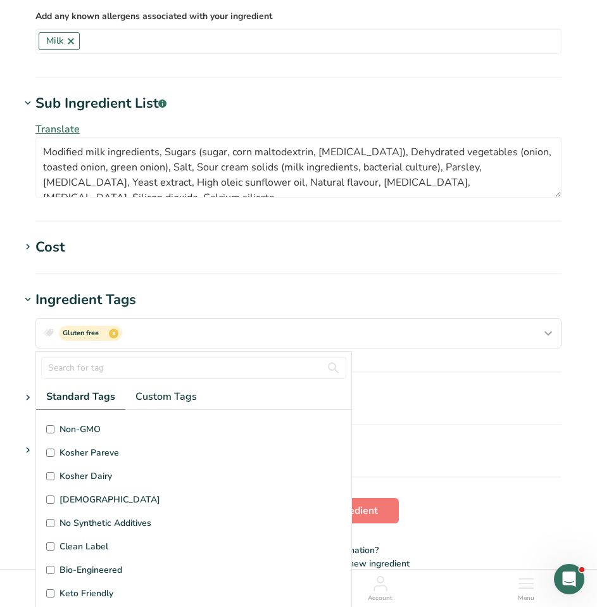
click at [49, 477] on input "Kosher Dairy" at bounding box center [50, 476] width 8 height 8
checkbox input "true"
click at [409, 370] on section "Ingredient Tags Gluten free x Kosher Dairy x Standard Tags Custom Tags Source o…" at bounding box center [298, 330] width 557 height 83
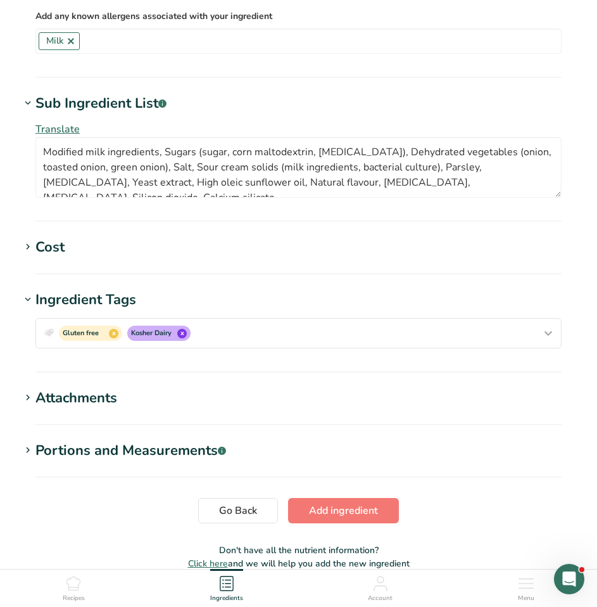
scroll to position [0, 0]
click at [358, 513] on span "Add ingredient" at bounding box center [343, 510] width 69 height 15
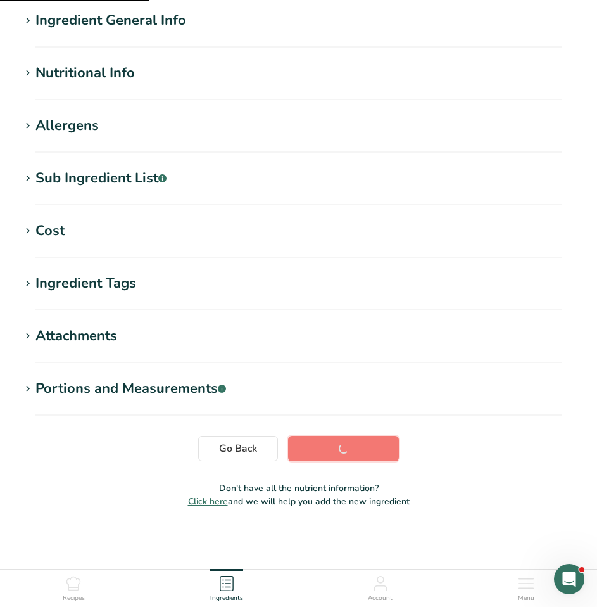
scroll to position [101, 0]
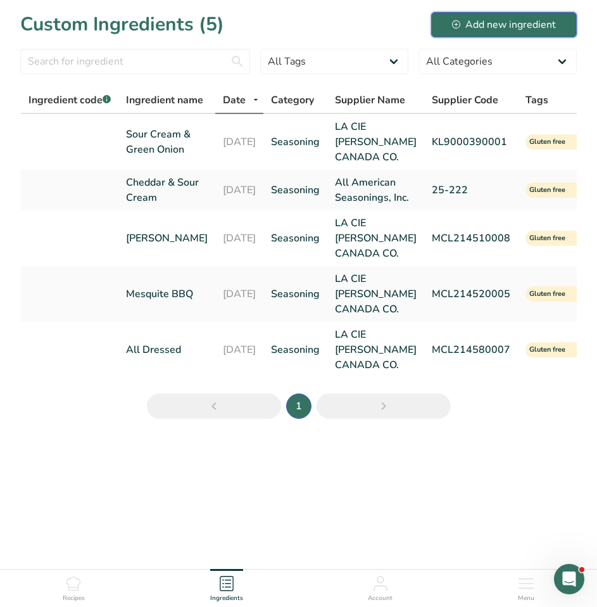
click at [489, 23] on div "Add new ingredient" at bounding box center [504, 24] width 104 height 15
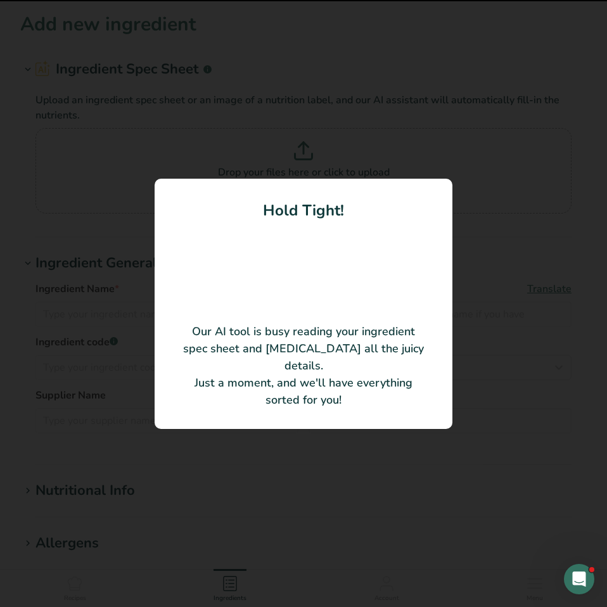
type input "ASI SALT AND VINEGAR SEASONING"
type input "LA CIE [PERSON_NAME] CANADA CO."
type input "KL9000400004"
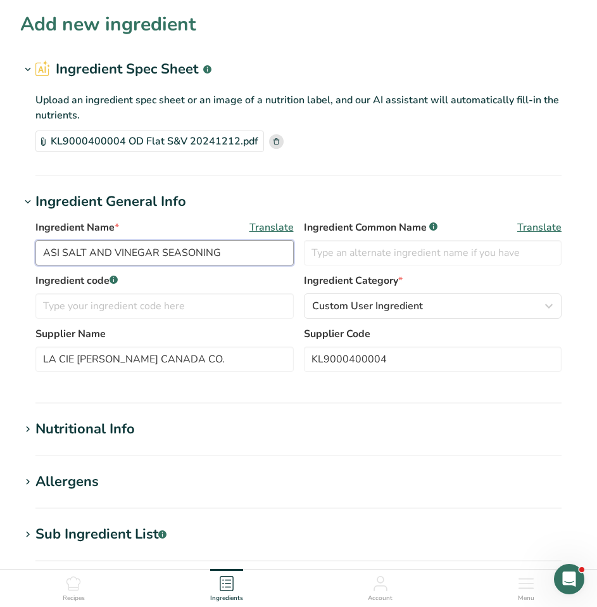
drag, startPoint x: 232, startPoint y: 248, endPoint x: -1, endPoint y: 240, distance: 232.5
click at [0, 240] on html "Add new ingredient Ingredient Spec Sheet .a-a{fill:#347362;}.b-a{fill:#fff;} Up…" at bounding box center [298, 481] width 597 height 962
type input "Salt & Vinegar"
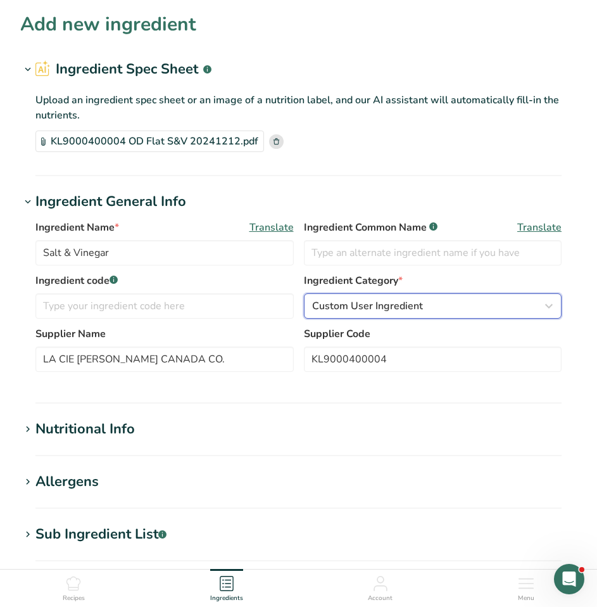
click at [556, 308] on button "Custom User Ingredient" at bounding box center [433, 305] width 258 height 25
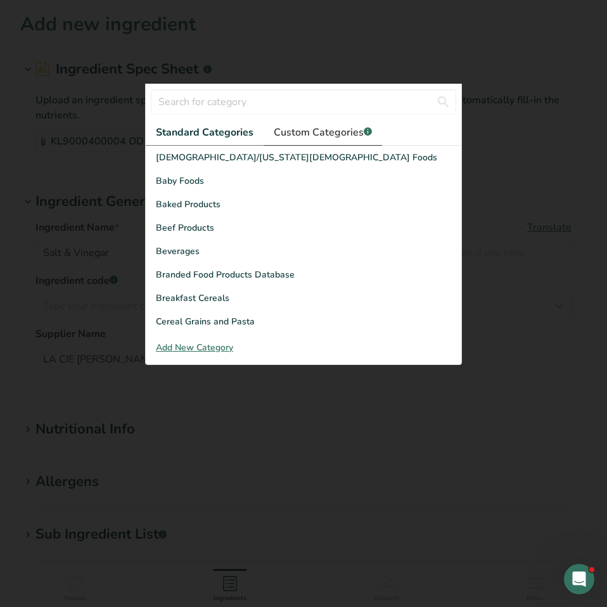
click at [356, 133] on span "Custom Categories .a-a{fill:#347362;}.b-a{fill:#fff;}" at bounding box center [323, 132] width 98 height 15
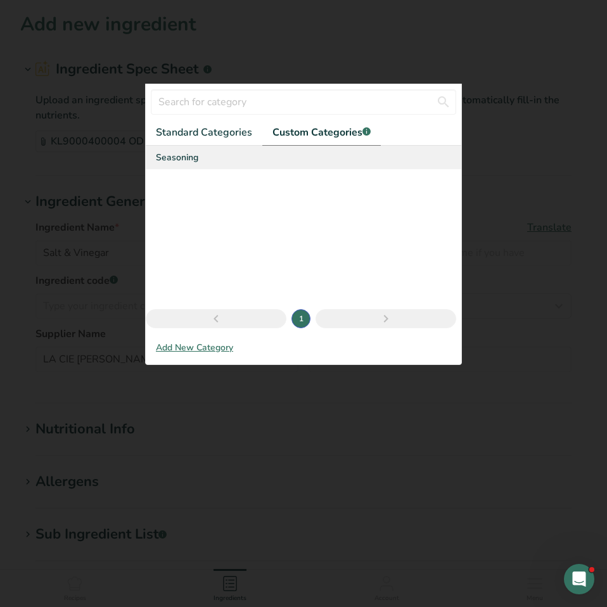
click at [208, 162] on div "Seasoning" at bounding box center [303, 157] width 315 height 23
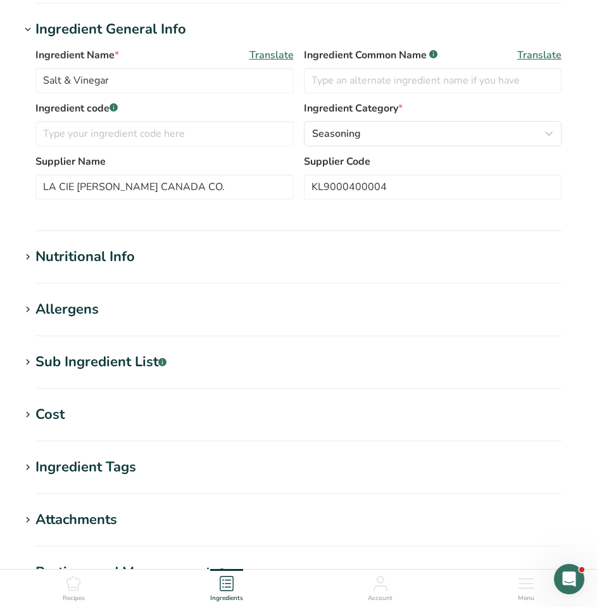
scroll to position [190, 0]
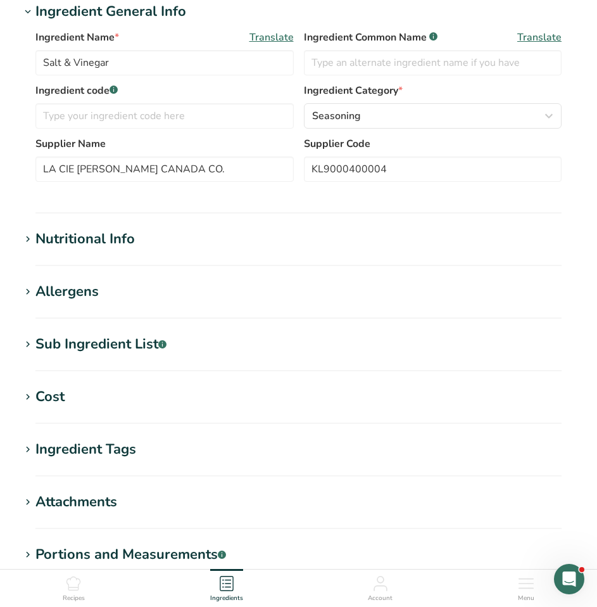
click at [32, 243] on icon at bounding box center [27, 239] width 11 height 18
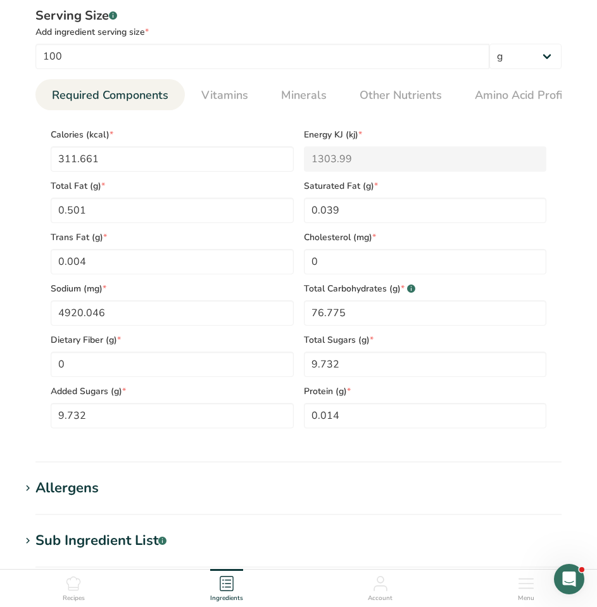
scroll to position [443, 0]
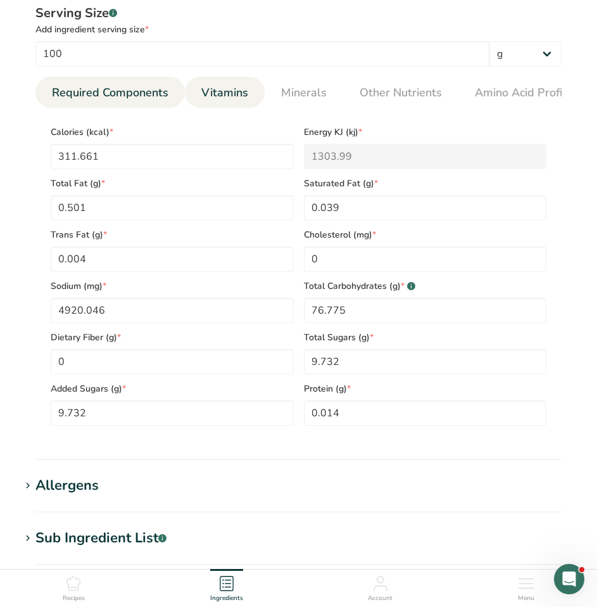
click at [201, 87] on span "Vitamins" at bounding box center [224, 92] width 47 height 17
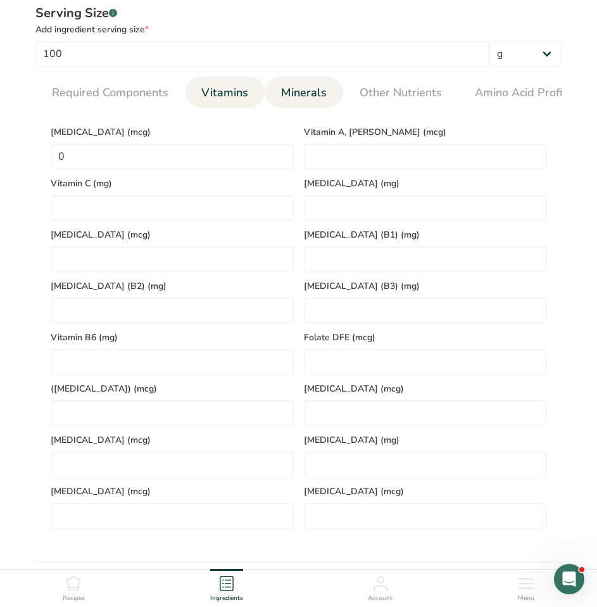
click at [293, 88] on span "Minerals" at bounding box center [304, 92] width 46 height 17
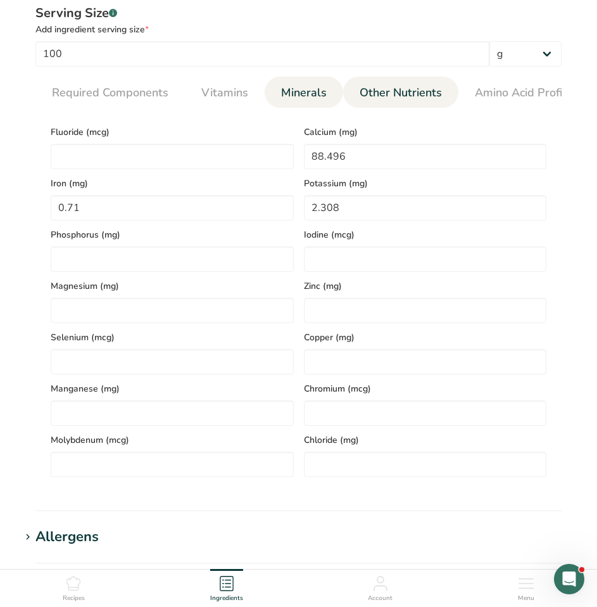
click at [398, 98] on span "Other Nutrients" at bounding box center [401, 92] width 82 height 17
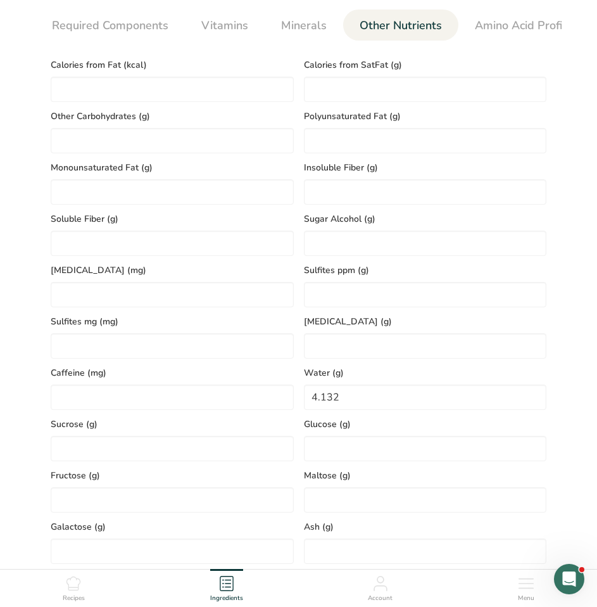
scroll to position [570, 0]
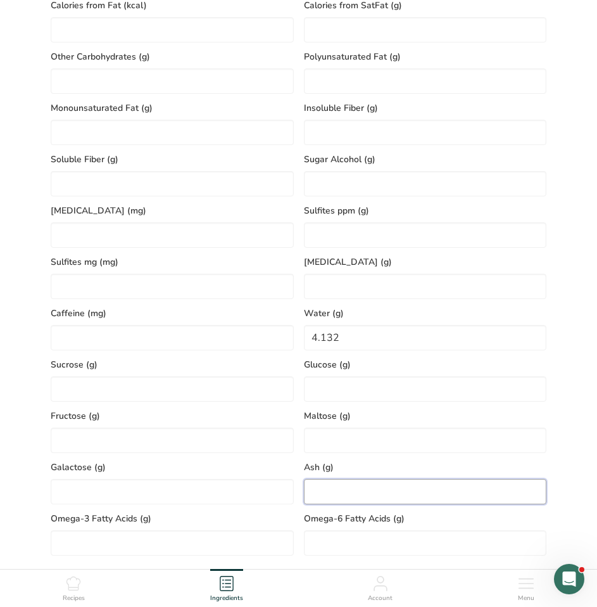
click at [335, 486] on input "number" at bounding box center [425, 491] width 243 height 25
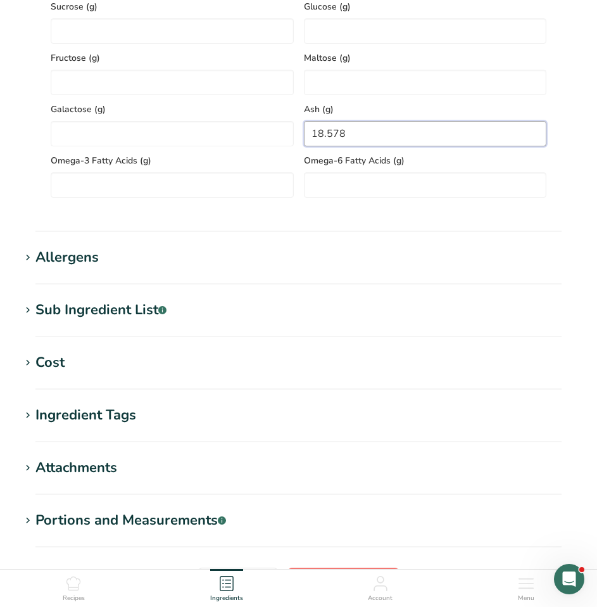
scroll to position [950, 0]
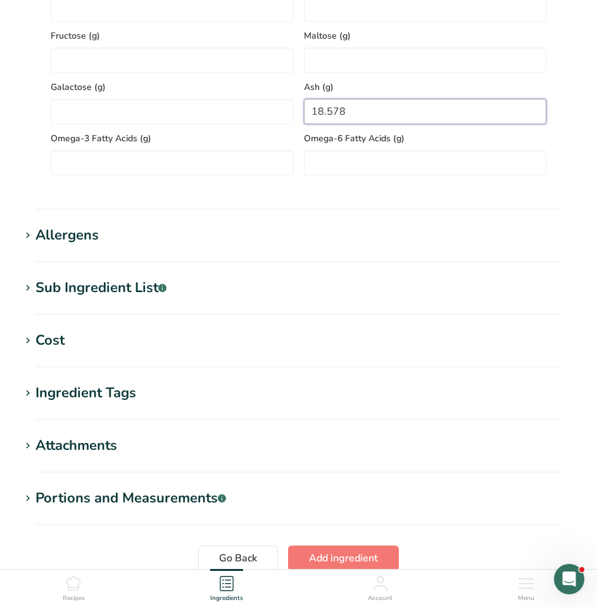
type input "18.578"
click at [27, 240] on icon at bounding box center [27, 236] width 11 height 18
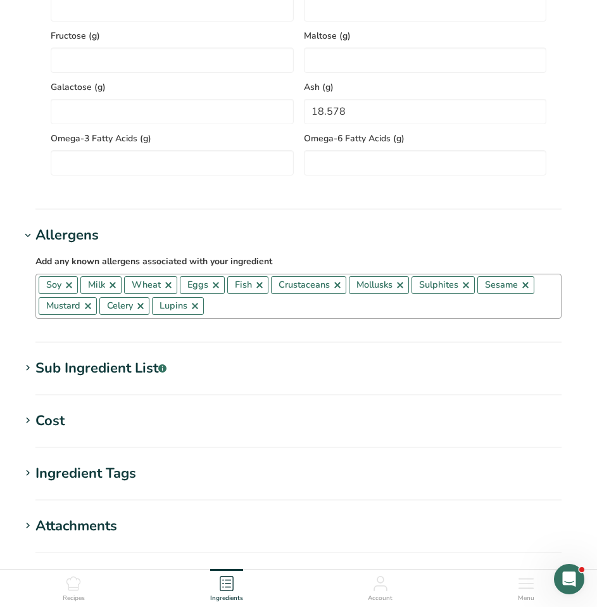
click at [68, 287] on link at bounding box center [69, 285] width 10 height 10
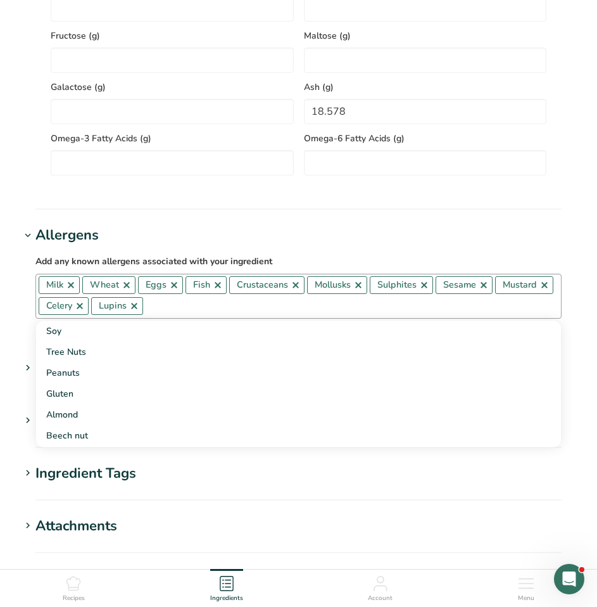
click at [68, 287] on link at bounding box center [71, 285] width 10 height 10
click at [82, 290] on link at bounding box center [83, 285] width 10 height 10
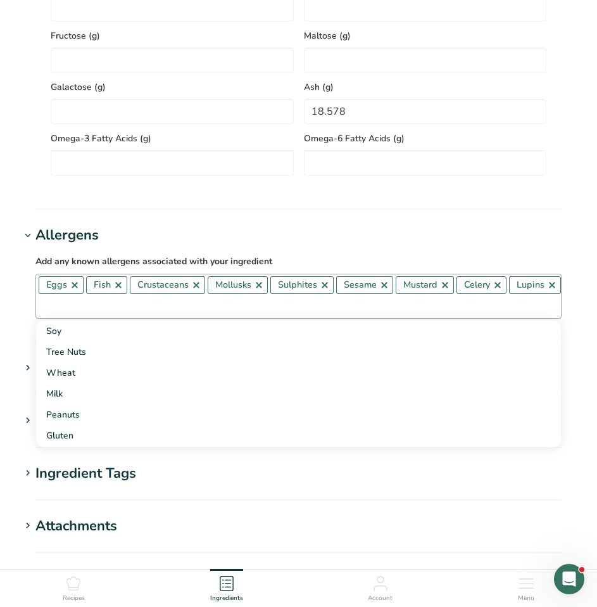
click at [72, 290] on link at bounding box center [75, 285] width 10 height 10
click at [73, 290] on link at bounding box center [71, 285] width 10 height 10
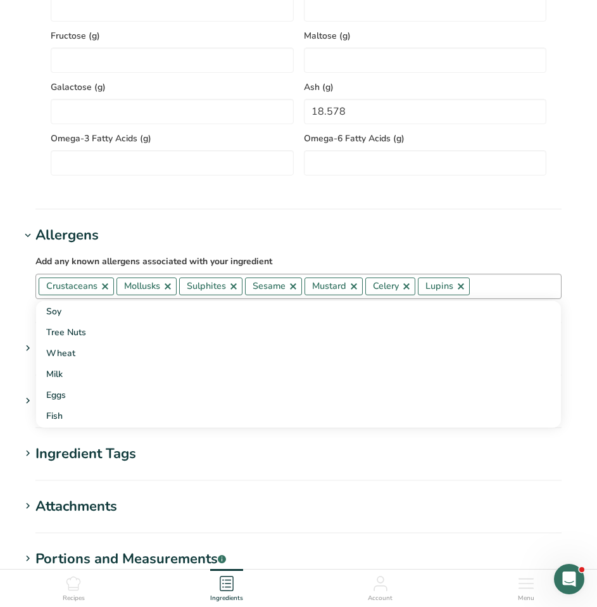
click at [104, 291] on link at bounding box center [105, 286] width 10 height 10
click at [87, 291] on link at bounding box center [90, 286] width 10 height 10
click at [89, 291] on link at bounding box center [93, 286] width 10 height 10
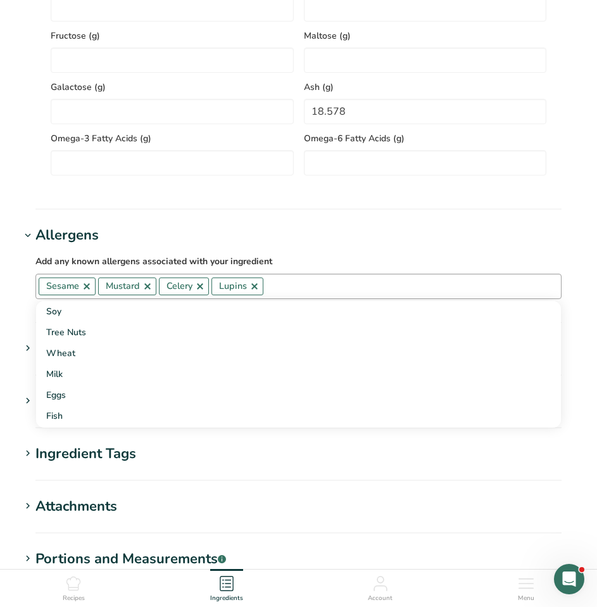
click at [90, 291] on link at bounding box center [87, 286] width 10 height 10
click at [90, 291] on link at bounding box center [88, 286] width 10 height 10
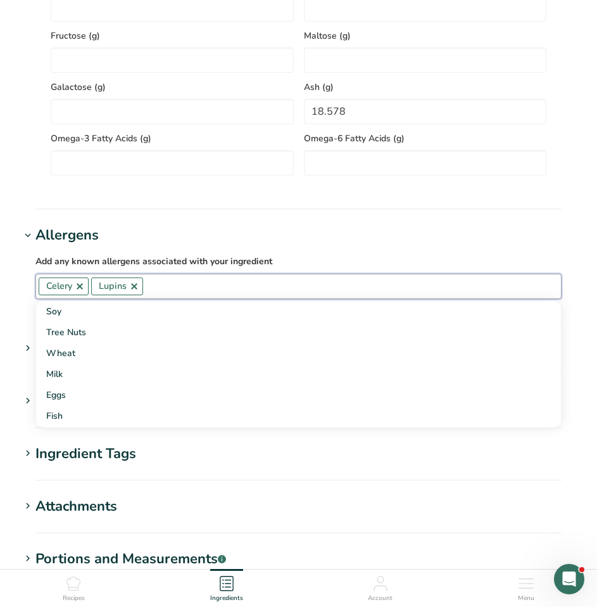
click at [90, 293] on div "Celery Lupins Soy Tree Nuts Wheat Milk Eggs Fish Peanuts Sesame Crustaceans Sul…" at bounding box center [298, 286] width 526 height 25
click at [80, 291] on link at bounding box center [80, 286] width 10 height 10
click at [85, 289] on link at bounding box center [82, 286] width 10 height 10
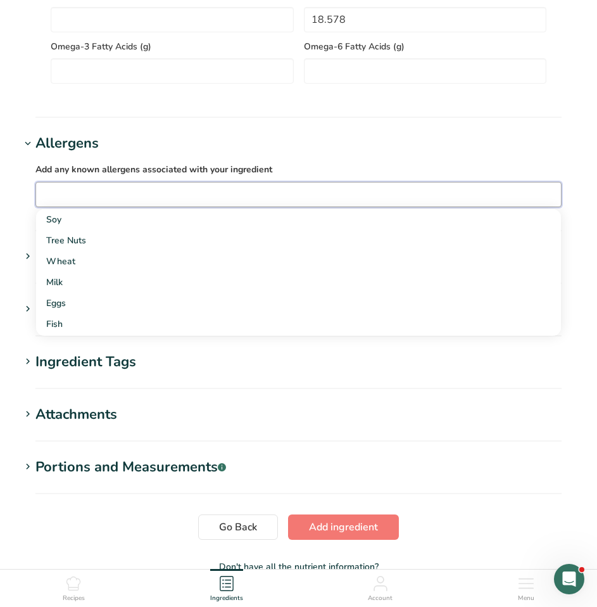
scroll to position [1123, 0]
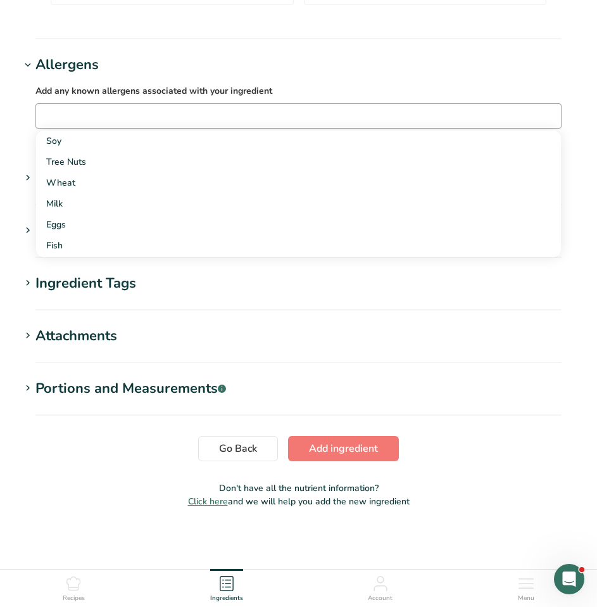
click at [25, 286] on icon at bounding box center [27, 283] width 11 height 18
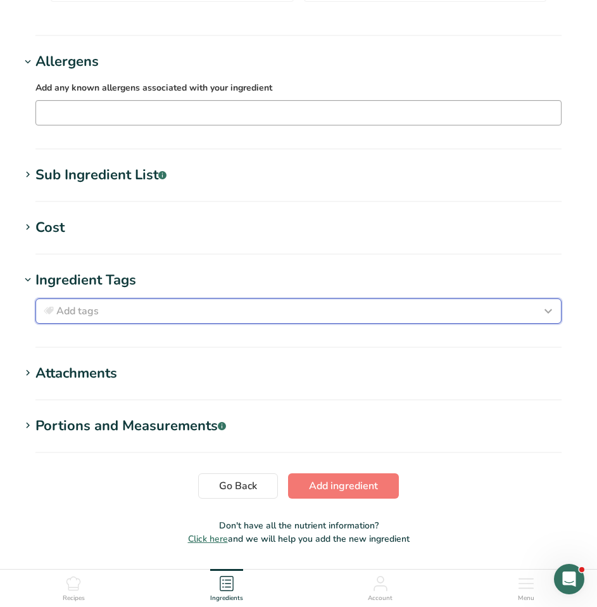
click at [70, 314] on span "Add tags" at bounding box center [77, 310] width 42 height 15
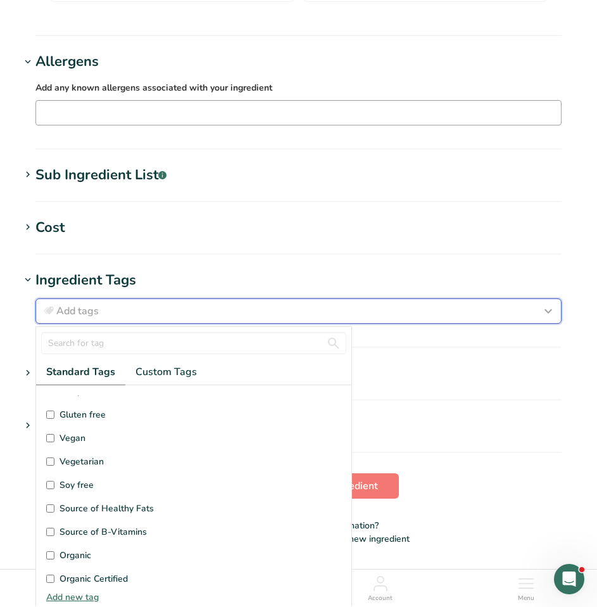
scroll to position [127, 0]
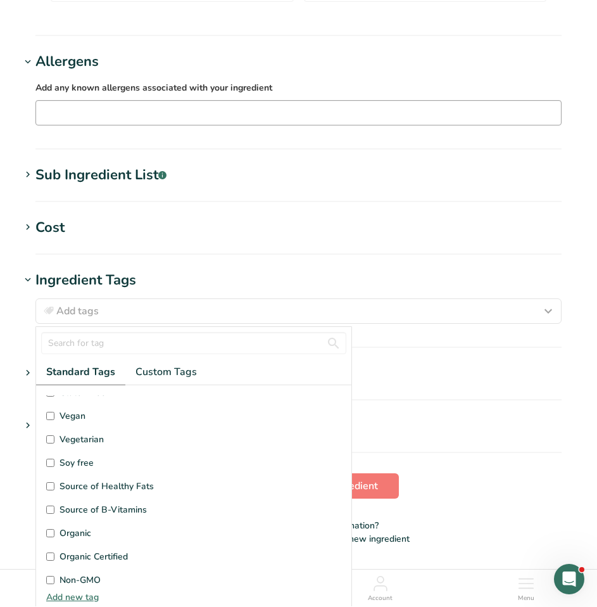
click at [66, 422] on span "Vegan" at bounding box center [73, 415] width 26 height 13
click at [54, 420] on input "Vegan" at bounding box center [50, 416] width 8 height 8
checkbox input "true"
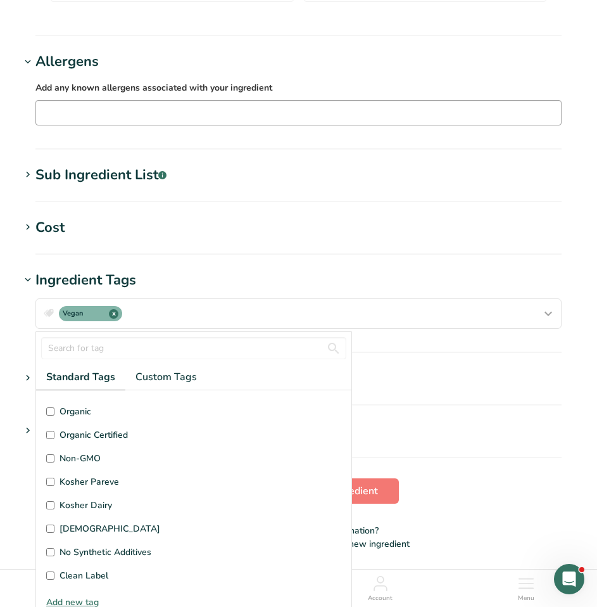
scroll to position [302, 0]
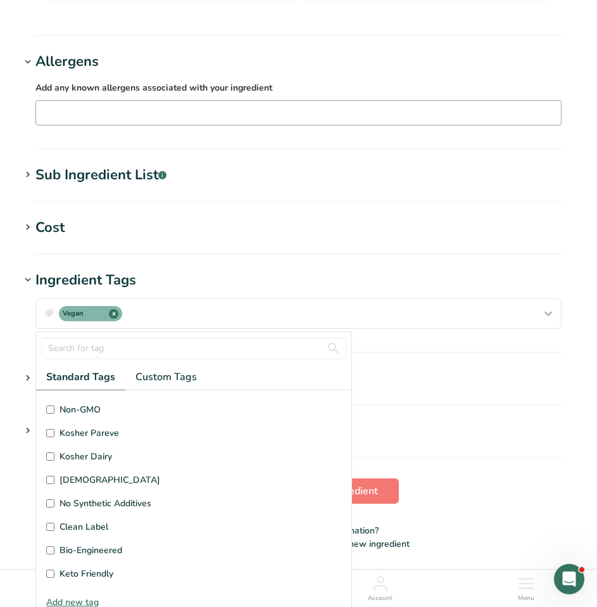
click at [47, 437] on input "Kosher Pareve" at bounding box center [50, 433] width 8 height 8
checkbox input "true"
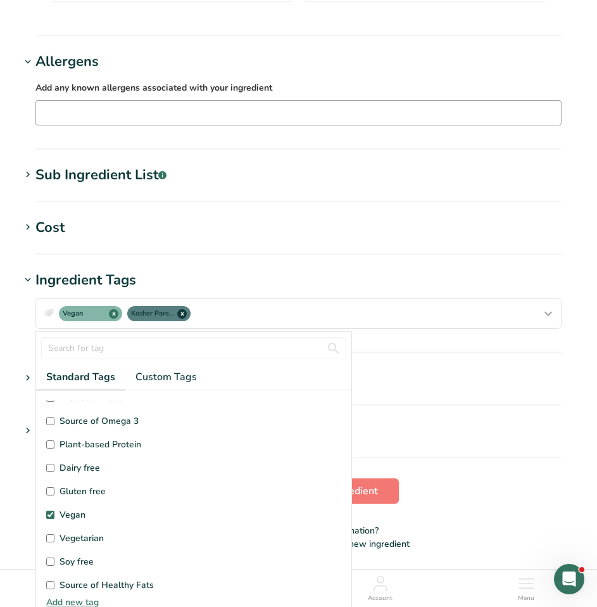
scroll to position [63, 0]
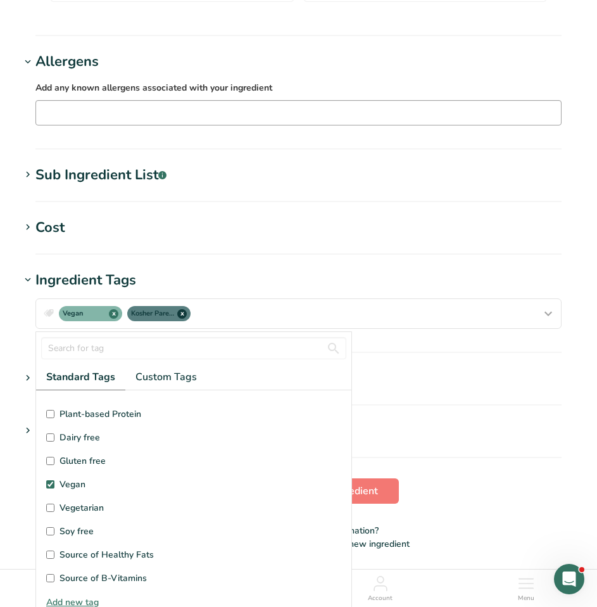
click at [55, 463] on label "Gluten free" at bounding box center [193, 460] width 295 height 13
click at [54, 463] on input "Gluten free" at bounding box center [50, 461] width 8 height 8
checkbox input "true"
click at [377, 424] on h1 "Portions and Measurements .a-a{fill:#347362;}.b-a{fill:#fff;}" at bounding box center [298, 430] width 557 height 21
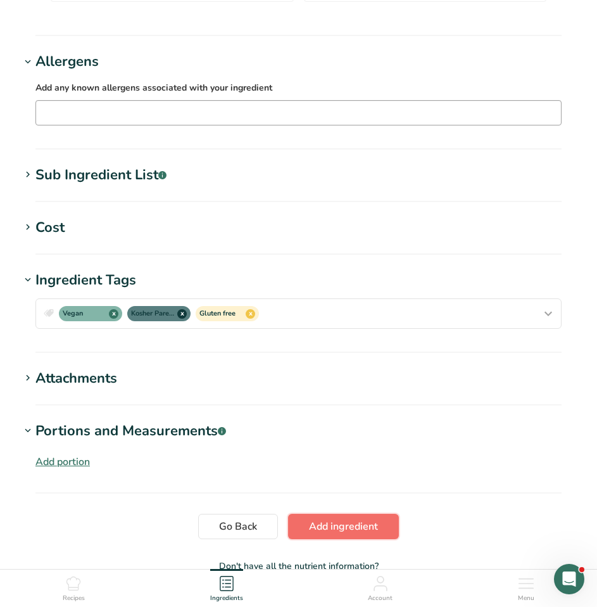
click at [355, 526] on span "Add ingredient" at bounding box center [343, 526] width 69 height 15
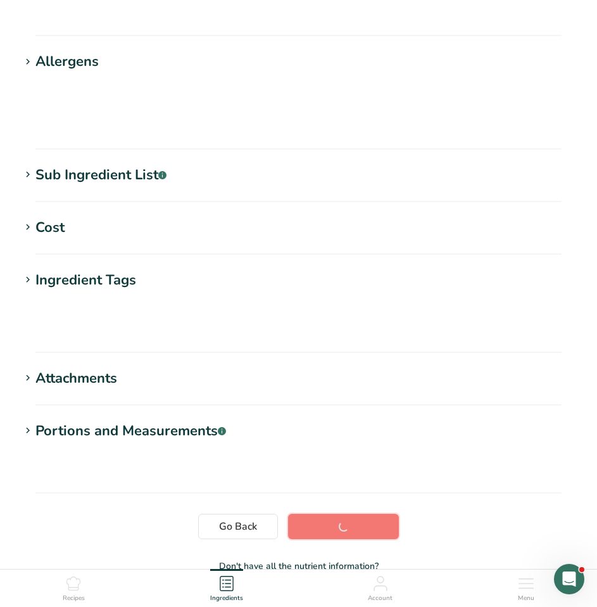
scroll to position [101, 0]
